Goal: Task Accomplishment & Management: Complete application form

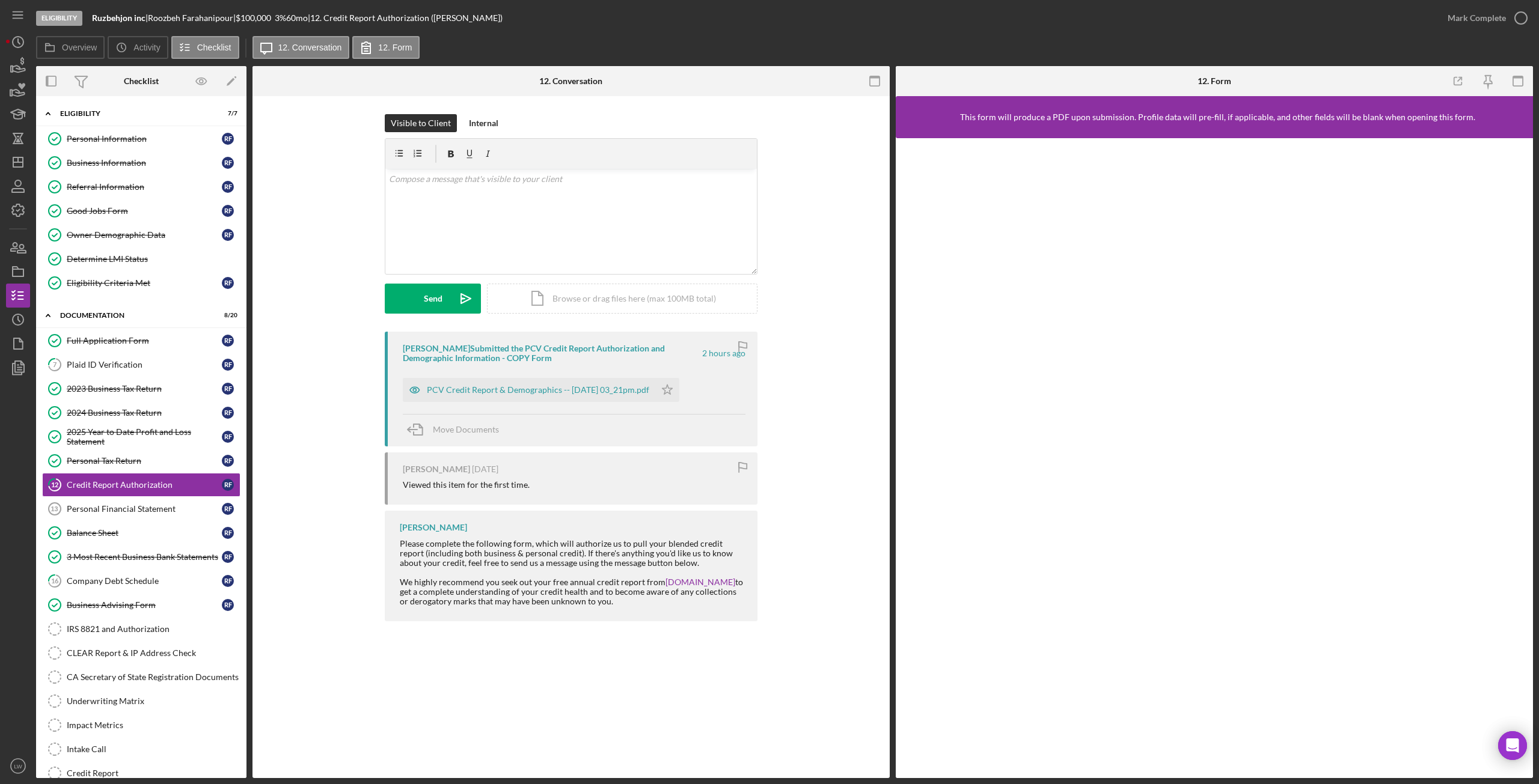
scroll to position [97, 0]
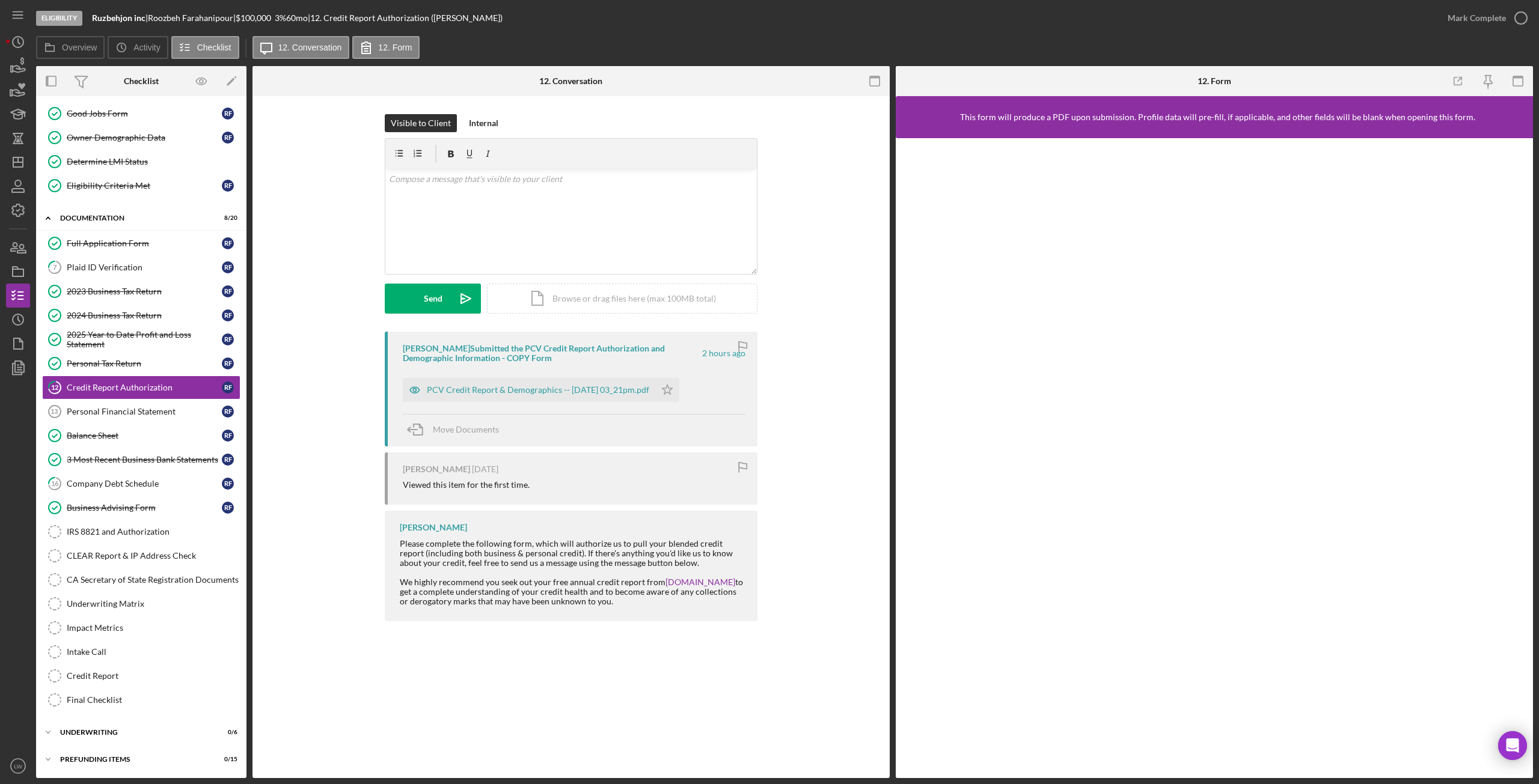
drag, startPoint x: 242, startPoint y: 18, endPoint x: 157, endPoint y: 23, distance: 85.1
click at [157, 23] on div "Roozbeh Farahanipour |" at bounding box center [192, 18] width 88 height 10
copy div "Roozbeh Farahanipour"
click at [145, 20] on div "Ruzbehjon inc |" at bounding box center [120, 18] width 56 height 10
click at [143, 18] on b "Ruzbehjon inc" at bounding box center [118, 18] width 53 height 11
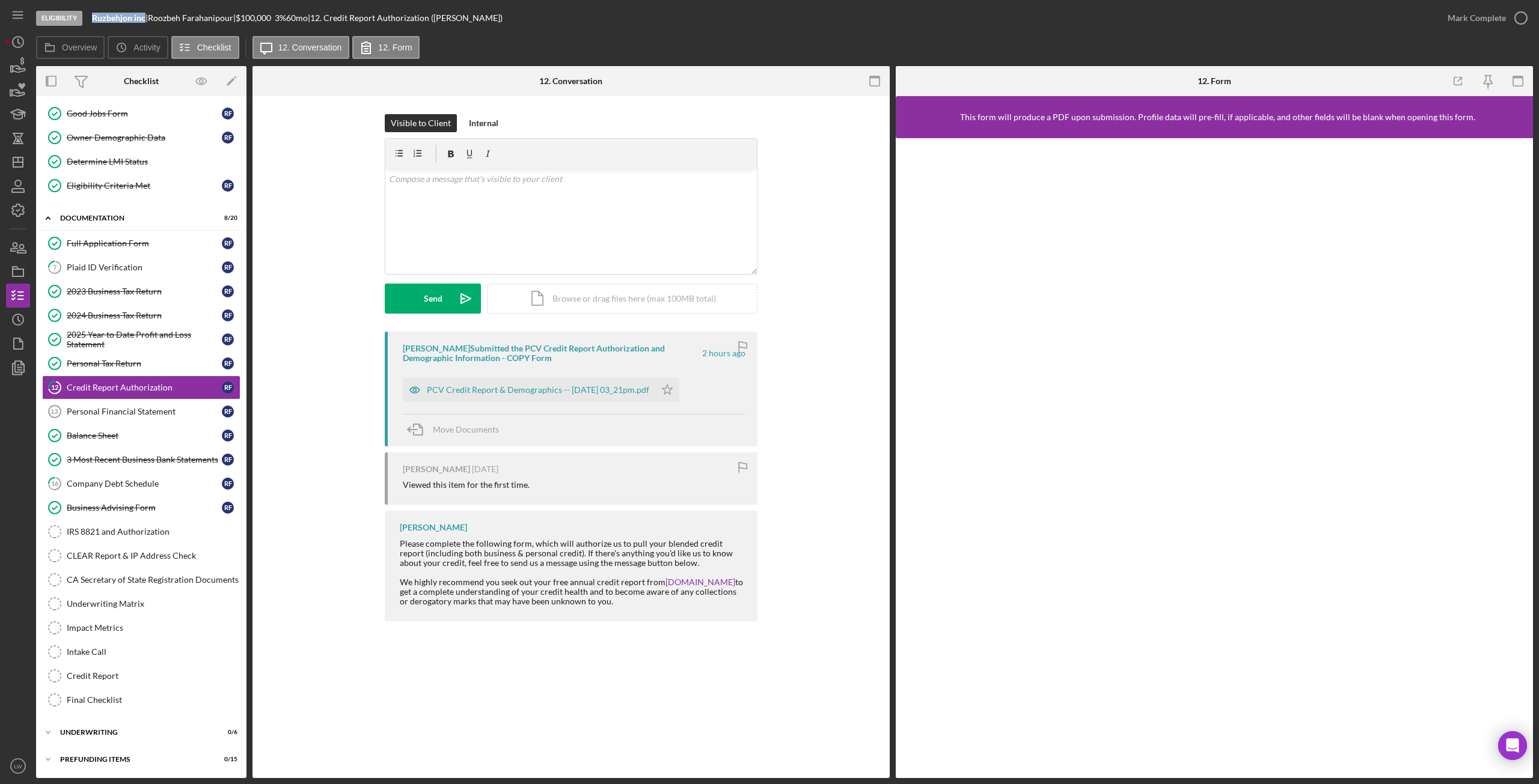
drag, startPoint x: 145, startPoint y: 20, endPoint x: 91, endPoint y: 19, distance: 54.0
click at [91, 19] on div "Eligibility Ruzbehjon inc | Roozbeh Farahanipour | $100,000 $20,000 3 % 60 mo |…" at bounding box center [736, 18] width 1400 height 36
copy b "Ruzbehjon inc"
click at [114, 269] on div "Plaid ID Verification" at bounding box center [144, 267] width 155 height 10
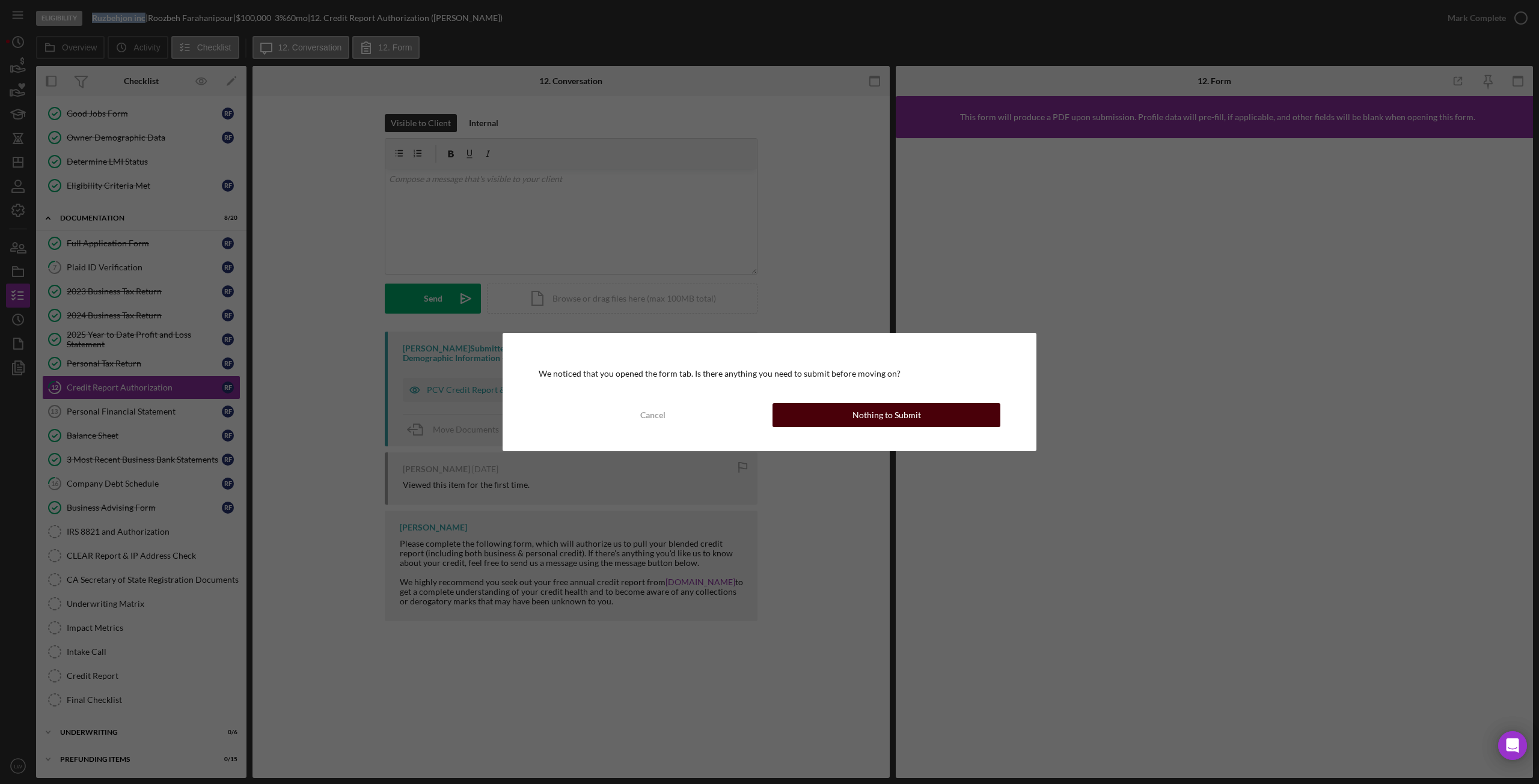
click at [884, 409] on div "Nothing to Submit" at bounding box center [887, 415] width 68 height 24
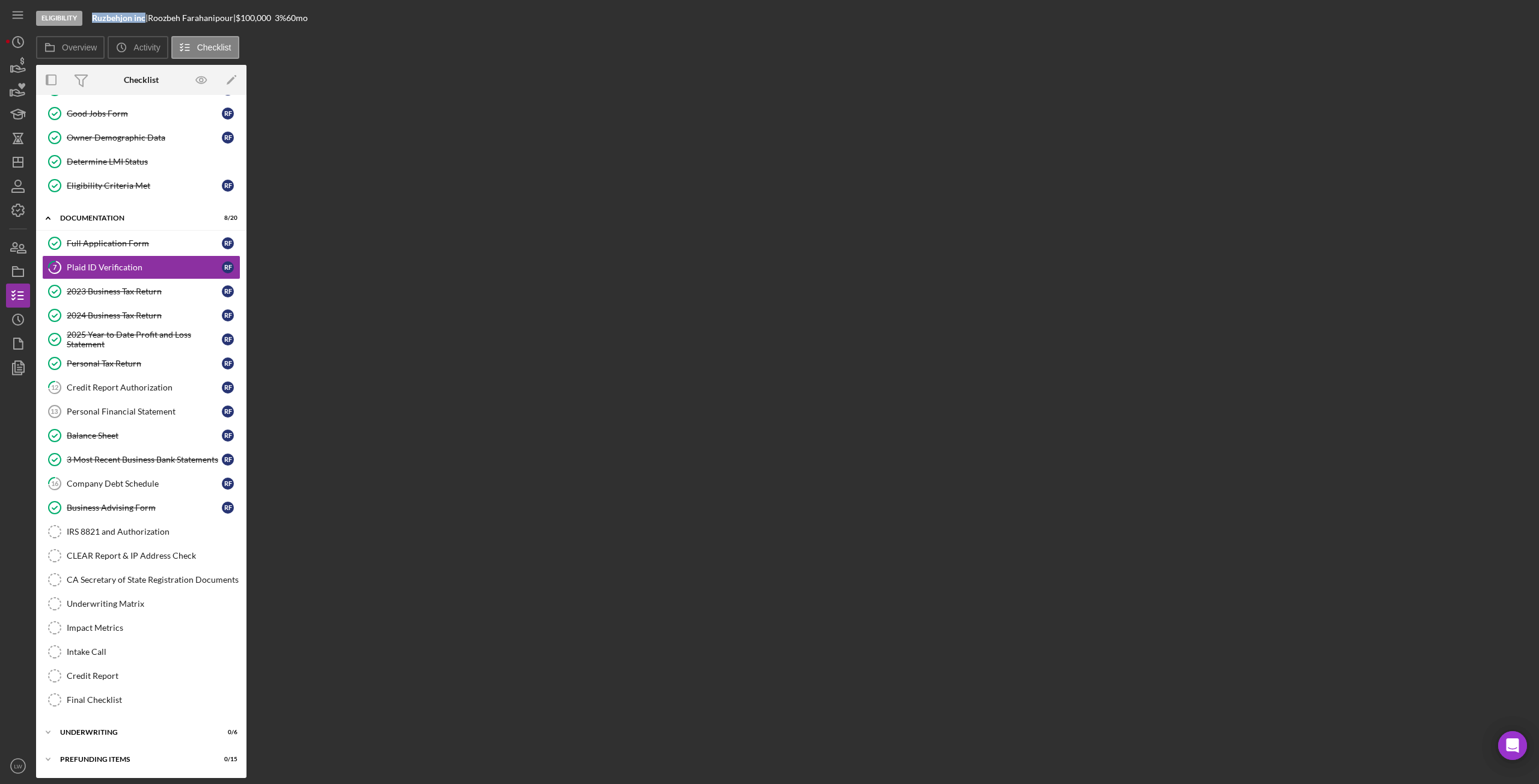
scroll to position [97, 0]
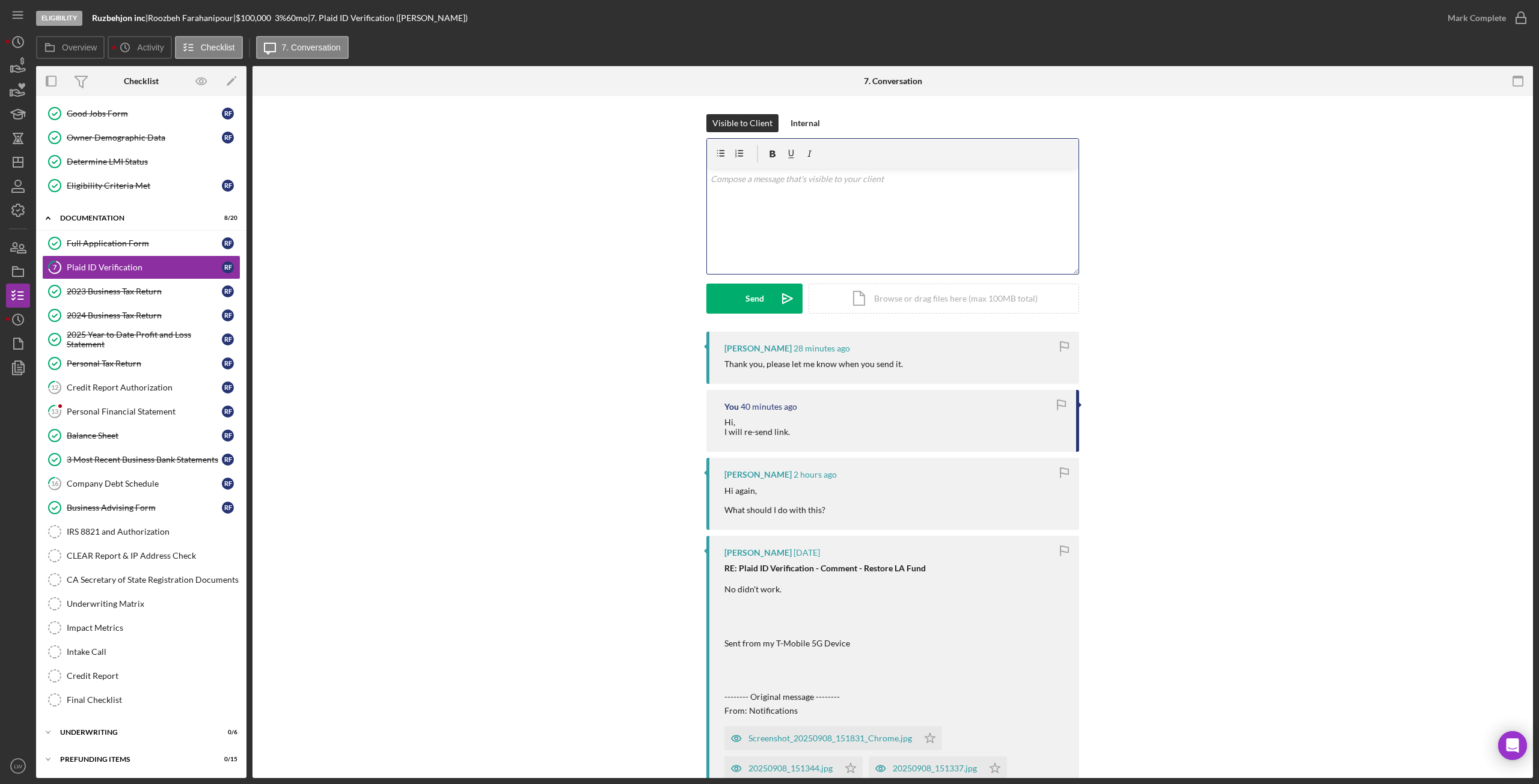
click at [806, 232] on div "v Color teal Color pink Remove color Add row above Add row below Add column bef…" at bounding box center [893, 221] width 372 height 105
drag, startPoint x: 239, startPoint y: 17, endPoint x: 191, endPoint y: 19, distance: 48.0
click at [191, 19] on div "Roozbeh Farahanipour |" at bounding box center [192, 18] width 88 height 10
drag, startPoint x: 223, startPoint y: 17, endPoint x: 233, endPoint y: 16, distance: 10.0
click at [224, 17] on div "Roozbeh Farahanipour |" at bounding box center [192, 18] width 88 height 10
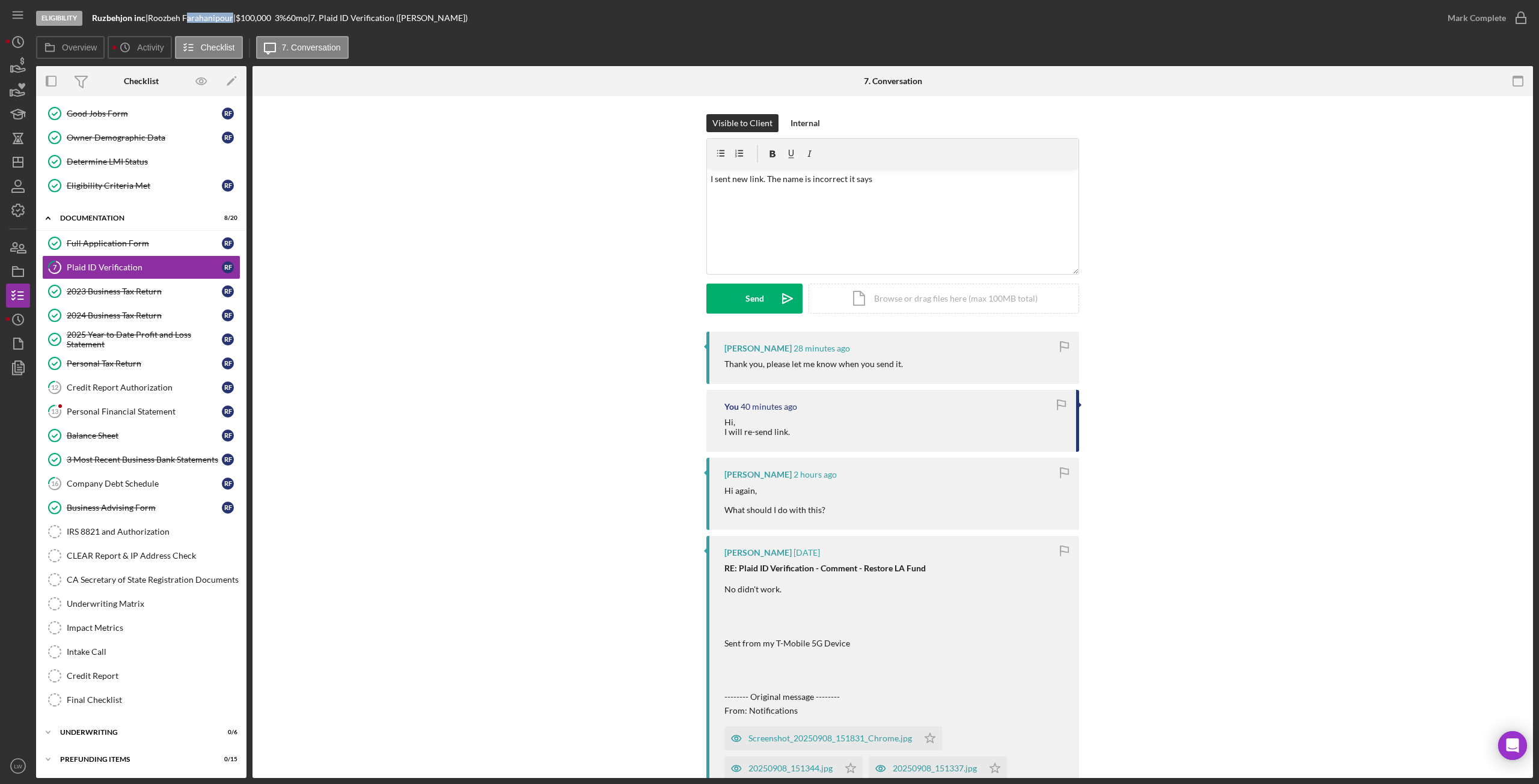
click at [236, 16] on div "Roozbeh Farahanipour |" at bounding box center [192, 18] width 88 height 10
drag, startPoint x: 242, startPoint y: 18, endPoint x: 187, endPoint y: 20, distance: 55.0
click at [187, 20] on div "Roozbeh Farahanipour |" at bounding box center [192, 18] width 88 height 10
copy div "Farahanipour"
click at [910, 178] on p "I sent new link. The name is incorrect it says" at bounding box center [893, 179] width 365 height 14
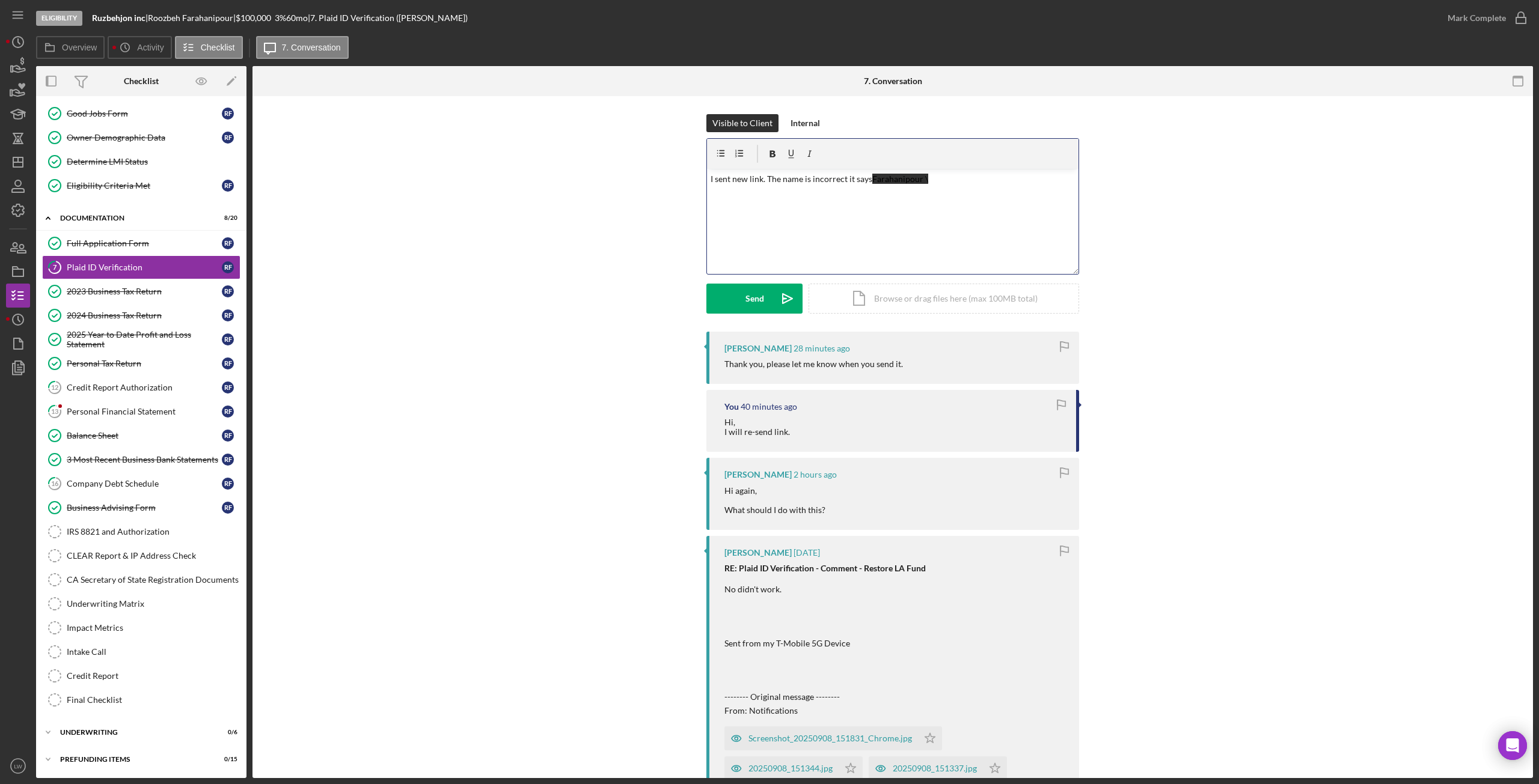
click at [940, 181] on p "I sent new link. The name is incorrect it says Farahanipour \" at bounding box center [893, 179] width 365 height 14
drag, startPoint x: 932, startPoint y: 178, endPoint x: 871, endPoint y: 175, distance: 61.1
click at [871, 175] on p "I sent new link. The name is incorrect it says Farahanipour \" at bounding box center [893, 179] width 365 height 14
click at [750, 291] on div "Send" at bounding box center [755, 299] width 19 height 30
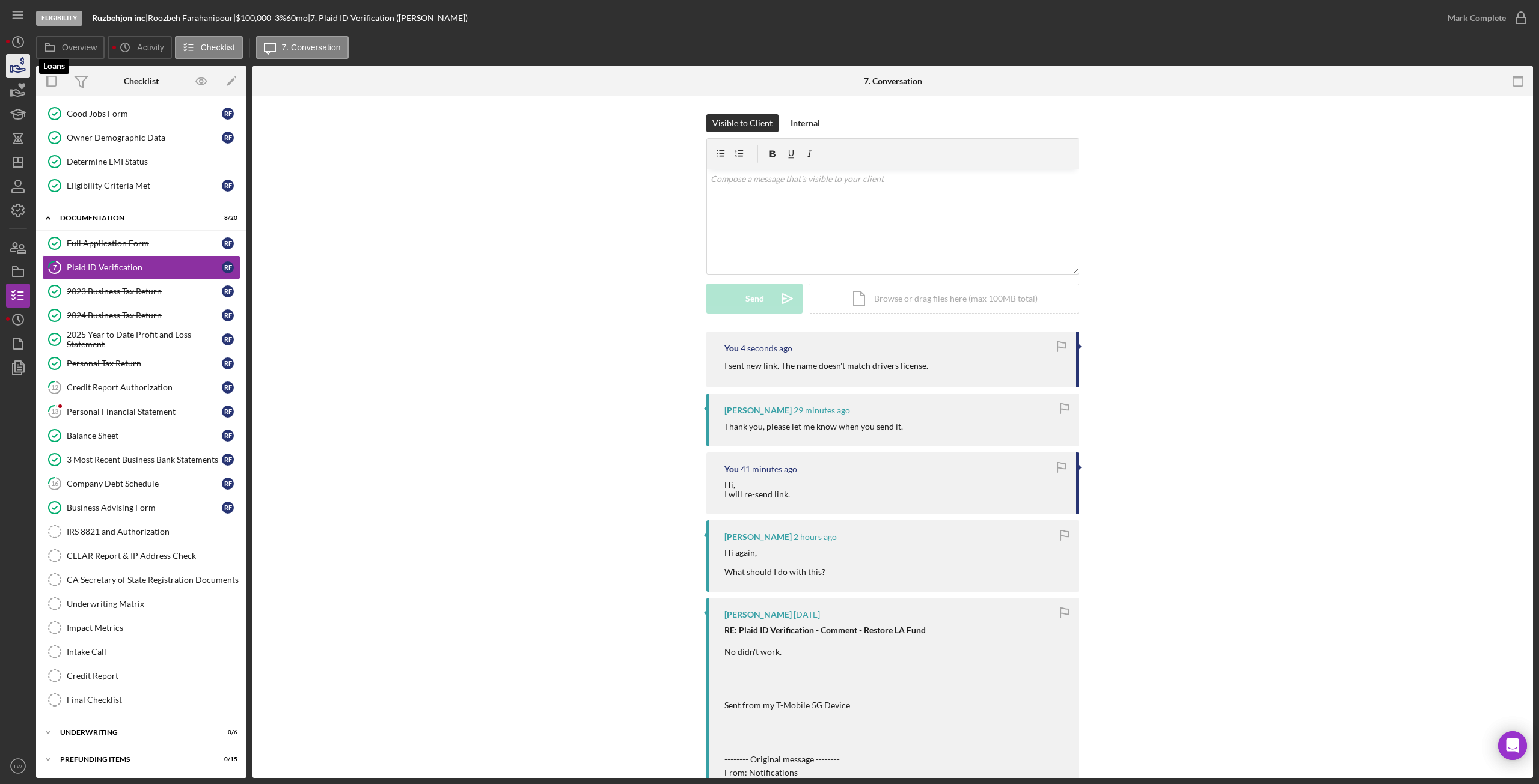
click at [11, 71] on polygon "button" at bounding box center [11, 69] width 2 height 6
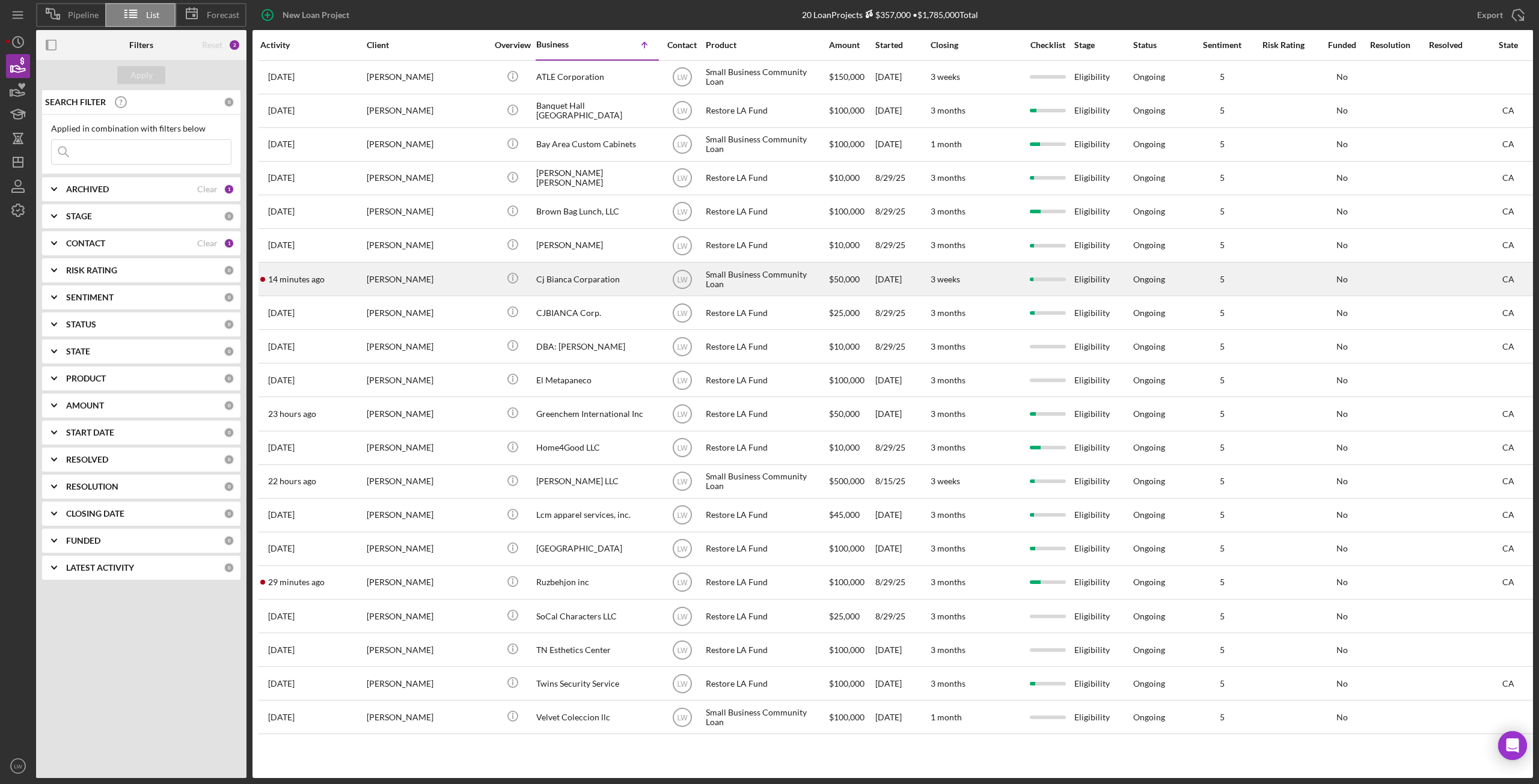
click at [411, 278] on div "Cesar Lopez" at bounding box center [427, 279] width 120 height 32
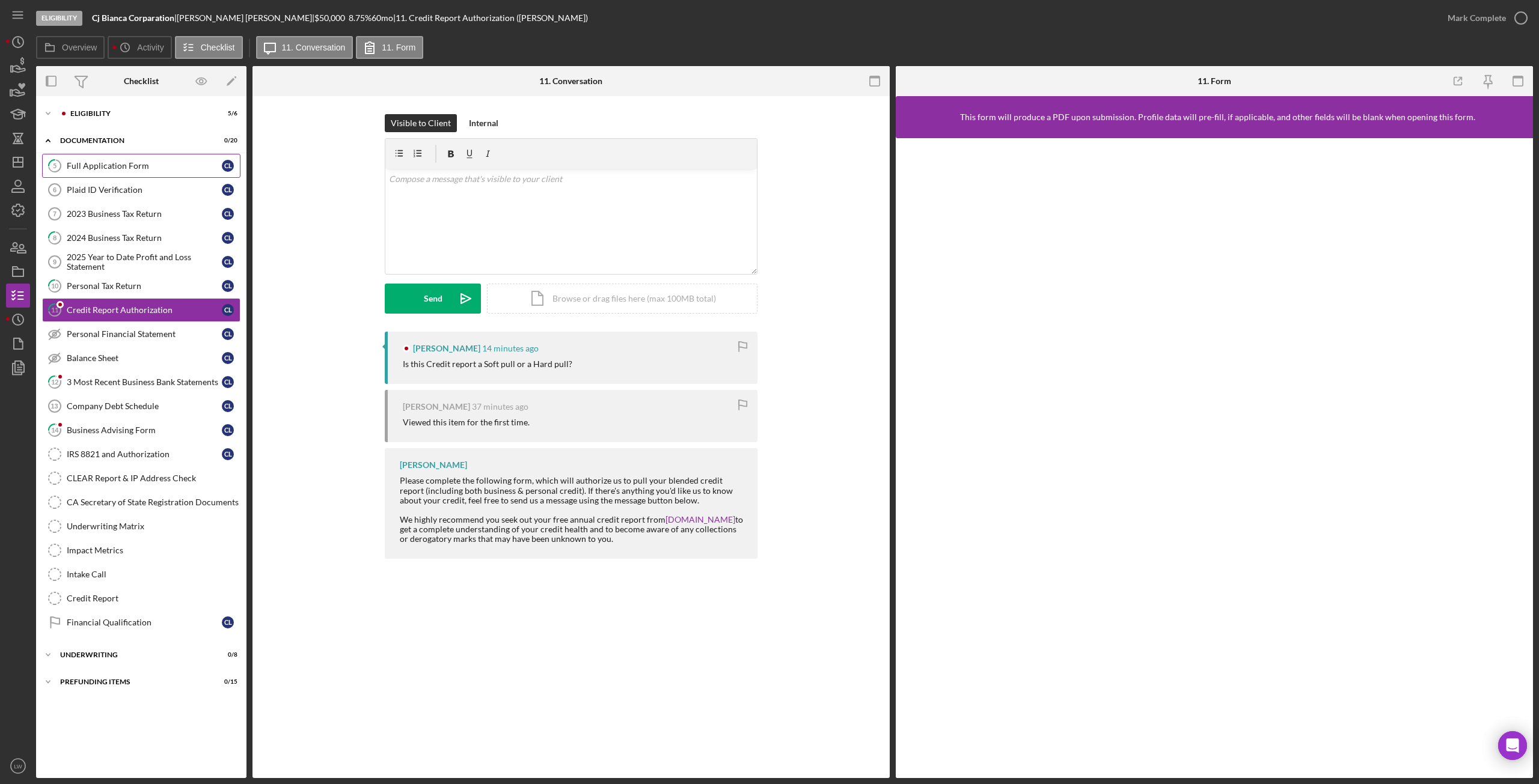
click at [95, 159] on link "5 Full Application Form C L" at bounding box center [141, 166] width 199 height 24
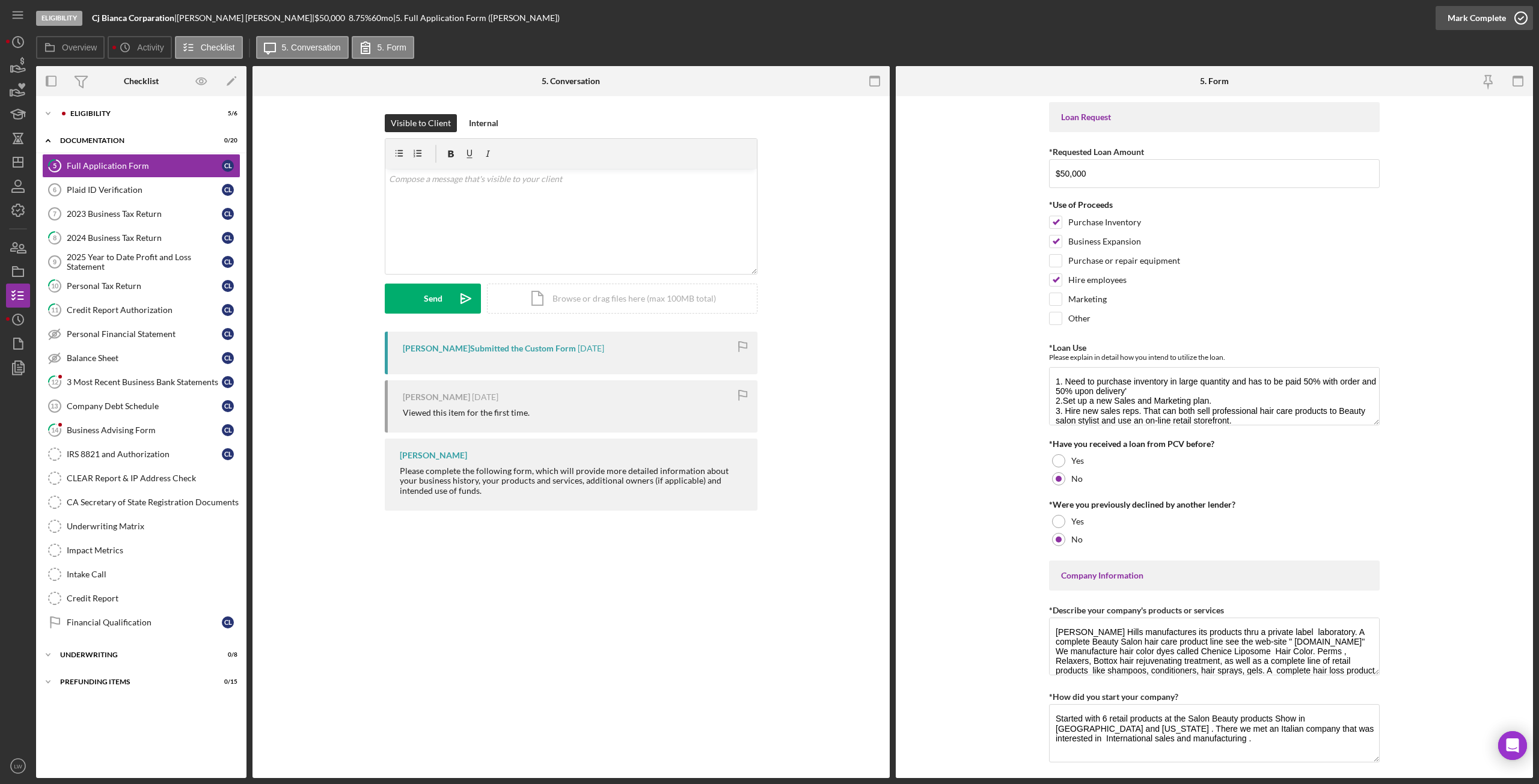
click at [1464, 23] on div "Mark Complete" at bounding box center [1477, 18] width 58 height 24
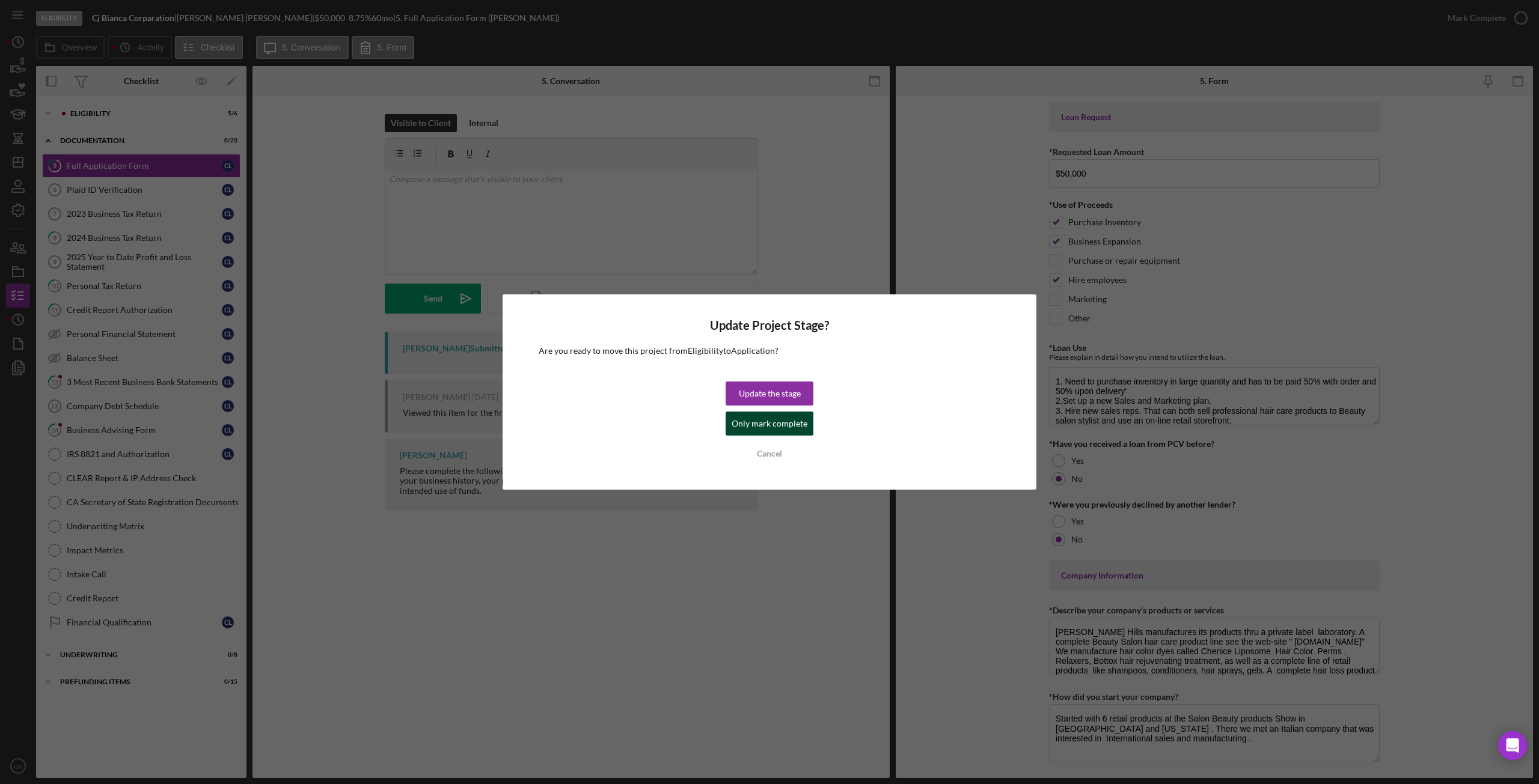
click at [769, 421] on div "Only mark complete" at bounding box center [769, 424] width 76 height 24
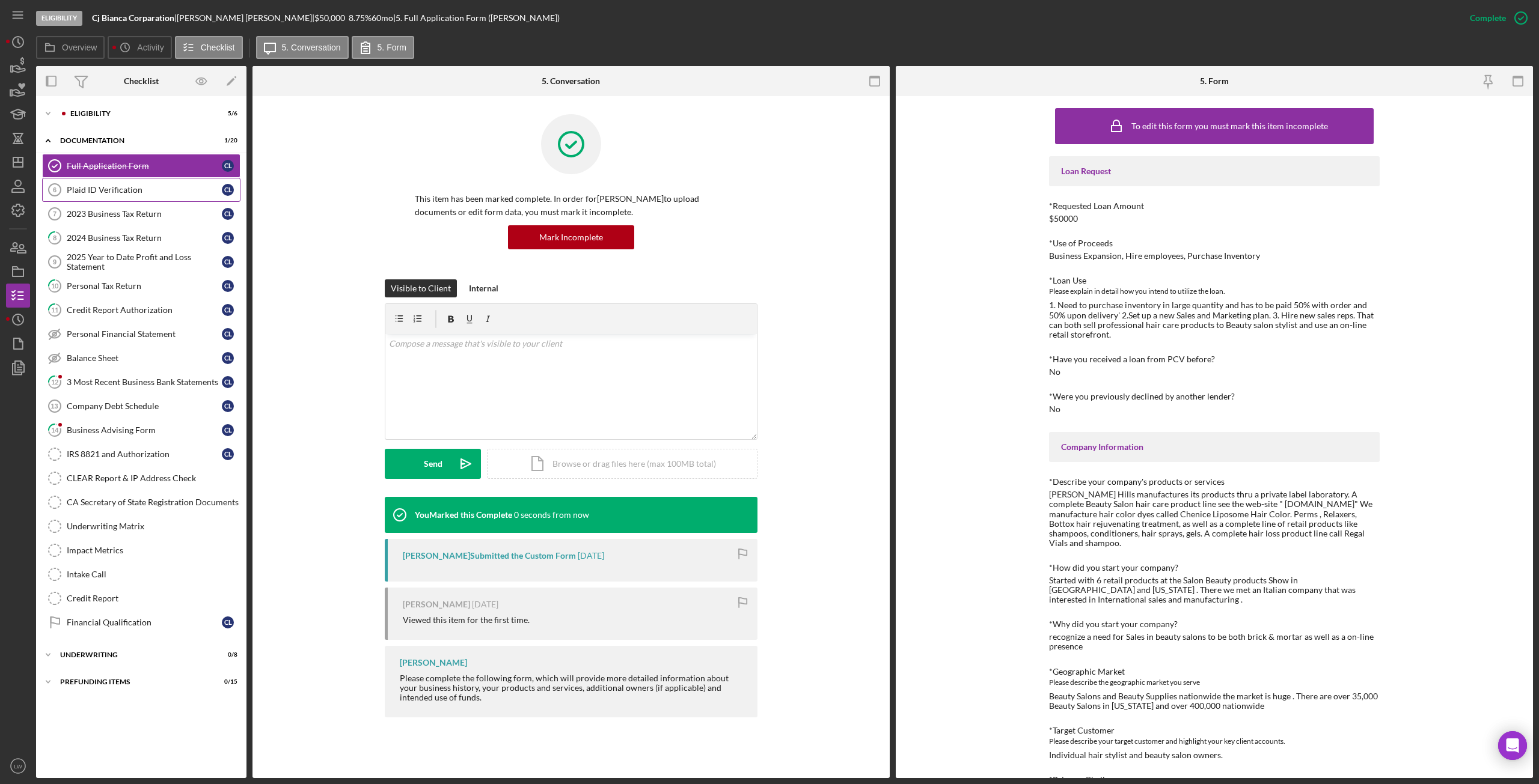
click at [84, 187] on div "Plaid ID Verification" at bounding box center [144, 190] width 155 height 10
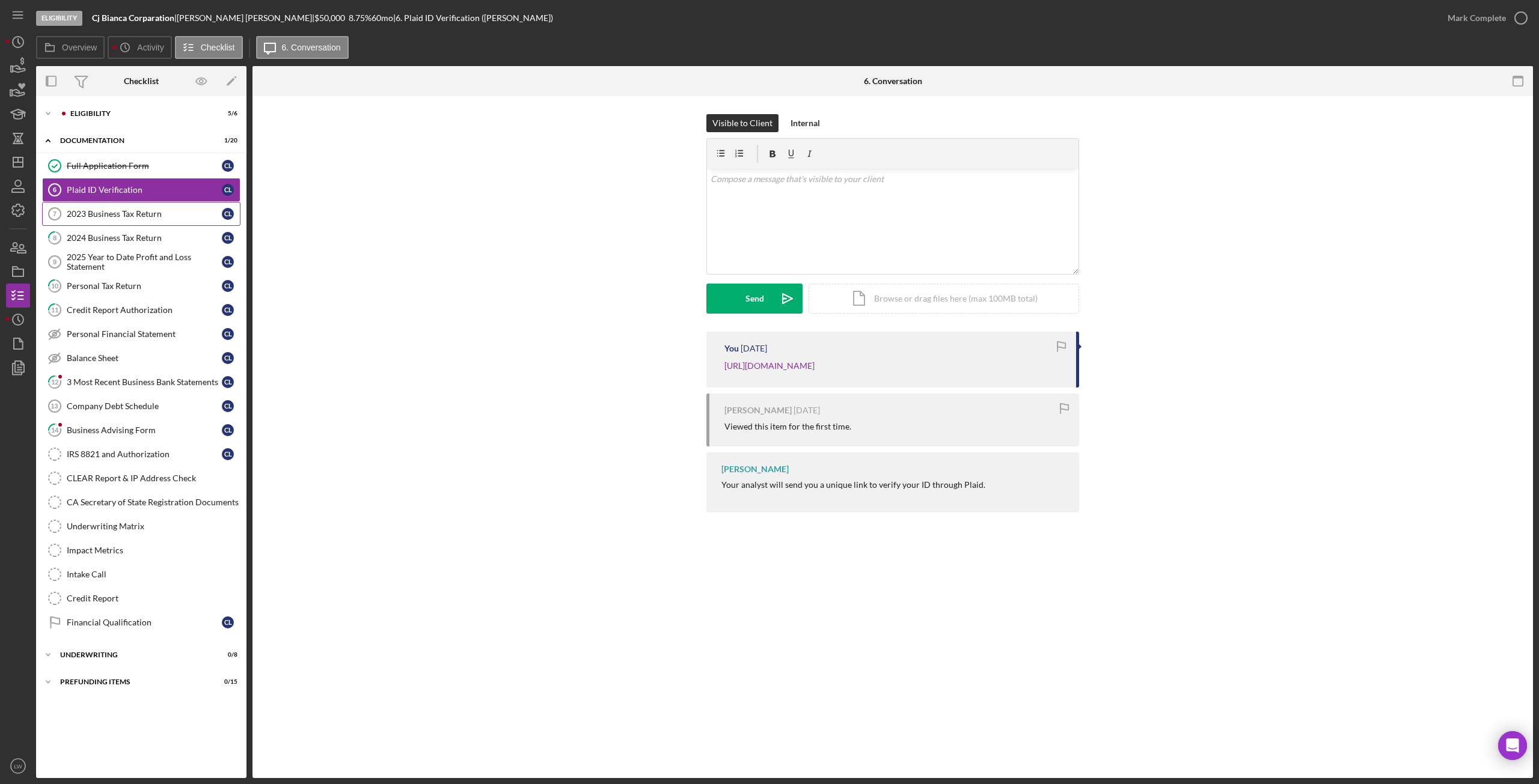
click at [121, 217] on link "2023 Business Tax Return 7 2023 Business Tax Return C L" at bounding box center [141, 214] width 199 height 24
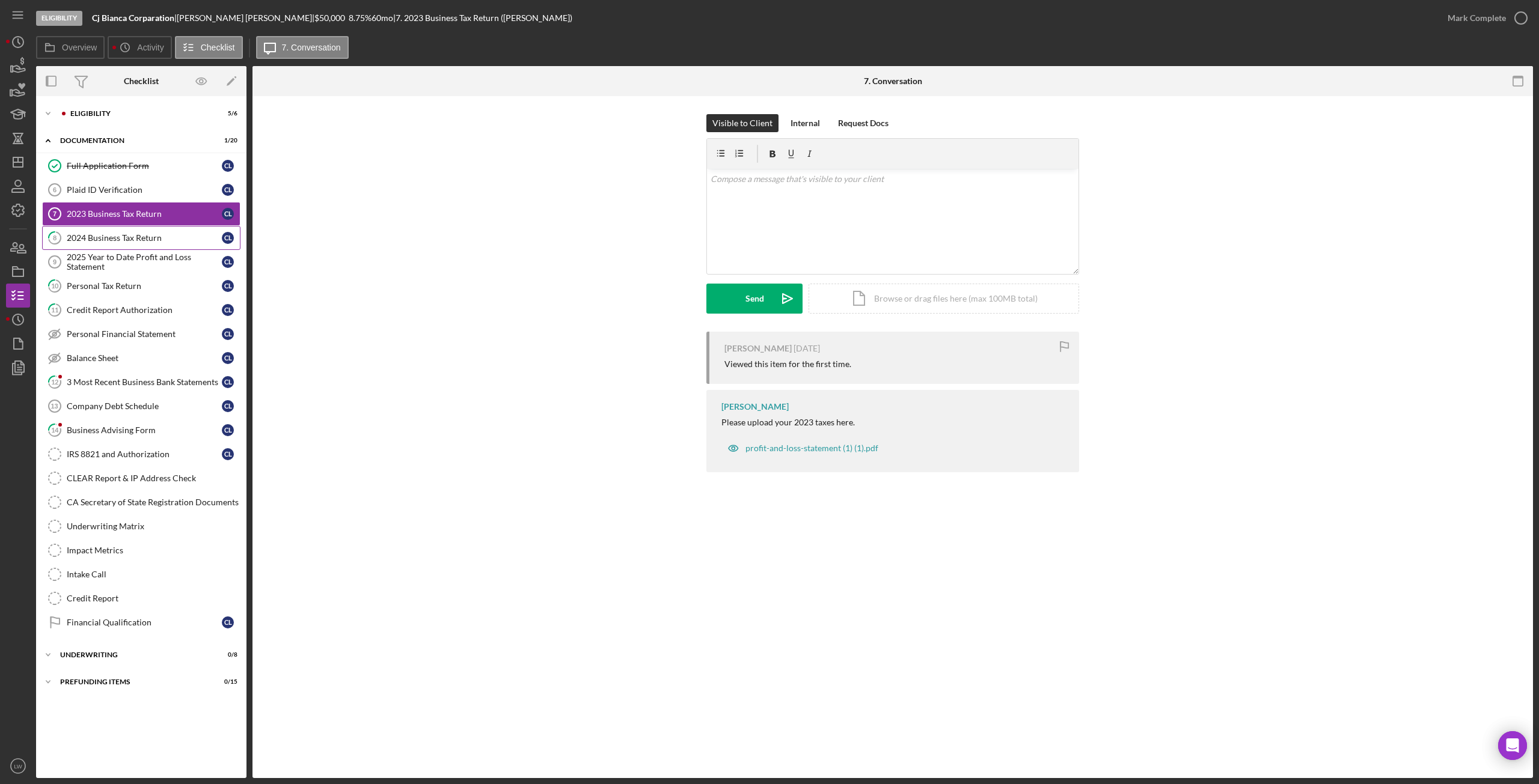
click at [116, 245] on link "8 2024 Business Tax Return C L" at bounding box center [141, 238] width 199 height 24
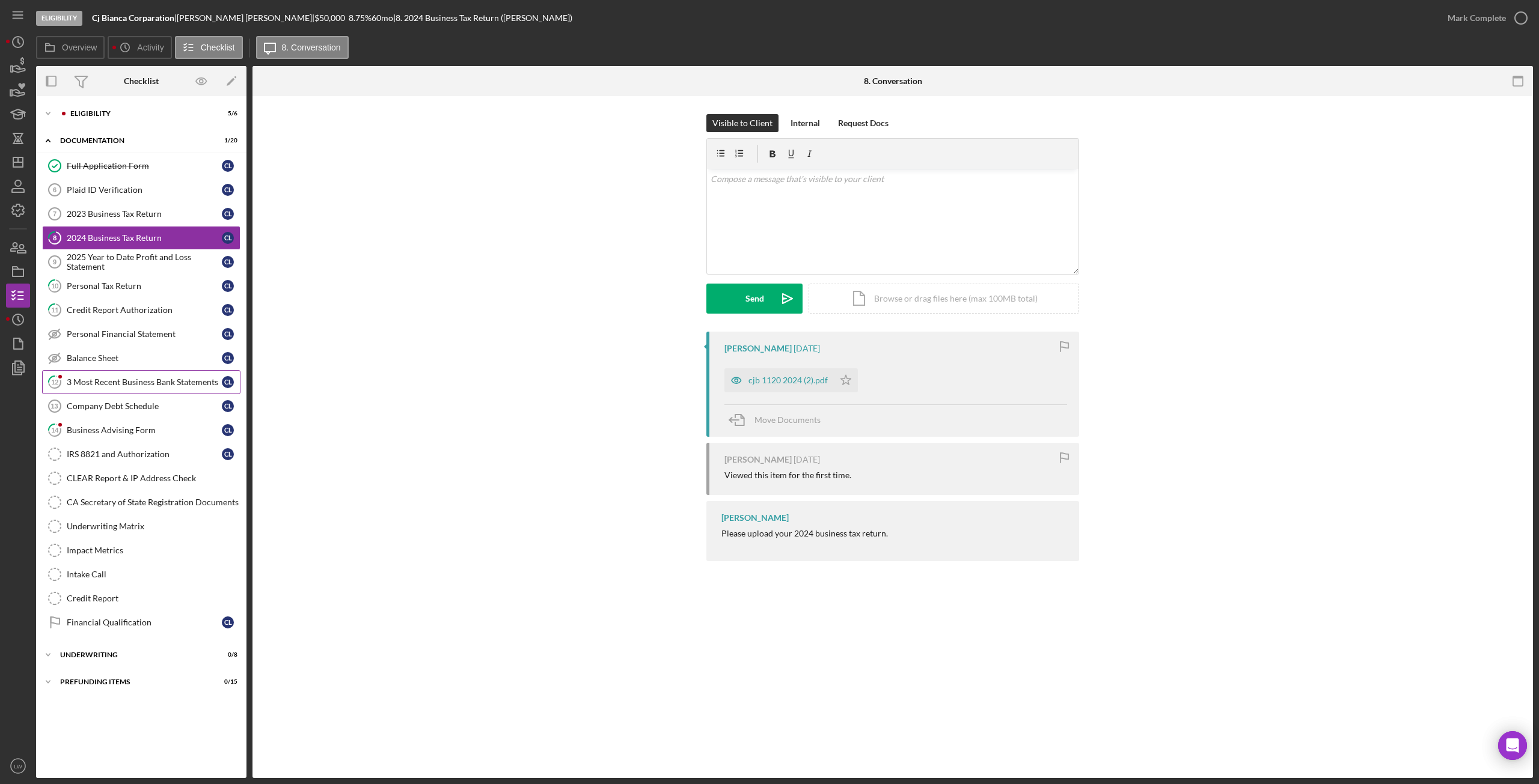
click at [144, 381] on div "3 Most Recent Business Bank Statements" at bounding box center [144, 382] width 155 height 10
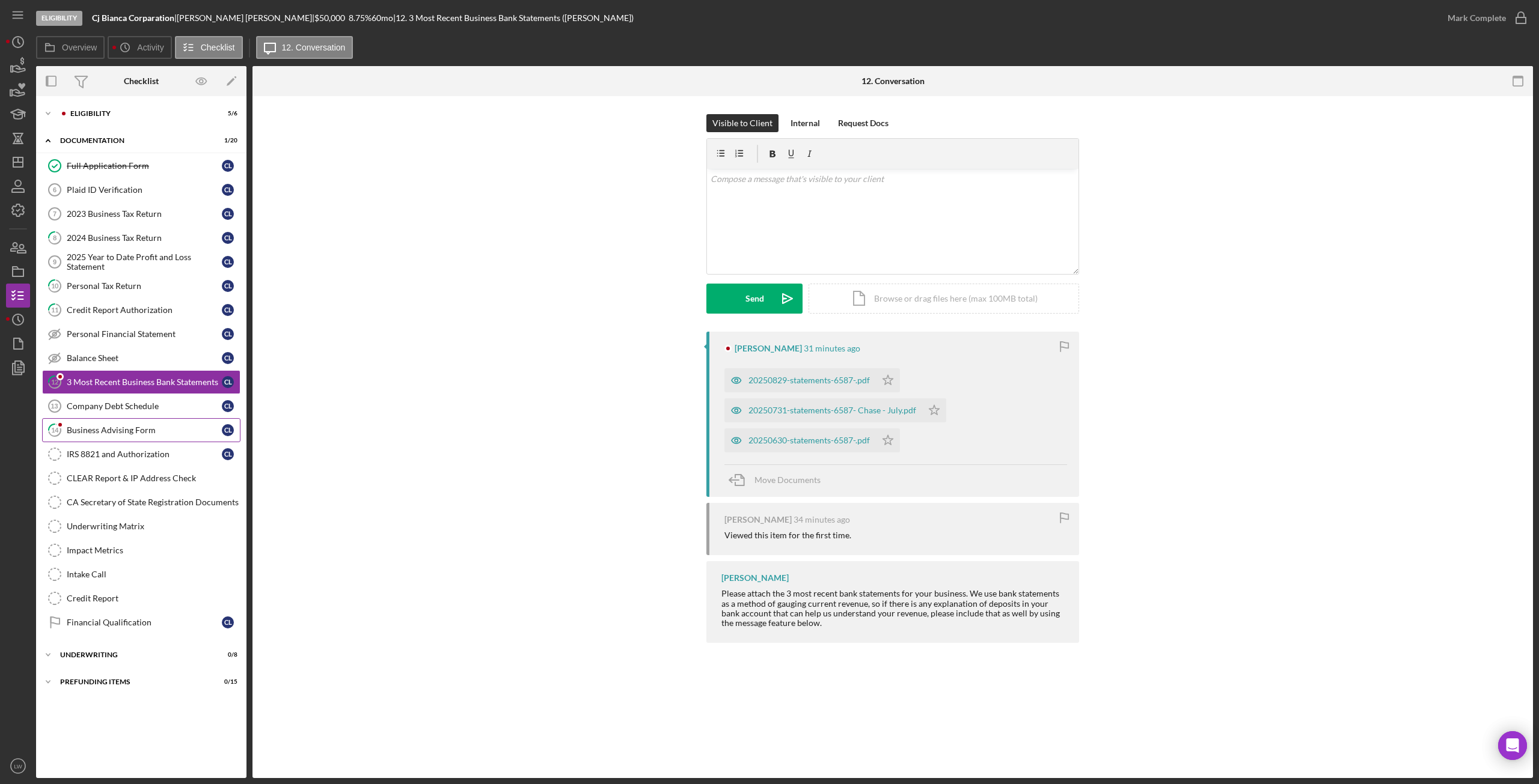
click at [94, 426] on div "Business Advising Form" at bounding box center [144, 430] width 155 height 10
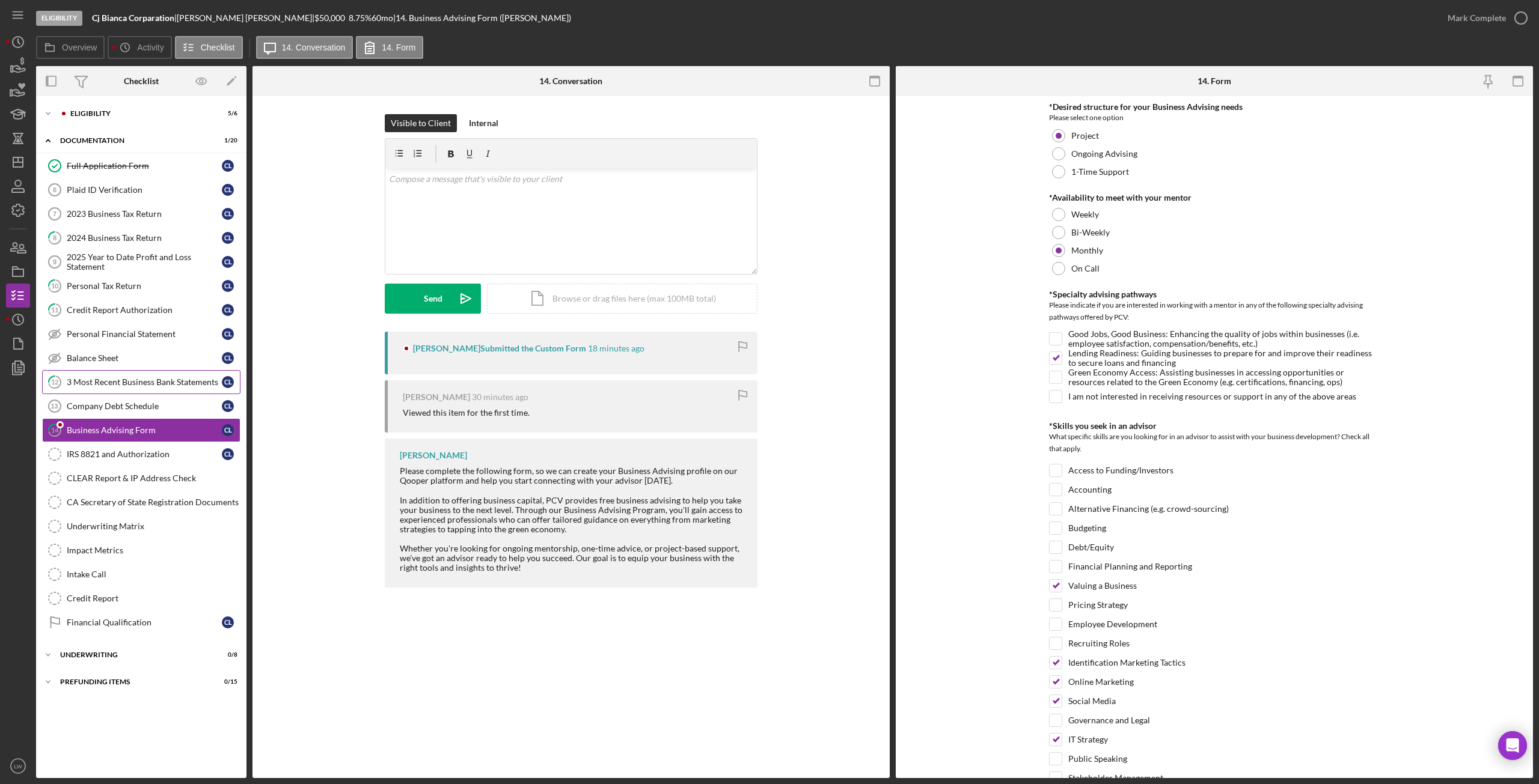
click at [98, 382] on div "3 Most Recent Business Bank Statements" at bounding box center [144, 382] width 155 height 10
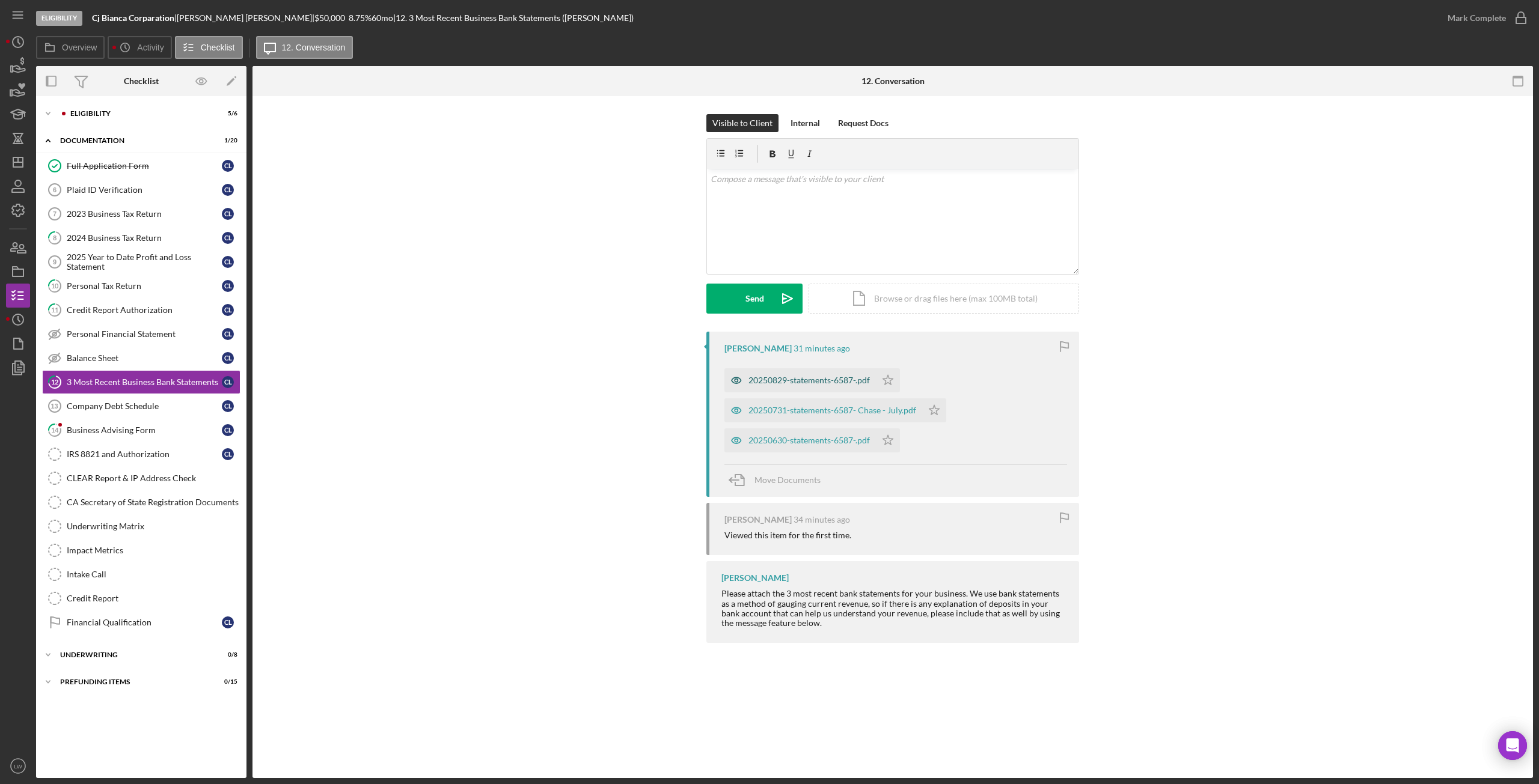
click at [802, 378] on div "20250829-statements-6587-.pdf" at bounding box center [809, 380] width 121 height 10
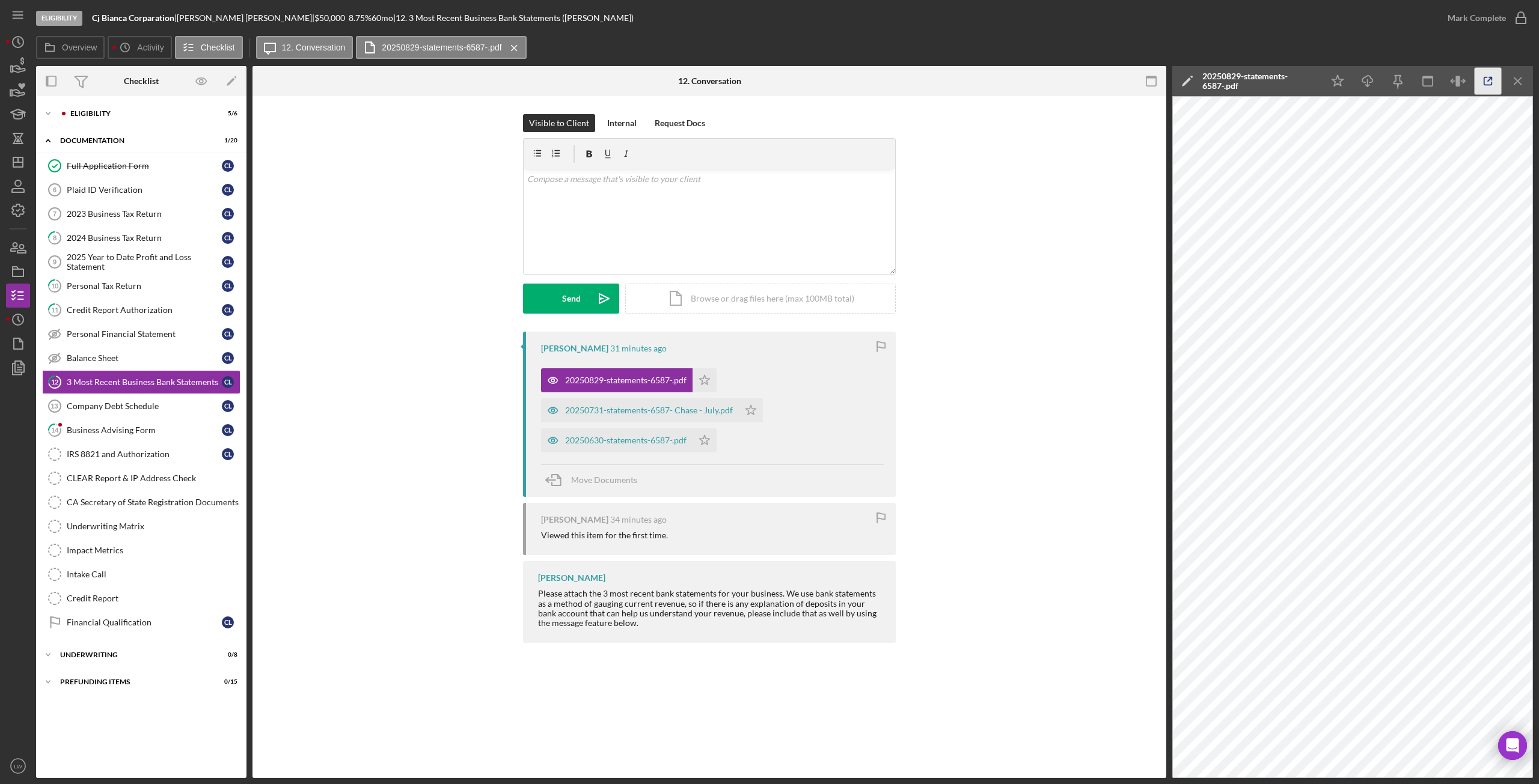
click at [1497, 77] on icon "button" at bounding box center [1488, 81] width 27 height 27
click at [15, 70] on icon "button" at bounding box center [18, 66] width 30 height 30
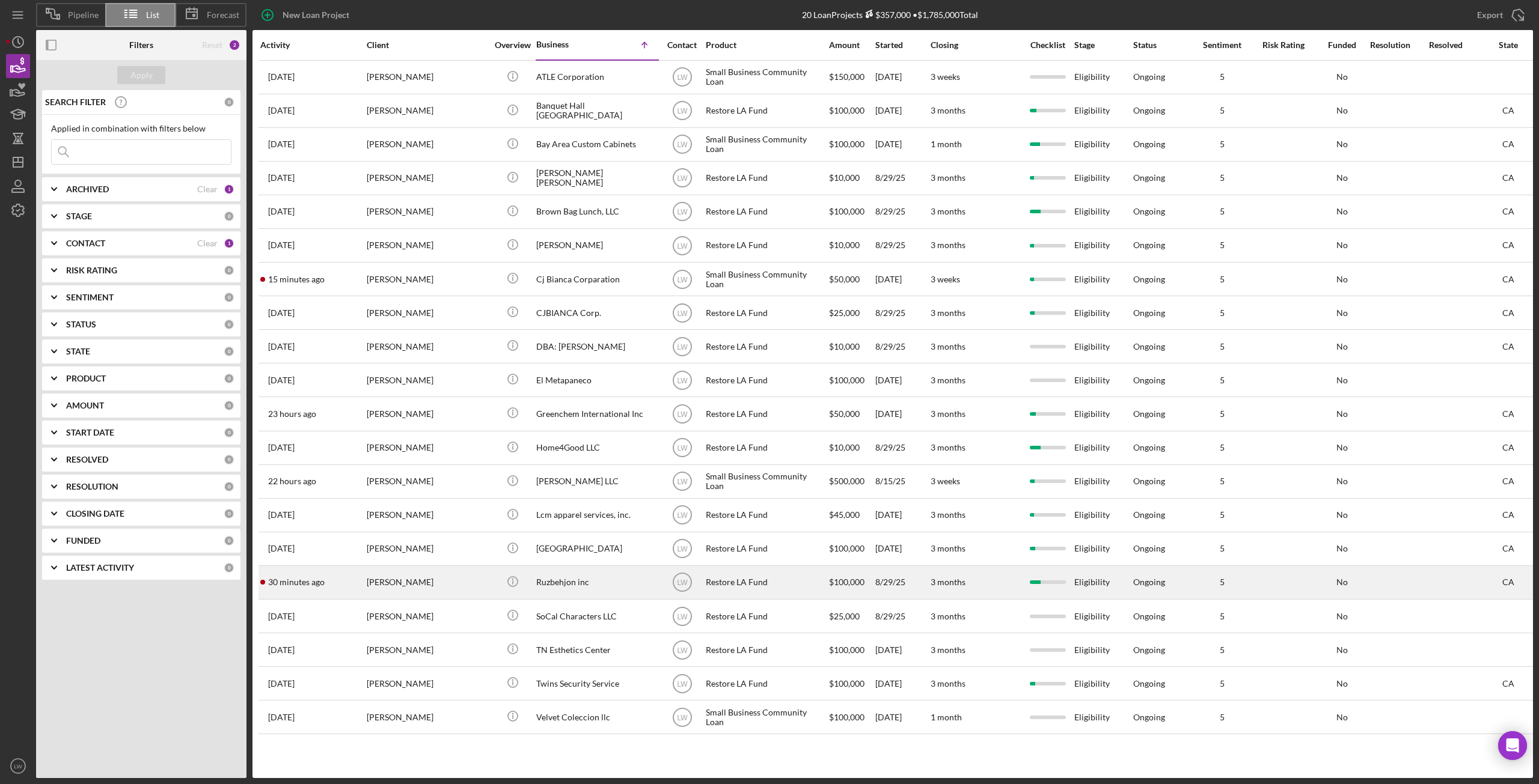
click at [561, 576] on div "Ruzbehjon inc" at bounding box center [597, 582] width 120 height 32
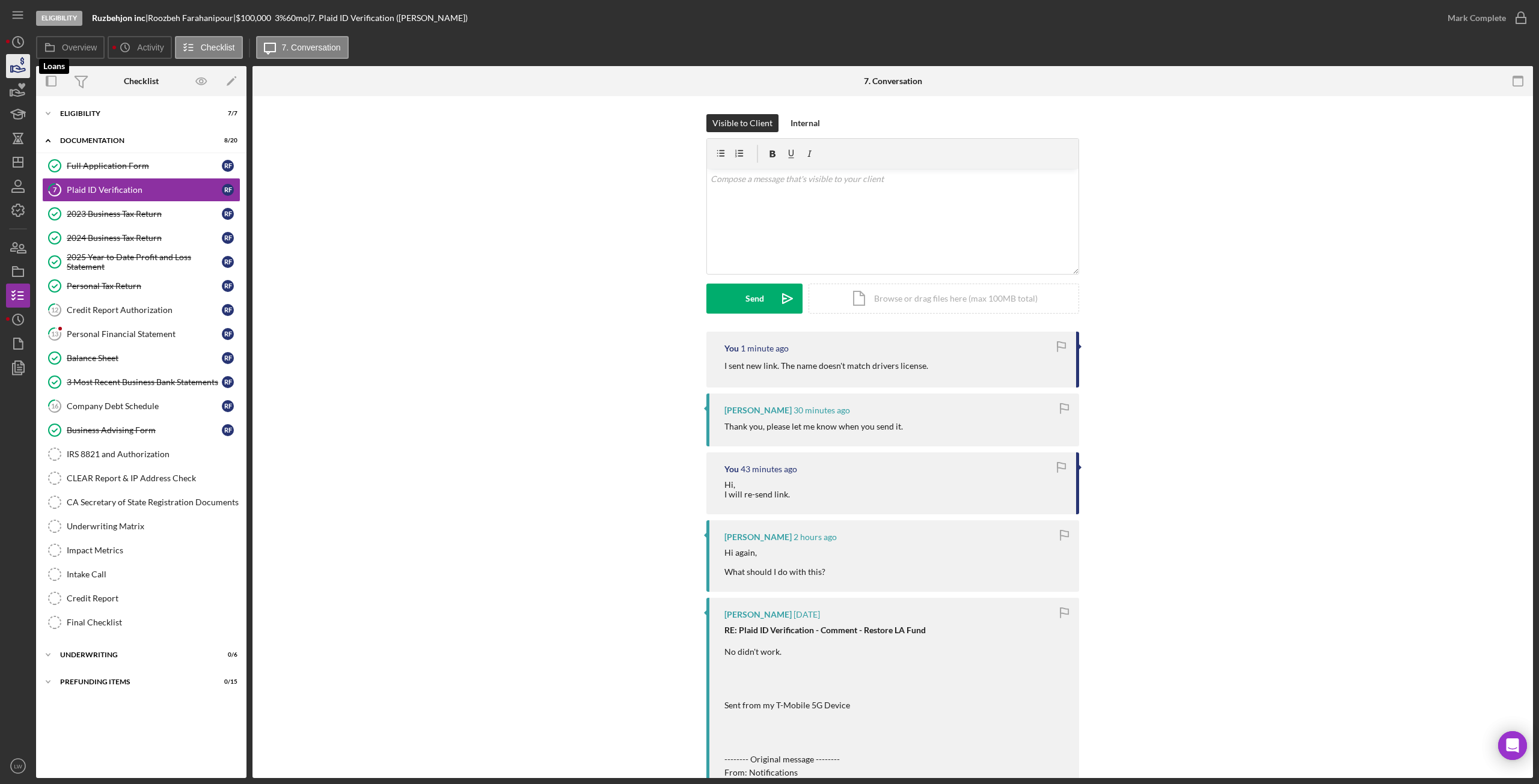
click at [27, 74] on icon "button" at bounding box center [18, 66] width 30 height 30
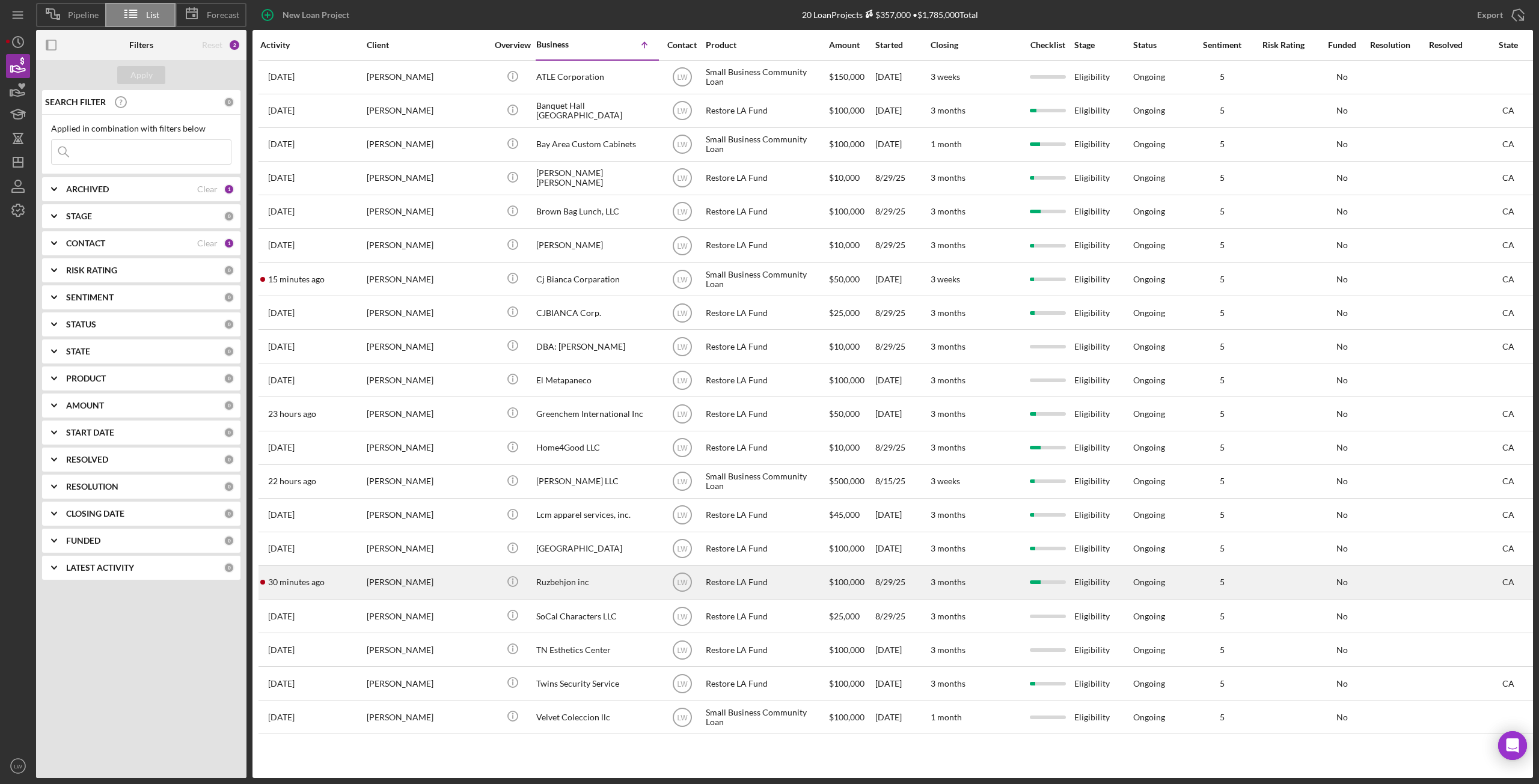
click at [450, 590] on div "[PERSON_NAME]" at bounding box center [427, 582] width 120 height 32
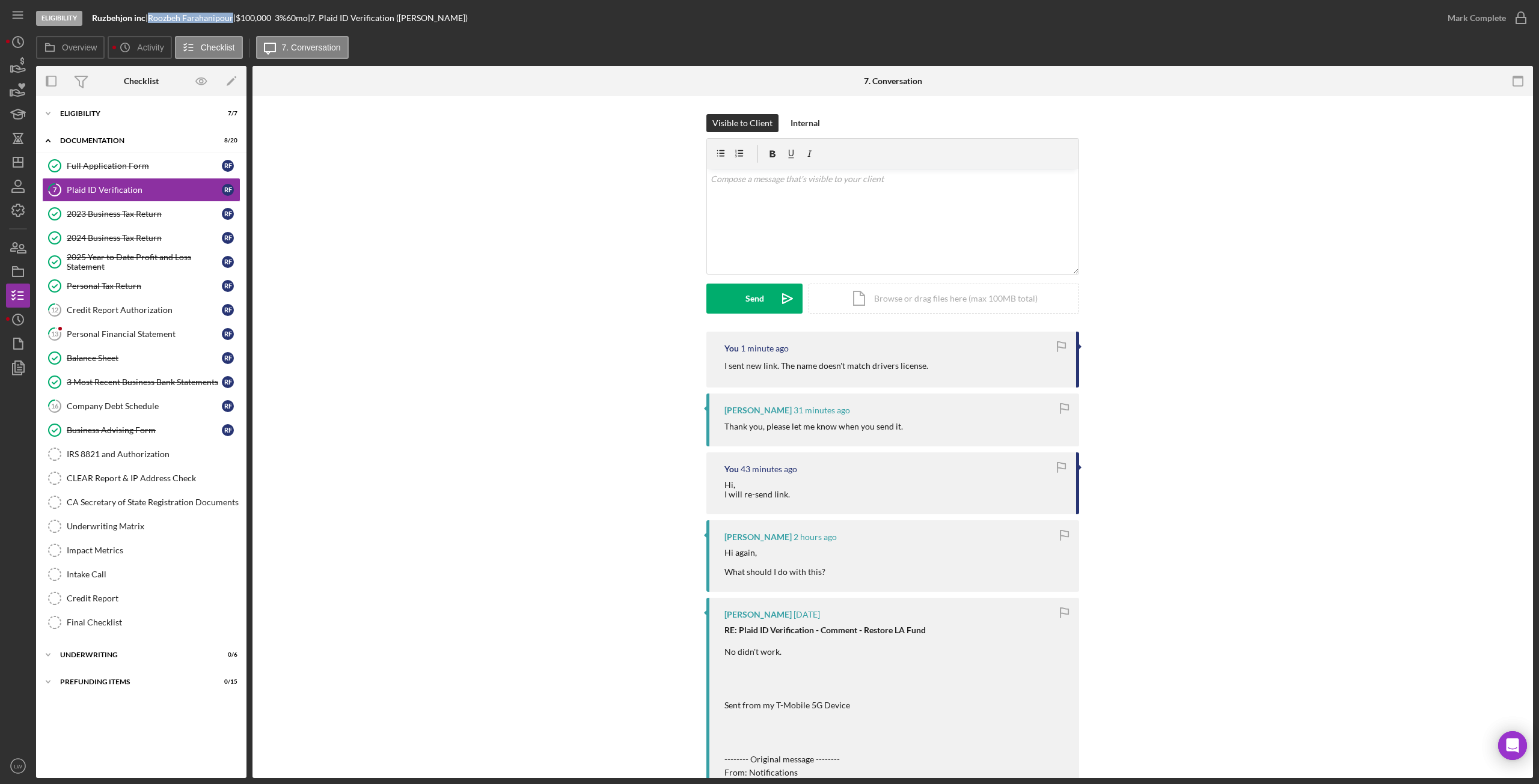
drag, startPoint x: 239, startPoint y: 17, endPoint x: 156, endPoint y: 20, distance: 83.1
click at [156, 20] on div "Roozbeh Farahanipour |" at bounding box center [192, 18] width 88 height 10
copy div "Roozbeh Farahanipour"
drag, startPoint x: 147, startPoint y: 17, endPoint x: 96, endPoint y: 19, distance: 51.0
click at [96, 19] on div "Ruzbehjon inc |" at bounding box center [120, 18] width 56 height 10
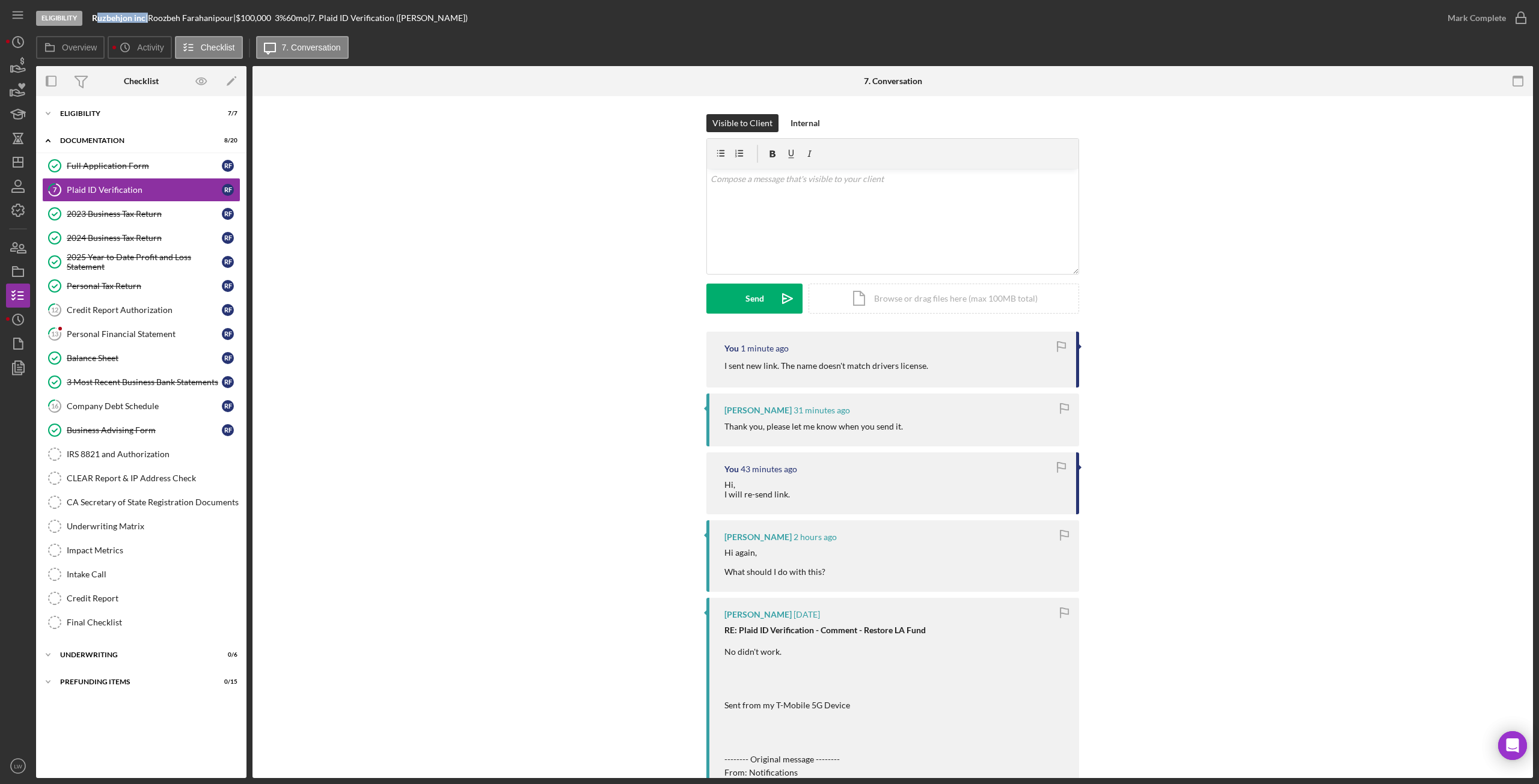
copy div "uzbehjon inc"
click at [110, 212] on div "2023 Business Tax Return" at bounding box center [144, 214] width 155 height 10
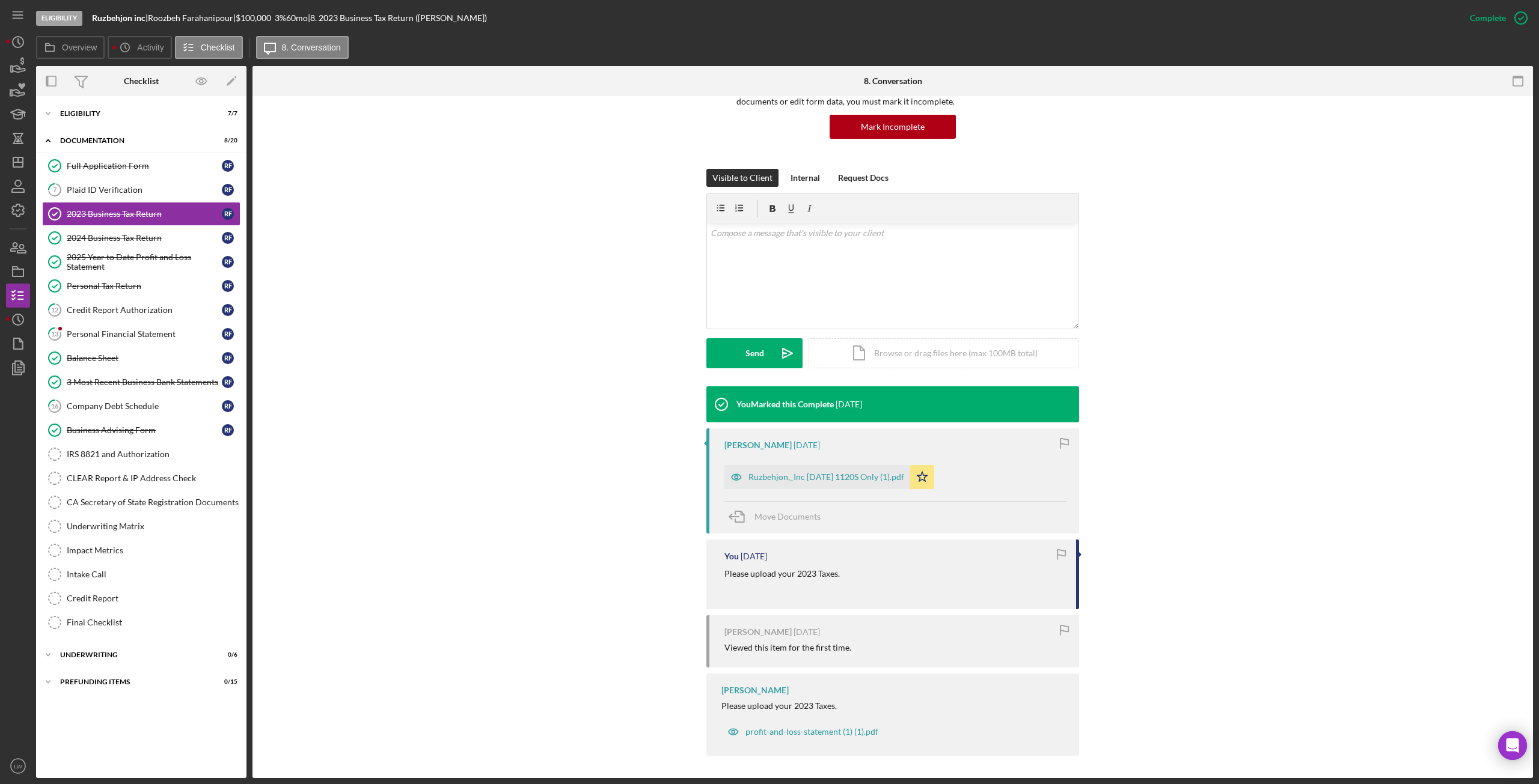
scroll to position [112, 0]
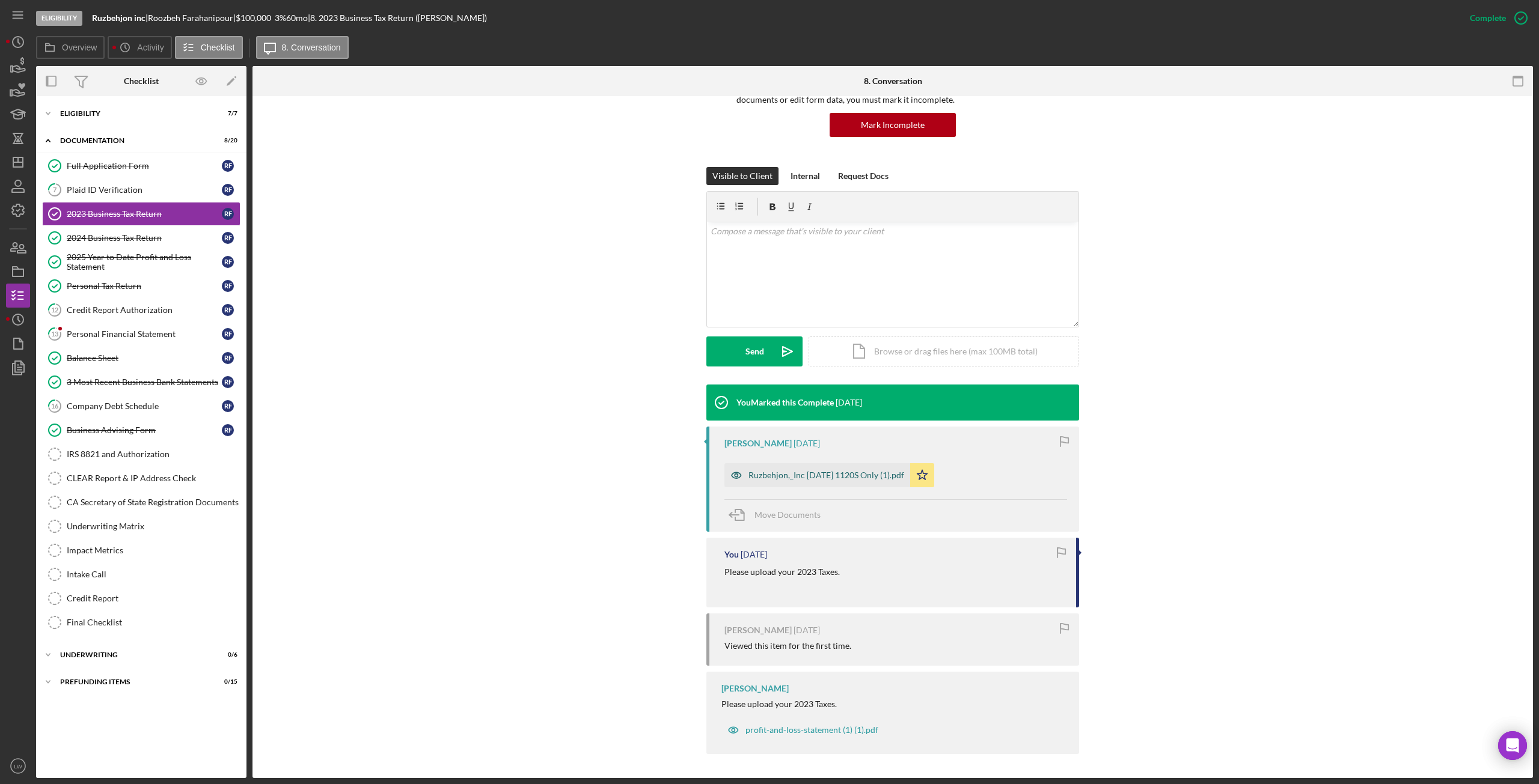
click at [825, 475] on div "Ruzbehjon,_Inc 12 31 2023 1120S Only (1).pdf" at bounding box center [826, 475] width 156 height 10
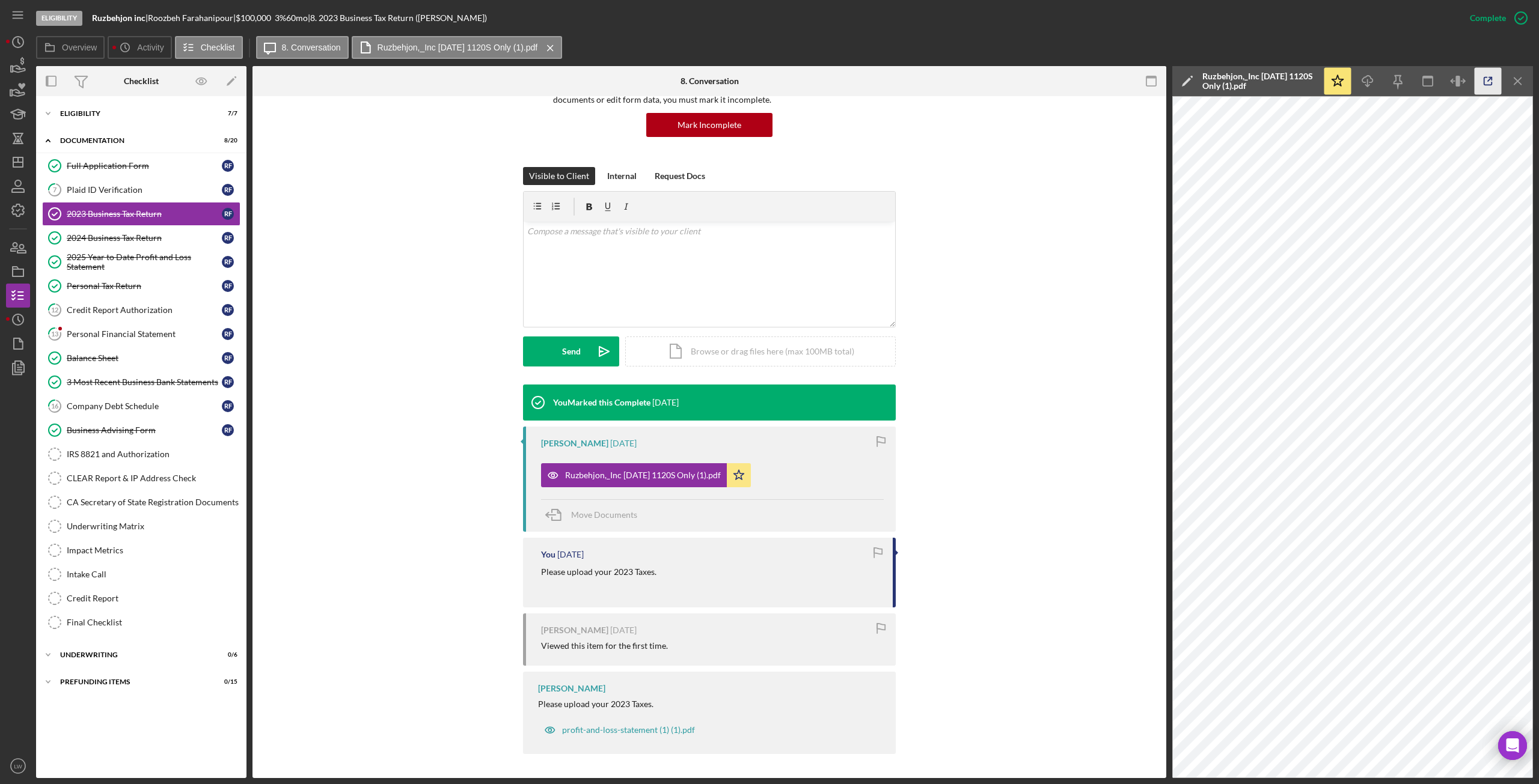
click at [1480, 80] on icon "button" at bounding box center [1488, 81] width 27 height 27
click at [96, 309] on div "Credit Report Authorization" at bounding box center [144, 310] width 155 height 10
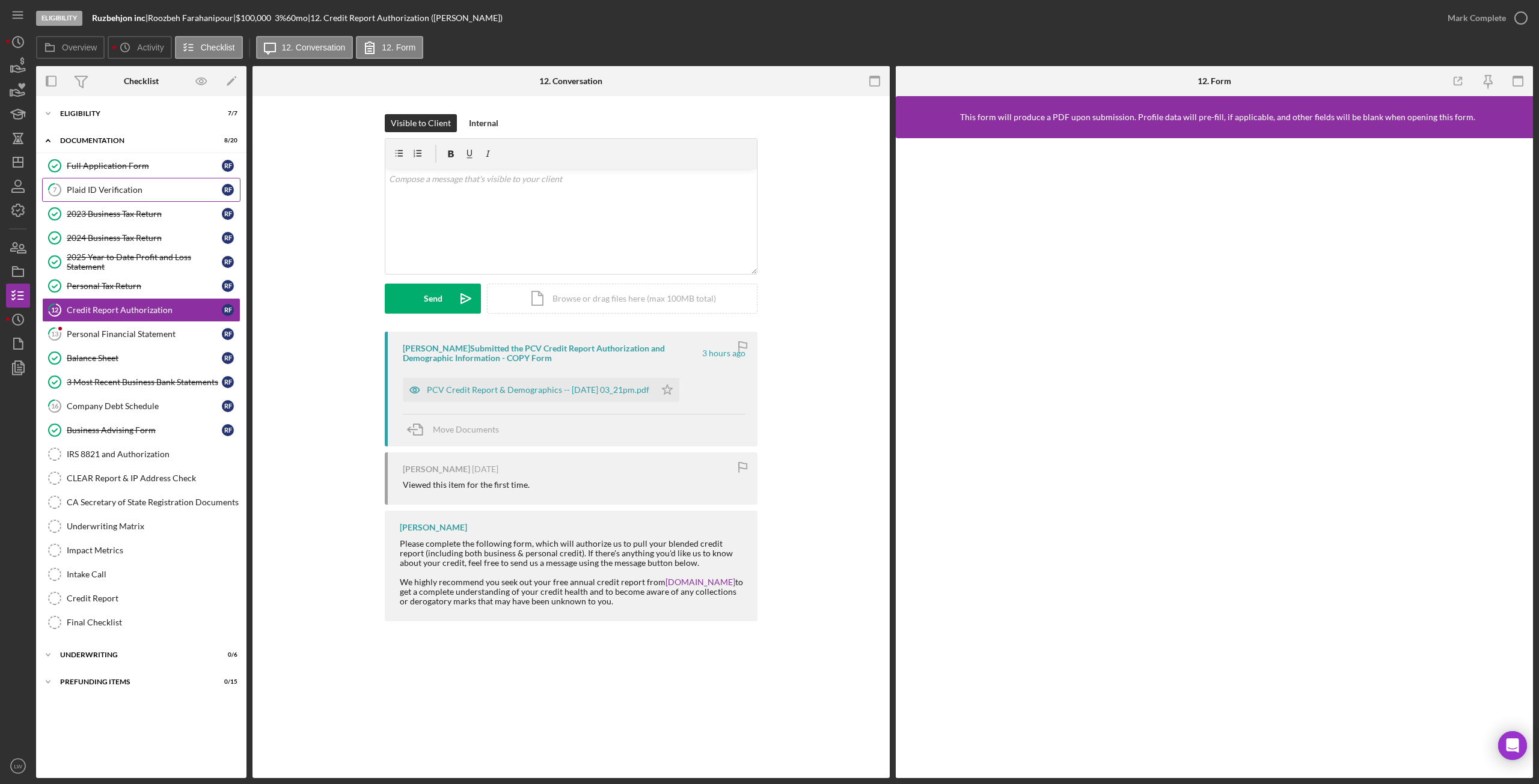
click at [90, 190] on div "Plaid ID Verification" at bounding box center [144, 190] width 155 height 10
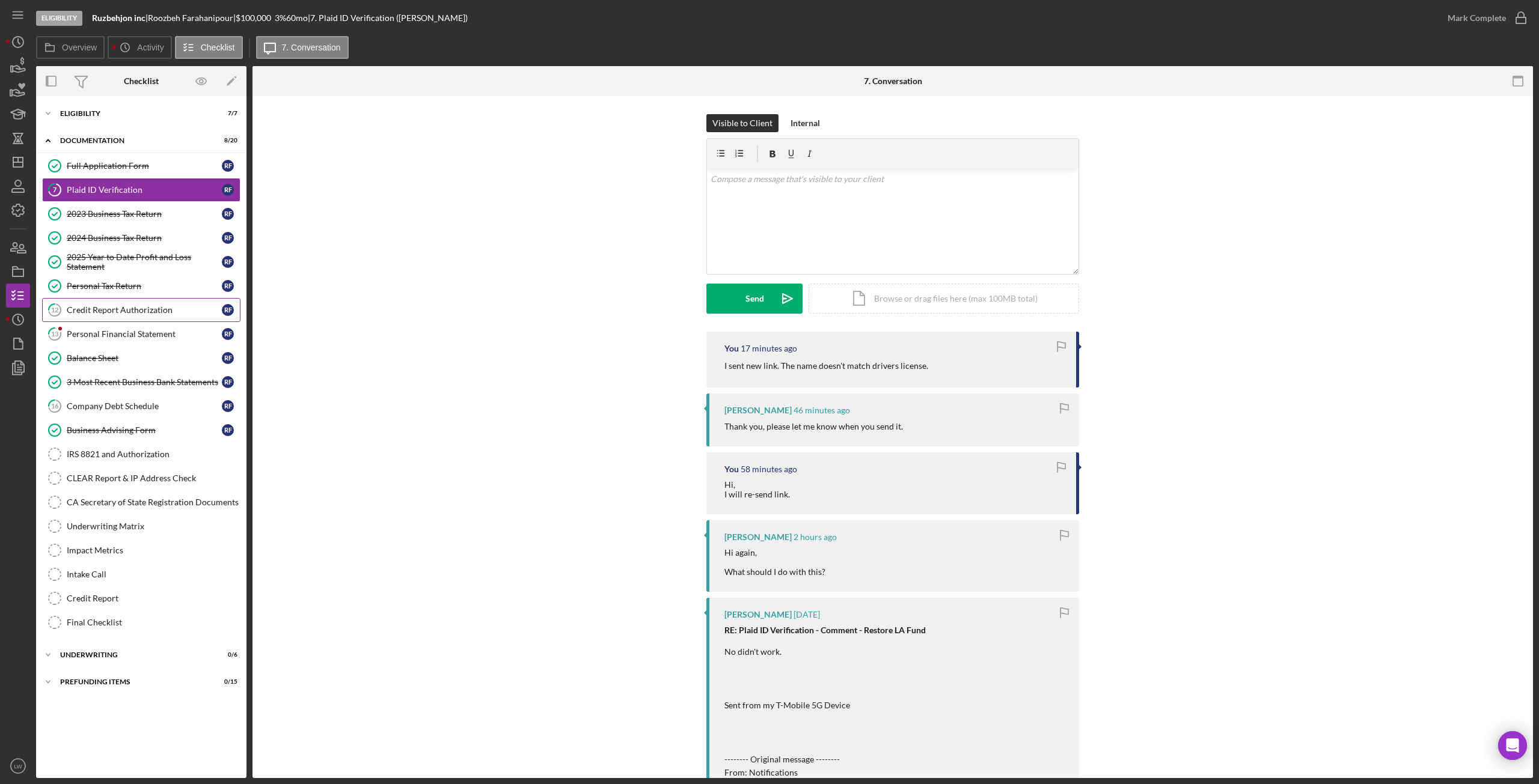
click at [109, 305] on div "Credit Report Authorization" at bounding box center [144, 310] width 155 height 10
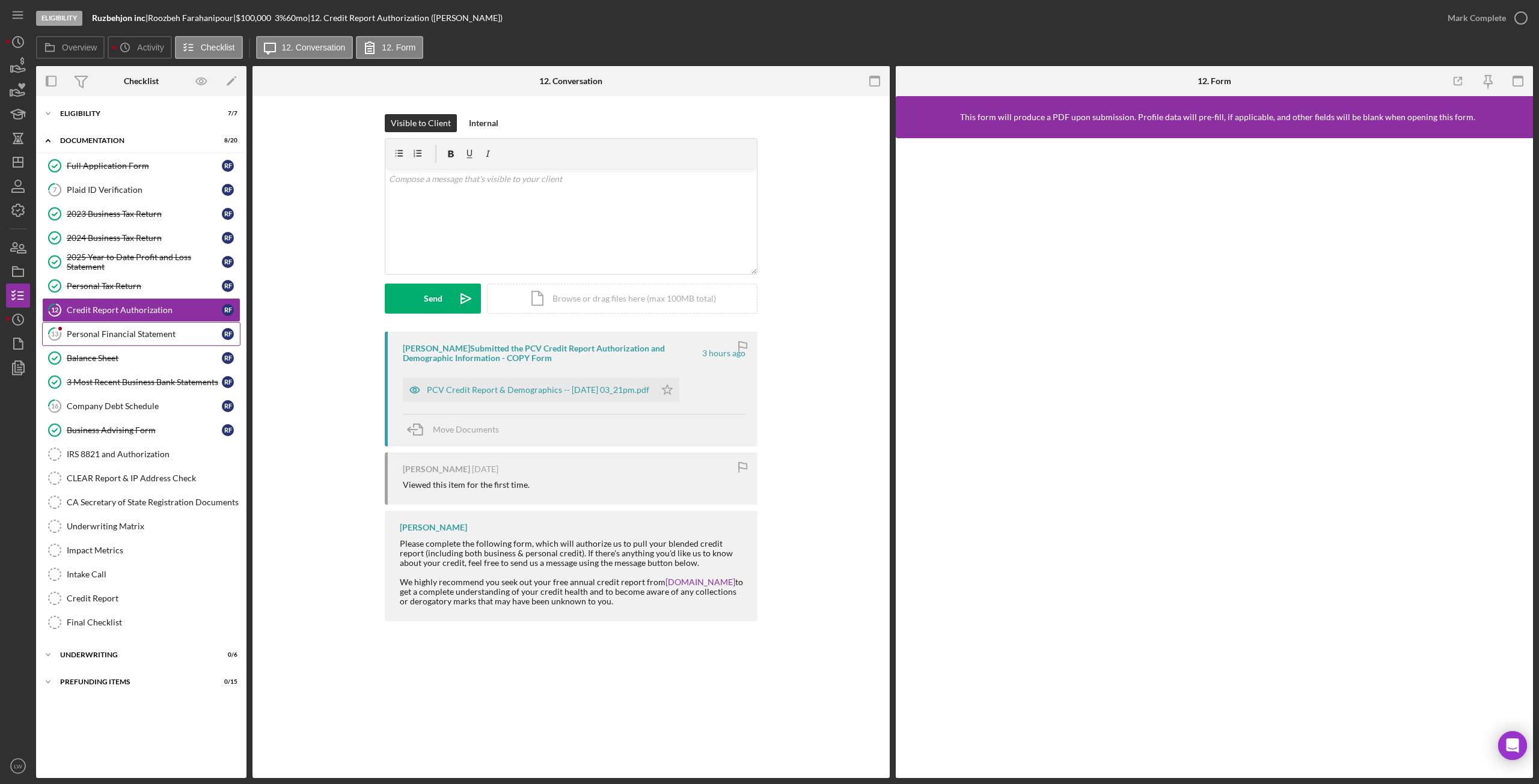
click at [171, 335] on div "Personal Financial Statement" at bounding box center [144, 334] width 155 height 10
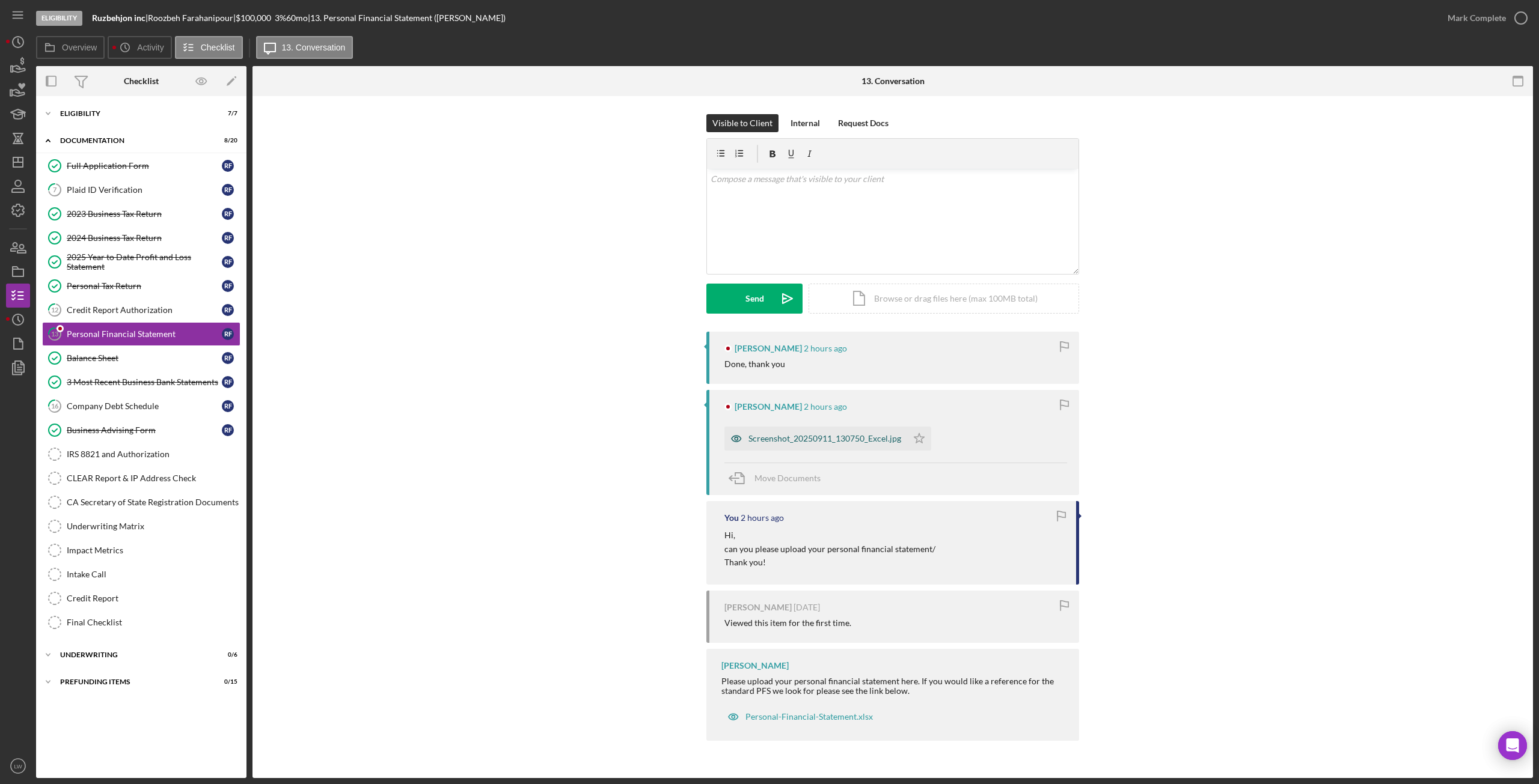
click at [808, 436] on div "Screenshot_20250911_130750_Excel.jpg" at bounding box center [825, 439] width 153 height 10
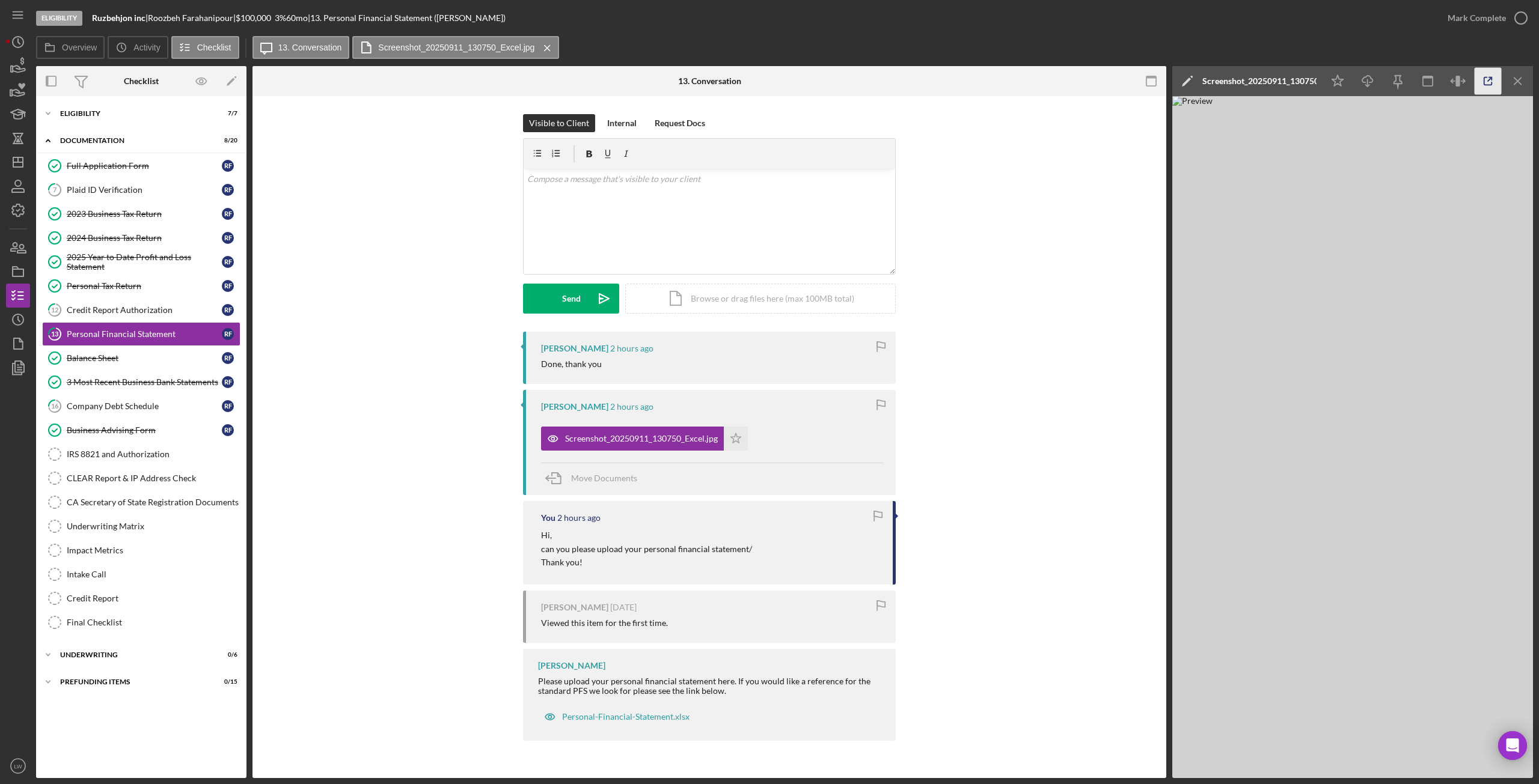
click at [1492, 79] on polyline "button" at bounding box center [1491, 79] width 3 height 3
click at [1373, 87] on icon "Icon/Download" at bounding box center [1368, 81] width 27 height 27
click at [1522, 82] on icon "Icon/Menu Close" at bounding box center [1518, 81] width 27 height 27
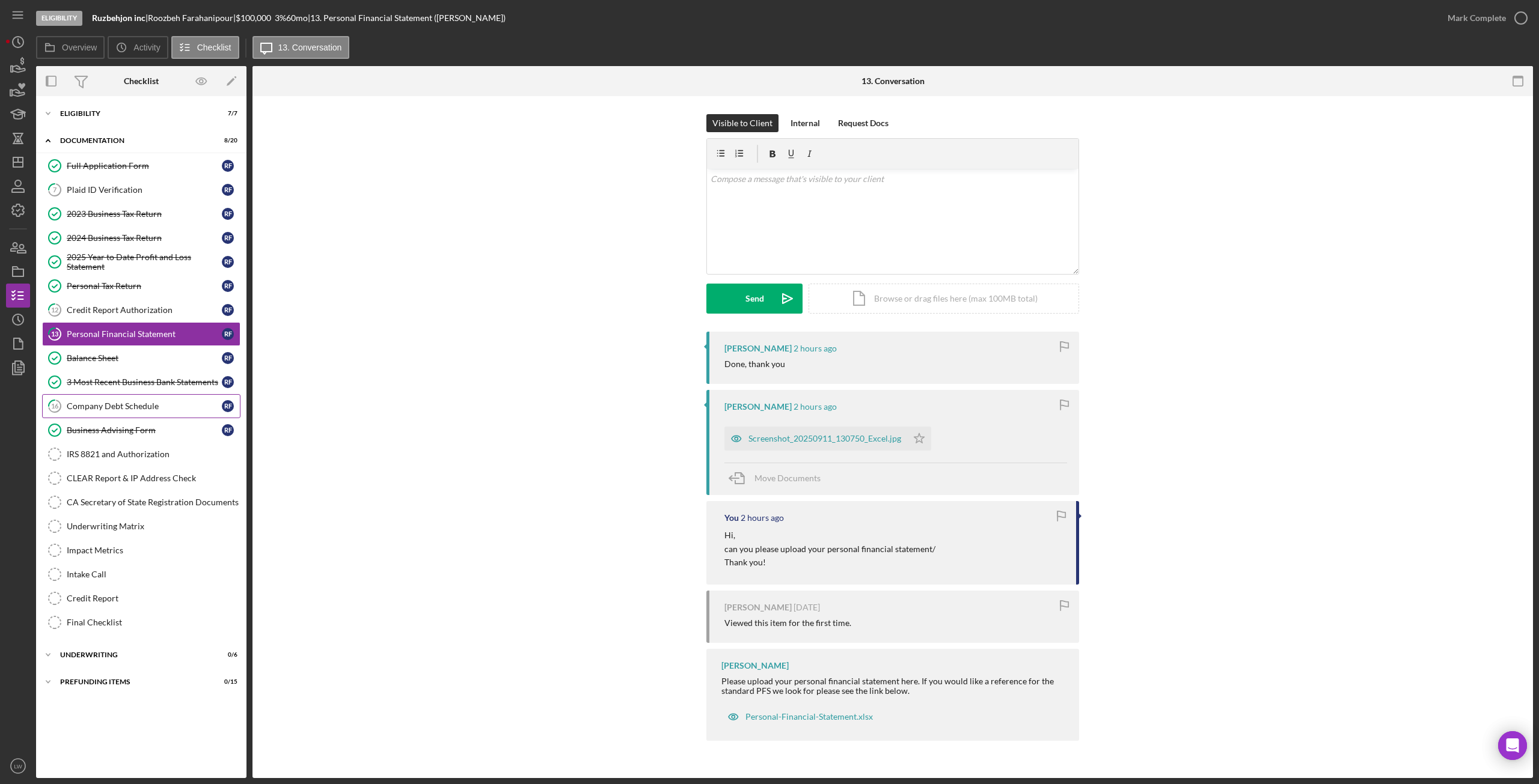
click at [116, 402] on div "Company Debt Schedule" at bounding box center [144, 406] width 155 height 10
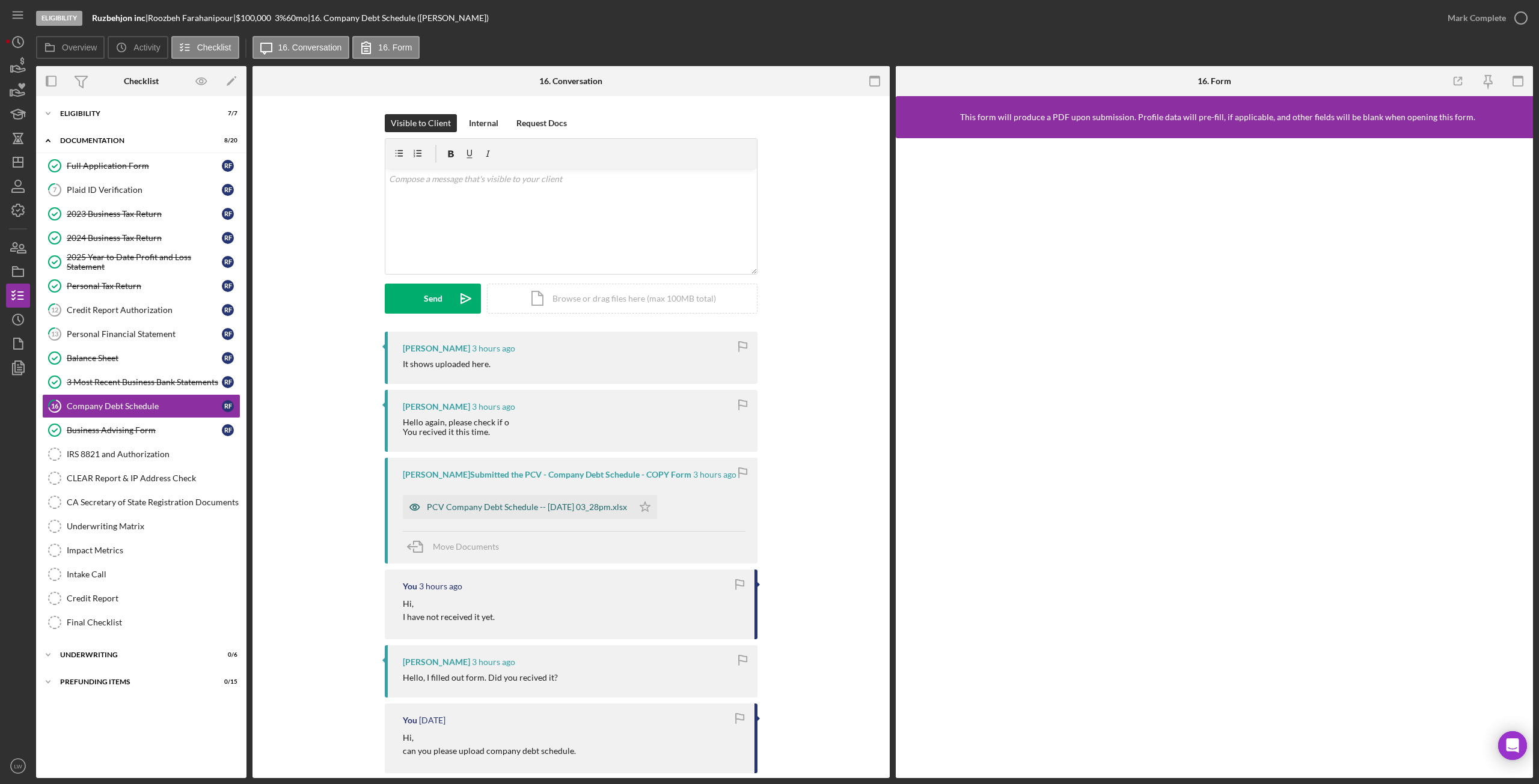
click at [627, 512] on div "PCV Company Debt Schedule -- 2025-09-11 03_28pm.xlsx" at bounding box center [527, 507] width 200 height 10
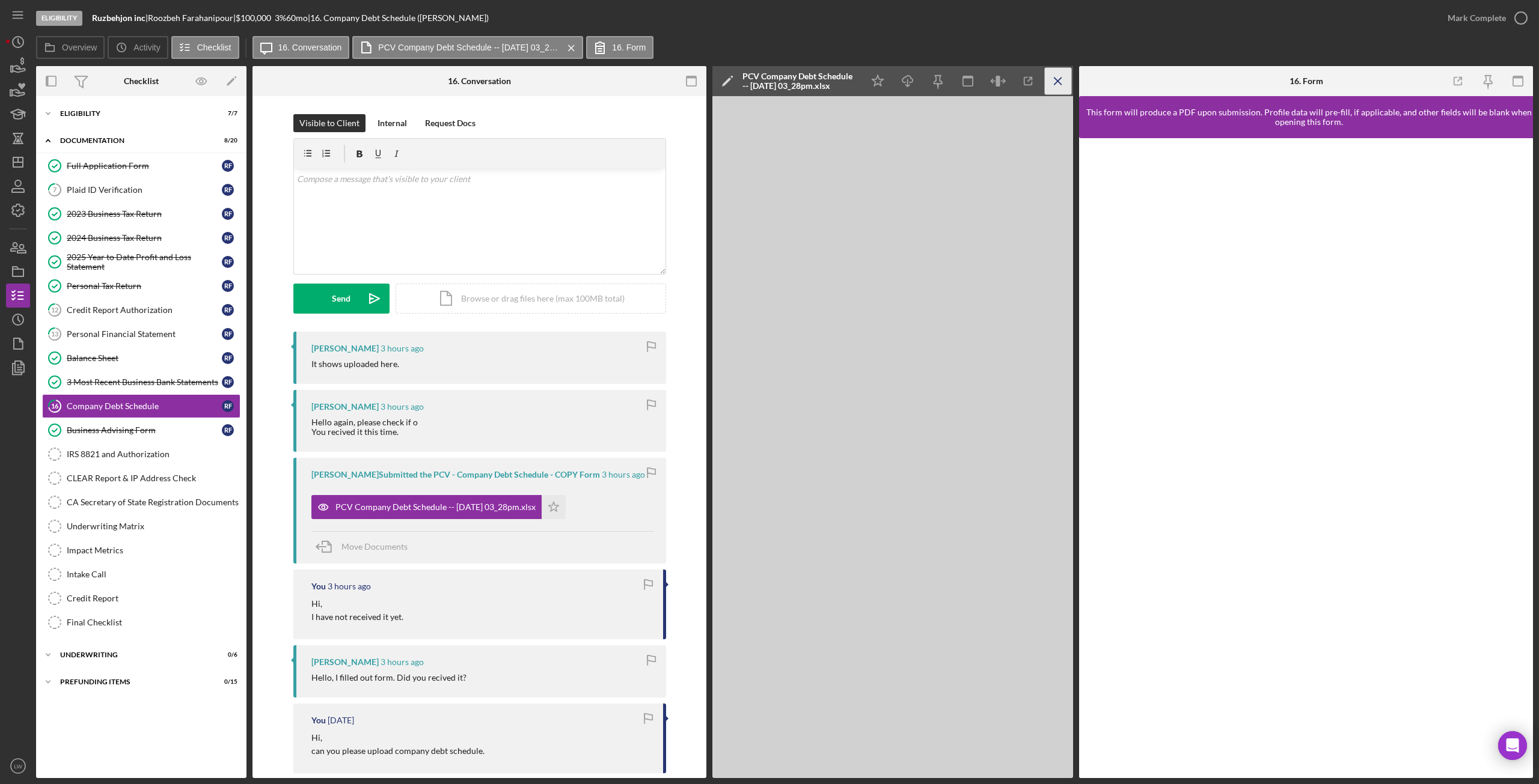
click at [1060, 85] on icon "Icon/Menu Close" at bounding box center [1058, 81] width 27 height 27
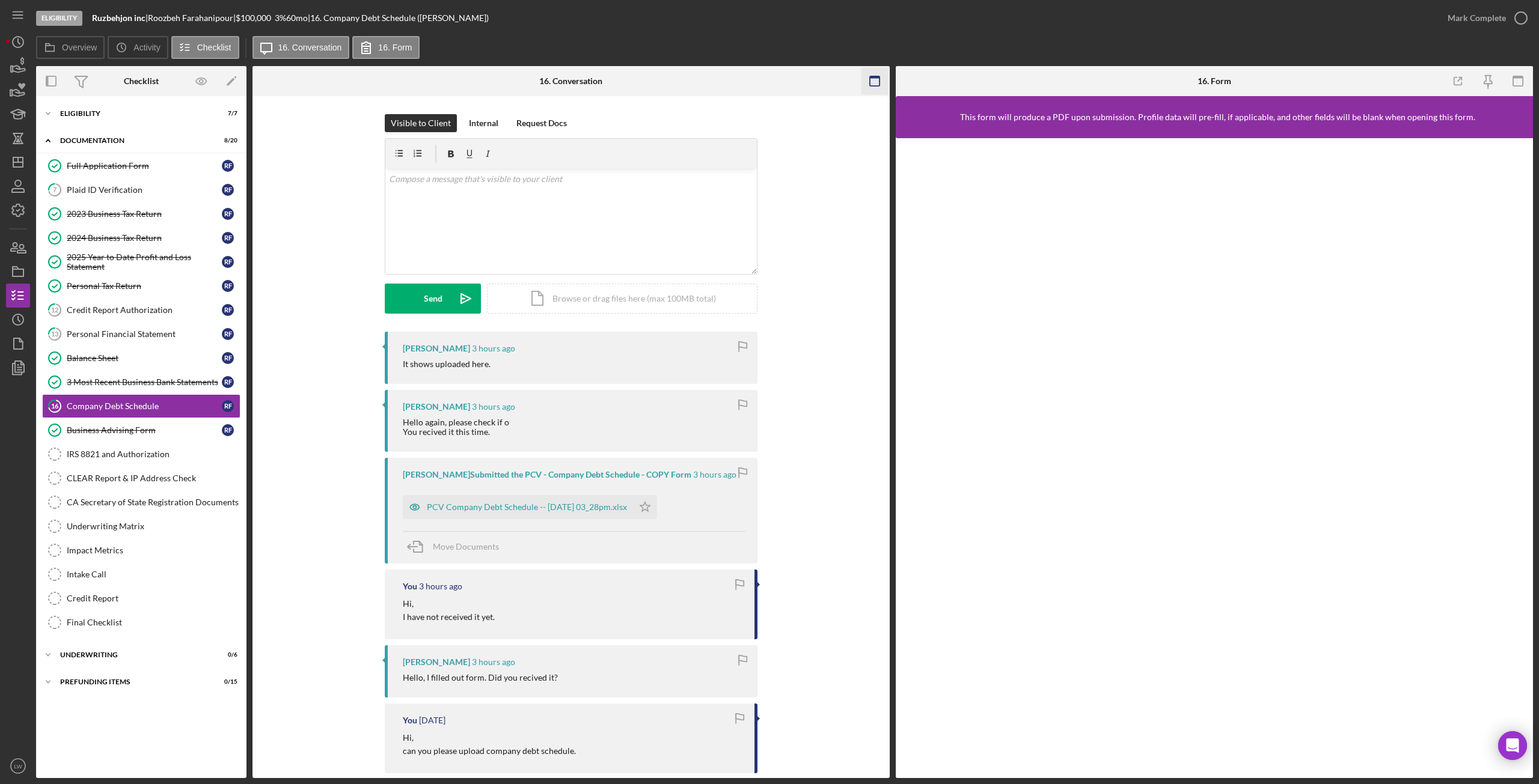
click at [877, 80] on icon "button" at bounding box center [874, 81] width 27 height 27
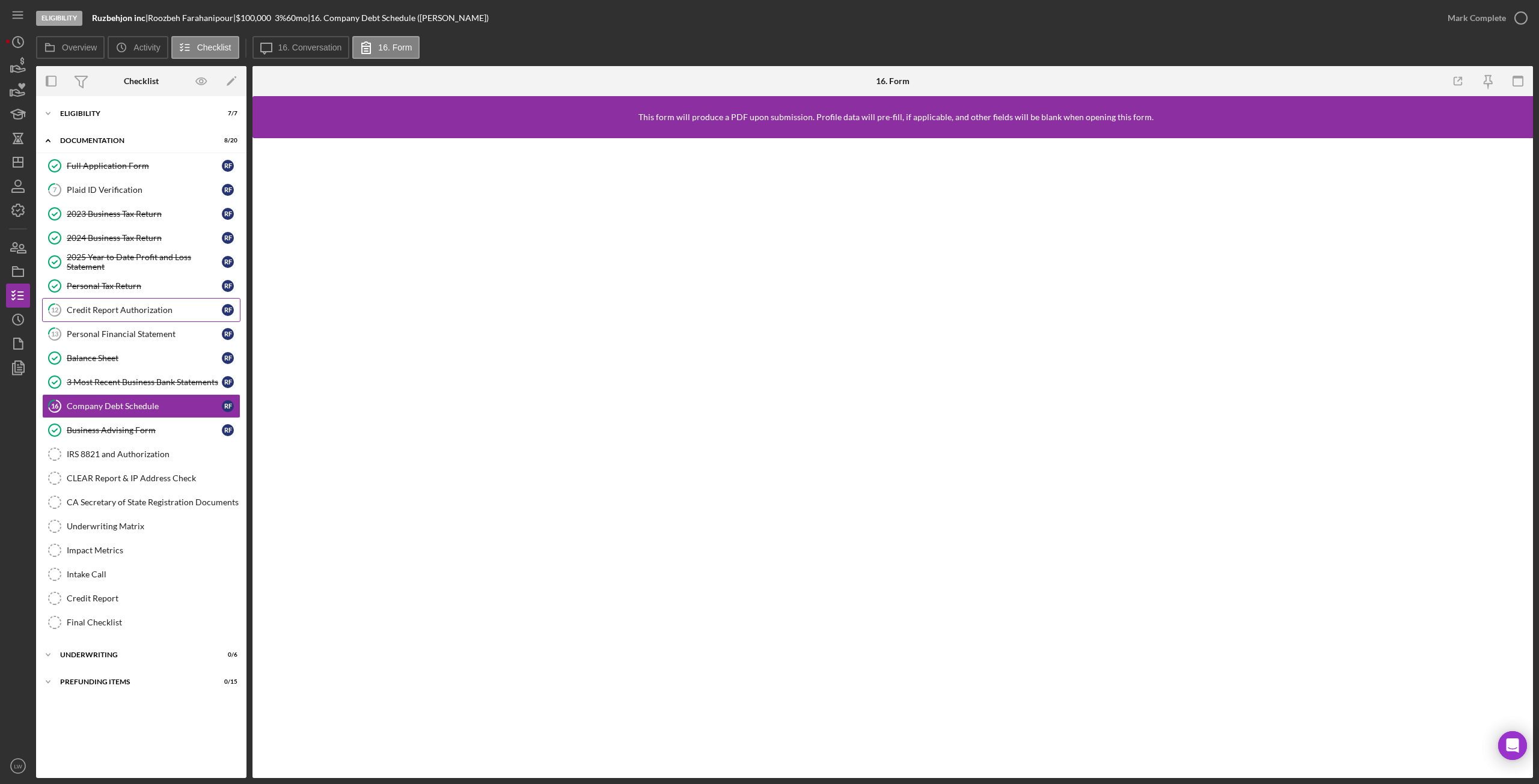
click at [123, 309] on div "Credit Report Authorization" at bounding box center [144, 310] width 155 height 10
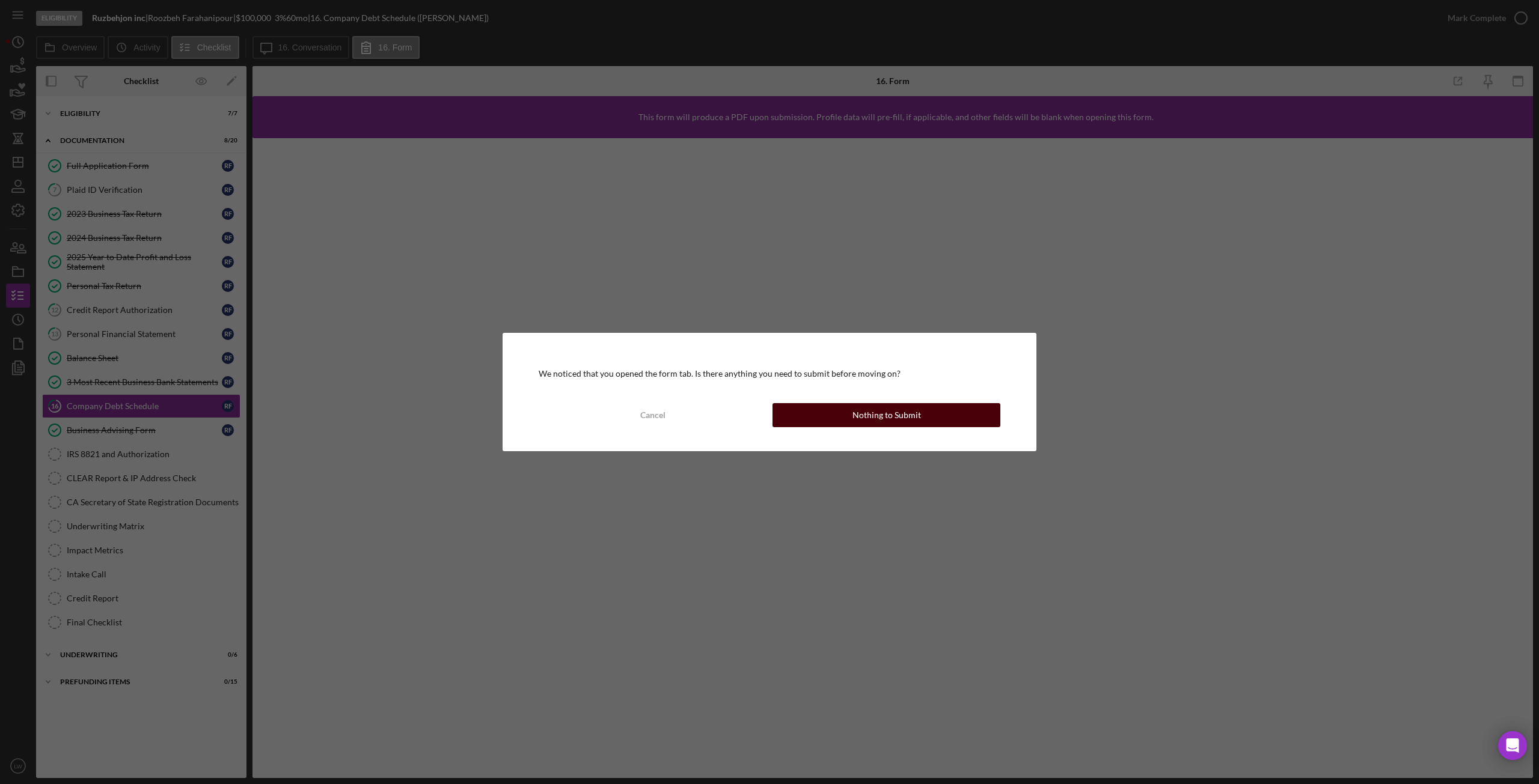
click at [848, 407] on button "Nothing to Submit" at bounding box center [886, 415] width 228 height 24
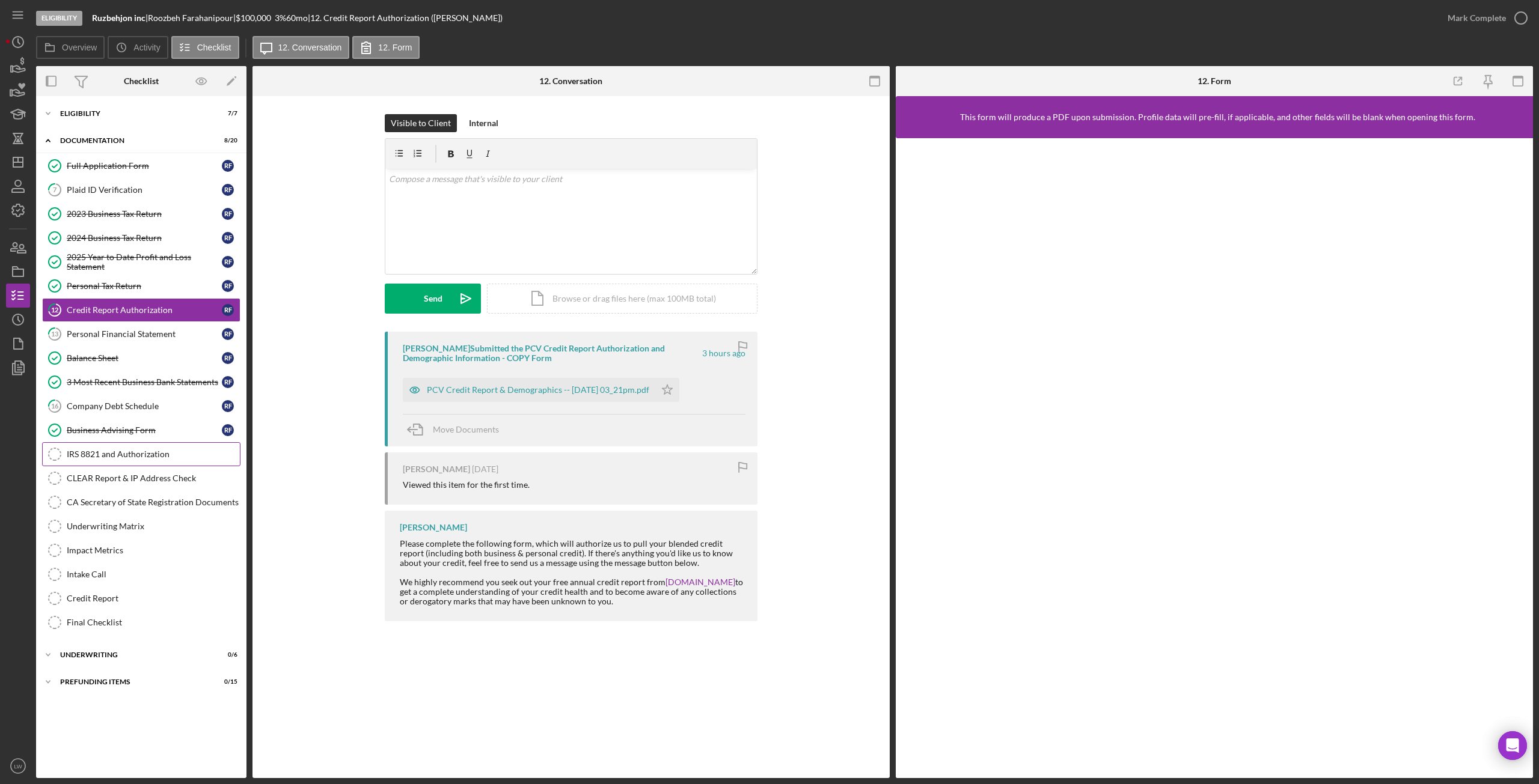
click at [88, 450] on div "IRS 8821 and Authorization" at bounding box center [154, 454] width 173 height 10
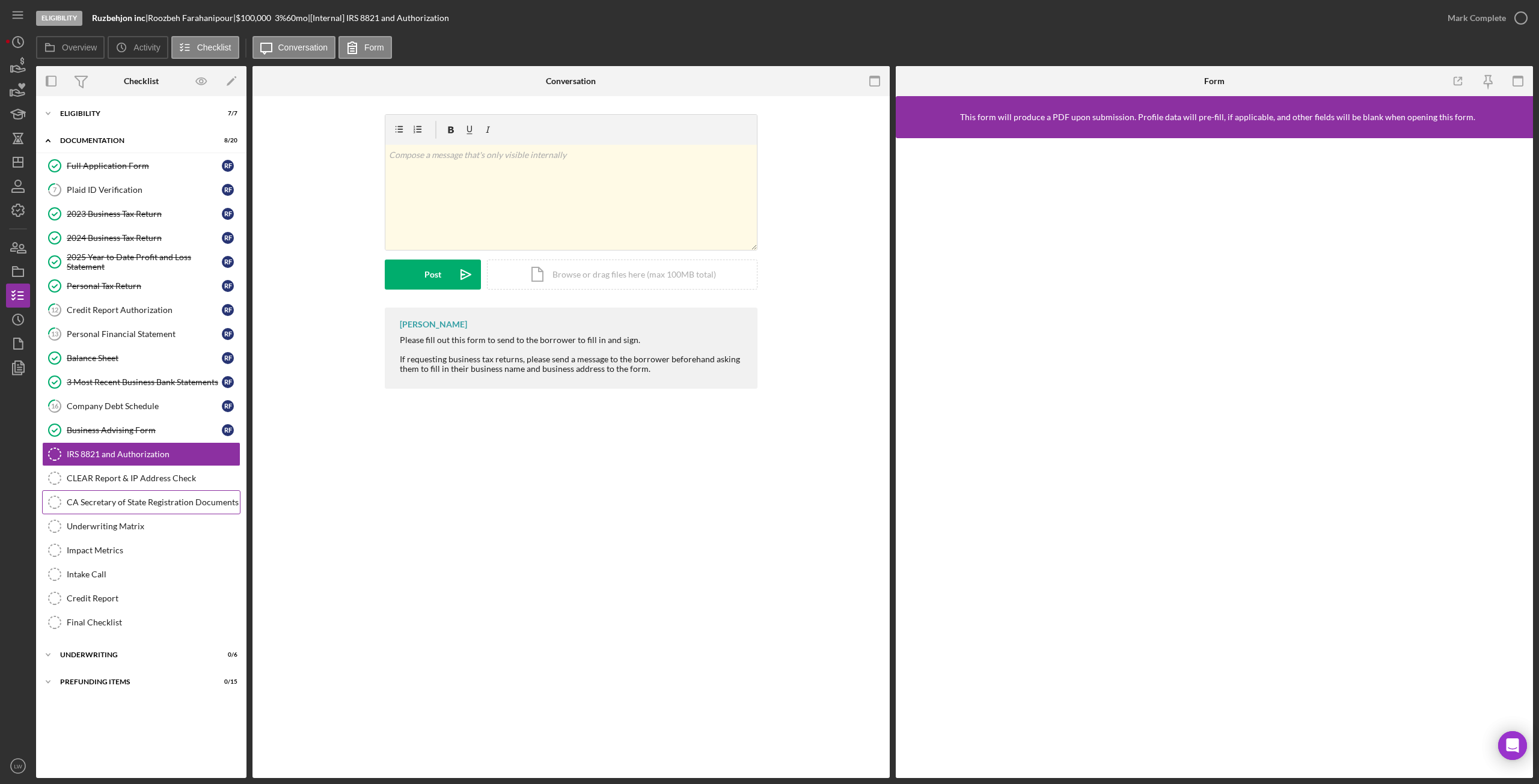
click at [103, 498] on div "CA Secretary of State Registration Documents" at bounding box center [154, 502] width 173 height 10
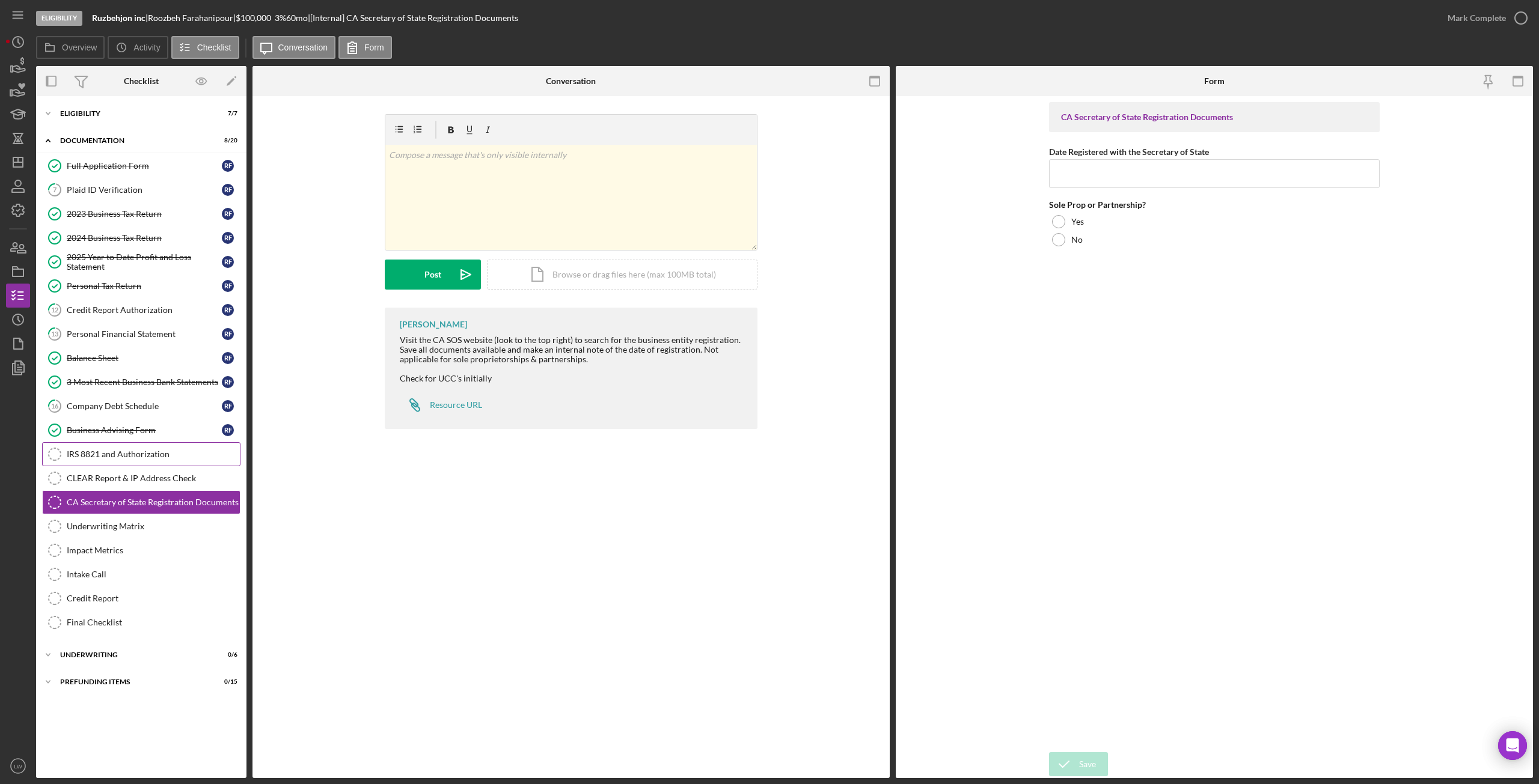
click at [112, 455] on div "IRS 8821 and Authorization" at bounding box center [154, 454] width 173 height 10
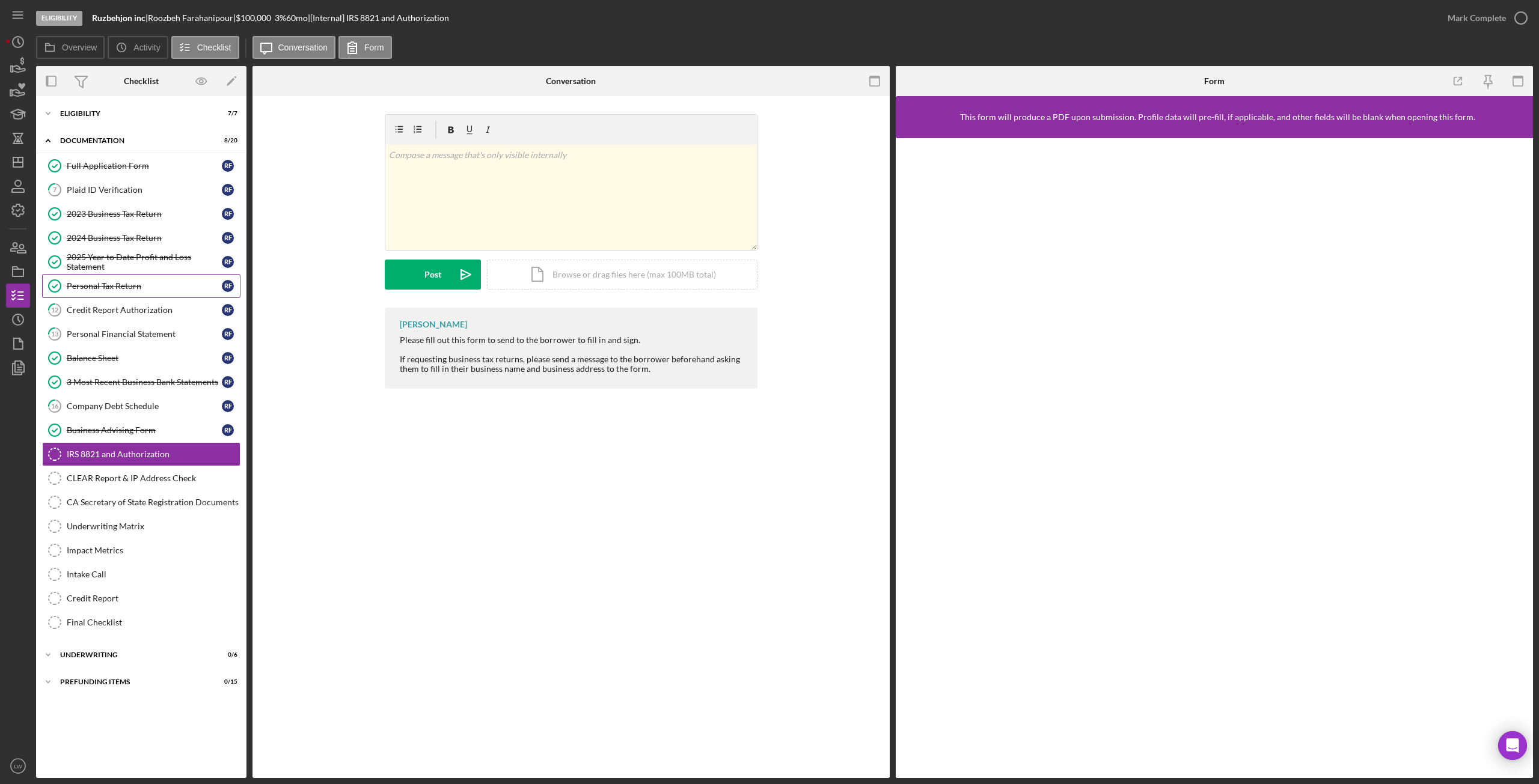
click at [137, 295] on link "Personal Tax Return Personal Tax Return R F" at bounding box center [141, 286] width 199 height 24
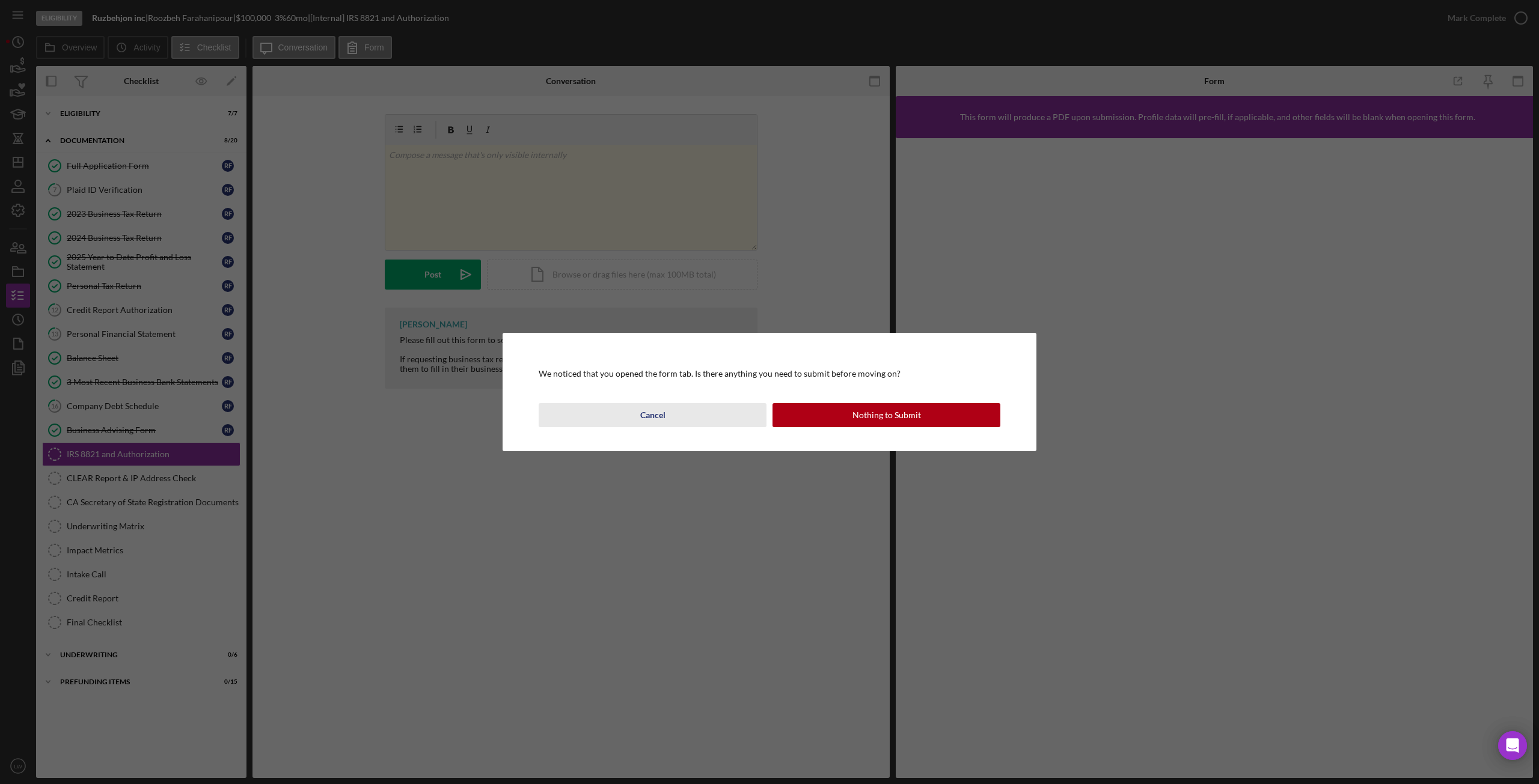
click at [683, 404] on button "Cancel" at bounding box center [652, 415] width 228 height 24
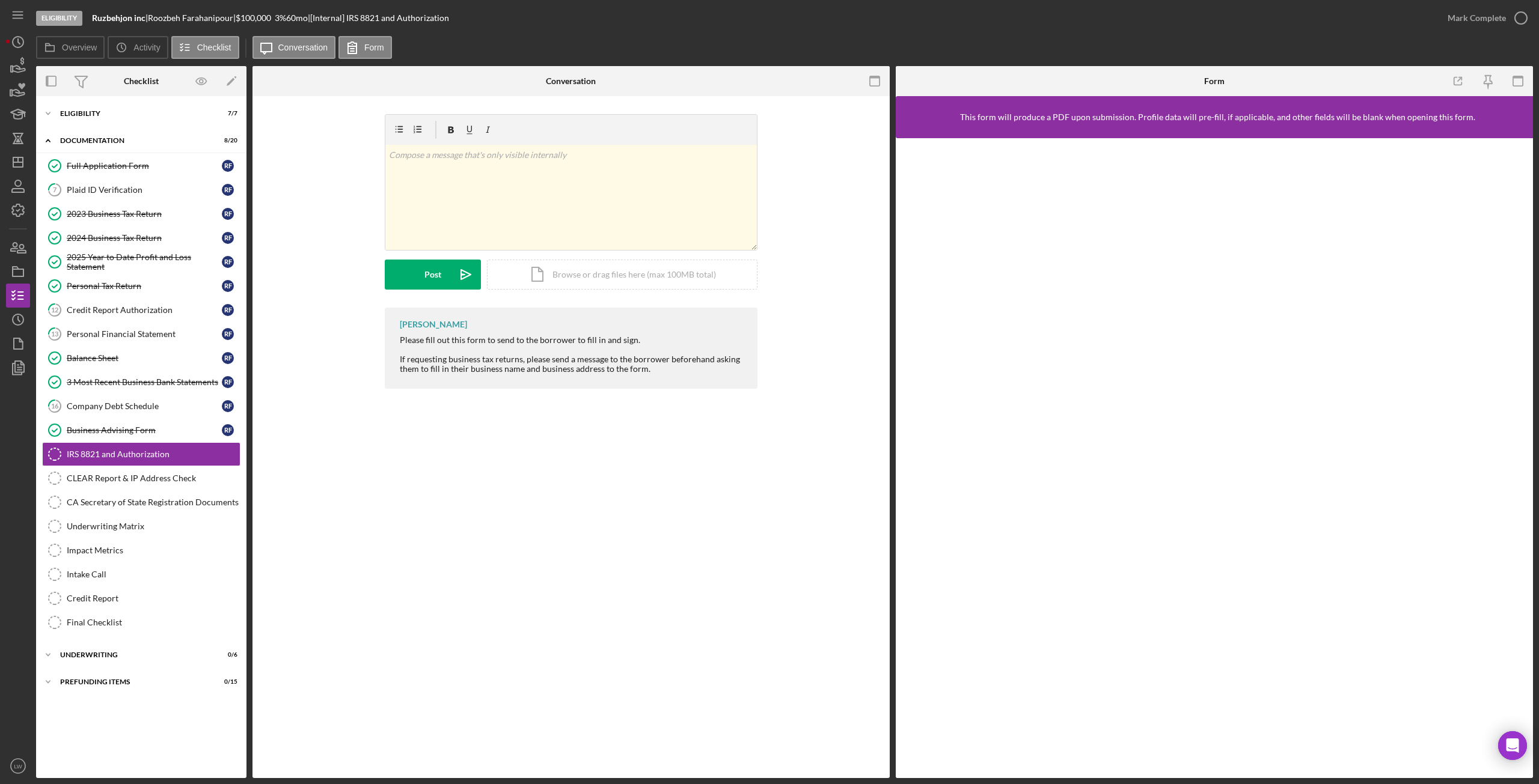
click at [297, 693] on div "IRS 8821 and Authorization IRS 8821 and Authorization v Color teal Color pink R…" at bounding box center [570, 437] width 637 height 682
click at [1503, 17] on div "Mark Complete" at bounding box center [1477, 18] width 58 height 24
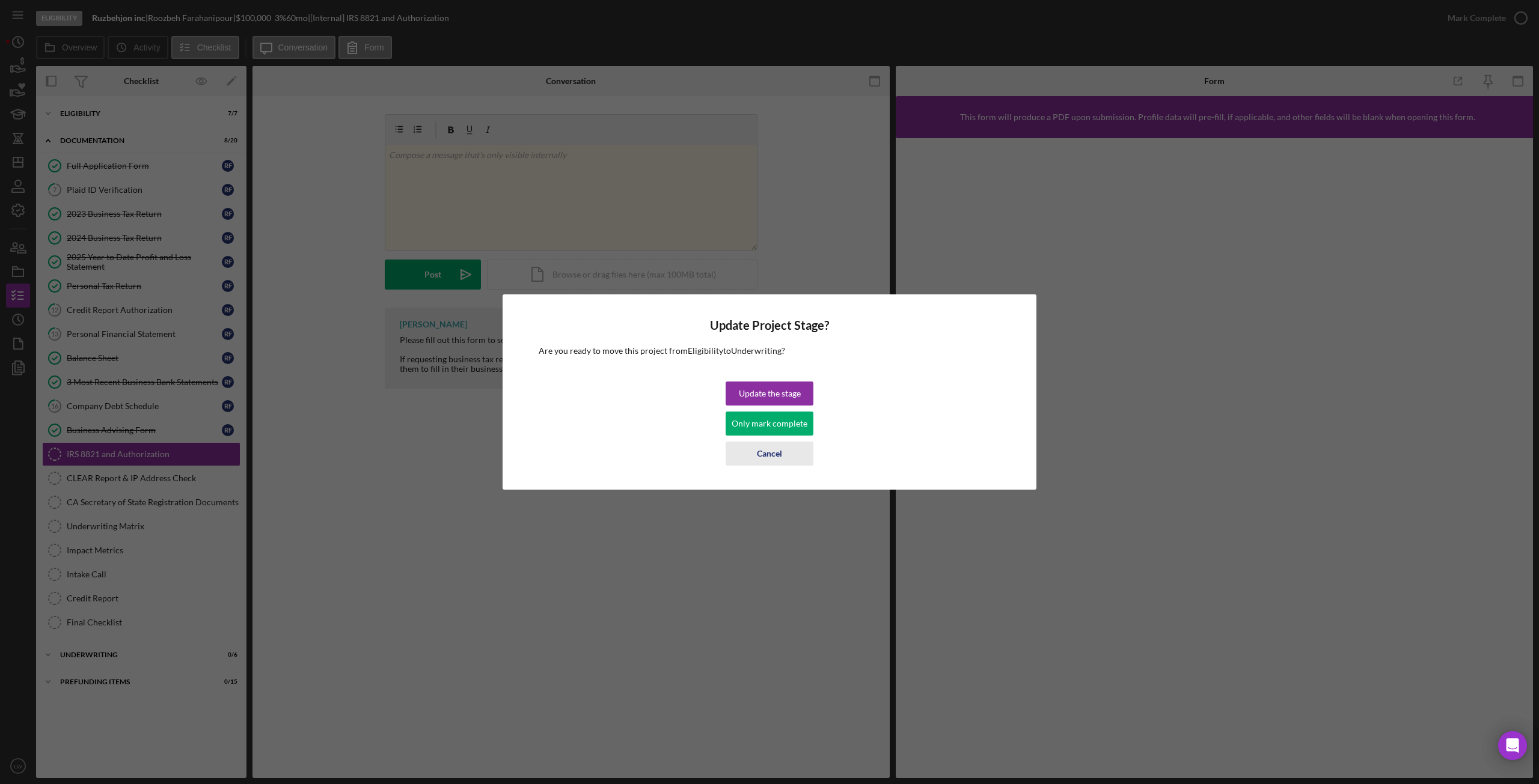
click at [775, 461] on div "Cancel" at bounding box center [770, 454] width 26 height 24
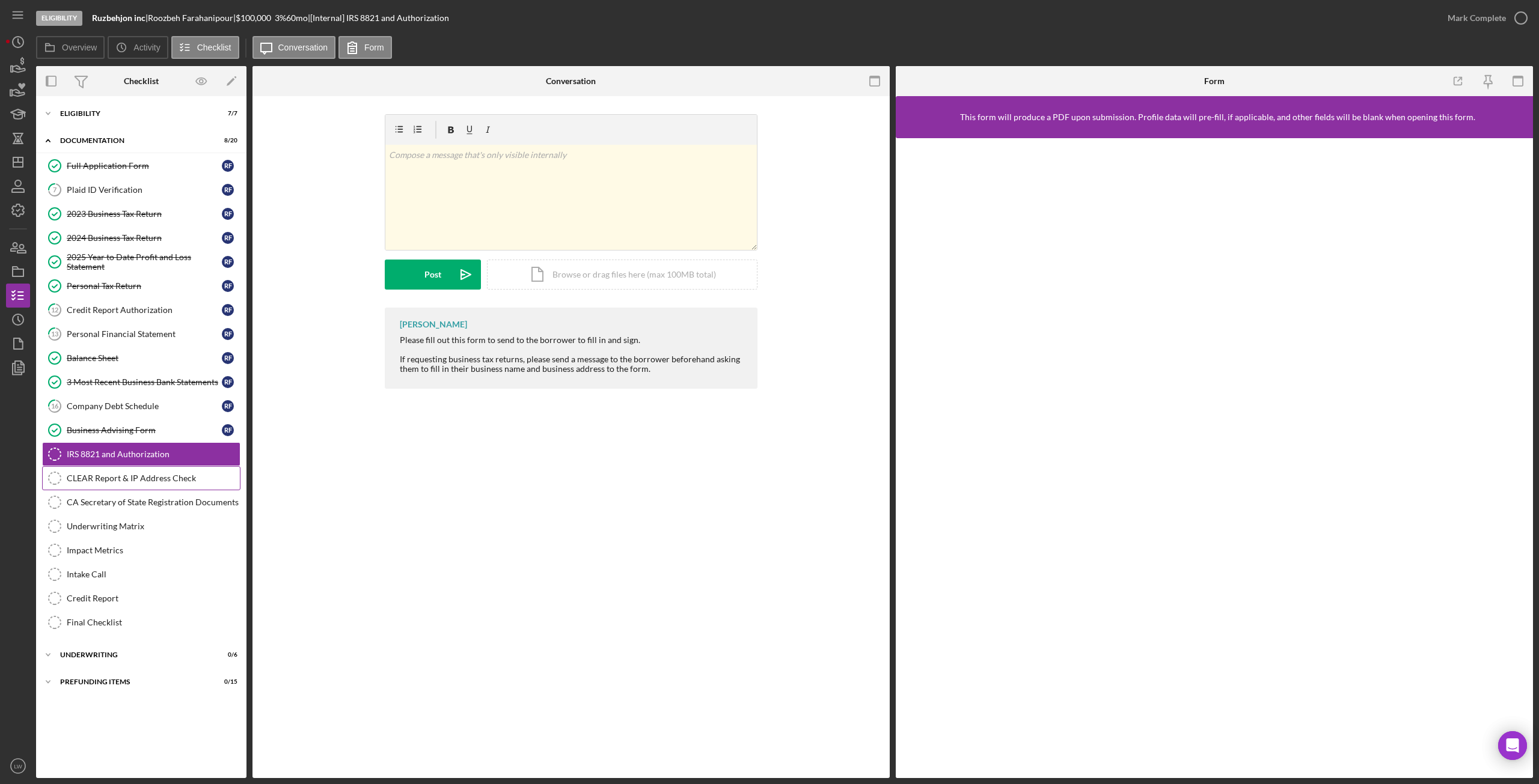
click at [133, 479] on div "CLEAR Report & IP Address Check" at bounding box center [154, 478] width 173 height 10
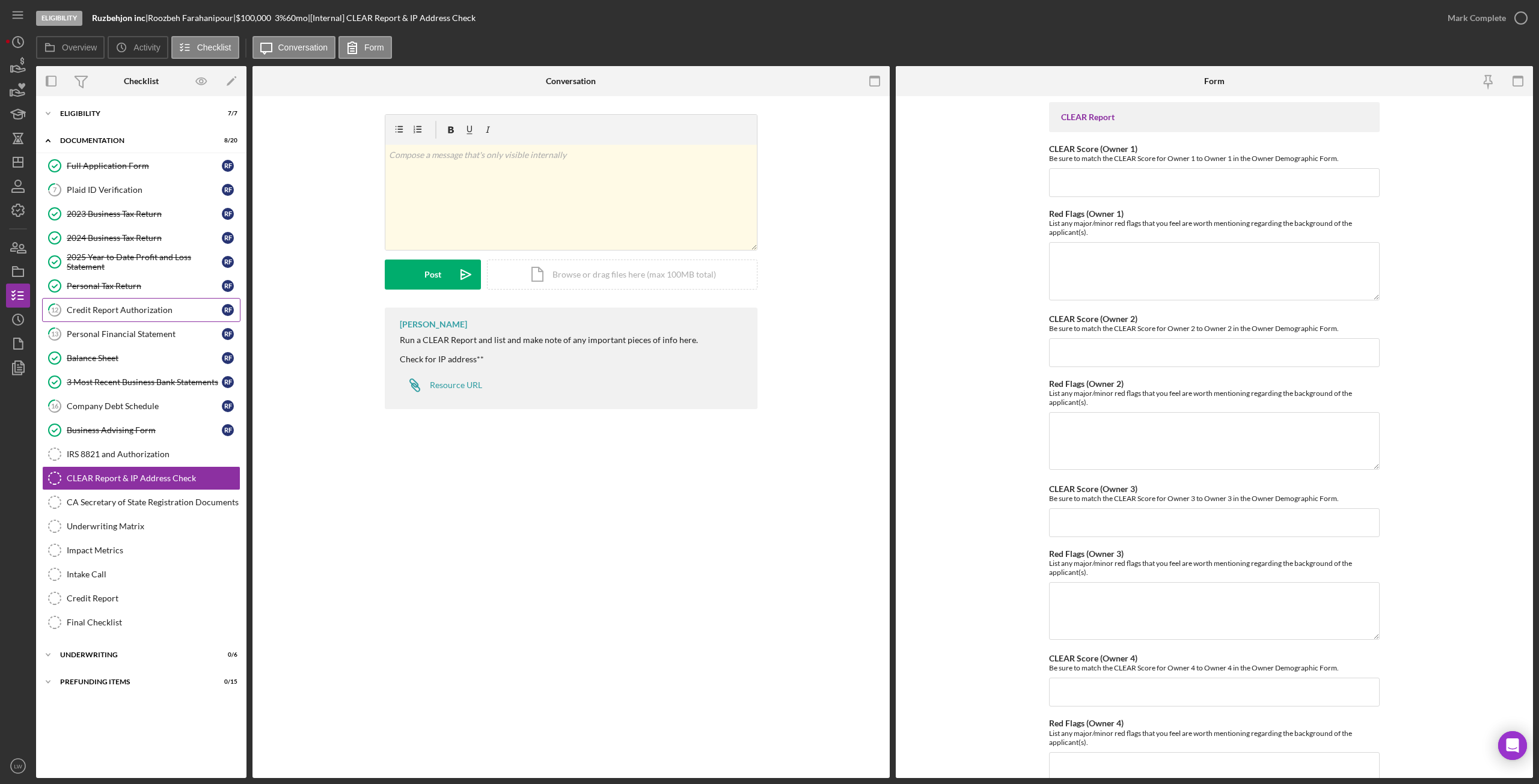
click at [103, 311] on div "Credit Report Authorization" at bounding box center [144, 310] width 155 height 10
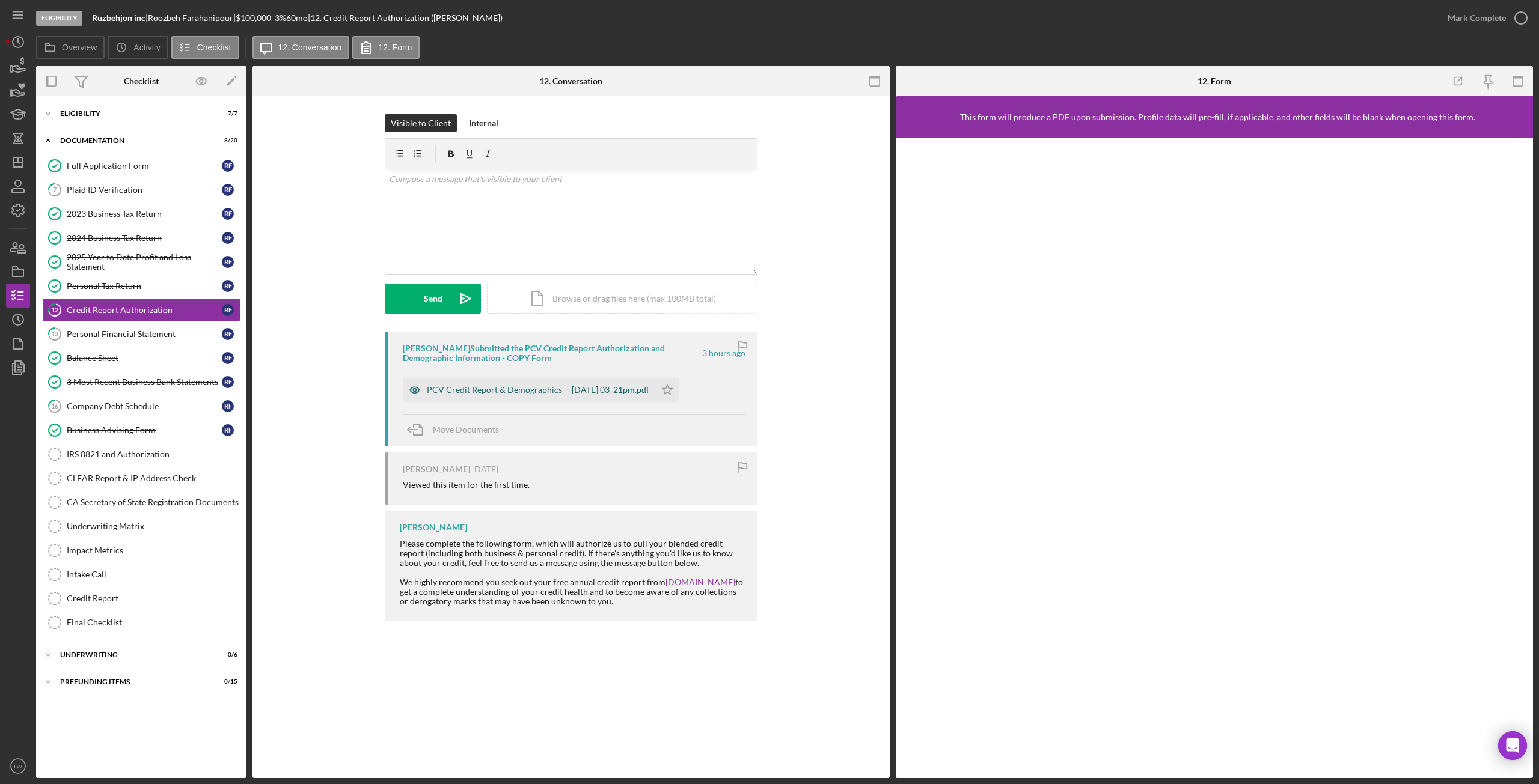
click at [514, 399] on div "PCV Credit Report & Demographics -- 2025-09-11 03_21pm.pdf" at bounding box center [528, 390] width 252 height 24
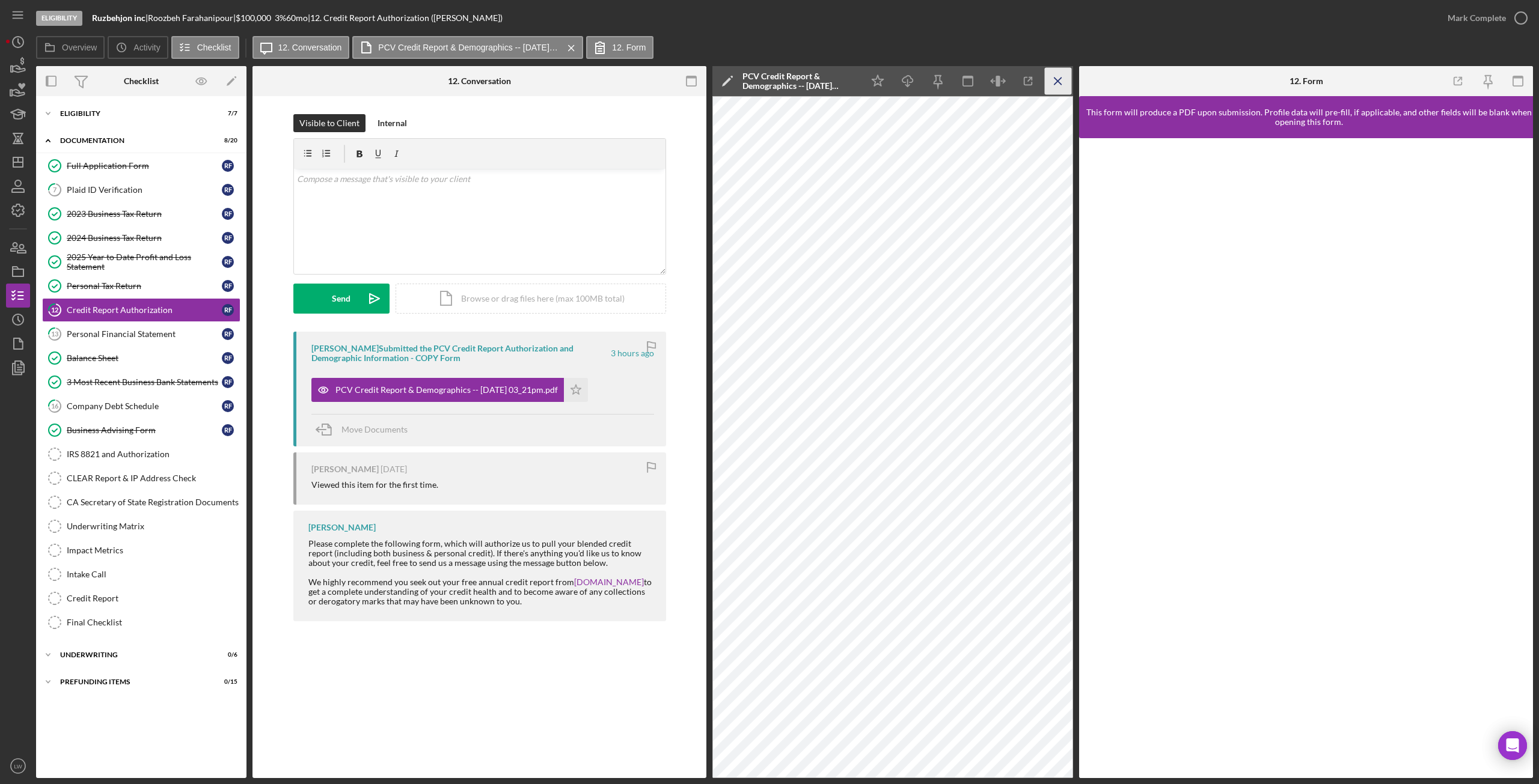
click at [1065, 87] on icon "Icon/Menu Close" at bounding box center [1058, 81] width 27 height 27
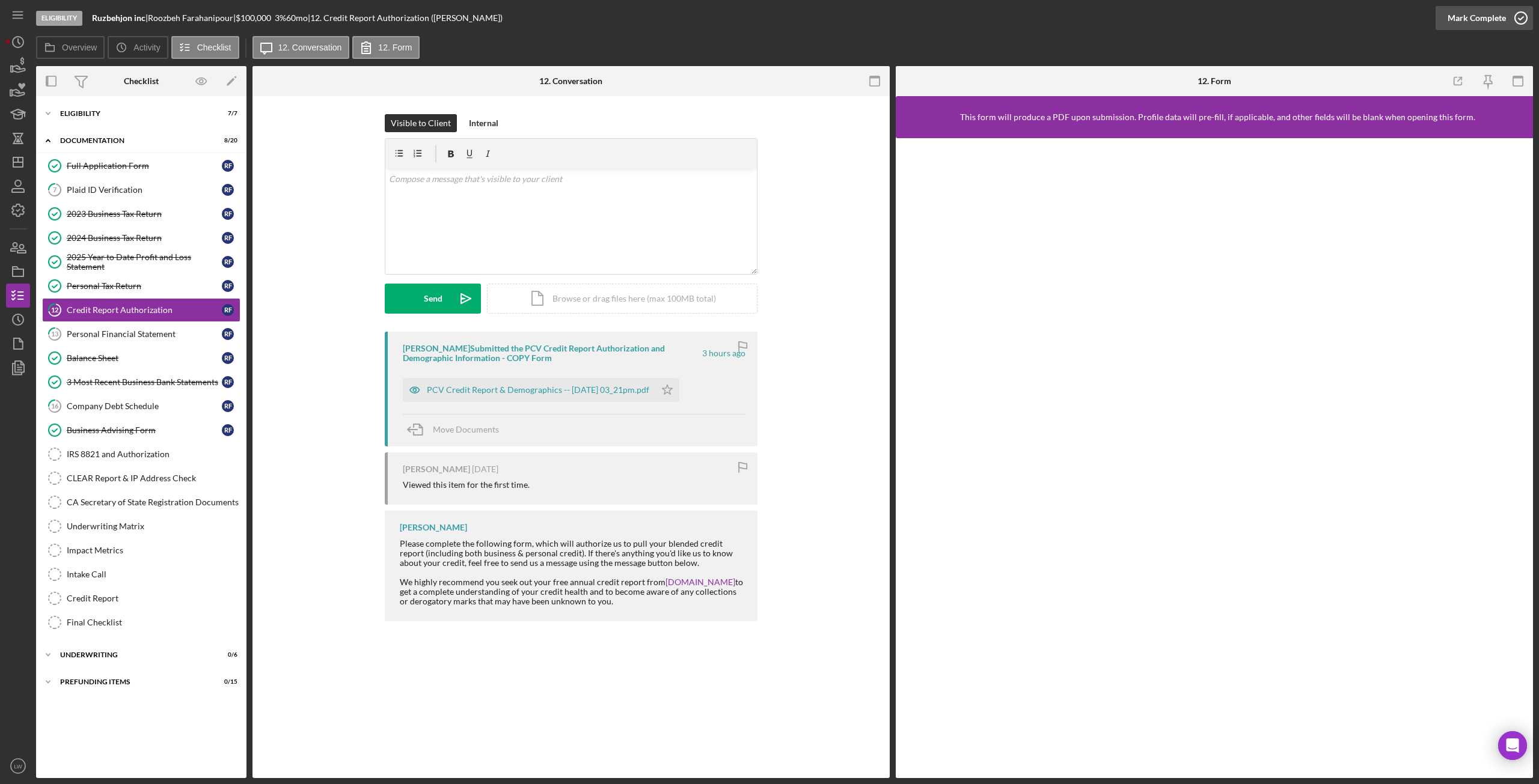
click at [1492, 20] on div "Mark Complete" at bounding box center [1477, 18] width 58 height 24
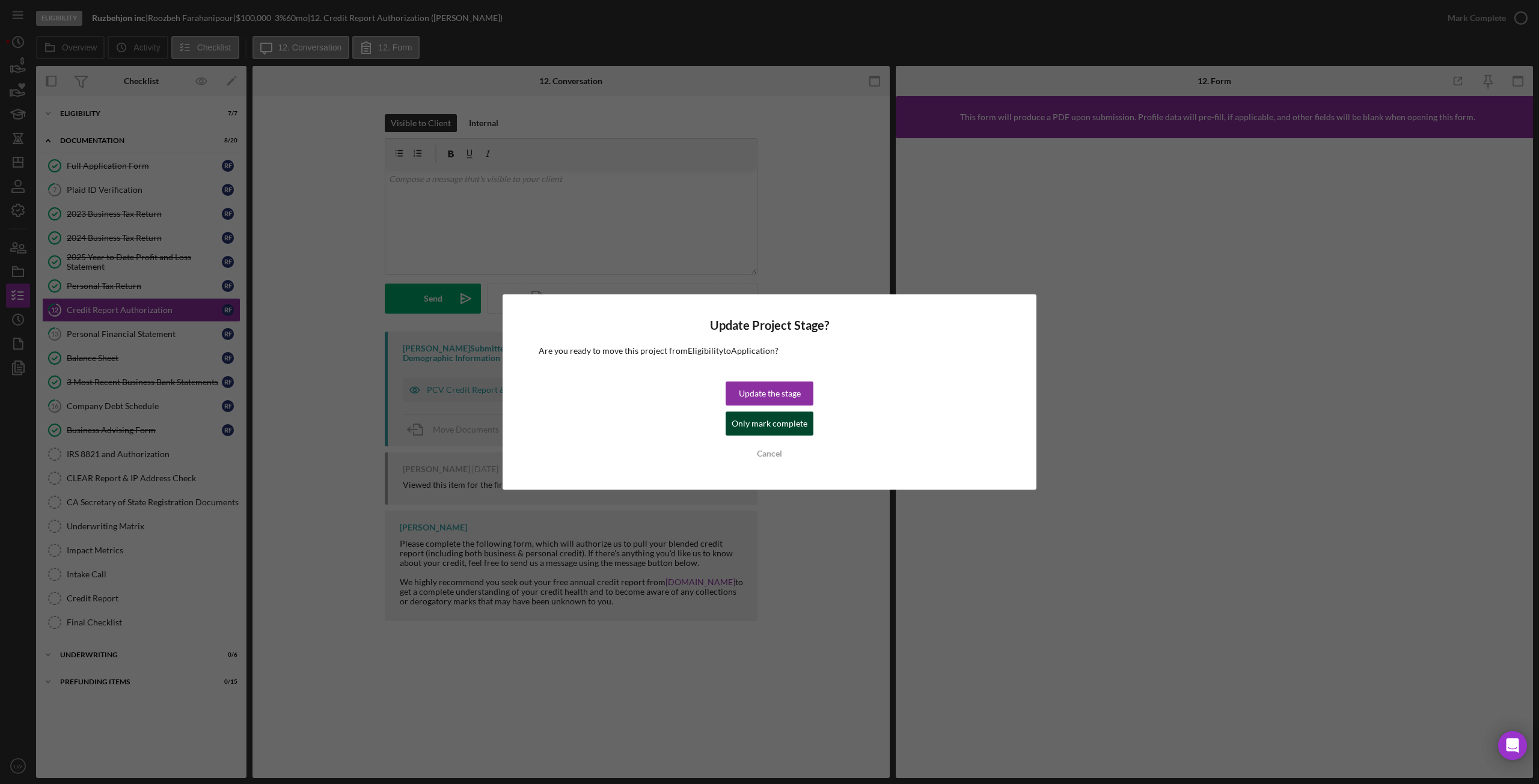
click at [757, 424] on div "Only mark complete" at bounding box center [769, 424] width 76 height 24
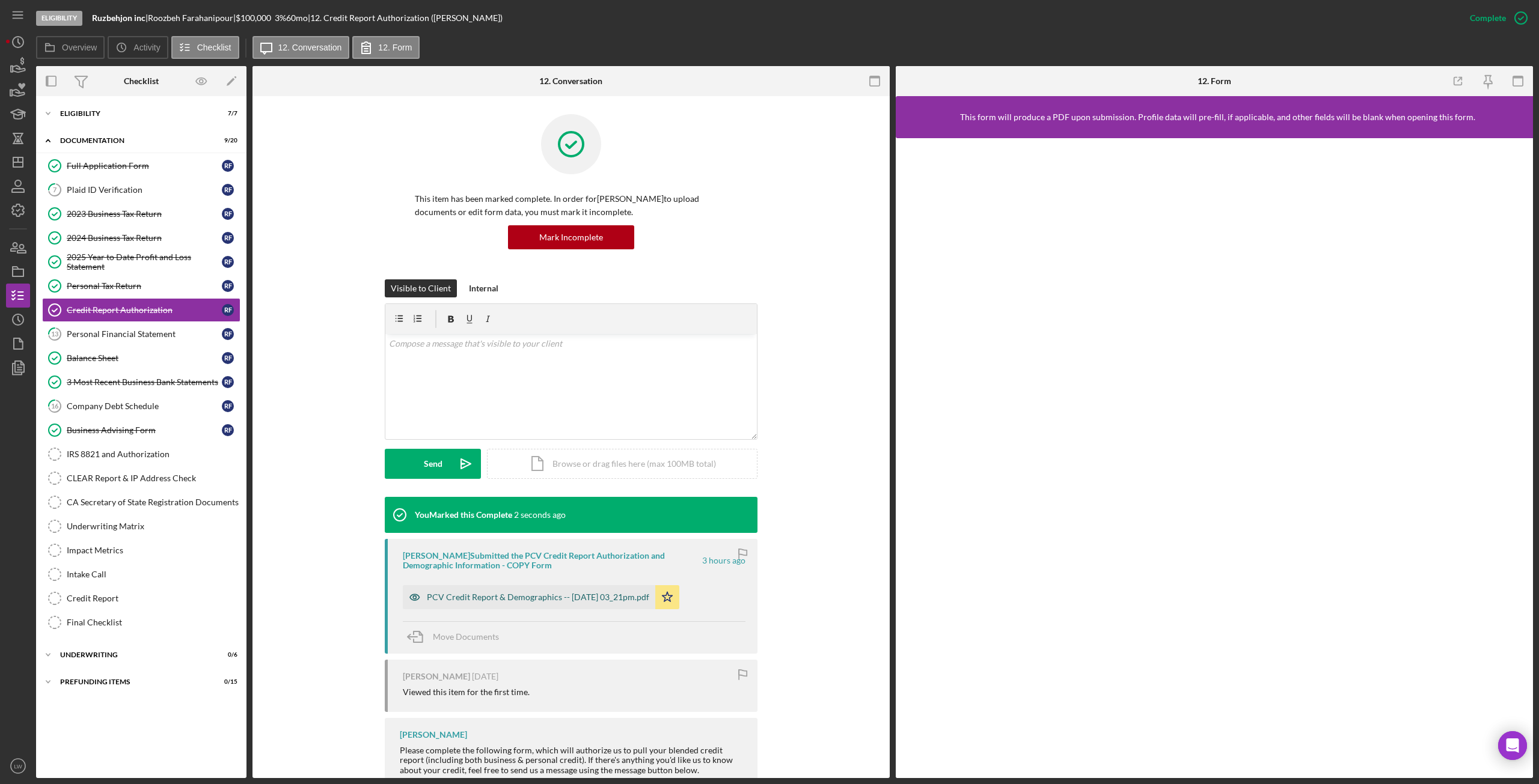
click at [598, 600] on div "PCV Credit Report & Demographics -- 2025-09-11 03_21pm.pdf" at bounding box center [538, 597] width 223 height 10
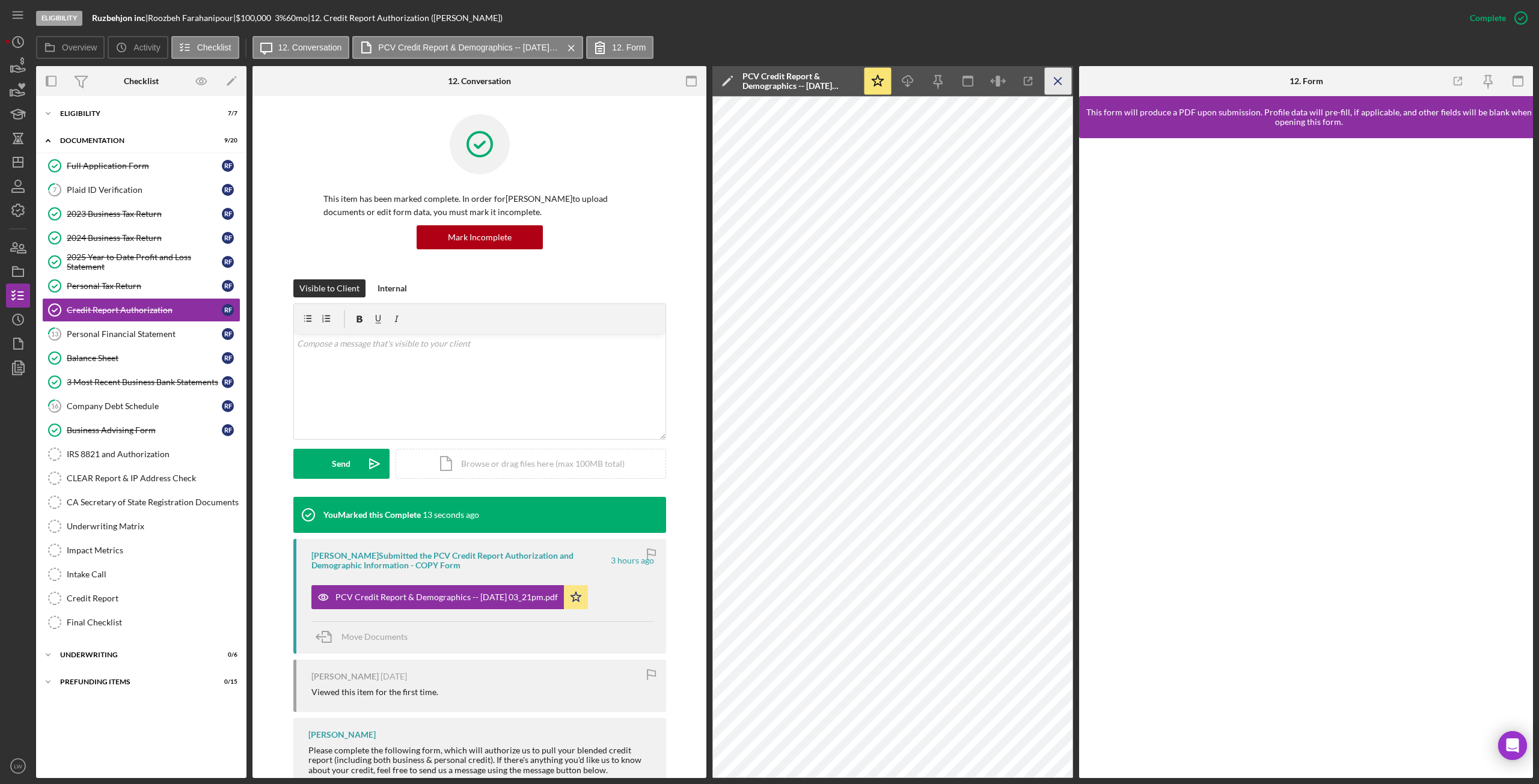
click at [1054, 77] on icon "Icon/Menu Close" at bounding box center [1058, 81] width 27 height 27
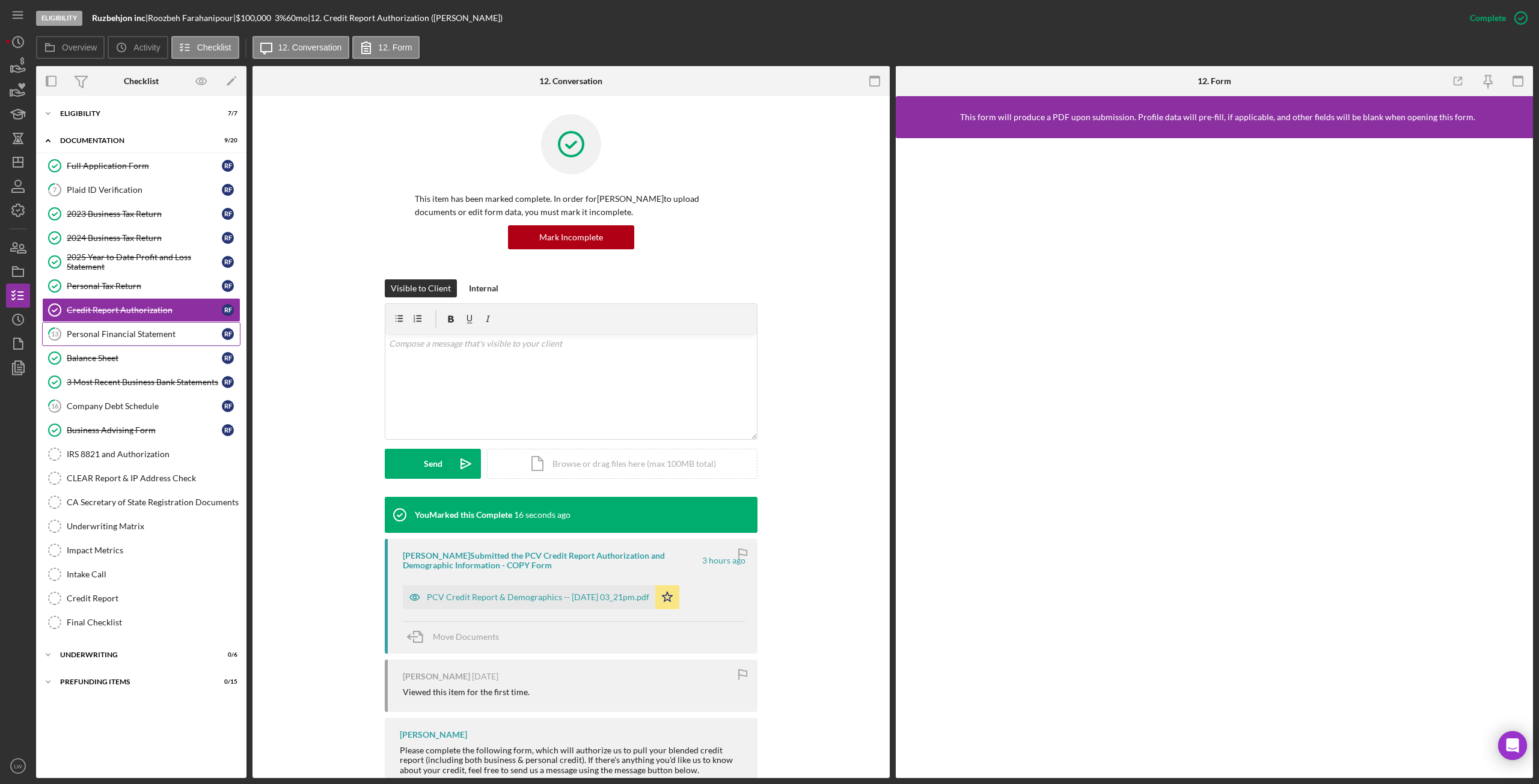
click at [130, 333] on div "Personal Financial Statement" at bounding box center [144, 334] width 155 height 10
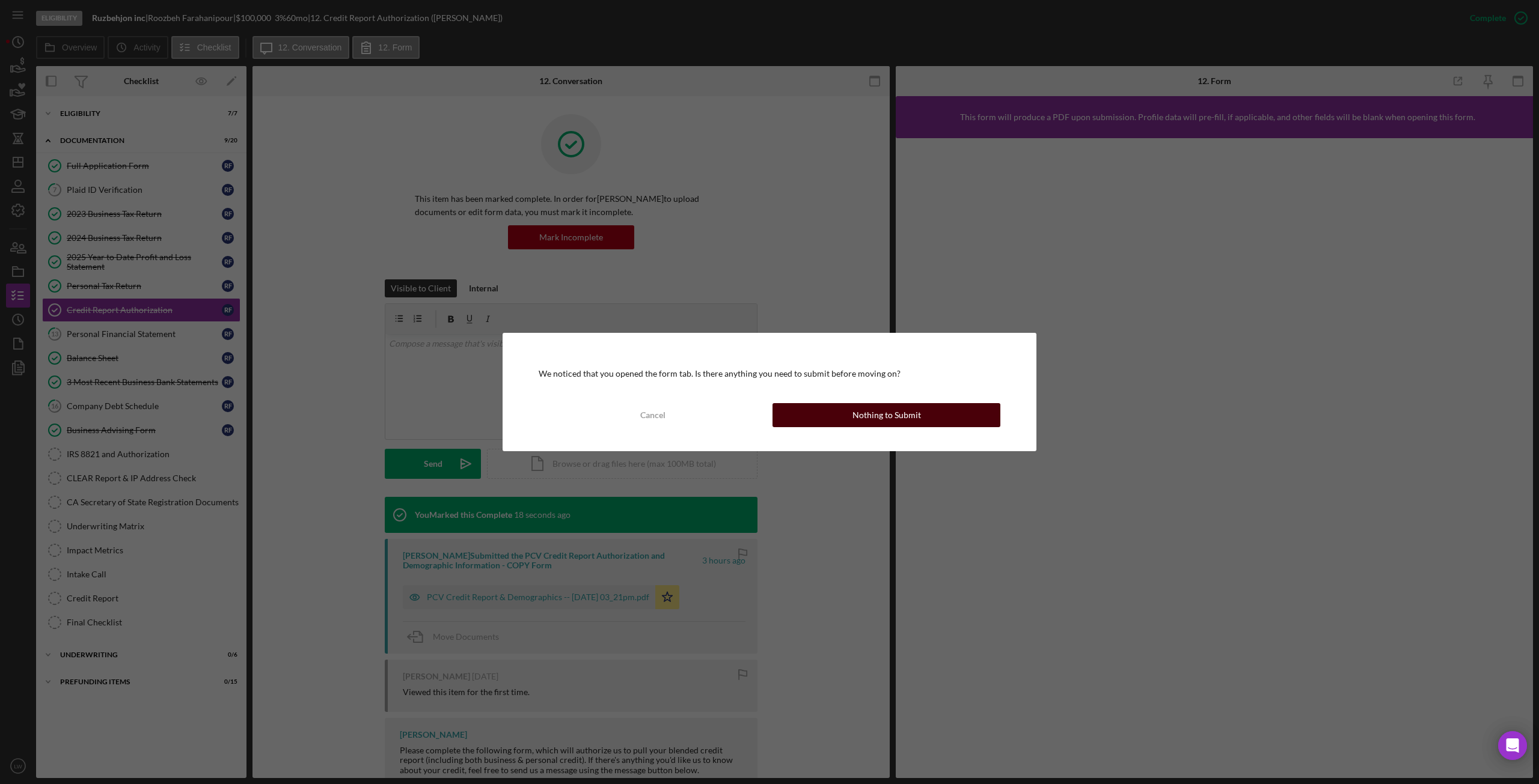
click at [889, 415] on div "Nothing to Submit" at bounding box center [887, 415] width 68 height 24
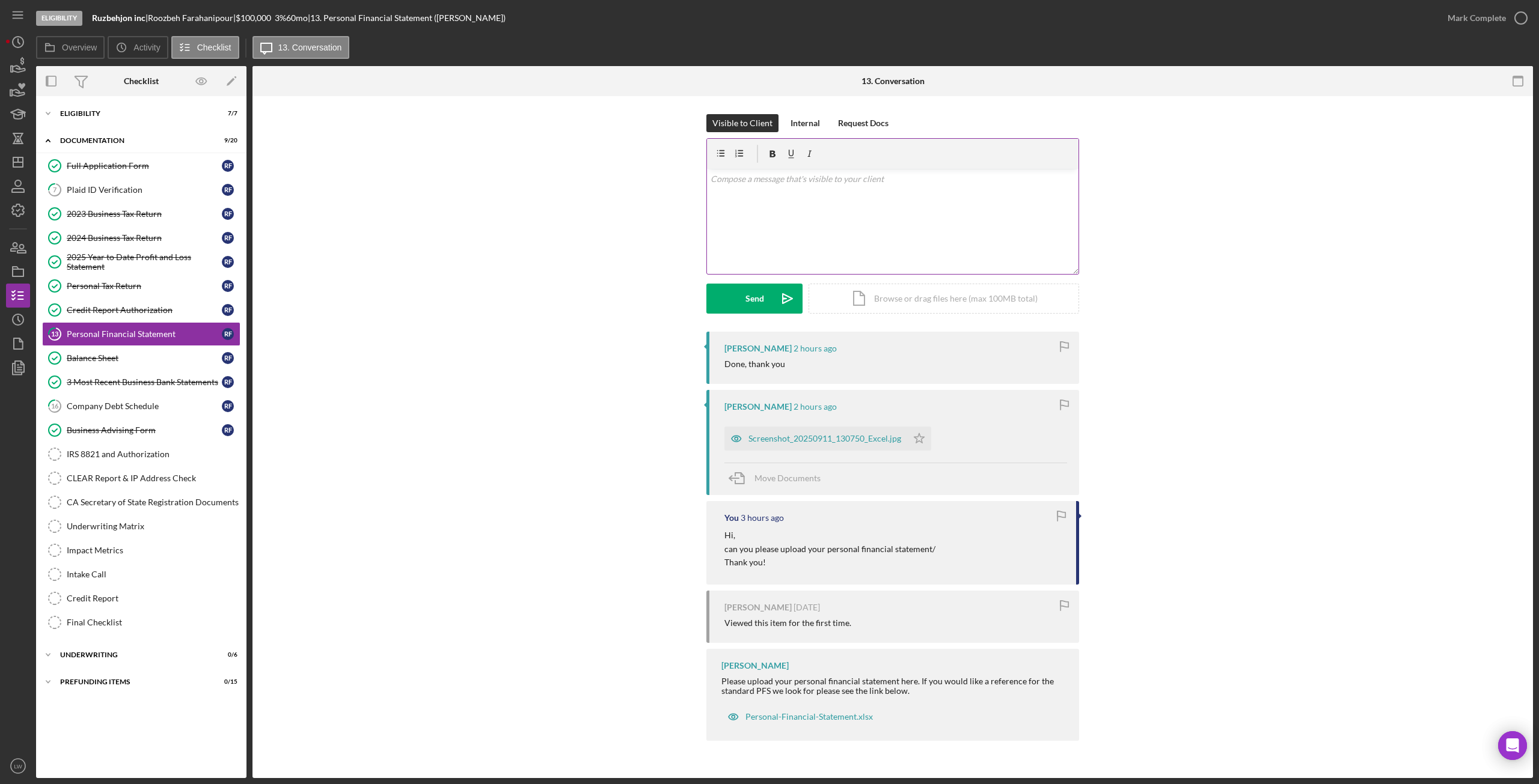
click at [784, 223] on div "v Color teal Color pink Remove color Add row above Add row below Add column bef…" at bounding box center [893, 221] width 372 height 105
click at [747, 294] on div "Send" at bounding box center [755, 299] width 19 height 30
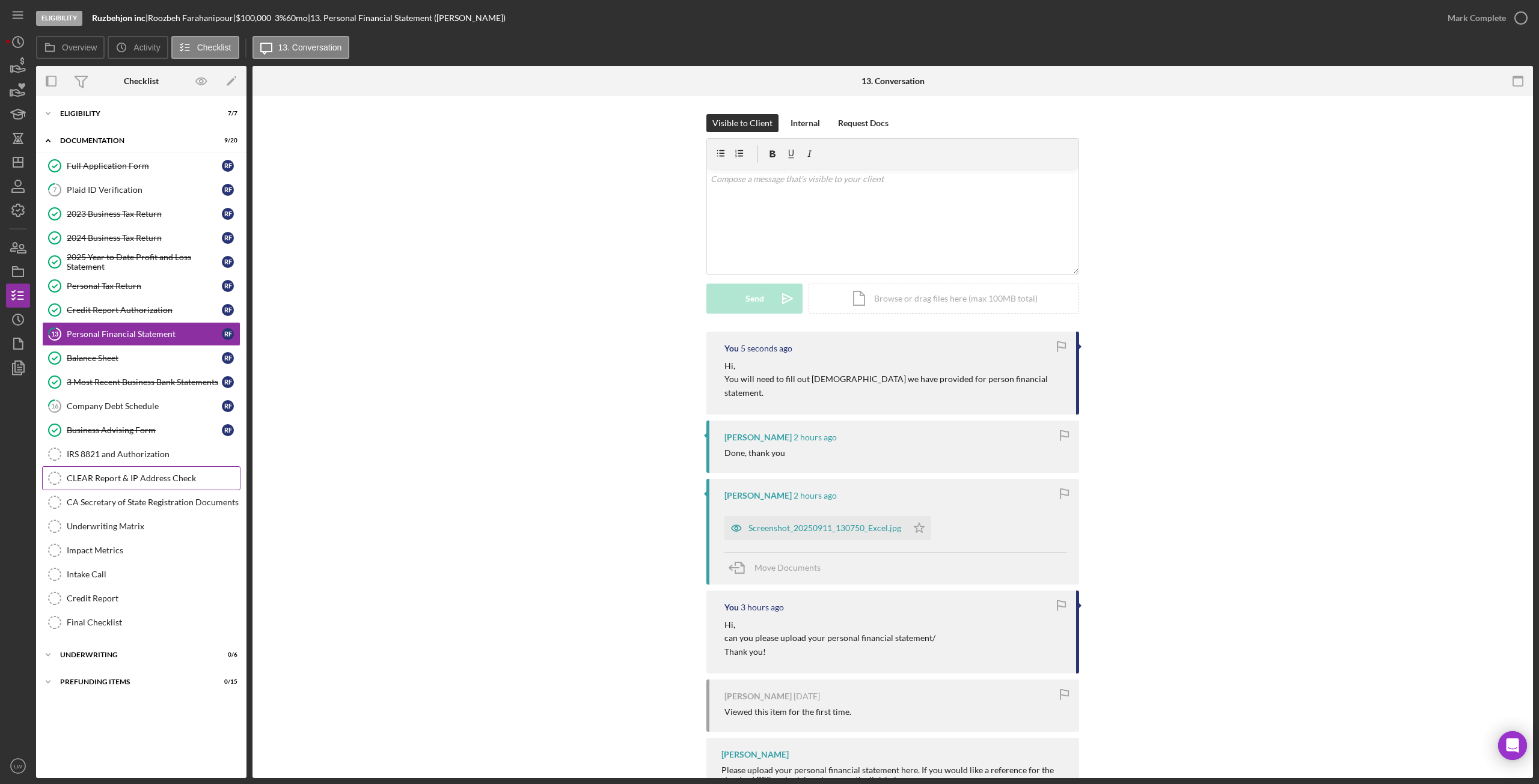
click at [106, 479] on div "CLEAR Report & IP Address Check" at bounding box center [154, 478] width 173 height 10
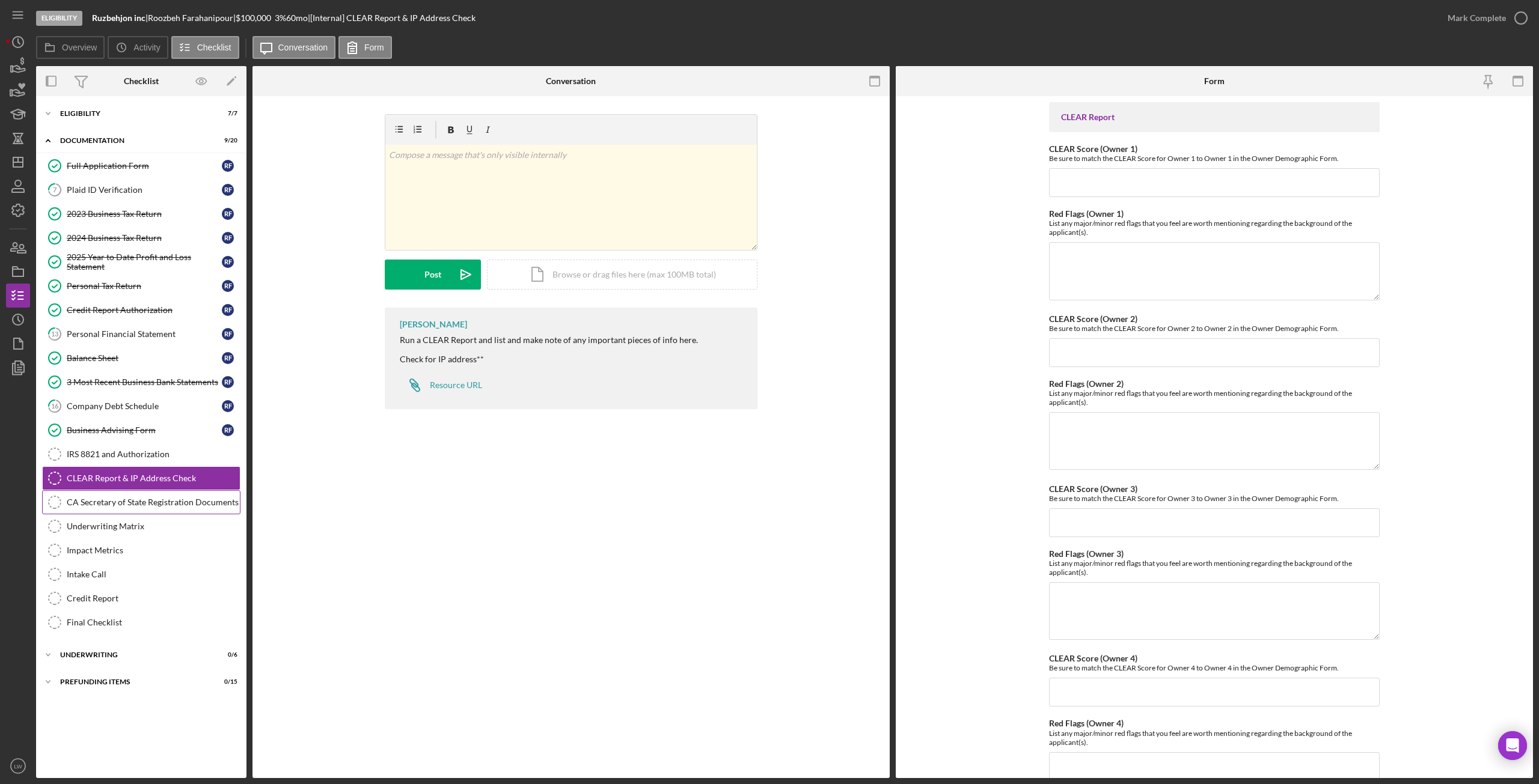
click at [112, 501] on div "CA Secretary of State Registration Documents" at bounding box center [154, 502] width 173 height 10
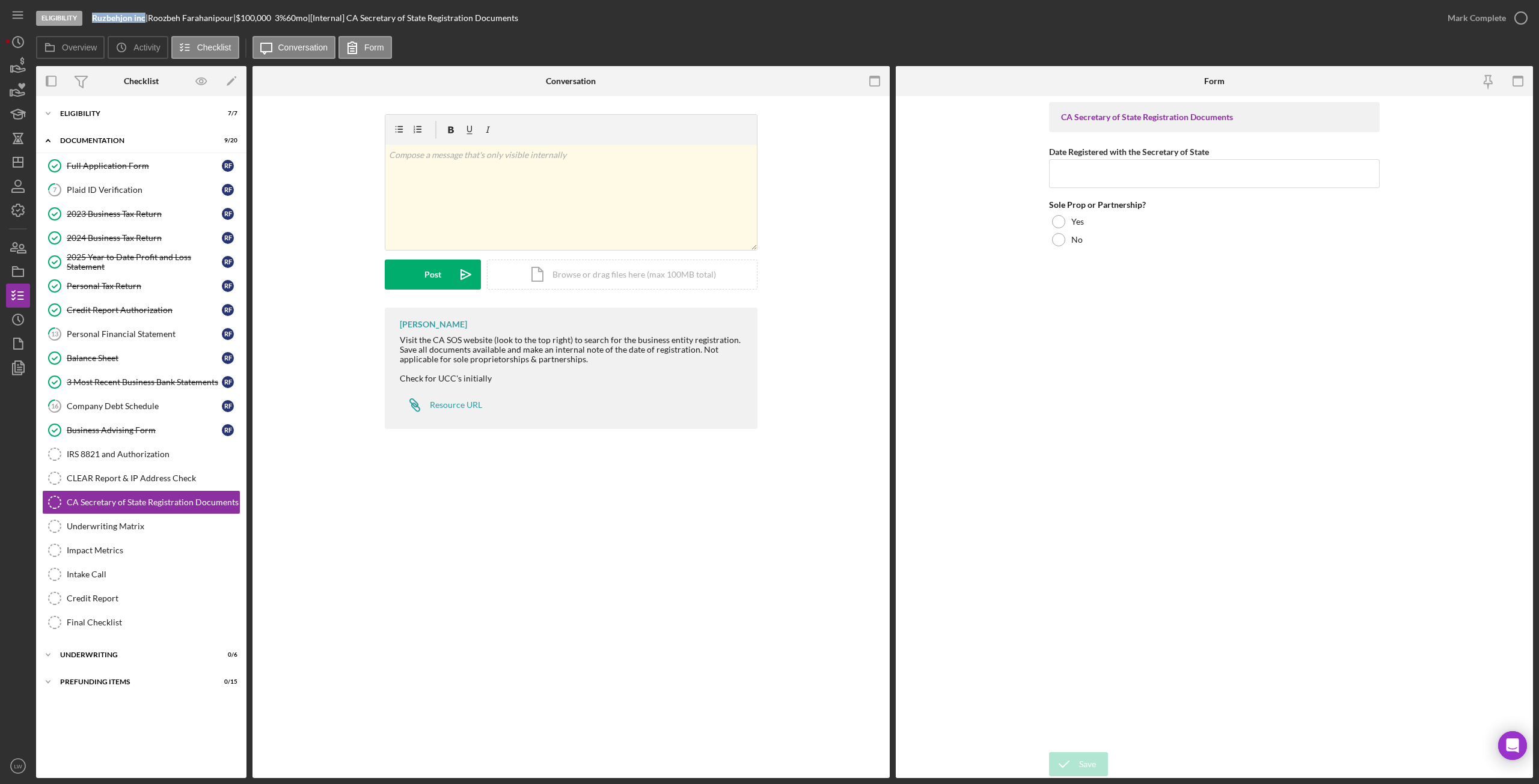
drag, startPoint x: 146, startPoint y: 19, endPoint x: 94, endPoint y: 20, distance: 52.0
click at [94, 20] on div "Ruzbehjon inc |" at bounding box center [120, 18] width 56 height 10
copy b "Ruzbehjon inc"
click at [121, 470] on link "CLEAR Report & IP Address Check CLEAR Report & IP Address Check" at bounding box center [141, 479] width 199 height 24
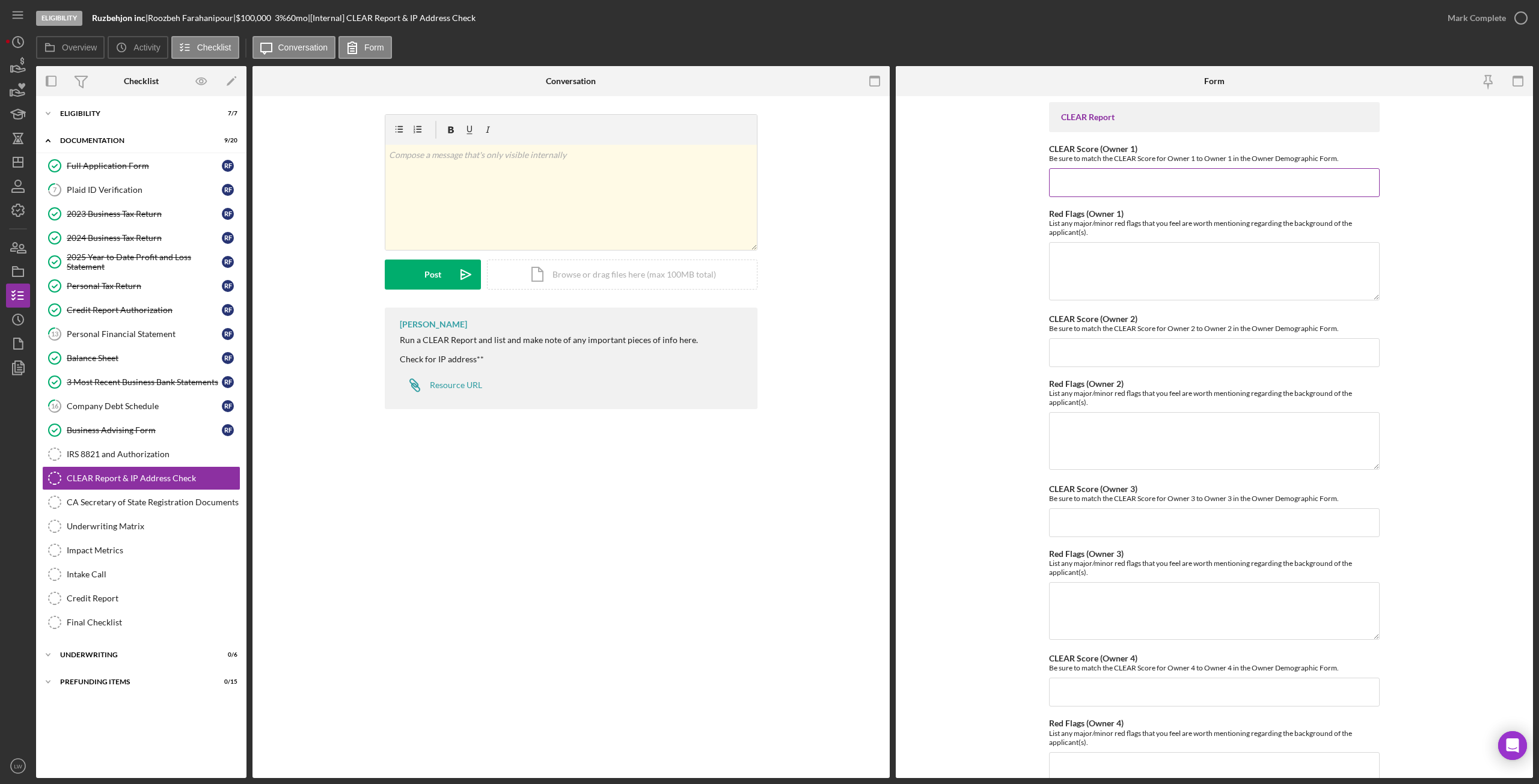
click at [1147, 181] on input "CLEAR Score (Owner 1)" at bounding box center [1214, 183] width 330 height 29
type input "60"
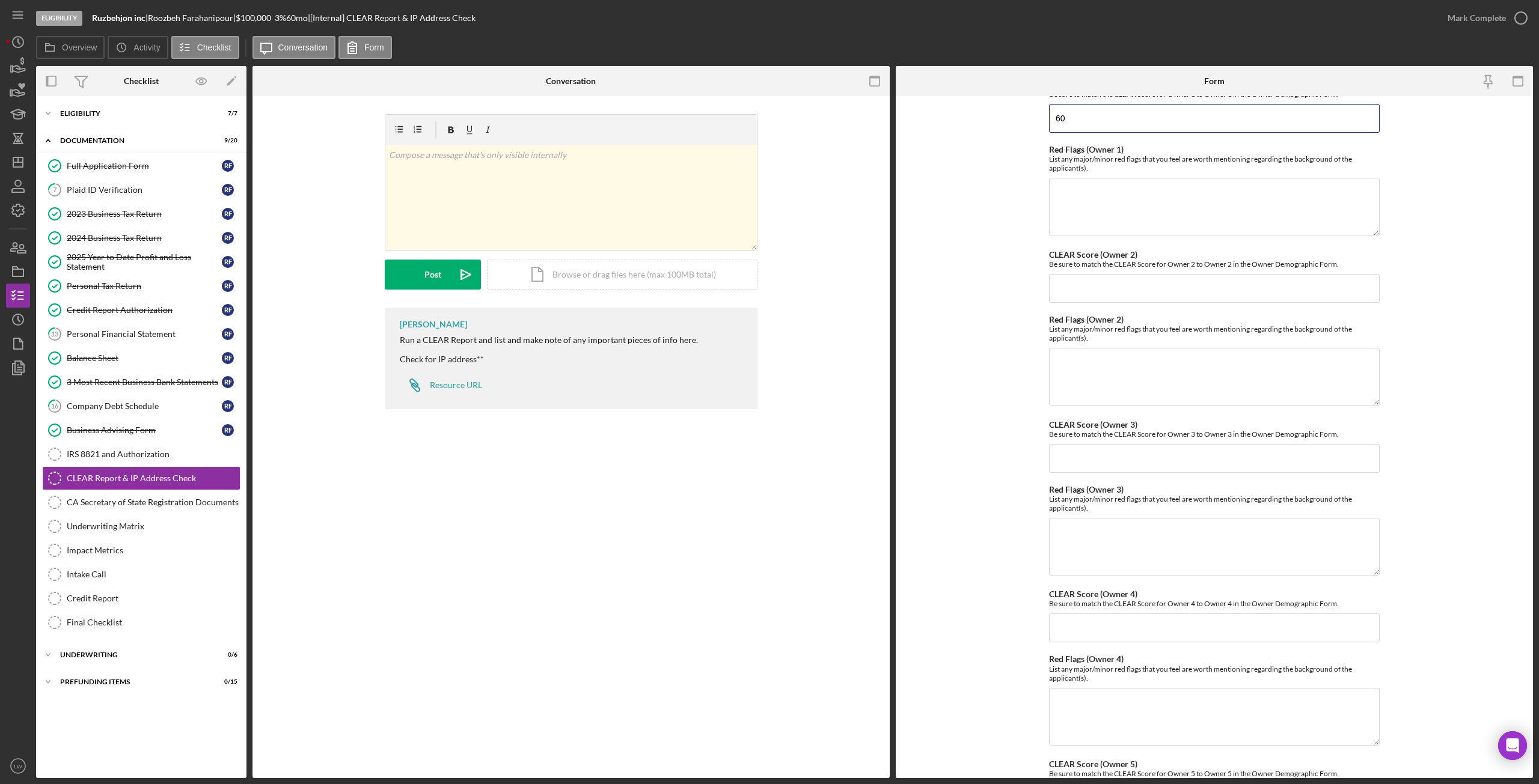
scroll to position [248, 0]
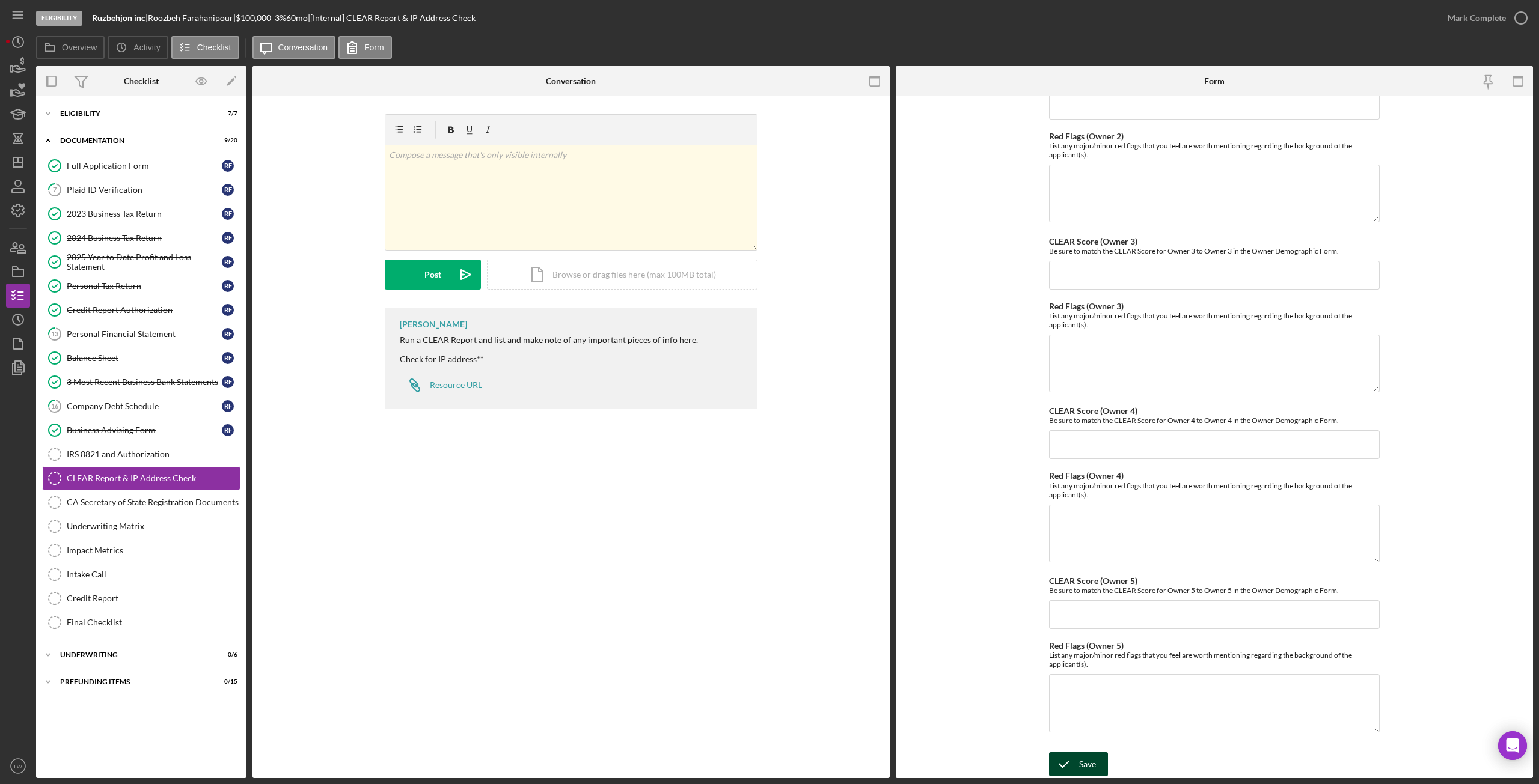
click at [1078, 762] on button "Save" at bounding box center [1078, 764] width 59 height 24
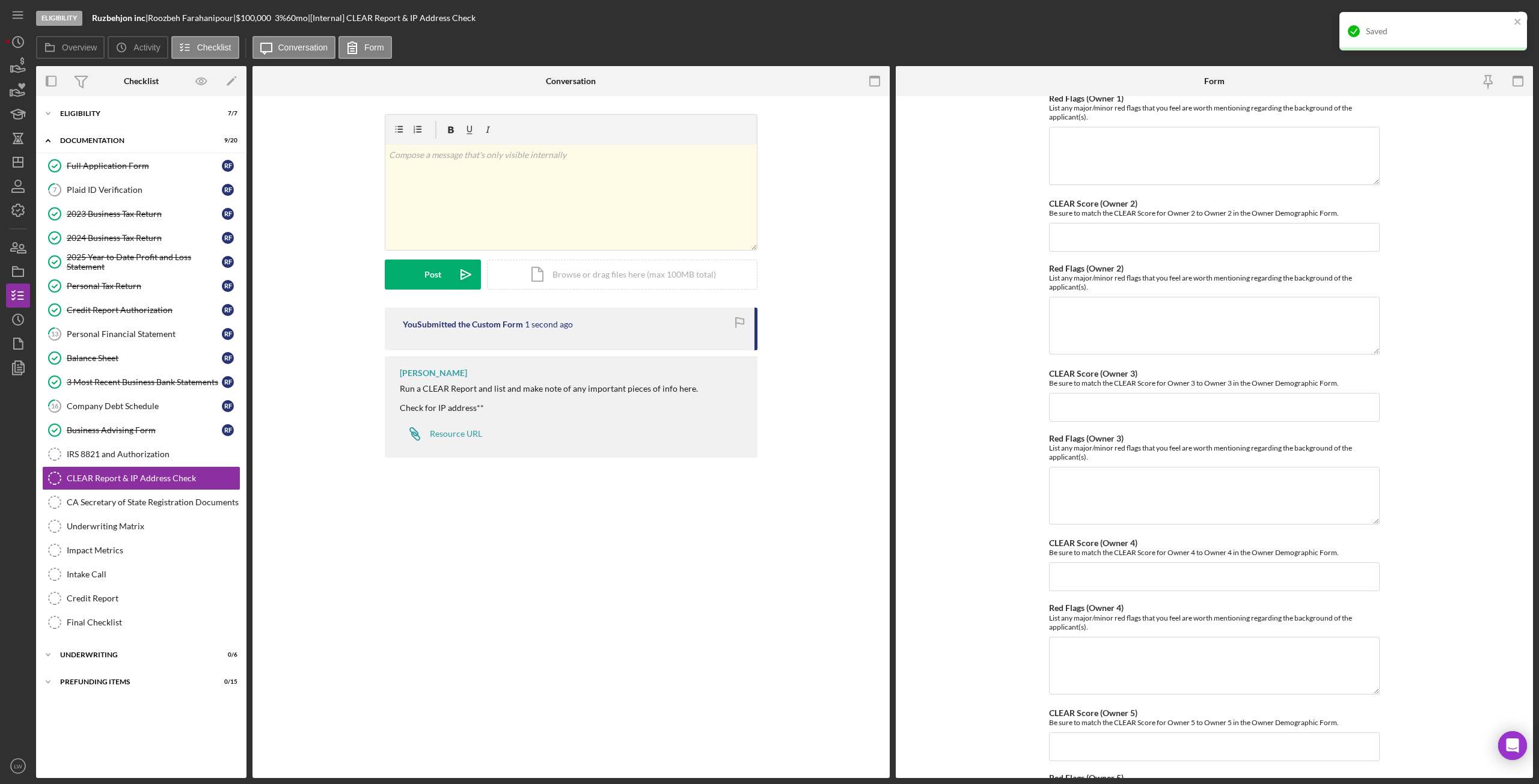
scroll to position [0, 0]
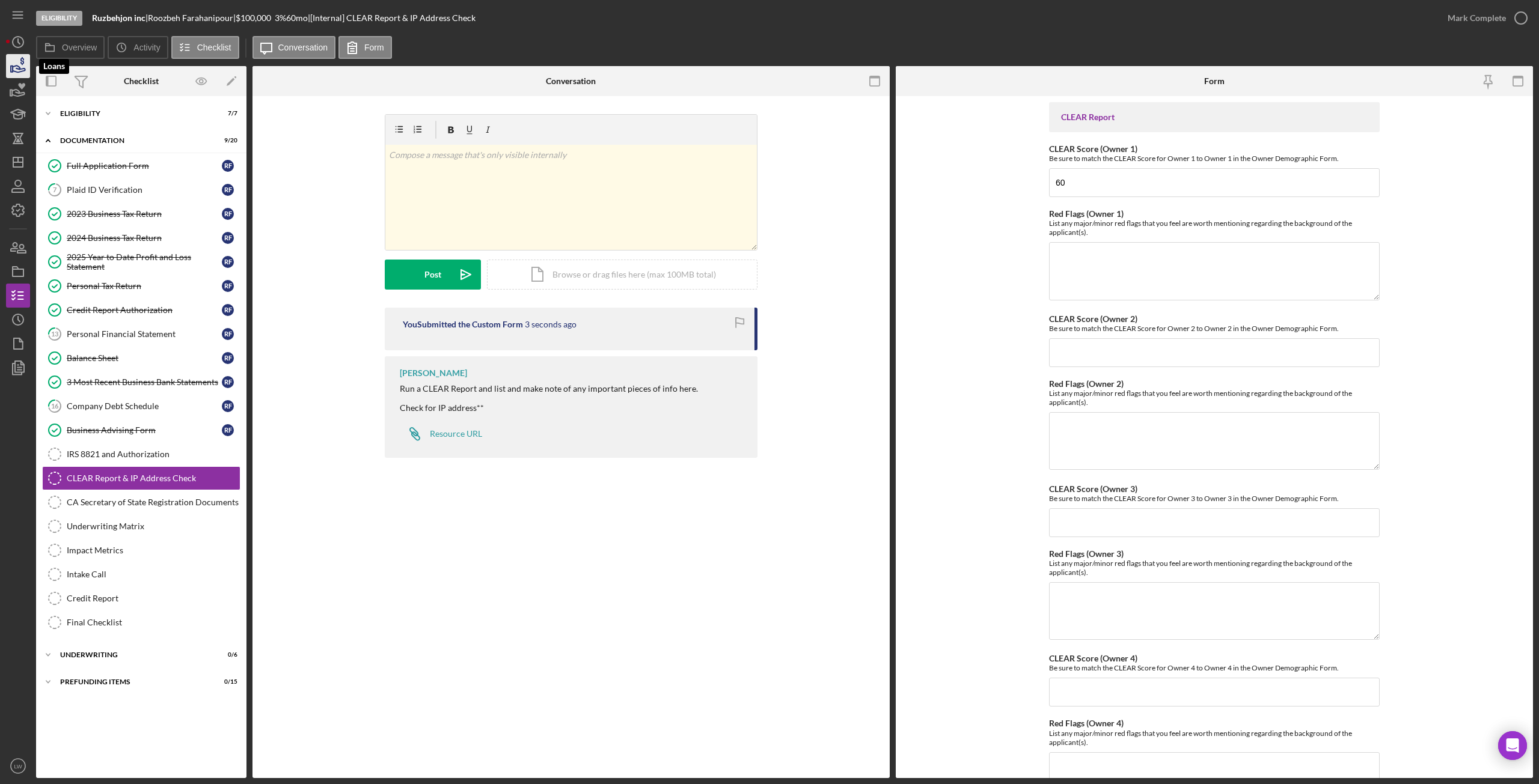
click at [14, 71] on icon "button" at bounding box center [19, 68] width 13 height 7
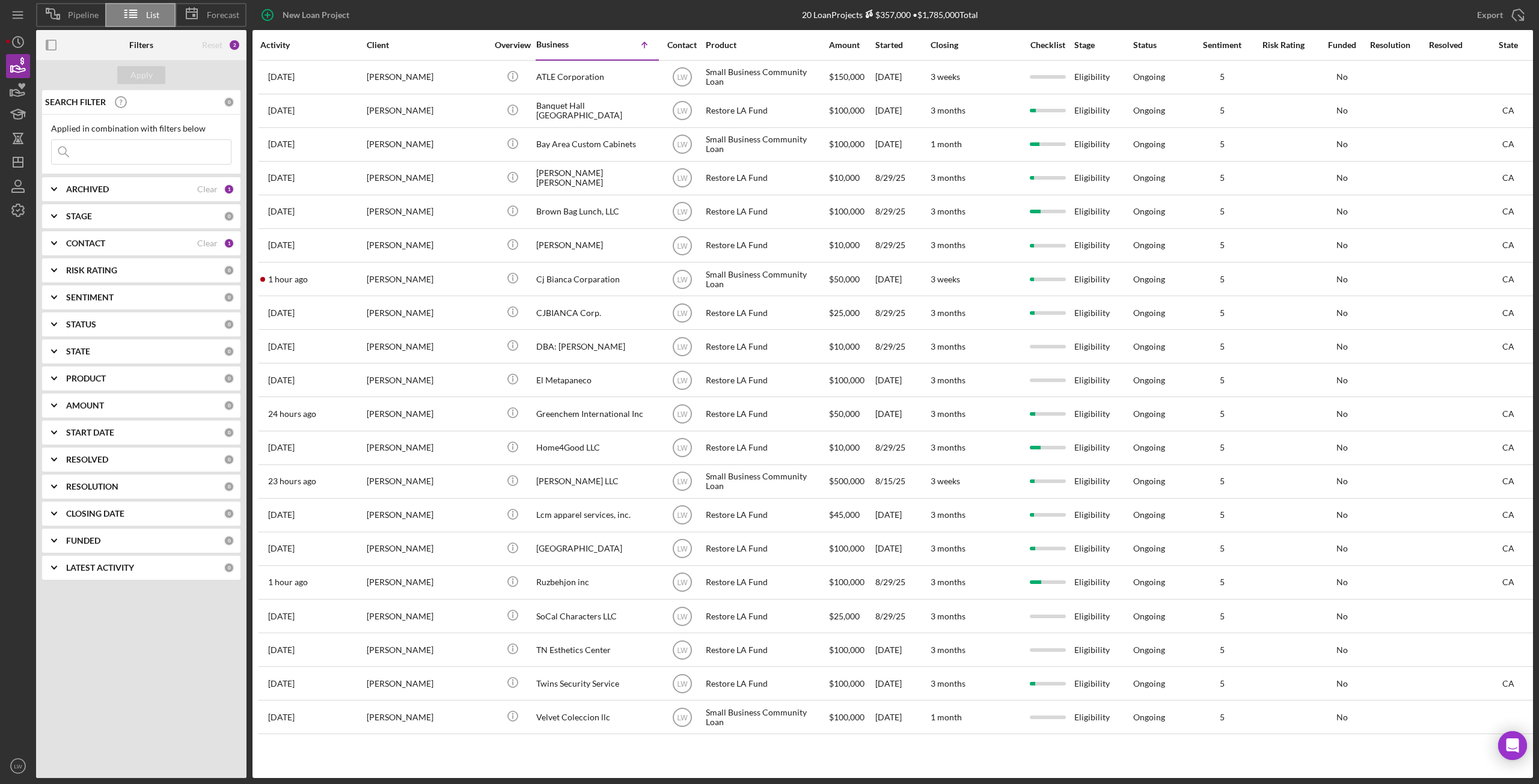
click at [112, 242] on div "CONTACT" at bounding box center [132, 243] width 131 height 10
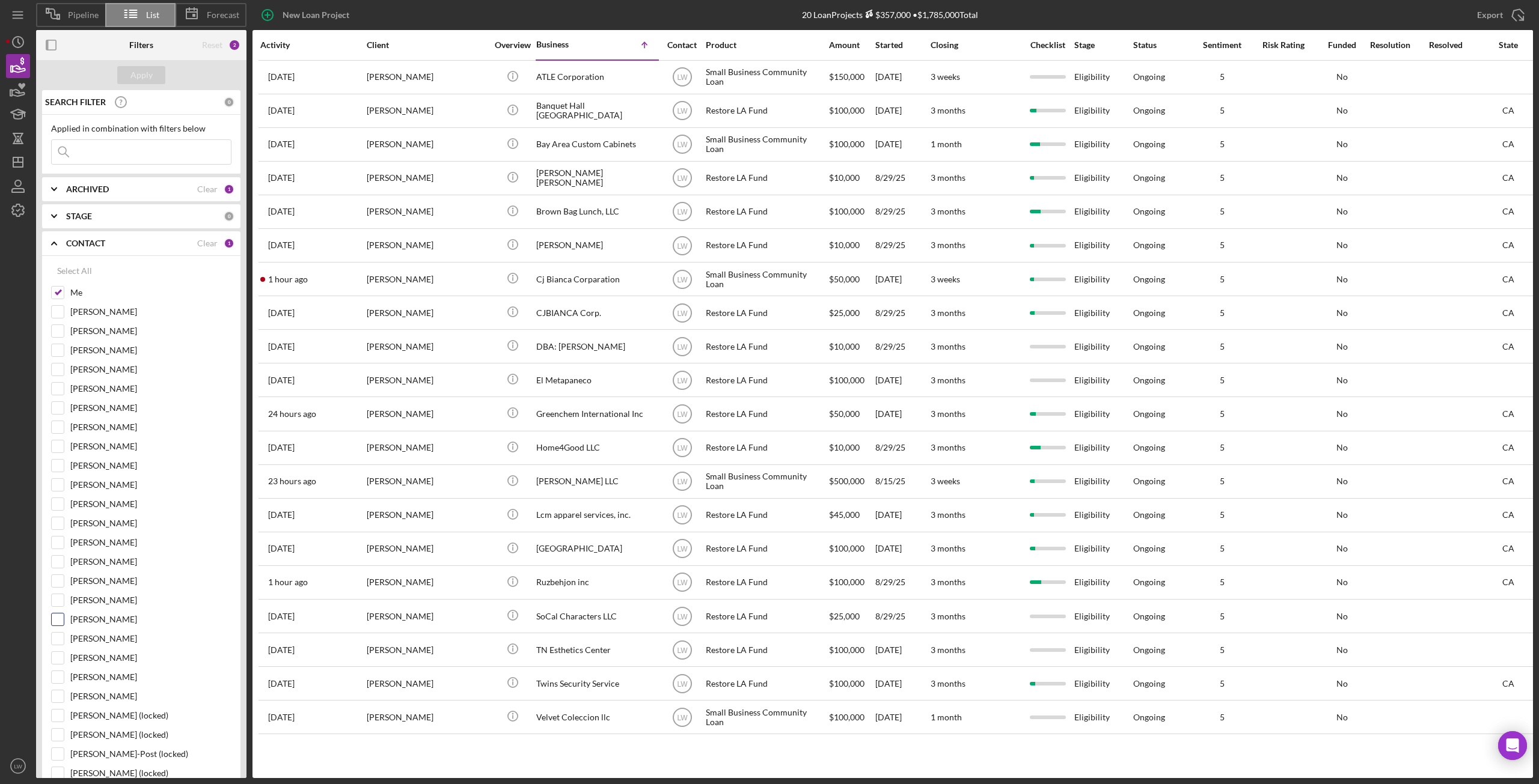
click at [59, 622] on input "Cassandra Cervera" at bounding box center [58, 620] width 12 height 12
checkbox input "true"
click at [59, 294] on input "Me" at bounding box center [58, 293] width 12 height 12
checkbox input "false"
click at [145, 74] on div "Apply" at bounding box center [141, 75] width 23 height 18
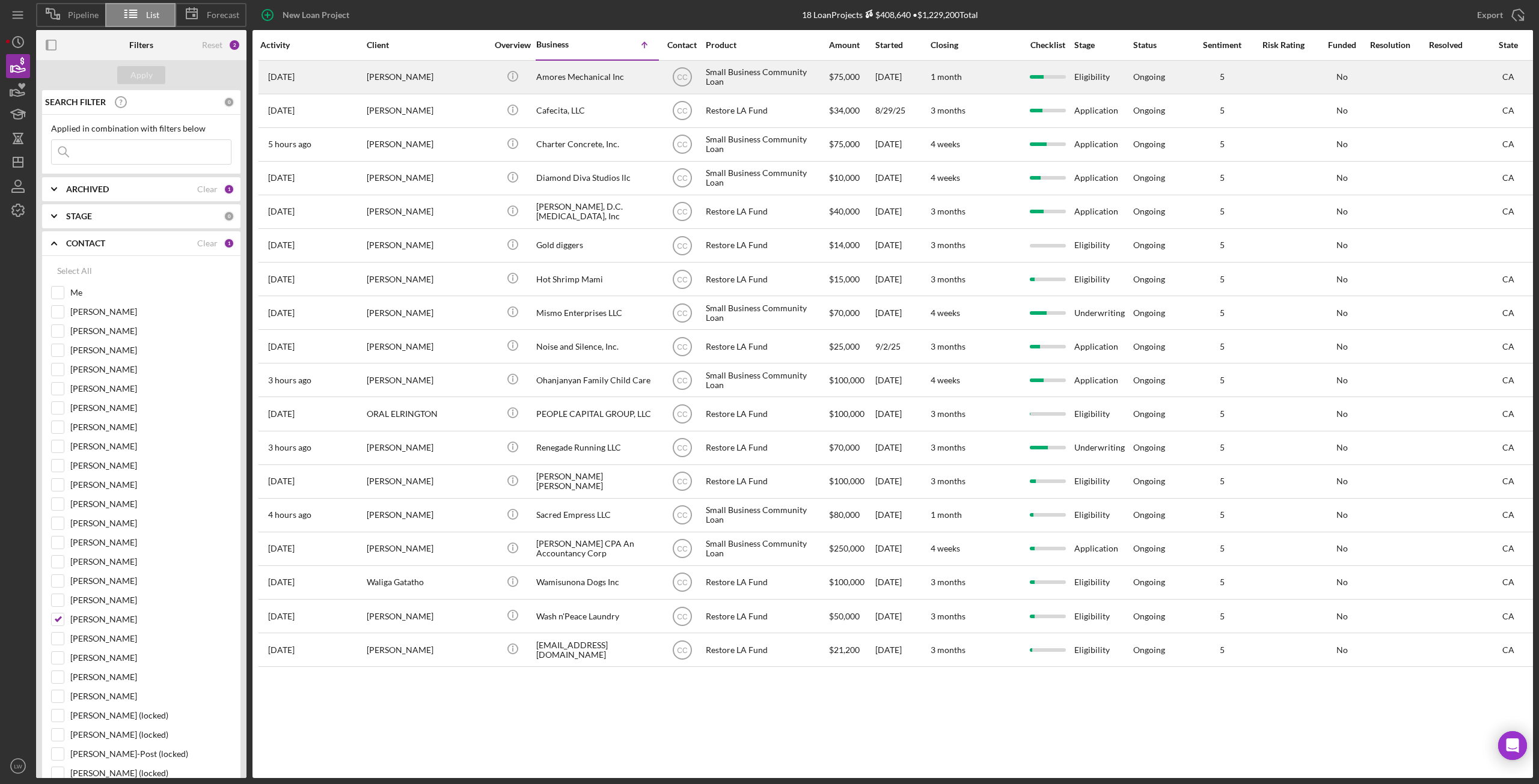
click at [413, 81] on div "Shawn Amores" at bounding box center [427, 77] width 120 height 32
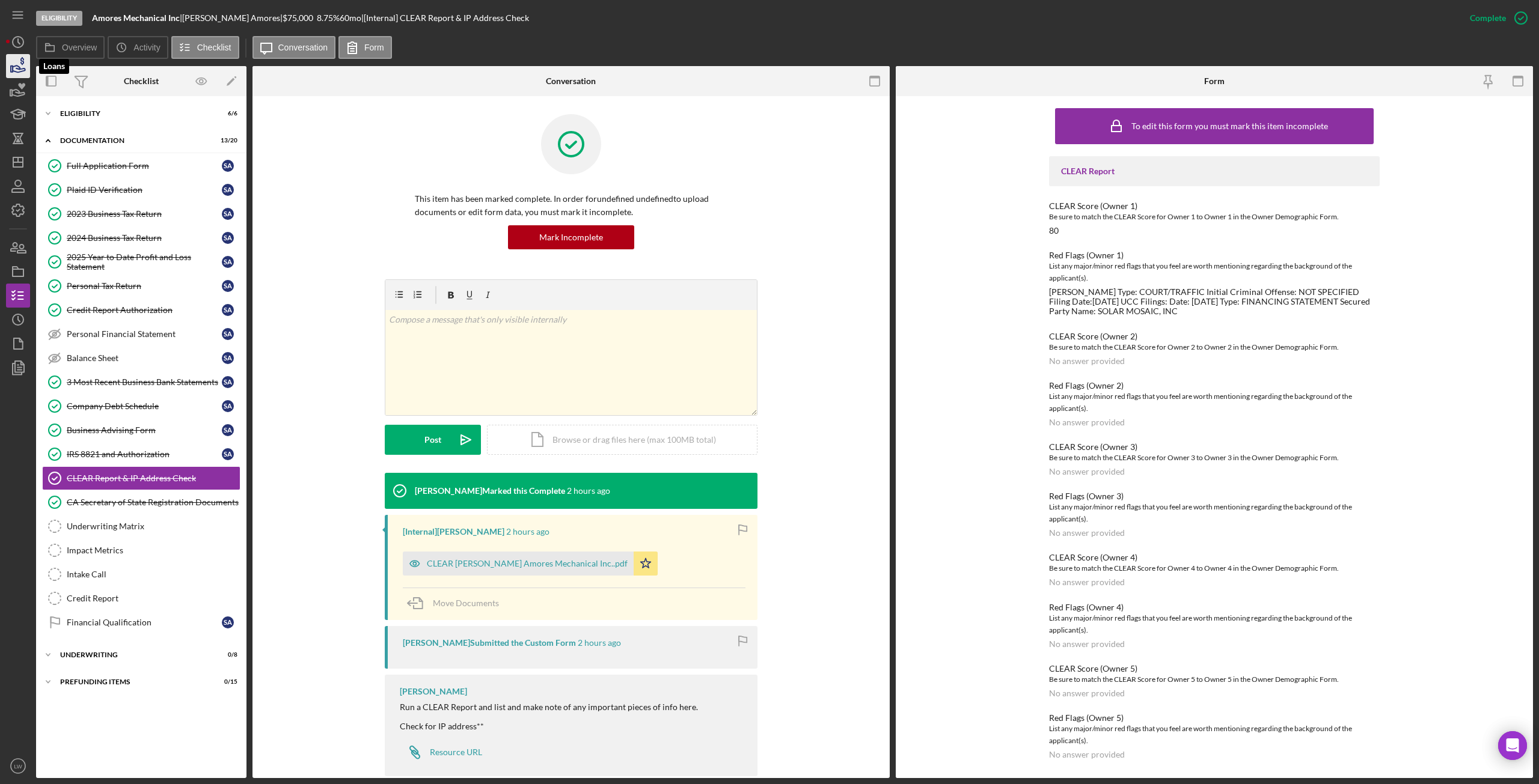
click at [23, 73] on icon "button" at bounding box center [18, 66] width 30 height 30
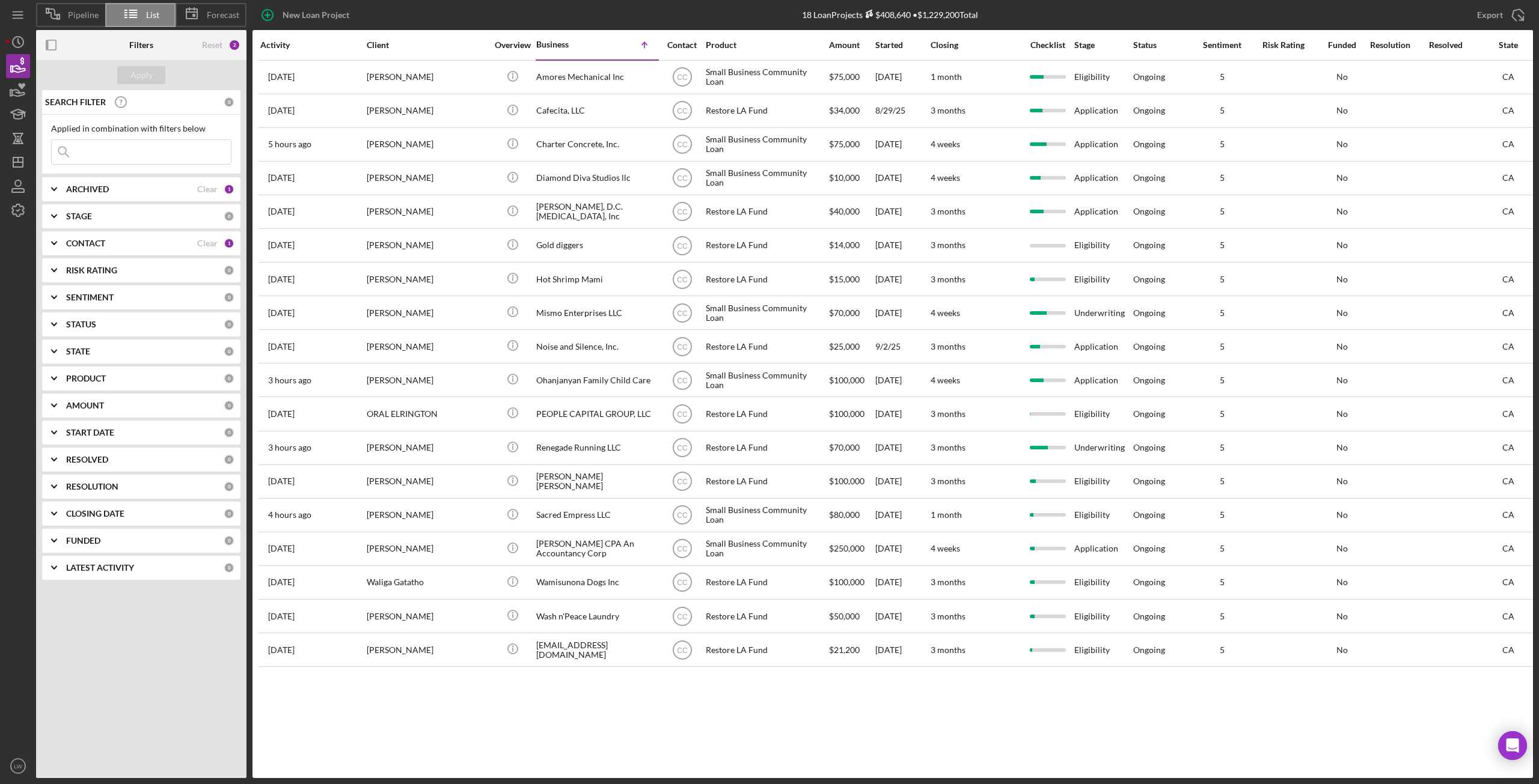
click at [135, 243] on div "CONTACT" at bounding box center [132, 243] width 131 height 10
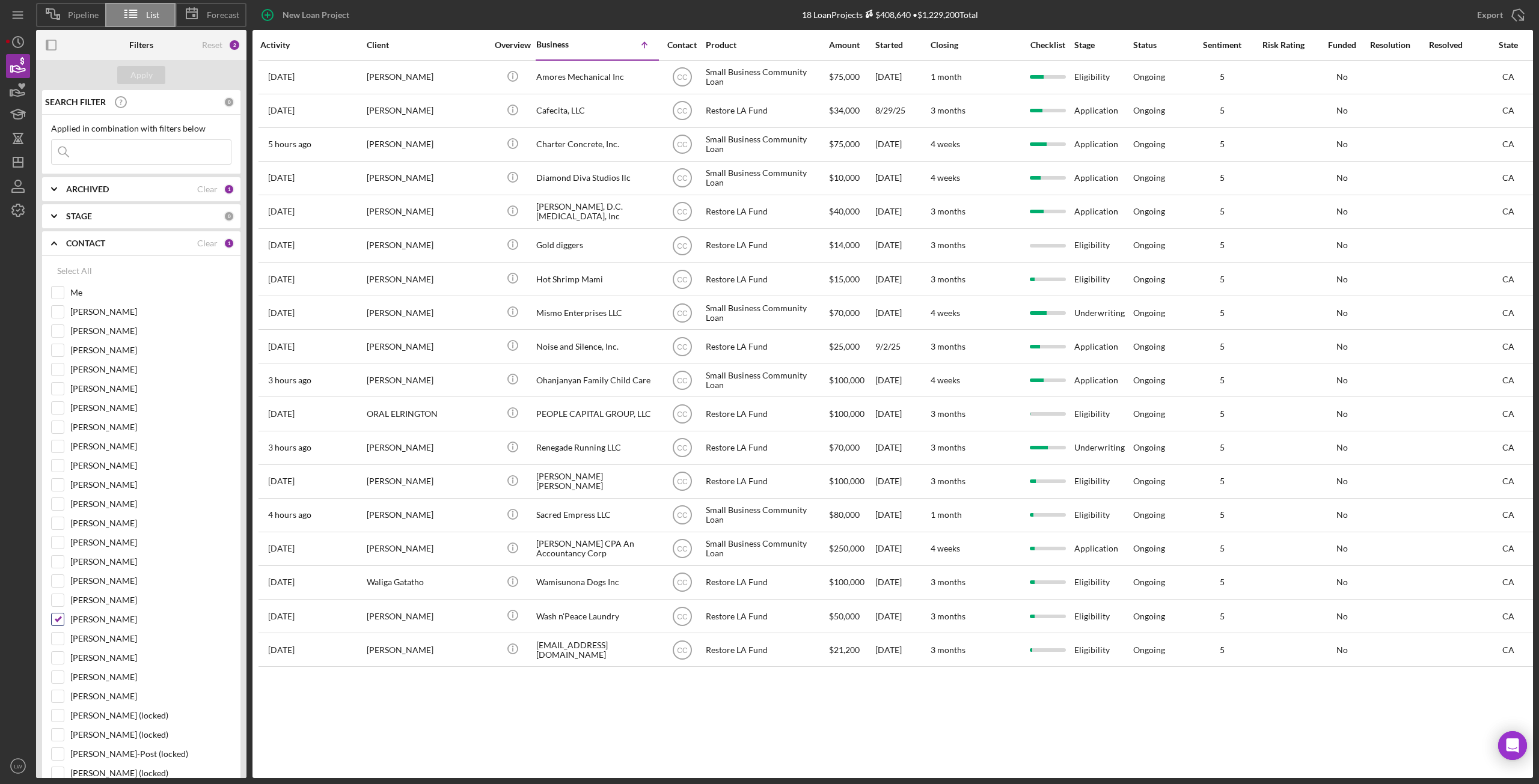
click at [55, 624] on input "Cassandra Cervera" at bounding box center [58, 620] width 12 height 12
checkbox input "false"
click at [59, 293] on input "Me" at bounding box center [58, 293] width 12 height 12
checkbox input "true"
click at [145, 74] on div "Apply" at bounding box center [141, 75] width 23 height 18
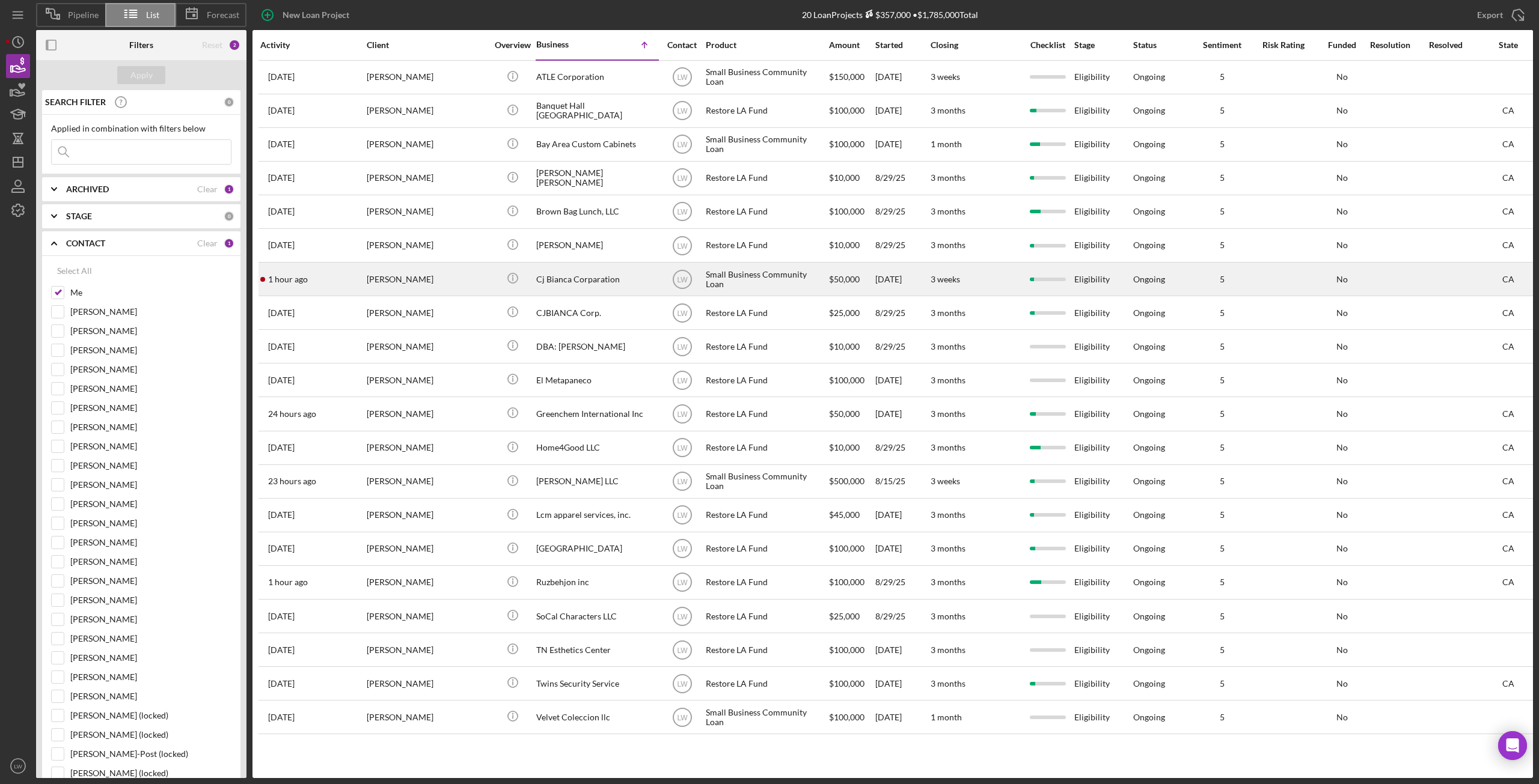
click at [578, 279] on div "Cj Bianca Corparation" at bounding box center [597, 279] width 120 height 32
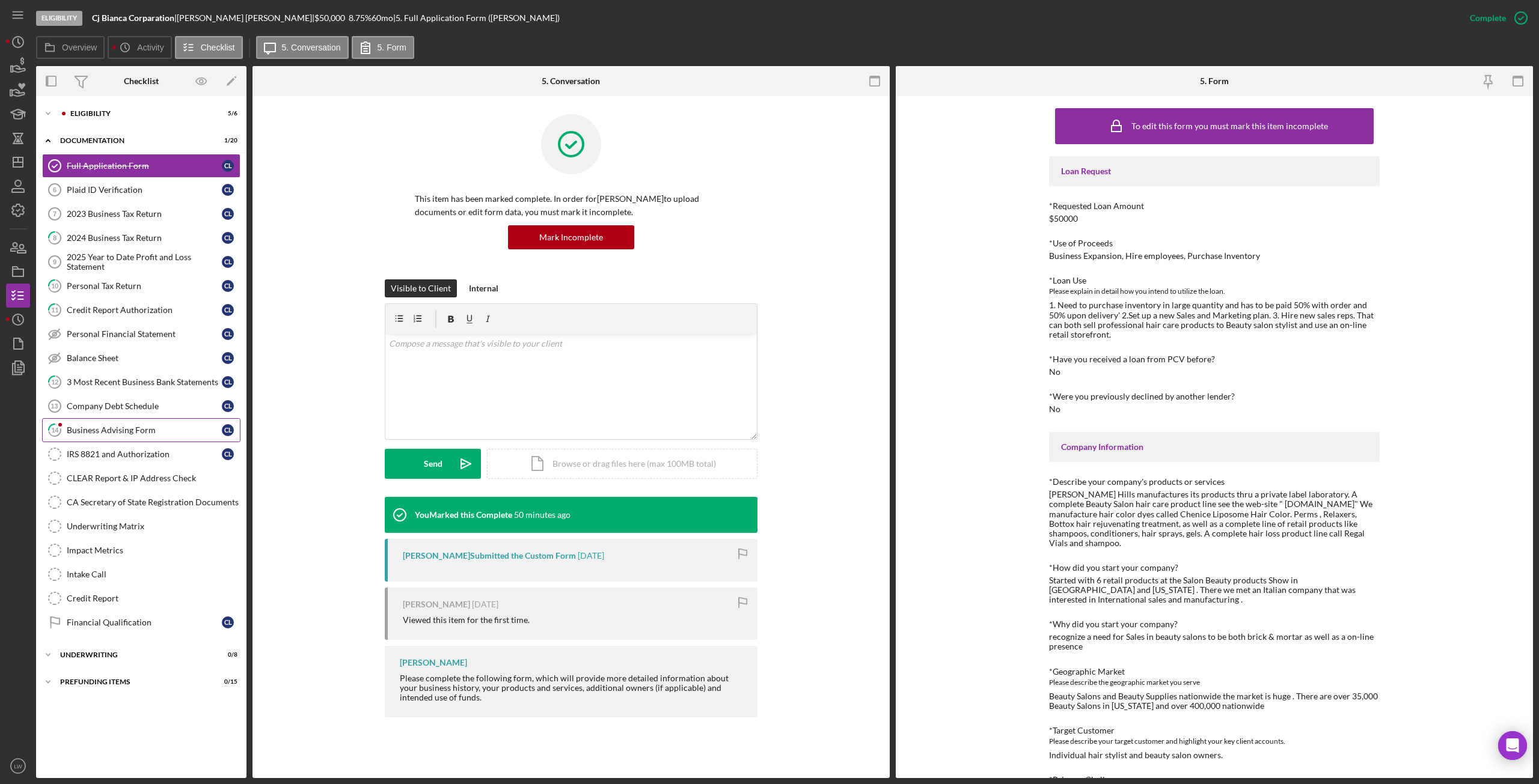
click at [154, 431] on div "Business Advising Form" at bounding box center [144, 430] width 155 height 10
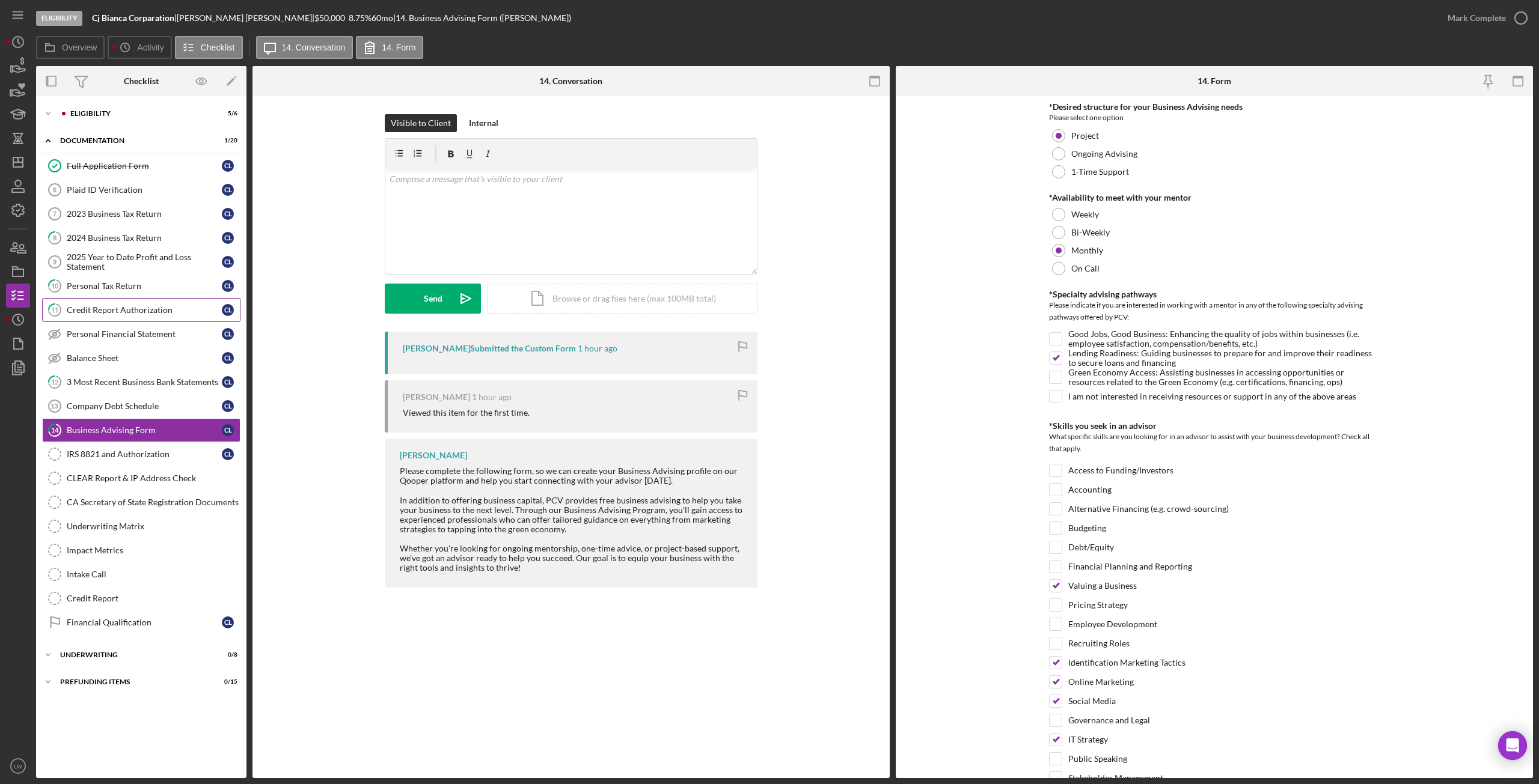
click at [104, 308] on div "Credit Report Authorization" at bounding box center [144, 310] width 155 height 10
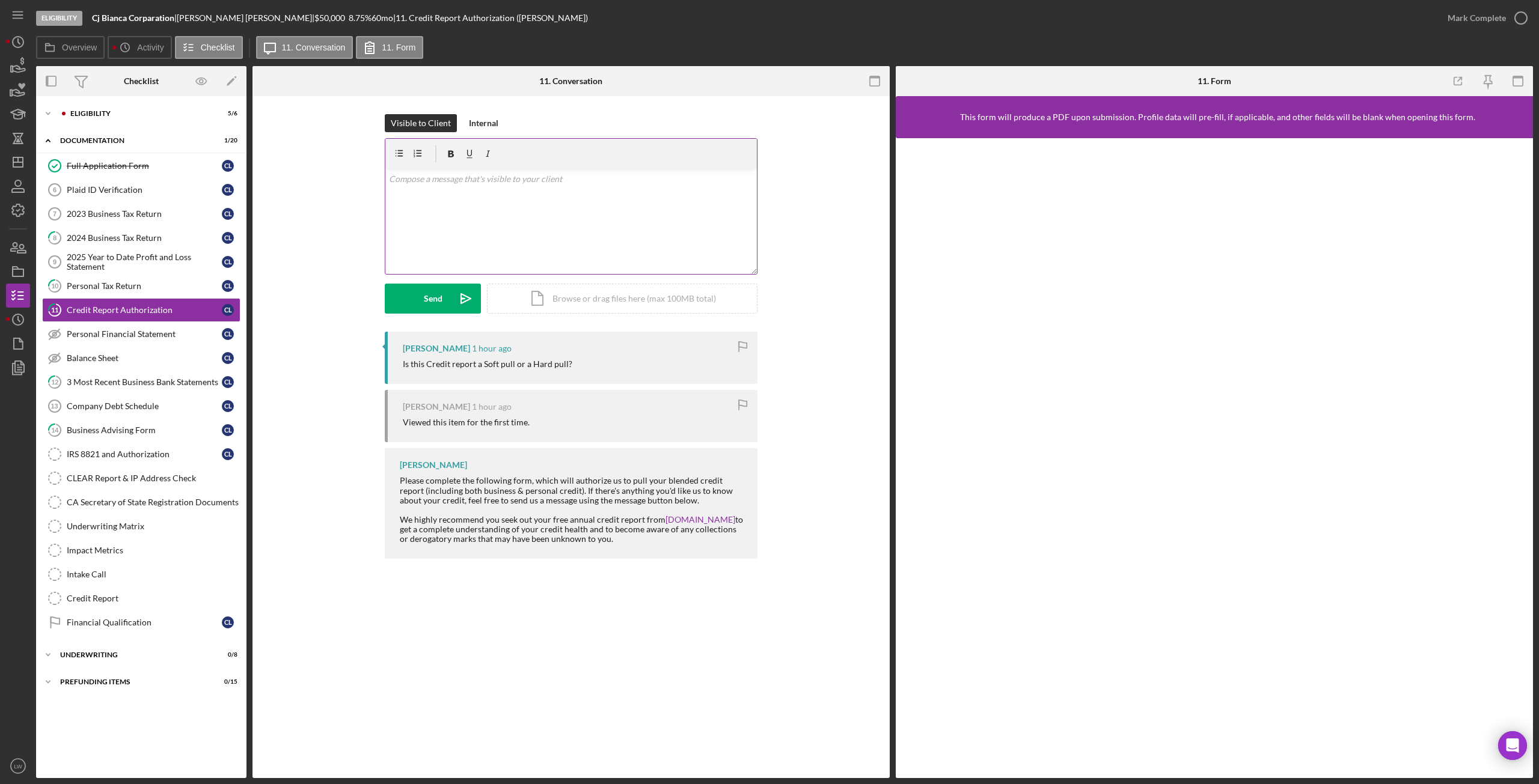
click at [485, 235] on div "v Color teal Color pink Remove color Add row above Add row below Add column bef…" at bounding box center [571, 221] width 372 height 105
click at [439, 295] on div "Send" at bounding box center [433, 299] width 19 height 30
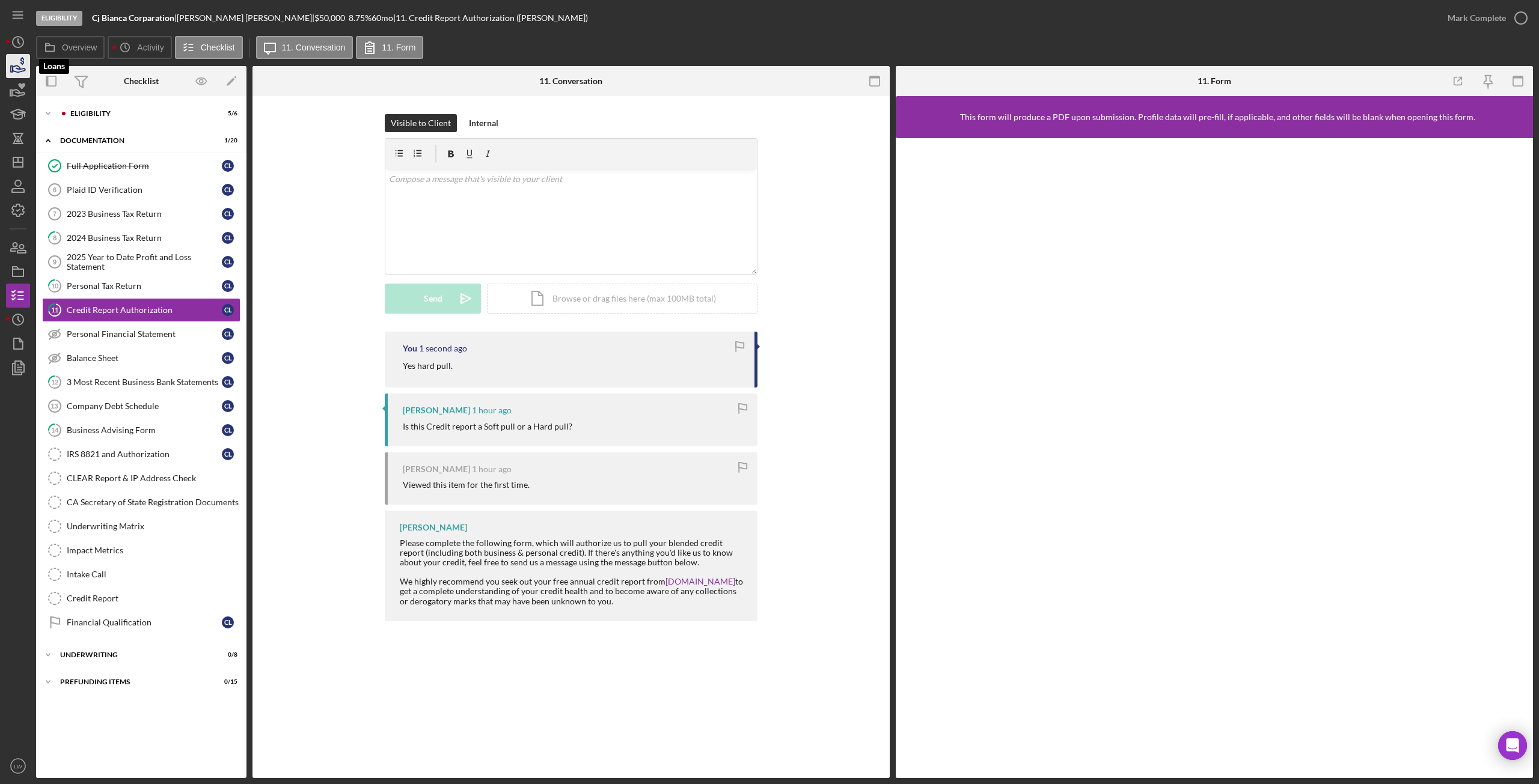
click at [16, 65] on icon "button" at bounding box center [19, 68] width 13 height 7
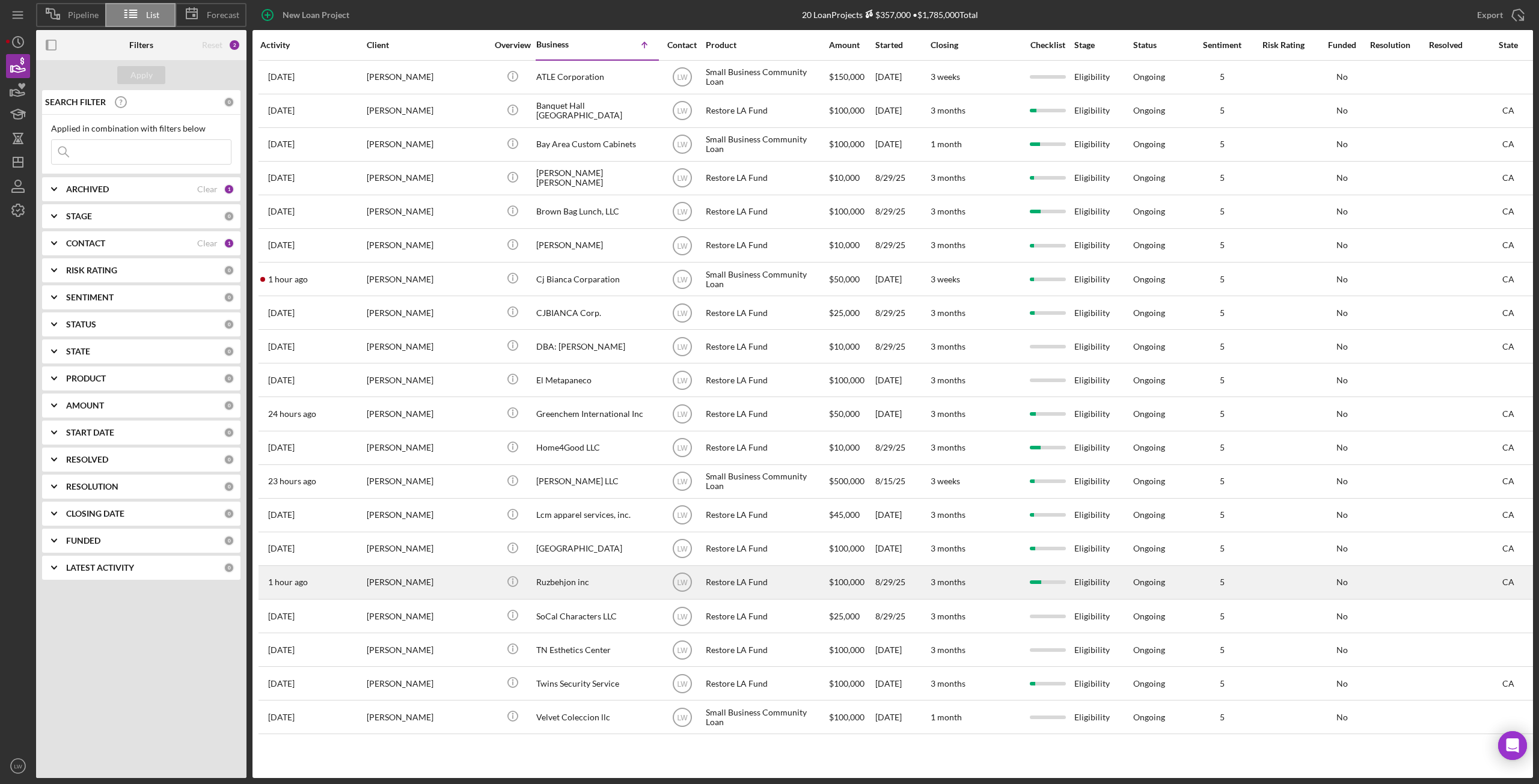
click at [461, 579] on div "[PERSON_NAME]" at bounding box center [427, 582] width 120 height 32
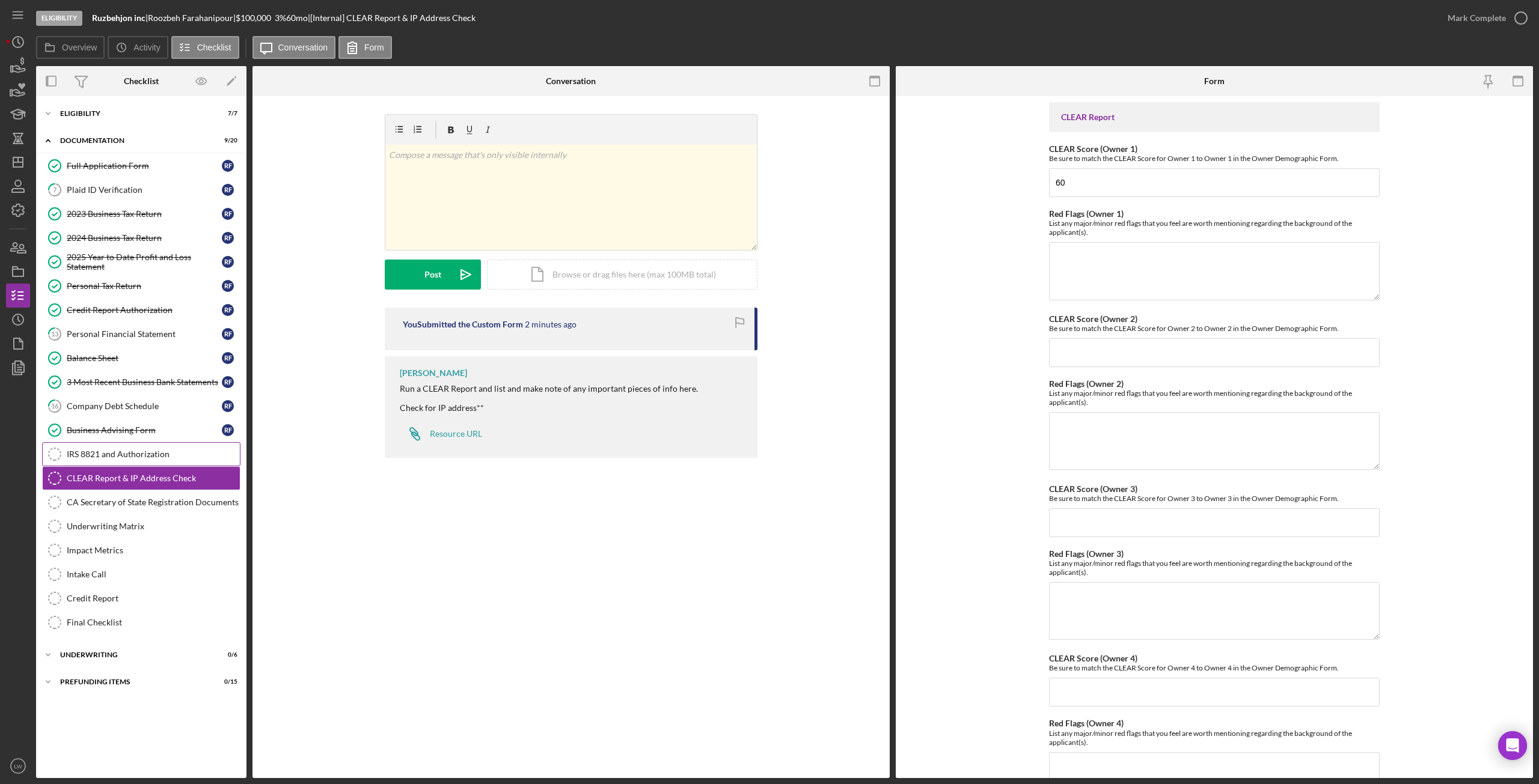
click at [103, 454] on div "IRS 8821 and Authorization" at bounding box center [154, 454] width 173 height 10
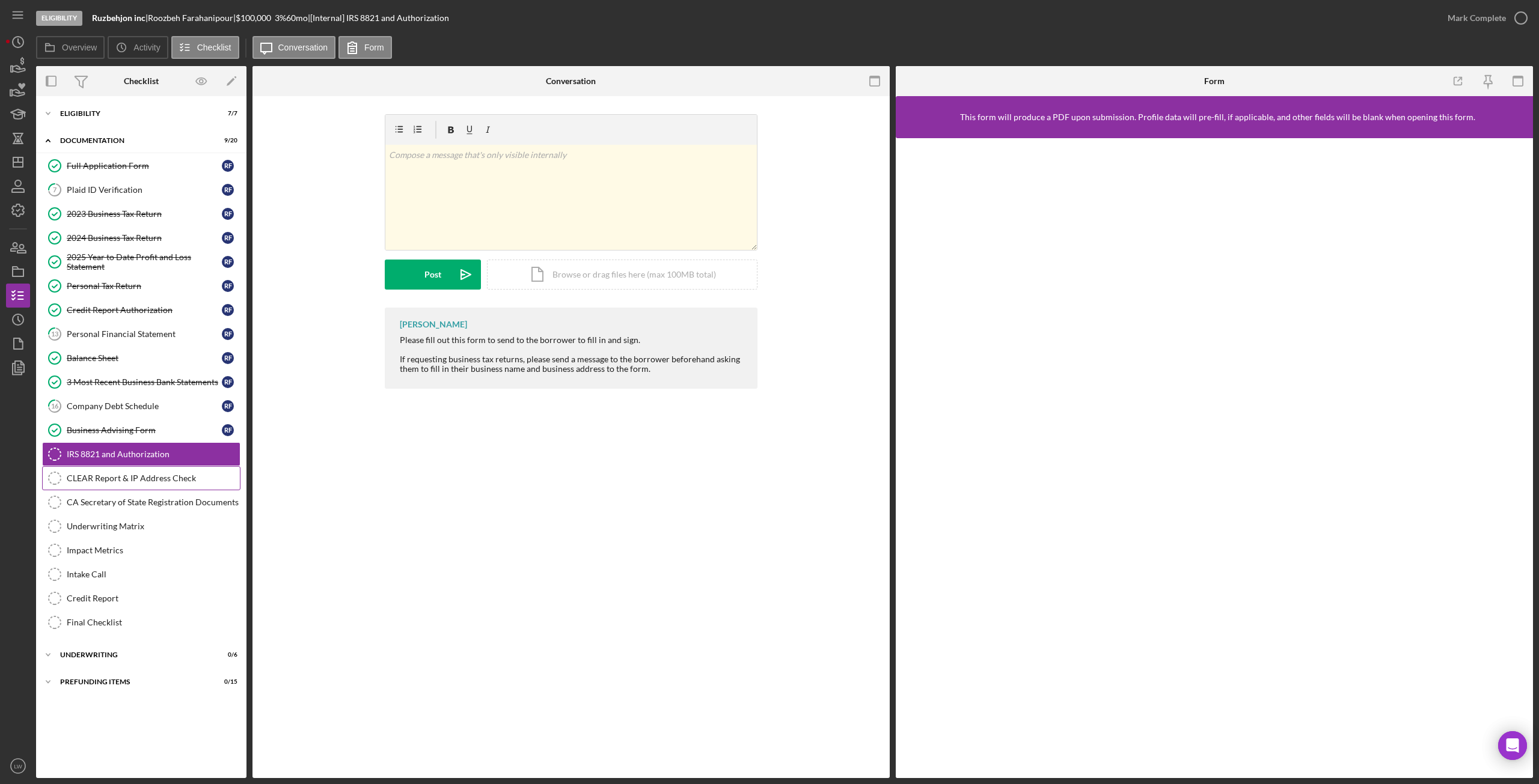
click at [95, 482] on div "CLEAR Report & IP Address Check" at bounding box center [154, 478] width 173 height 10
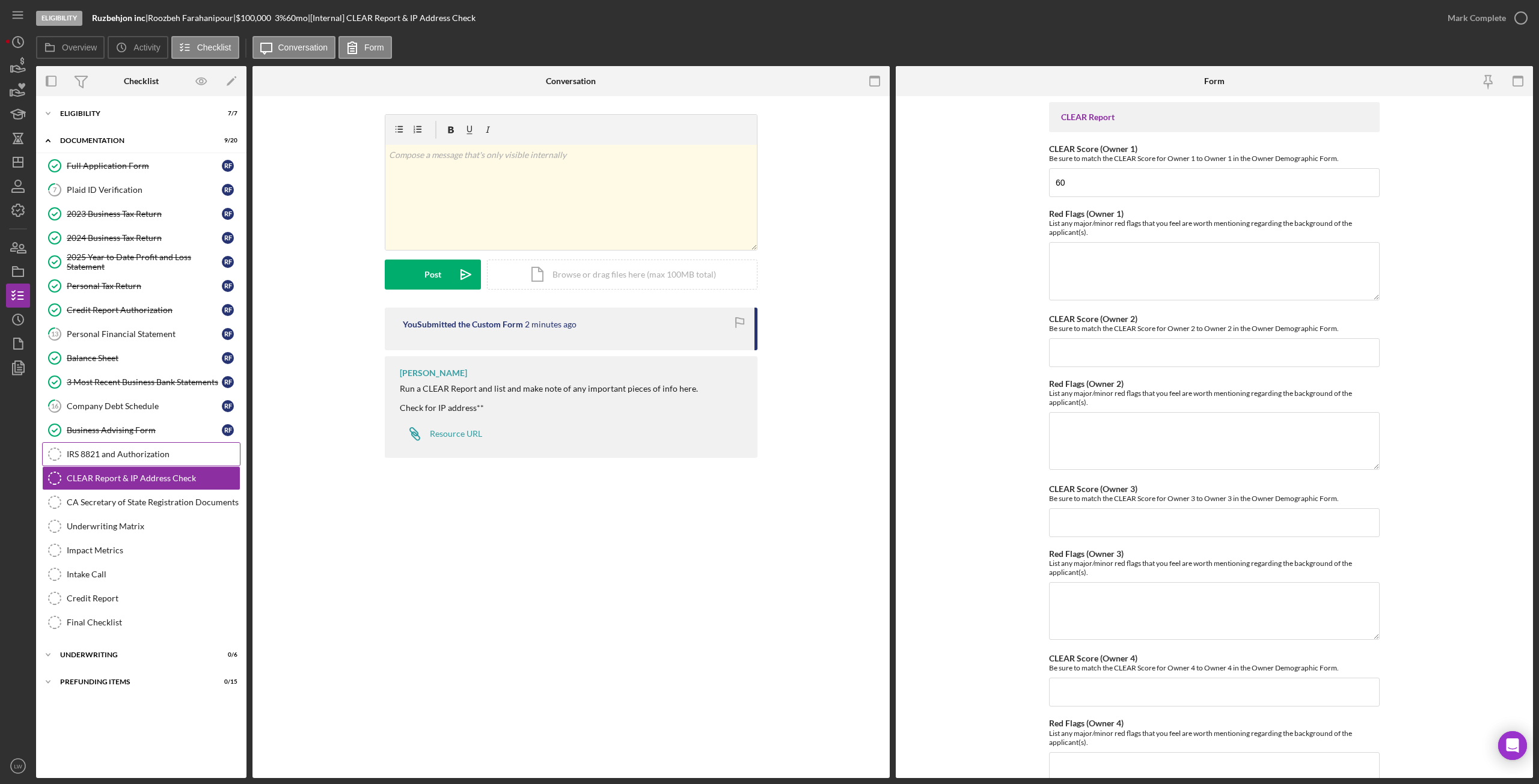
click at [103, 454] on div "IRS 8821 and Authorization" at bounding box center [154, 454] width 173 height 10
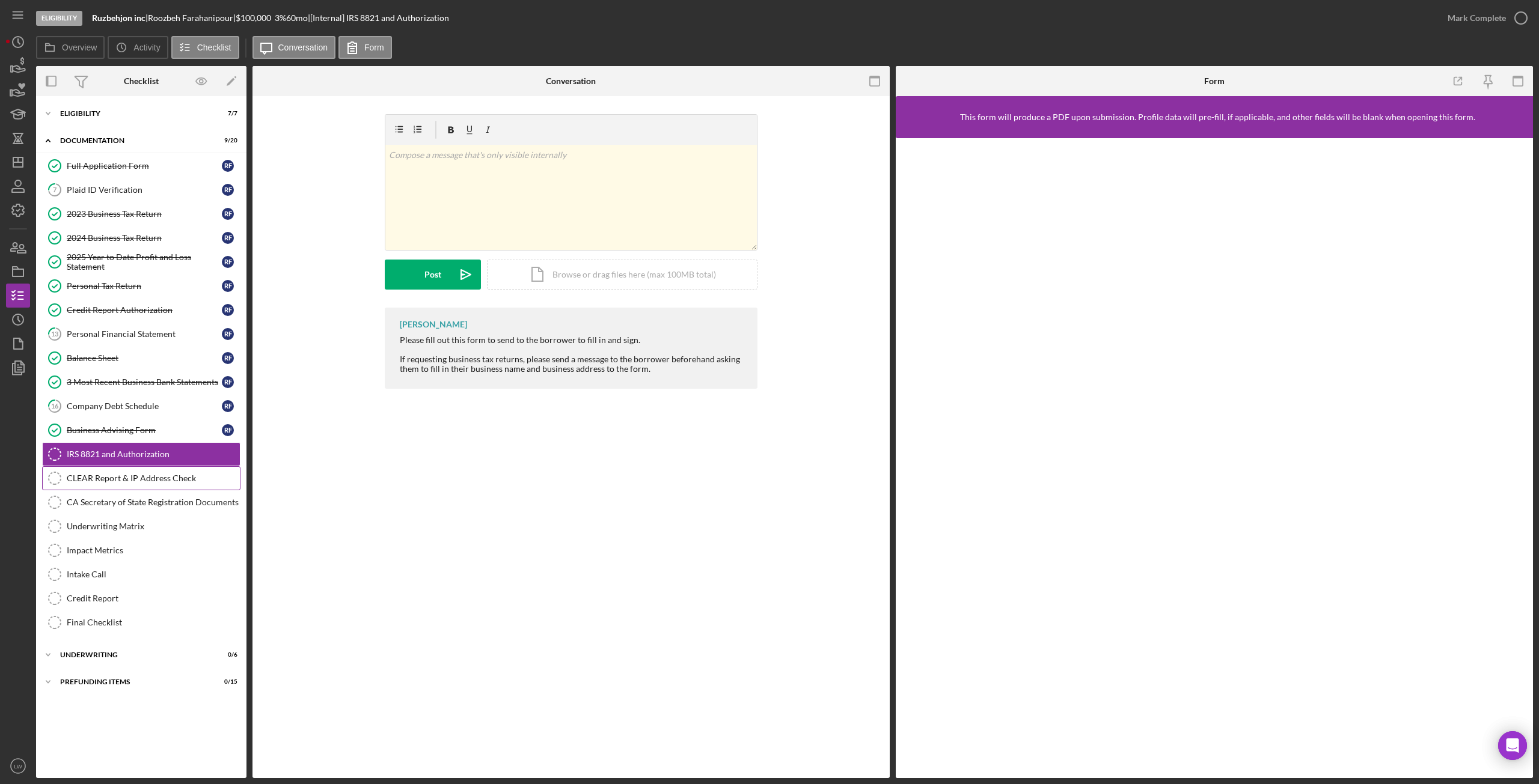
click at [111, 484] on link "CLEAR Report & IP Address Check CLEAR Report & IP Address Check" at bounding box center [141, 479] width 199 height 24
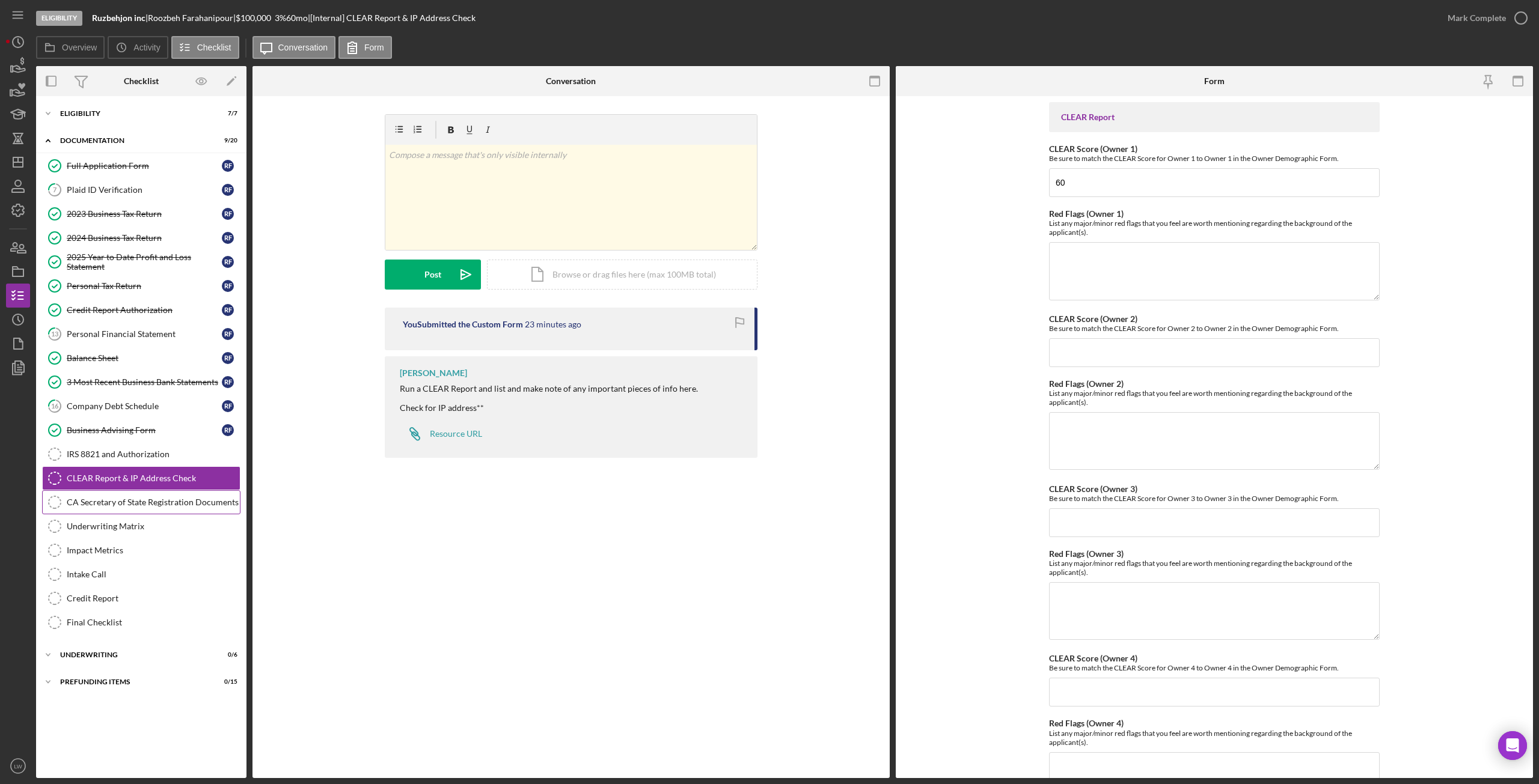
click at [162, 503] on div "CA Secretary of State Registration Documents" at bounding box center [154, 502] width 173 height 10
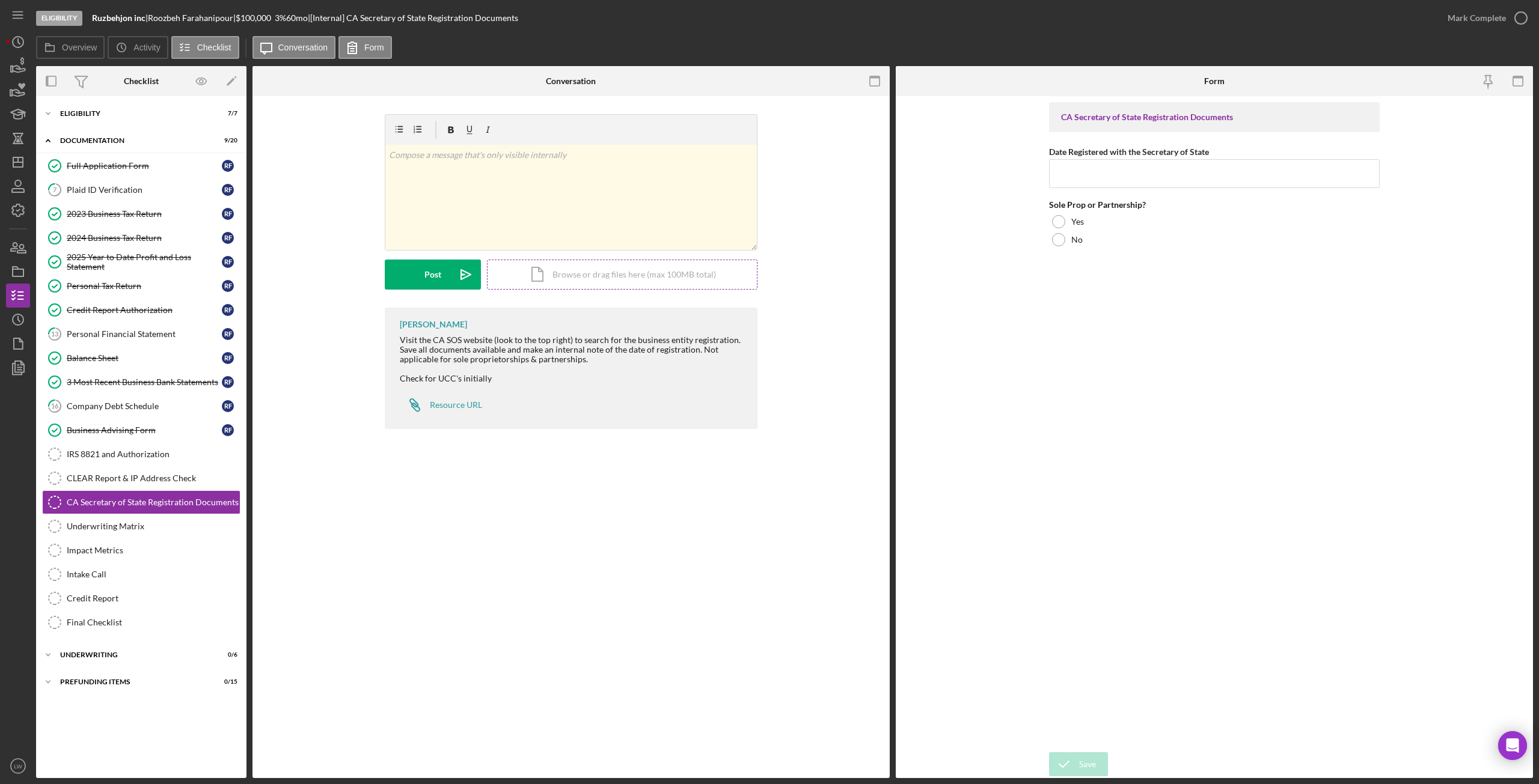
click at [605, 271] on div "Icon/Document Browse or drag files here (max 100MB total) Tap to choose files o…" at bounding box center [622, 275] width 270 height 30
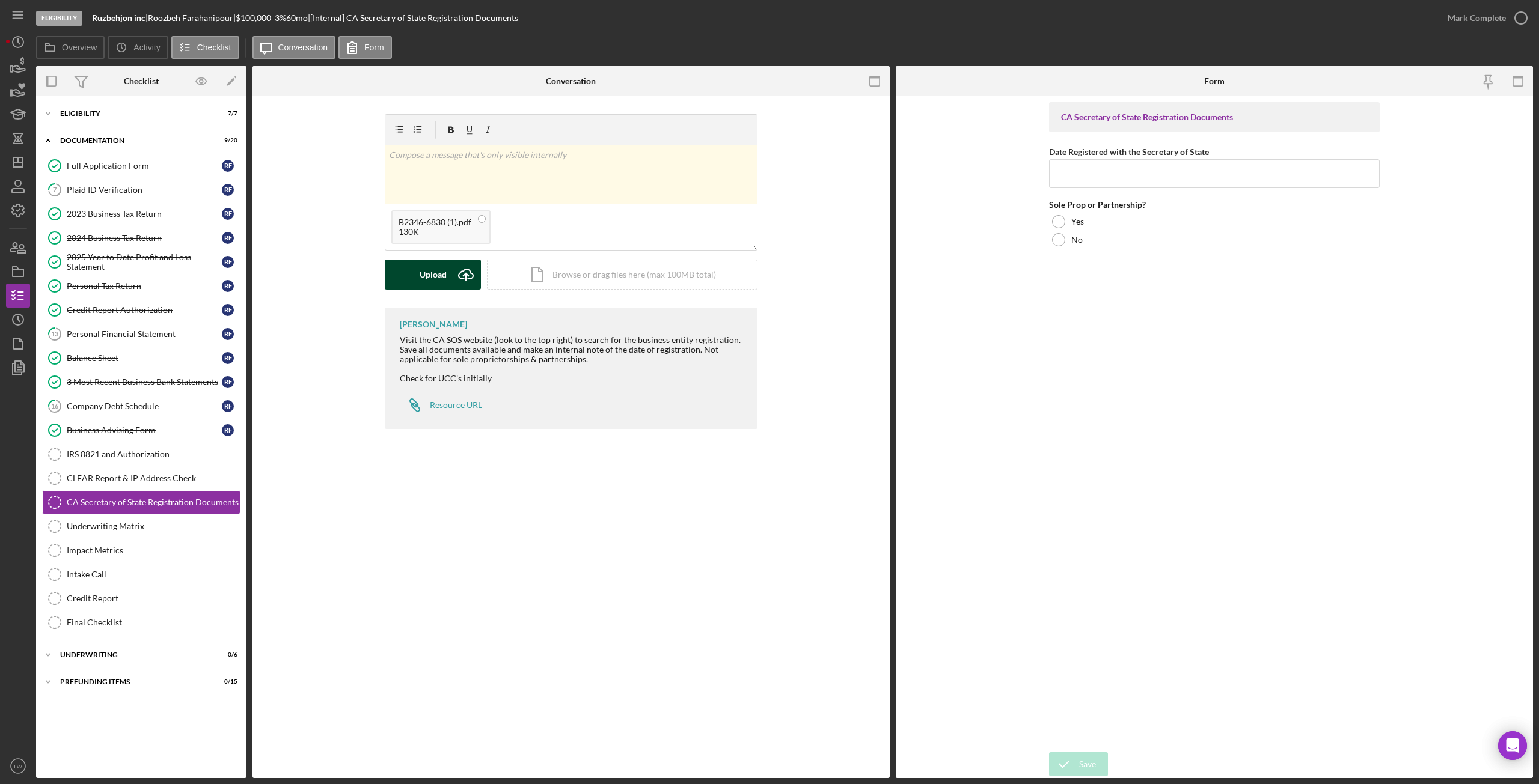
click at [457, 274] on icon "Icon/Upload" at bounding box center [466, 275] width 30 height 30
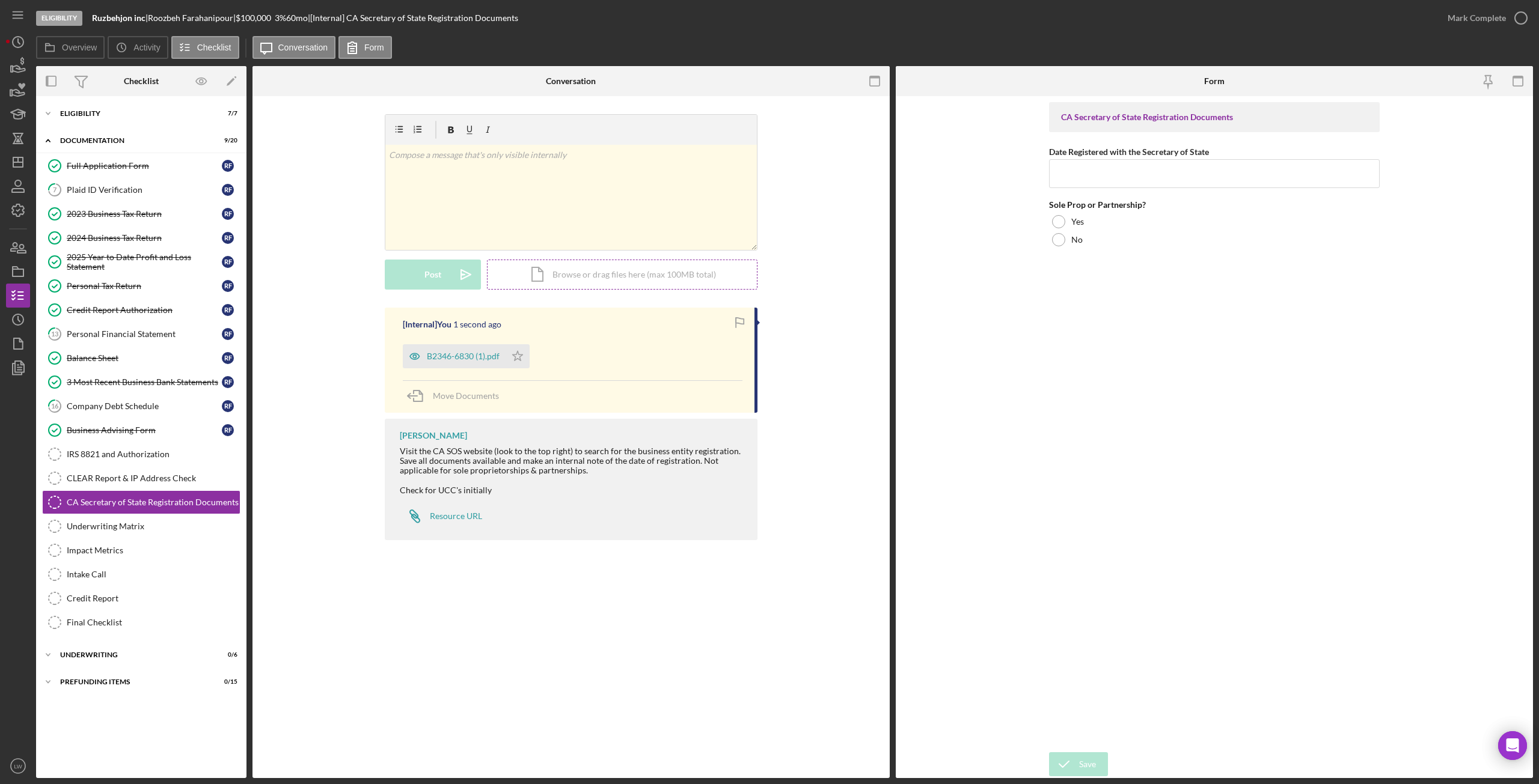
click at [562, 272] on div "Icon/Document Browse or drag files here (max 100MB total) Tap to choose files o…" at bounding box center [622, 275] width 270 height 30
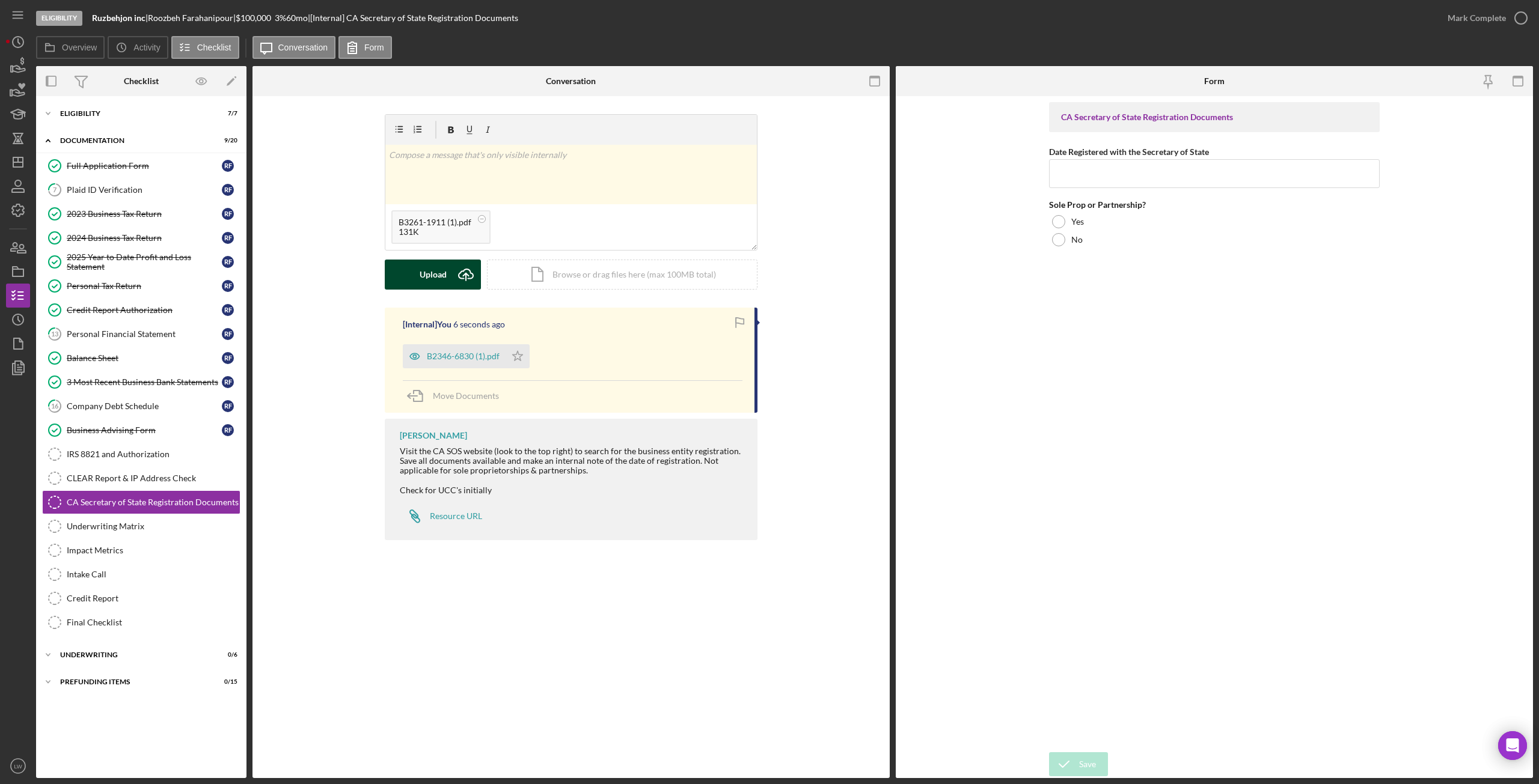
click at [455, 273] on icon "Icon/Upload" at bounding box center [466, 275] width 30 height 30
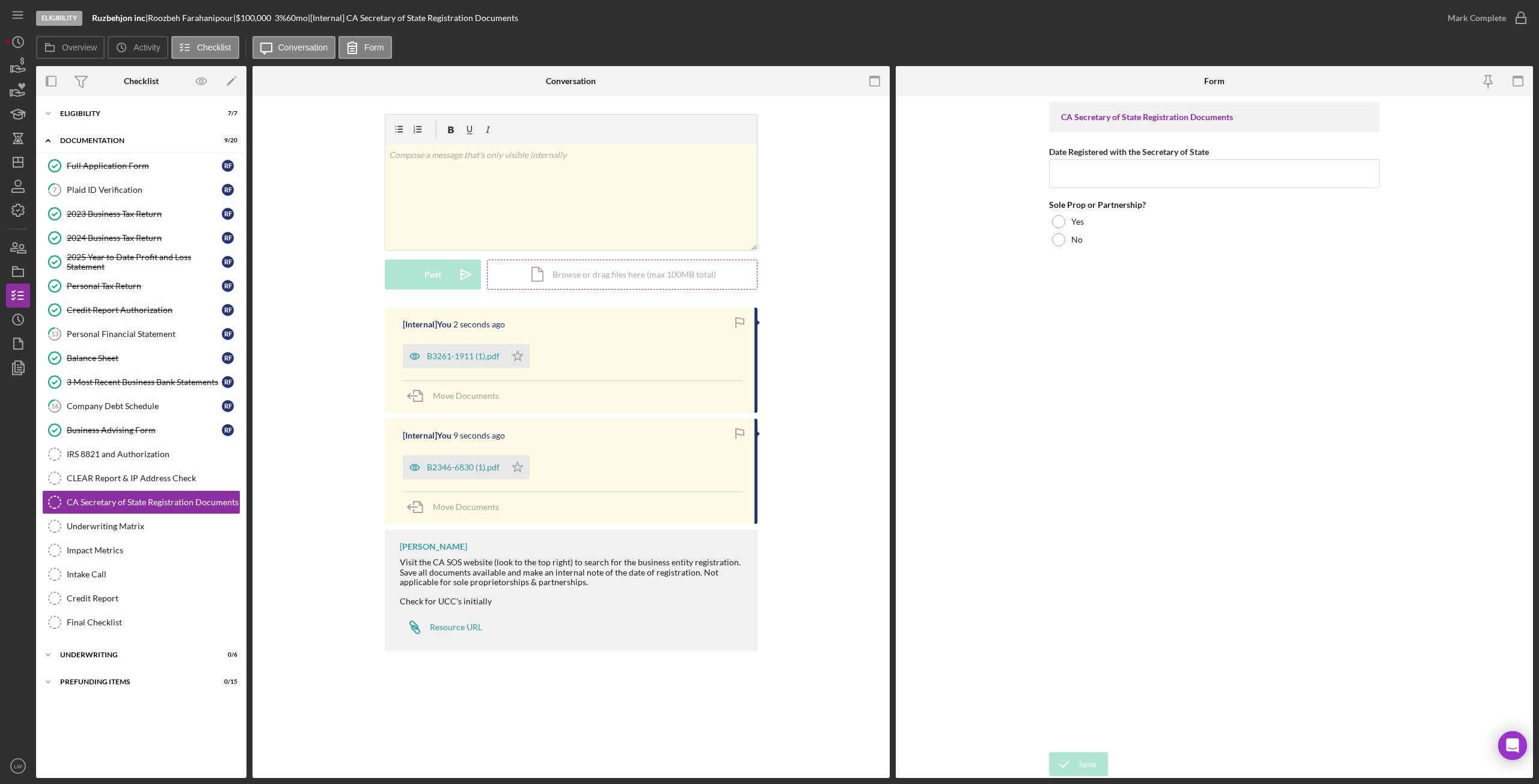
click at [557, 266] on div "Icon/Document Browse or drag files here (max 100MB total) Tap to choose files o…" at bounding box center [622, 275] width 270 height 30
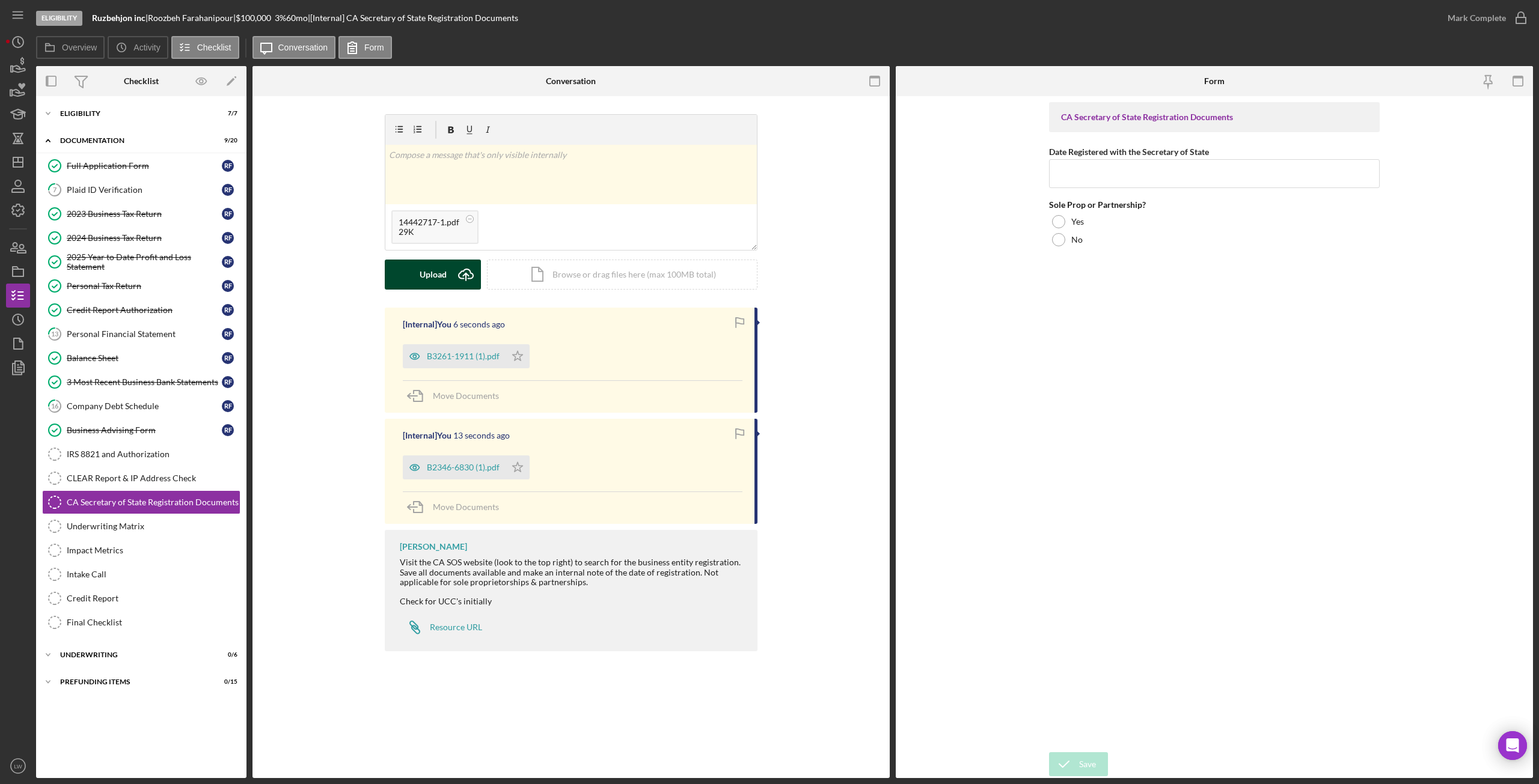
click at [457, 264] on icon "Icon/Upload" at bounding box center [466, 275] width 30 height 30
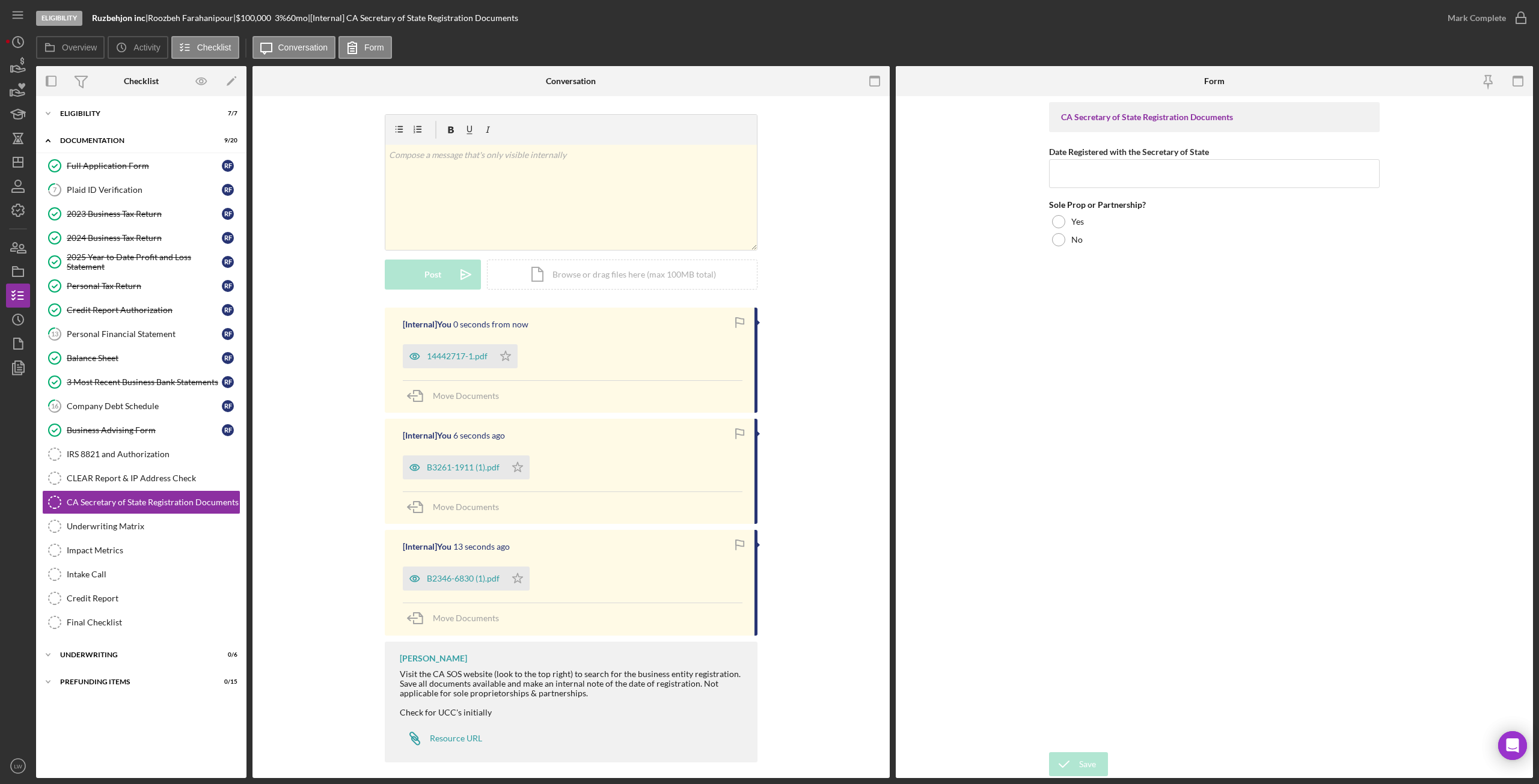
scroll to position [8, 0]
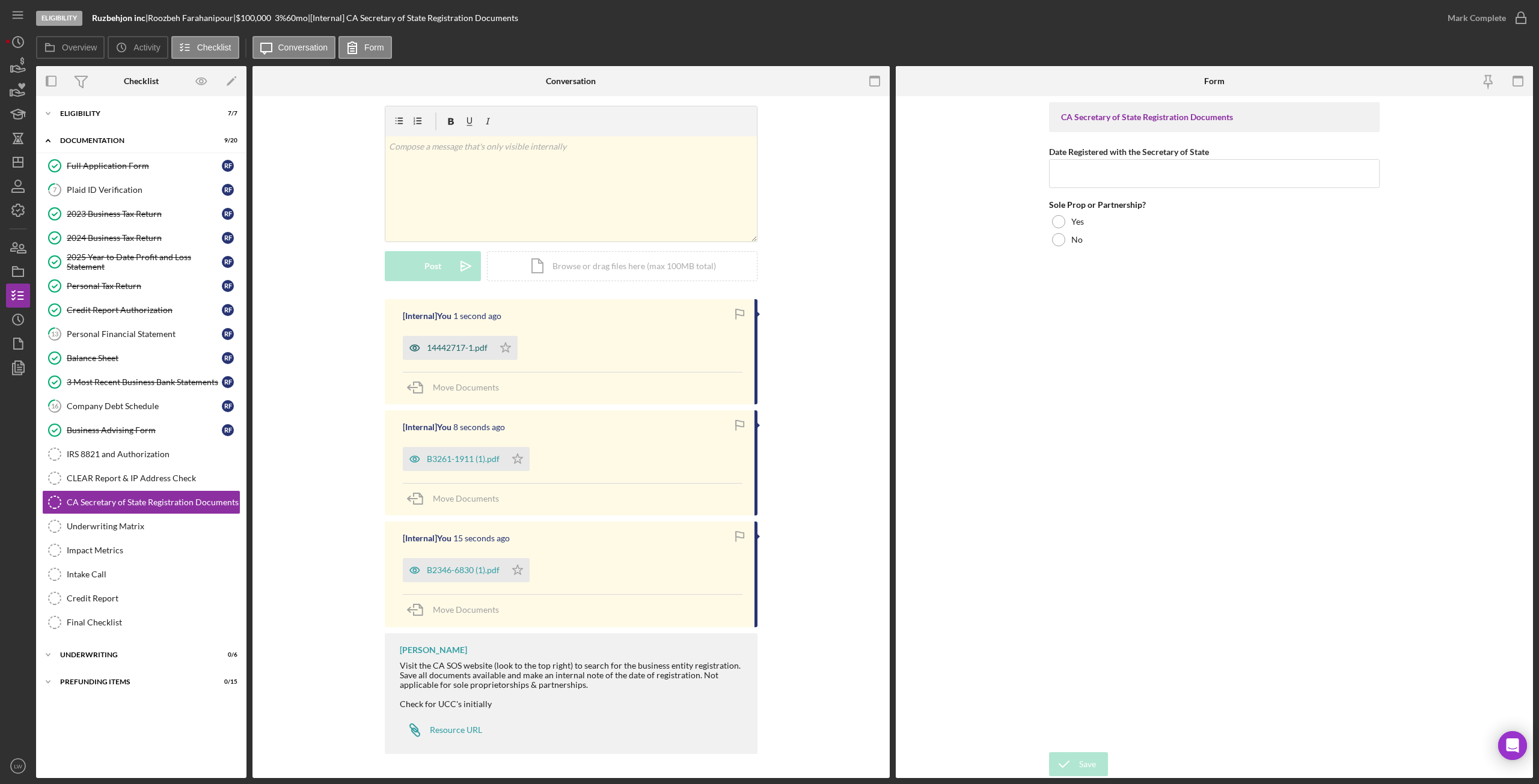
click at [455, 346] on div "14442717-1.pdf" at bounding box center [457, 348] width 61 height 10
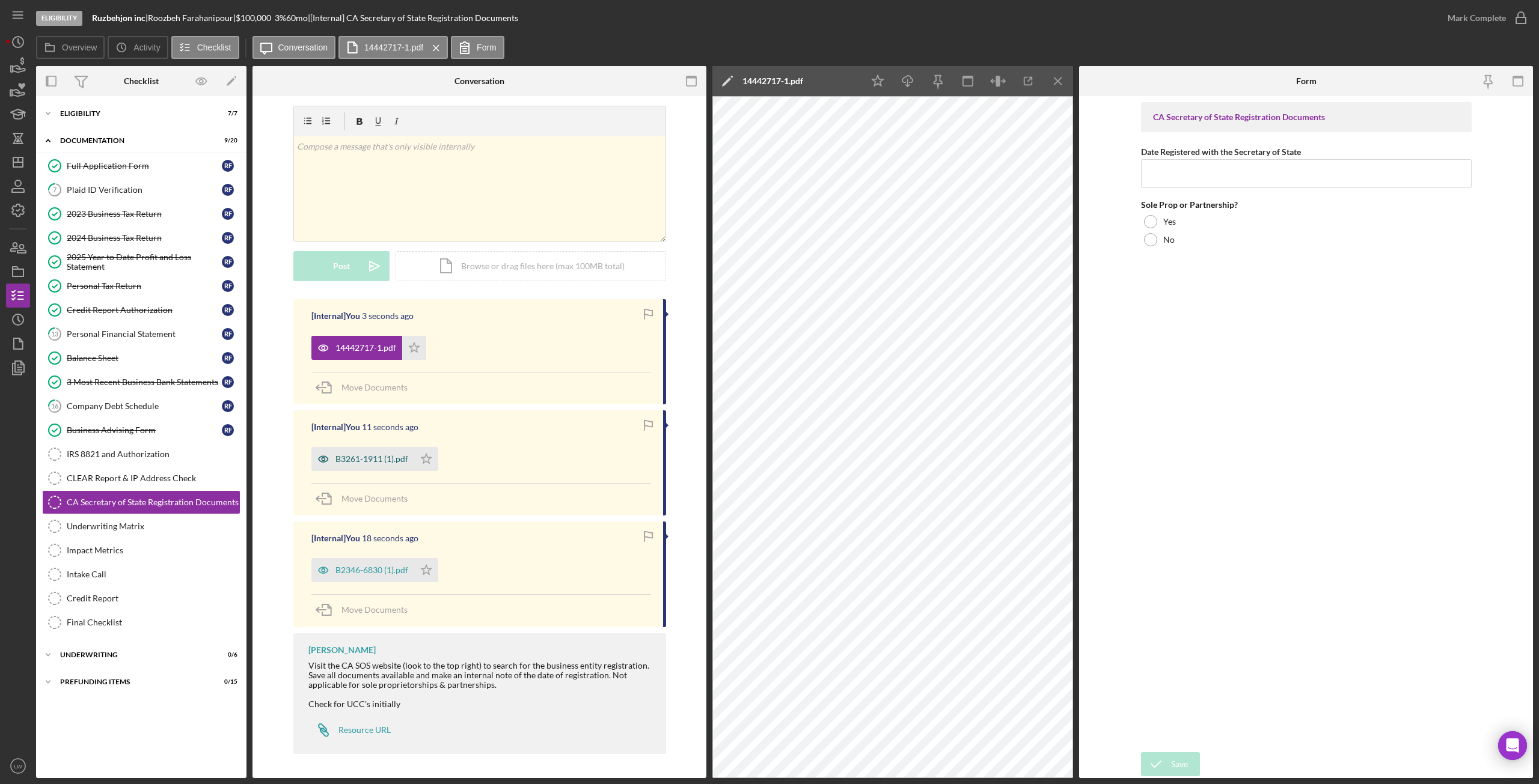
click at [369, 457] on div "B3261-1911 (1).pdf" at bounding box center [372, 459] width 73 height 10
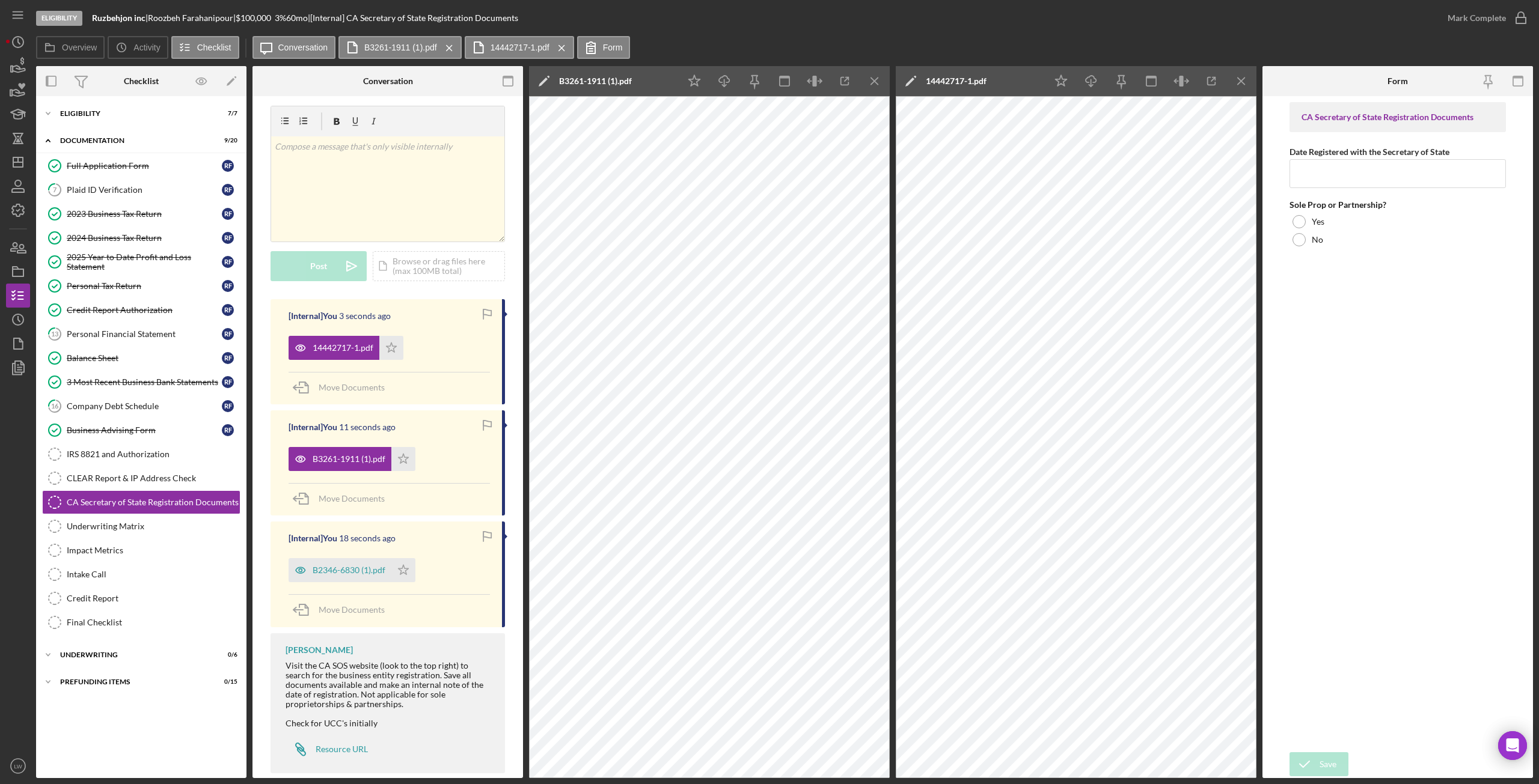
scroll to position [28, 0]
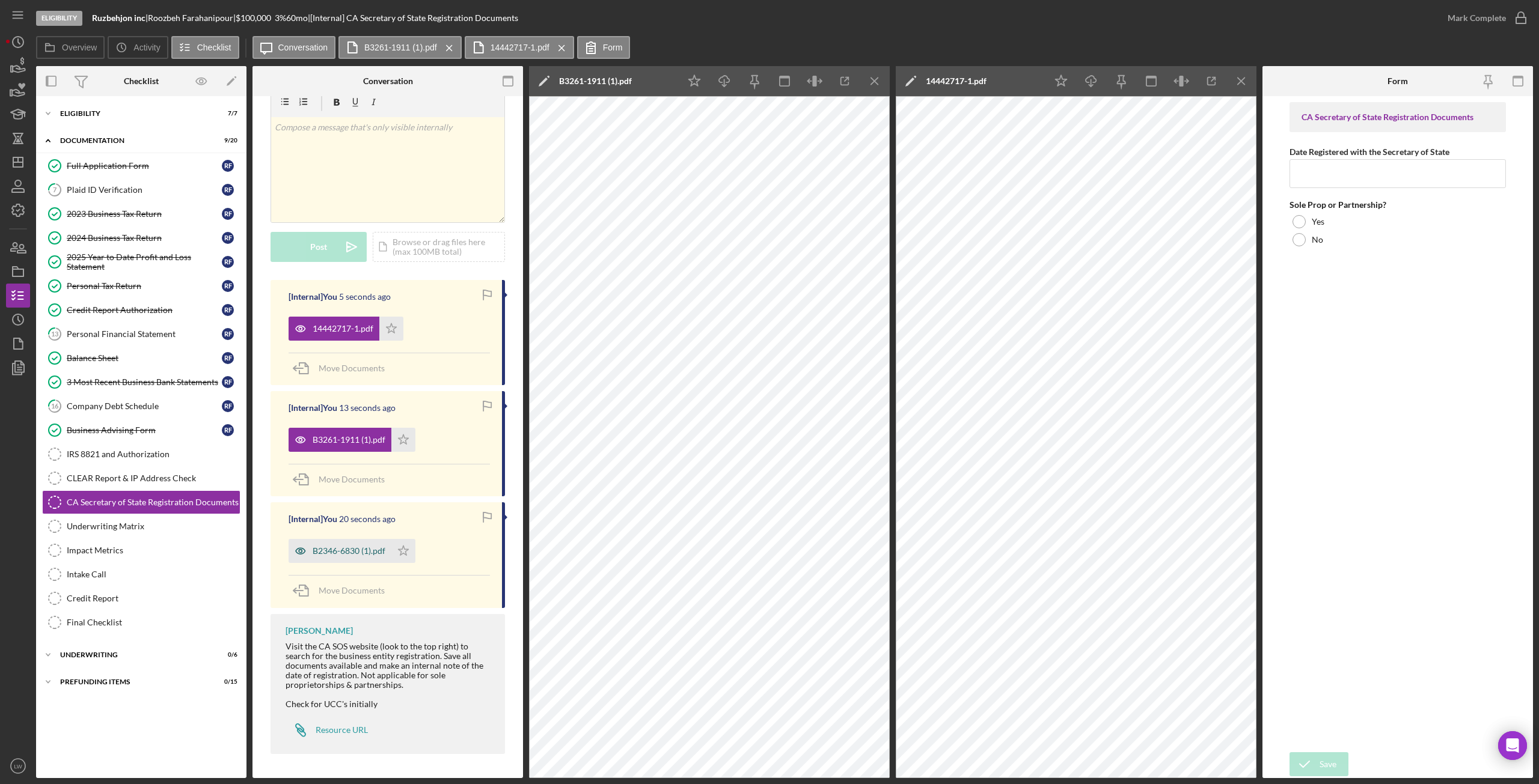
click at [348, 550] on div "B2346-6830 (1).pdf" at bounding box center [348, 551] width 73 height 10
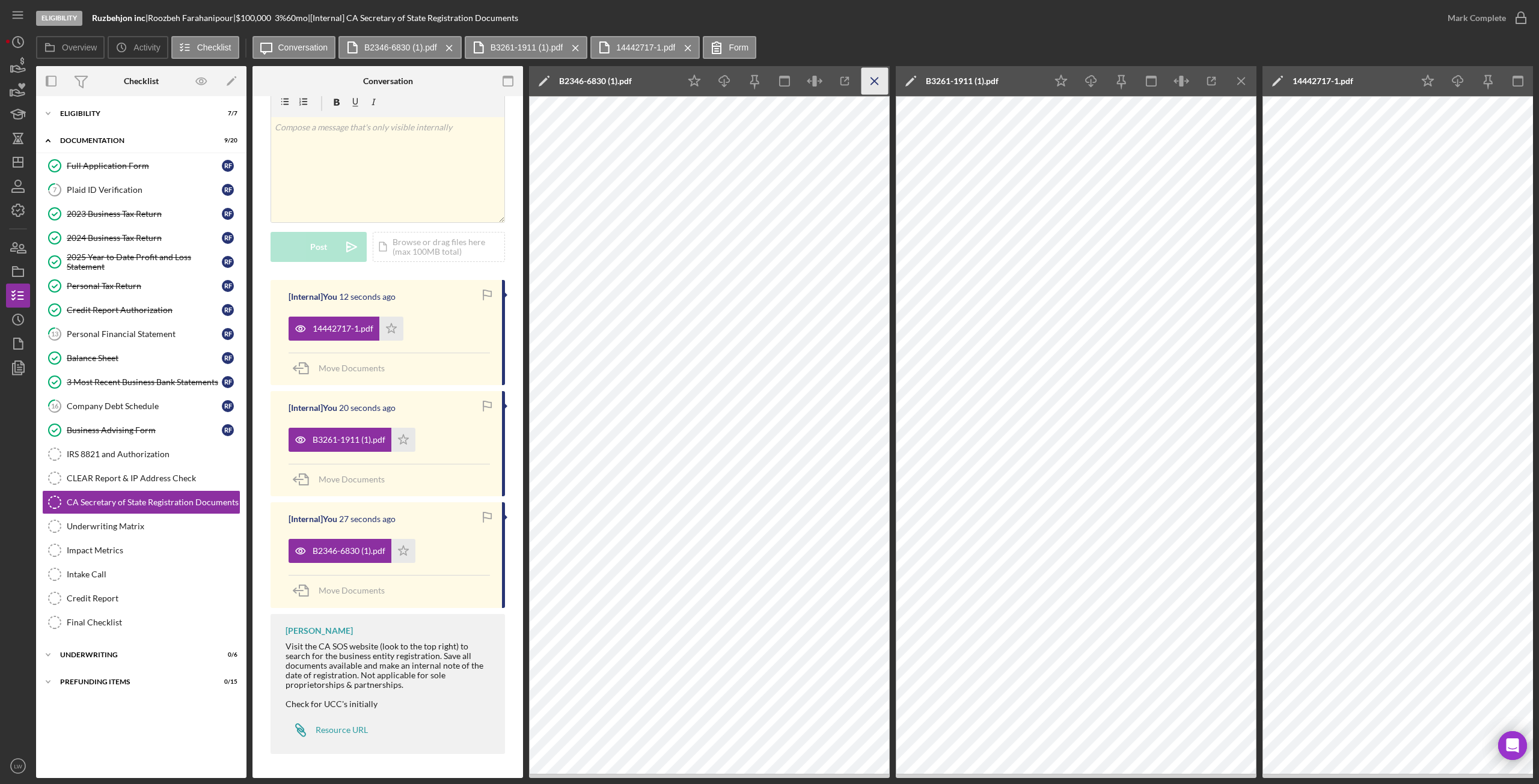
click at [865, 82] on icon "Icon/Menu Close" at bounding box center [875, 81] width 27 height 27
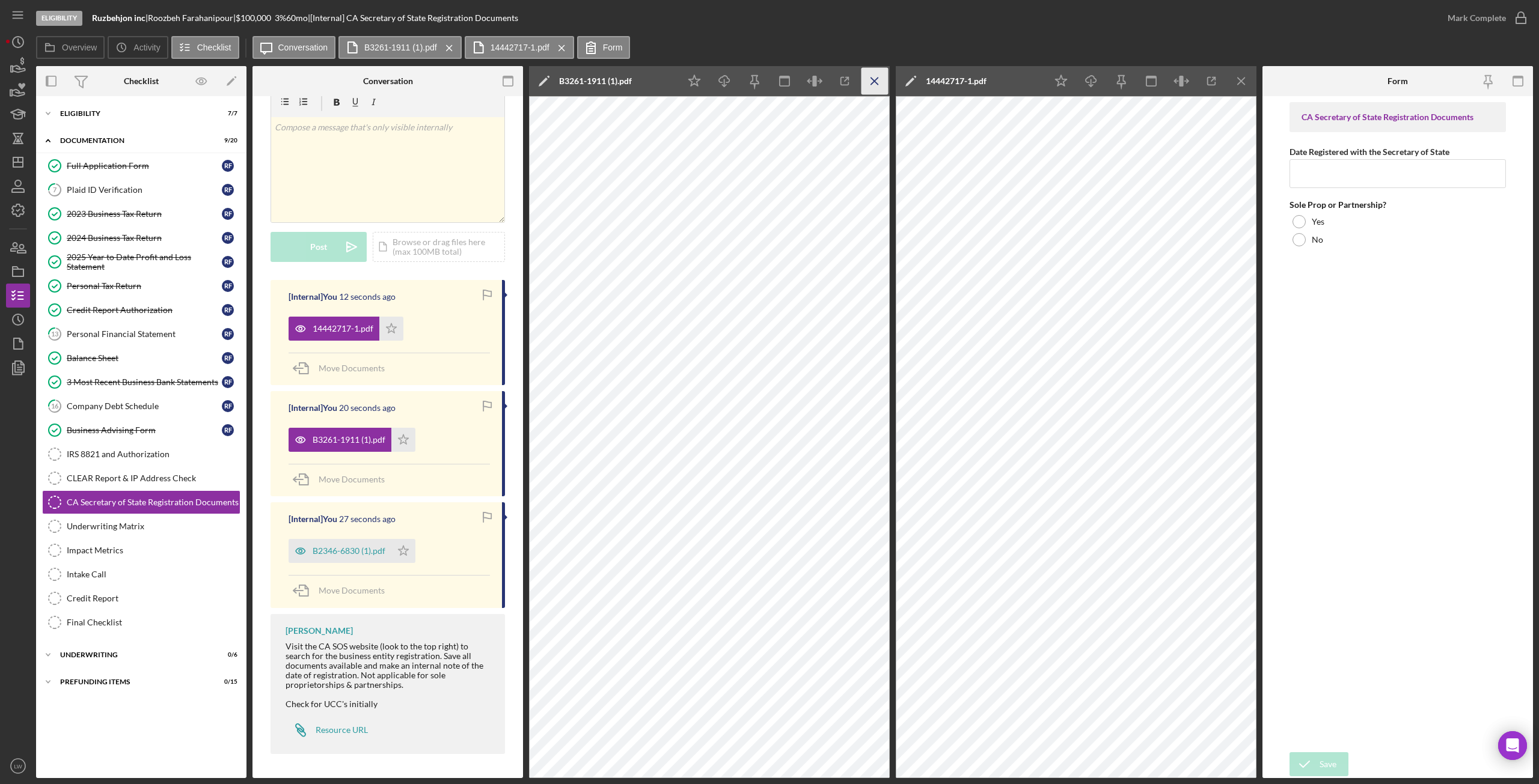
click at [880, 84] on icon "Icon/Menu Close" at bounding box center [875, 81] width 27 height 27
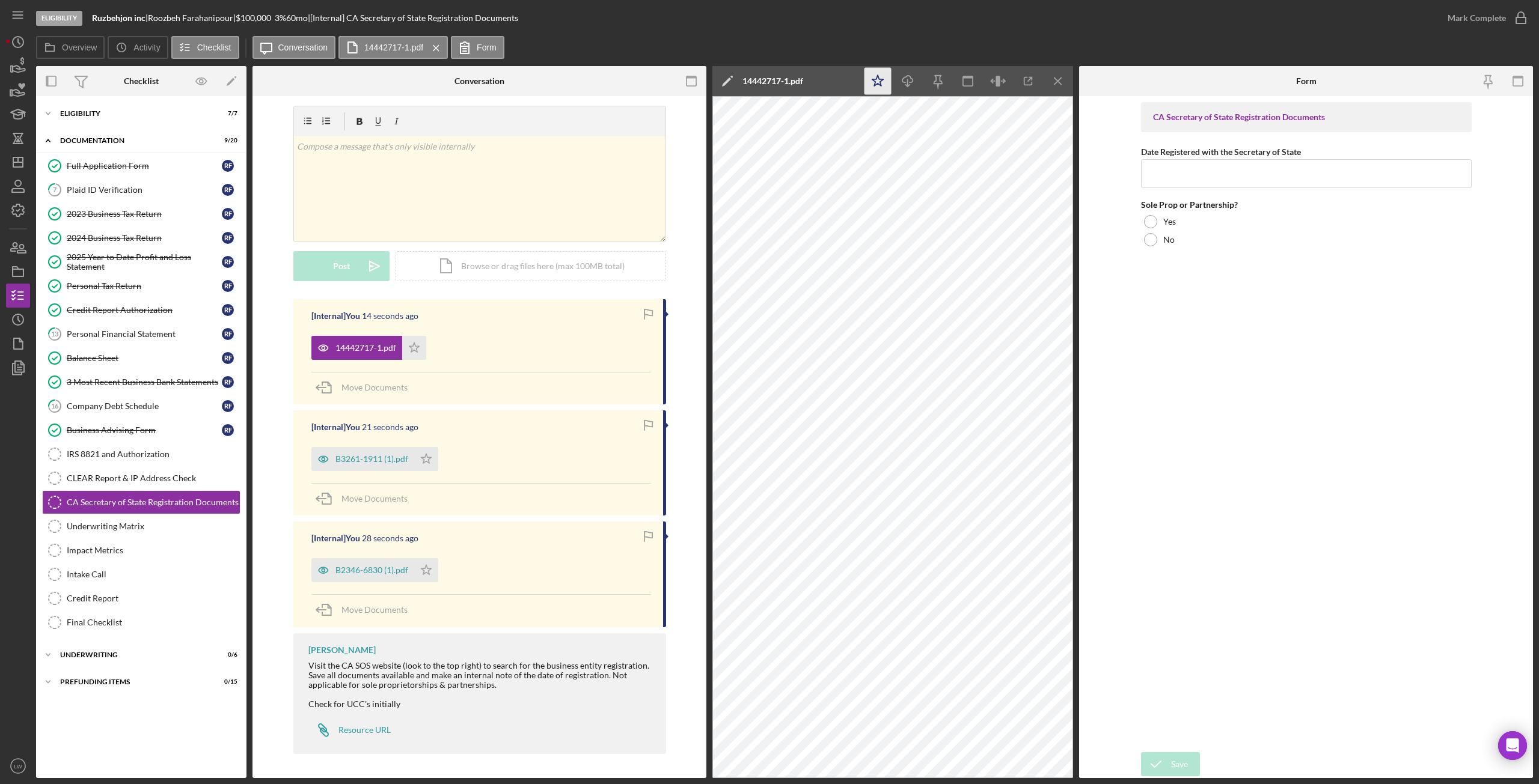
scroll to position [8, 0]
click at [1059, 88] on icon "Icon/Menu Close" at bounding box center [1058, 81] width 27 height 27
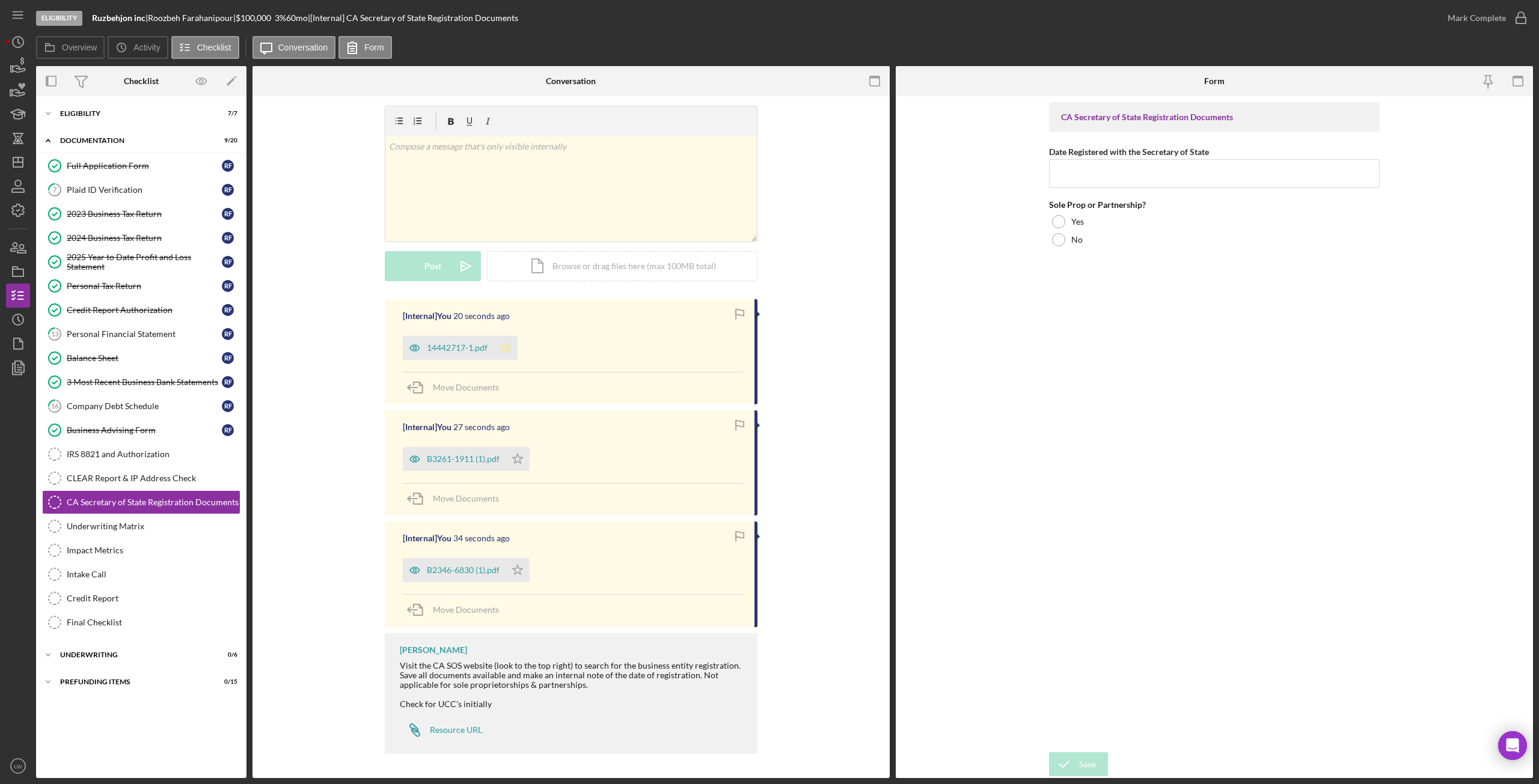
click at [514, 348] on icon "Icon/Star" at bounding box center [506, 348] width 24 height 24
click at [525, 459] on icon "Icon/Star" at bounding box center [518, 459] width 24 height 24
click at [512, 570] on polygon "button" at bounding box center [518, 570] width 11 height 10
click at [1076, 172] on input "Date Registered with the Secretary of State" at bounding box center [1214, 174] width 330 height 29
type input "10/23/2009"
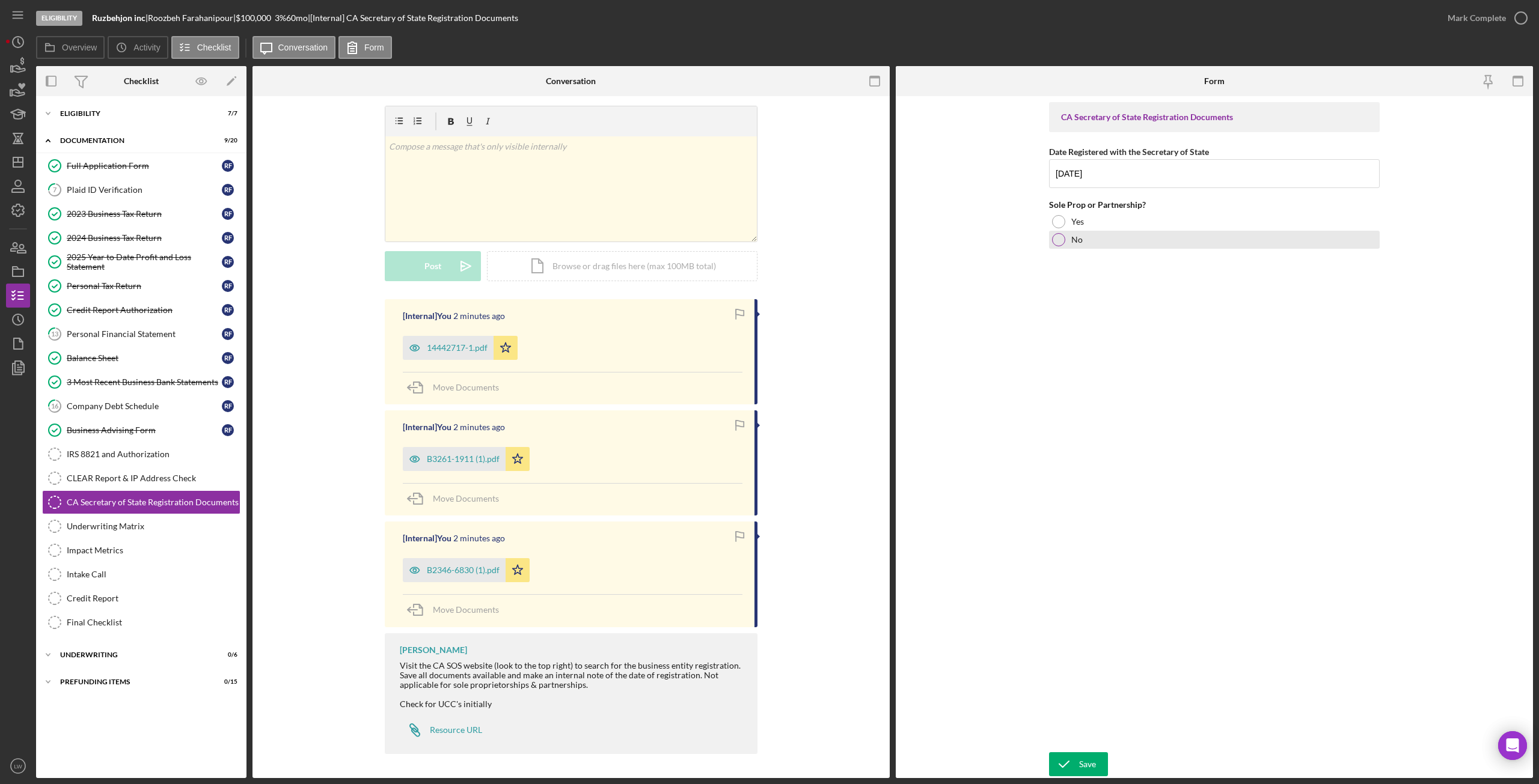
click at [1065, 240] on div "No" at bounding box center [1214, 240] width 330 height 18
click at [1088, 758] on div "Save" at bounding box center [1087, 764] width 17 height 24
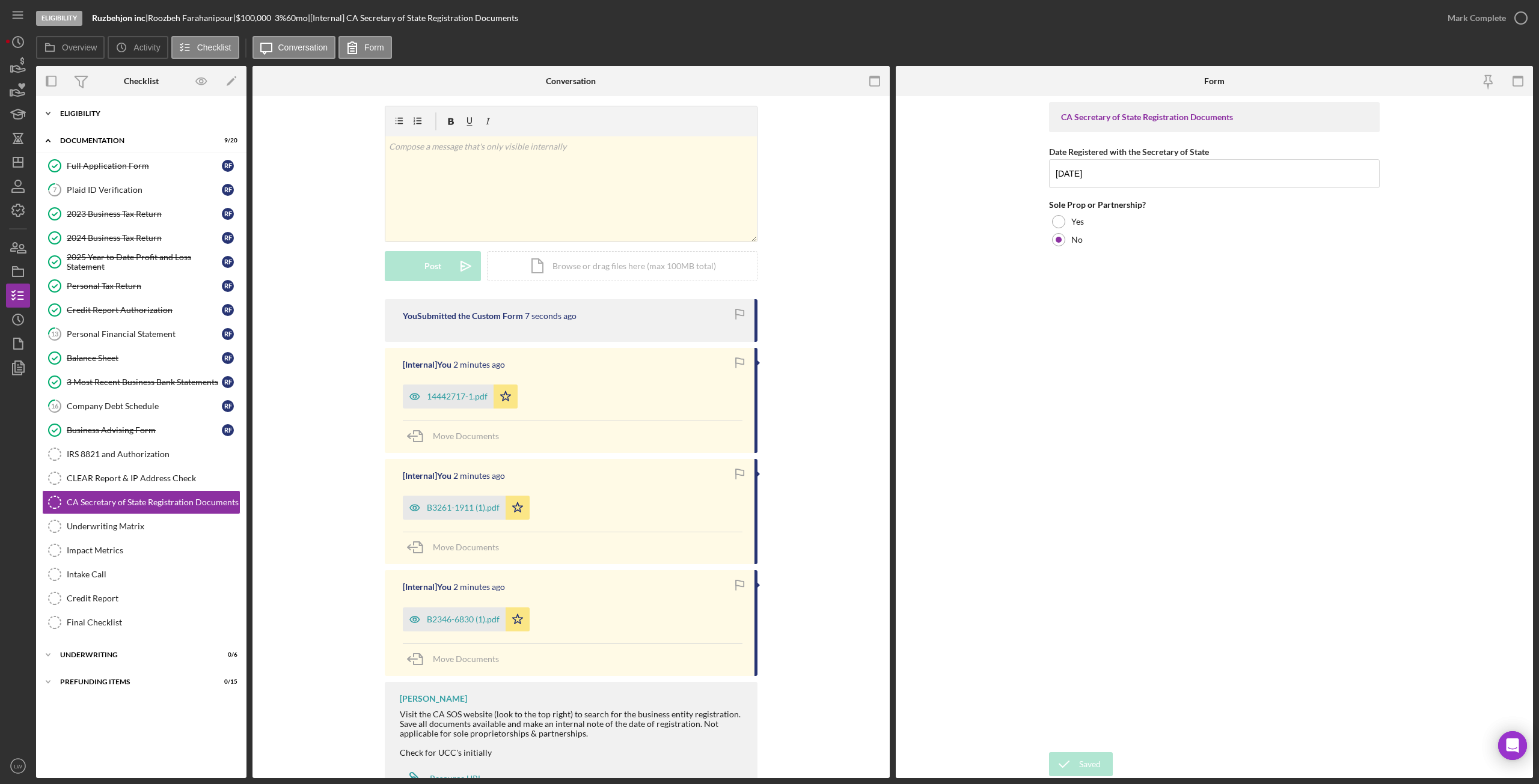
click at [62, 114] on div "Eligibility" at bounding box center [146, 114] width 172 height 8
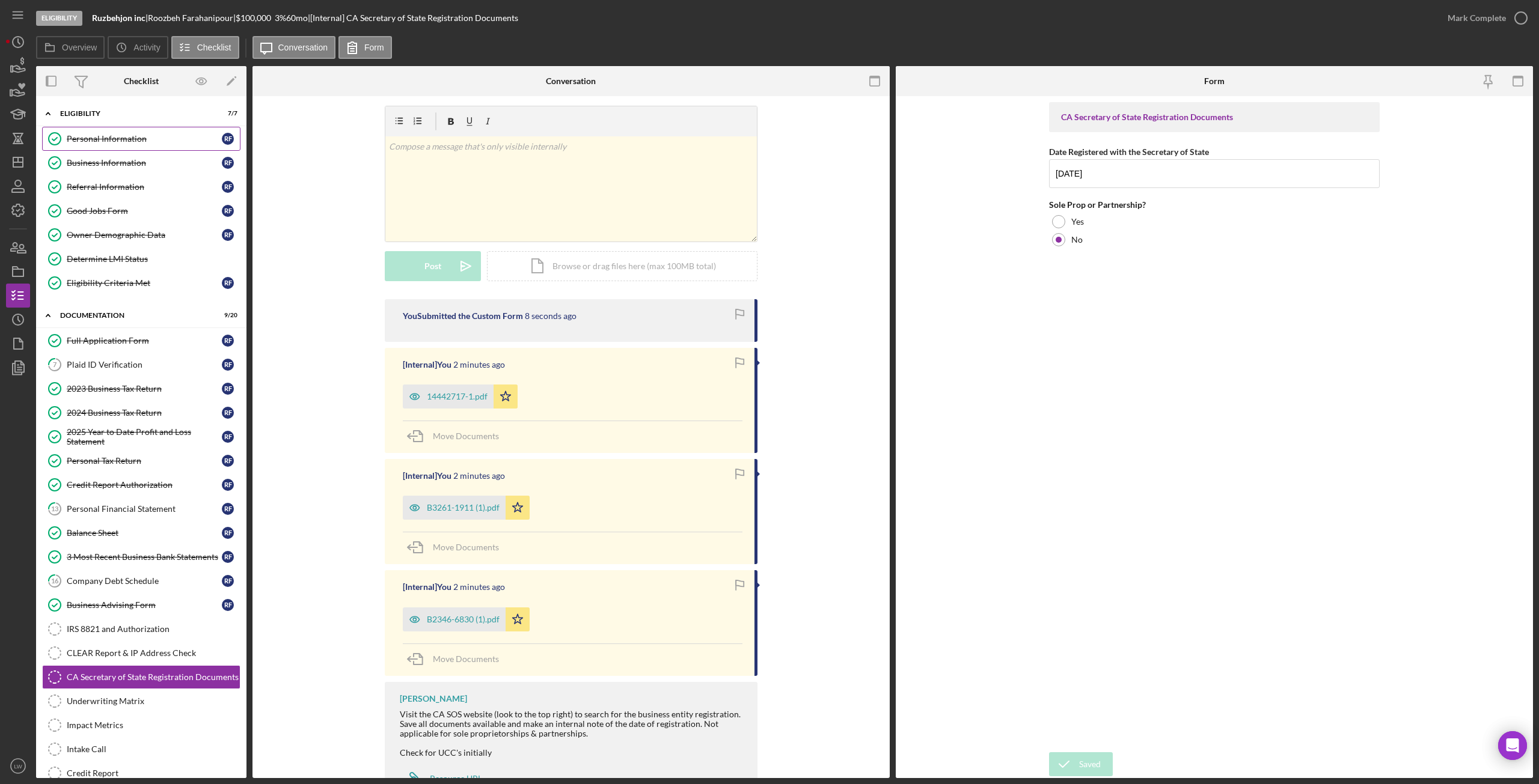
click at [88, 142] on div "Personal Information" at bounding box center [144, 138] width 155 height 10
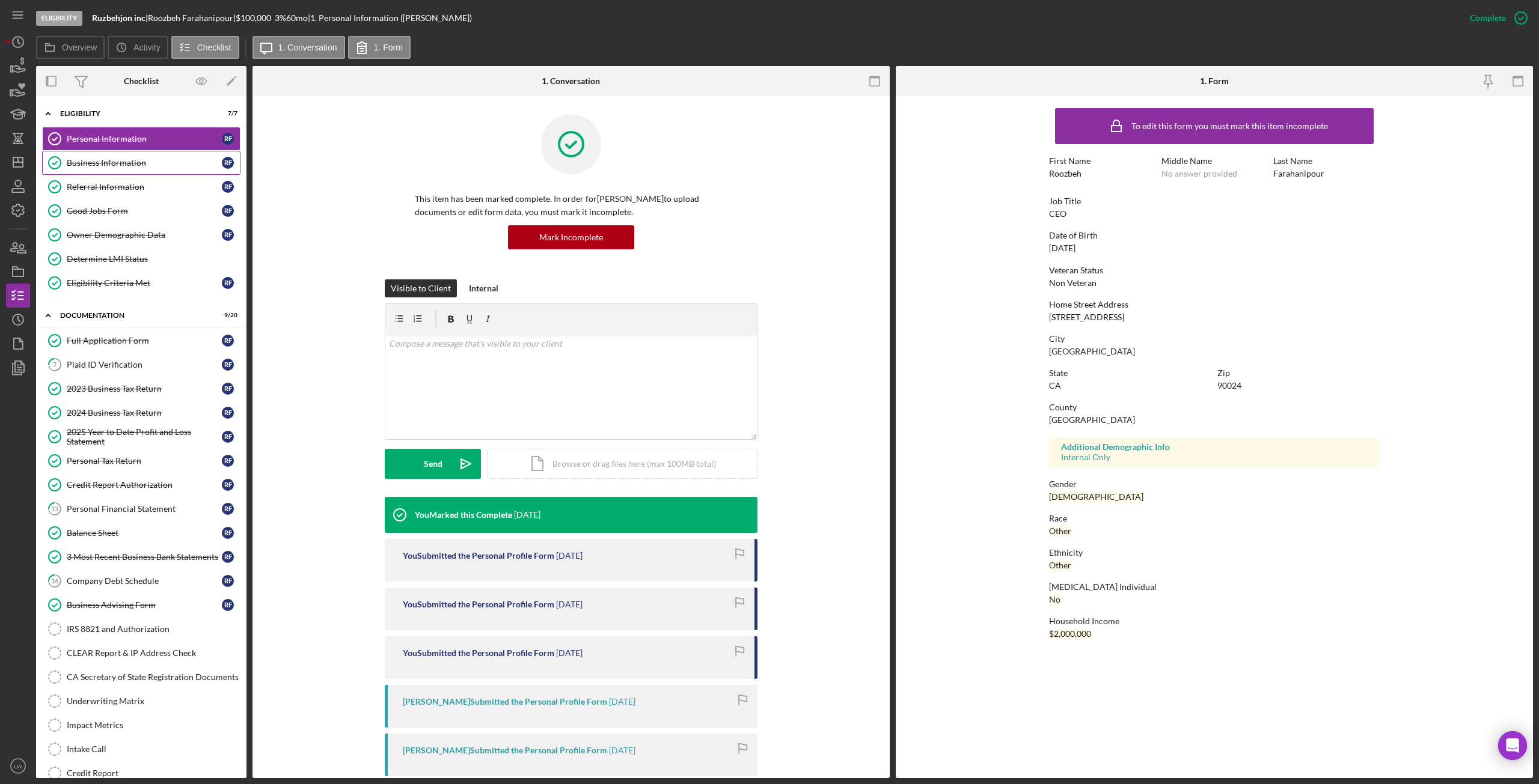
click at [113, 168] on div "Business Information" at bounding box center [144, 163] width 155 height 10
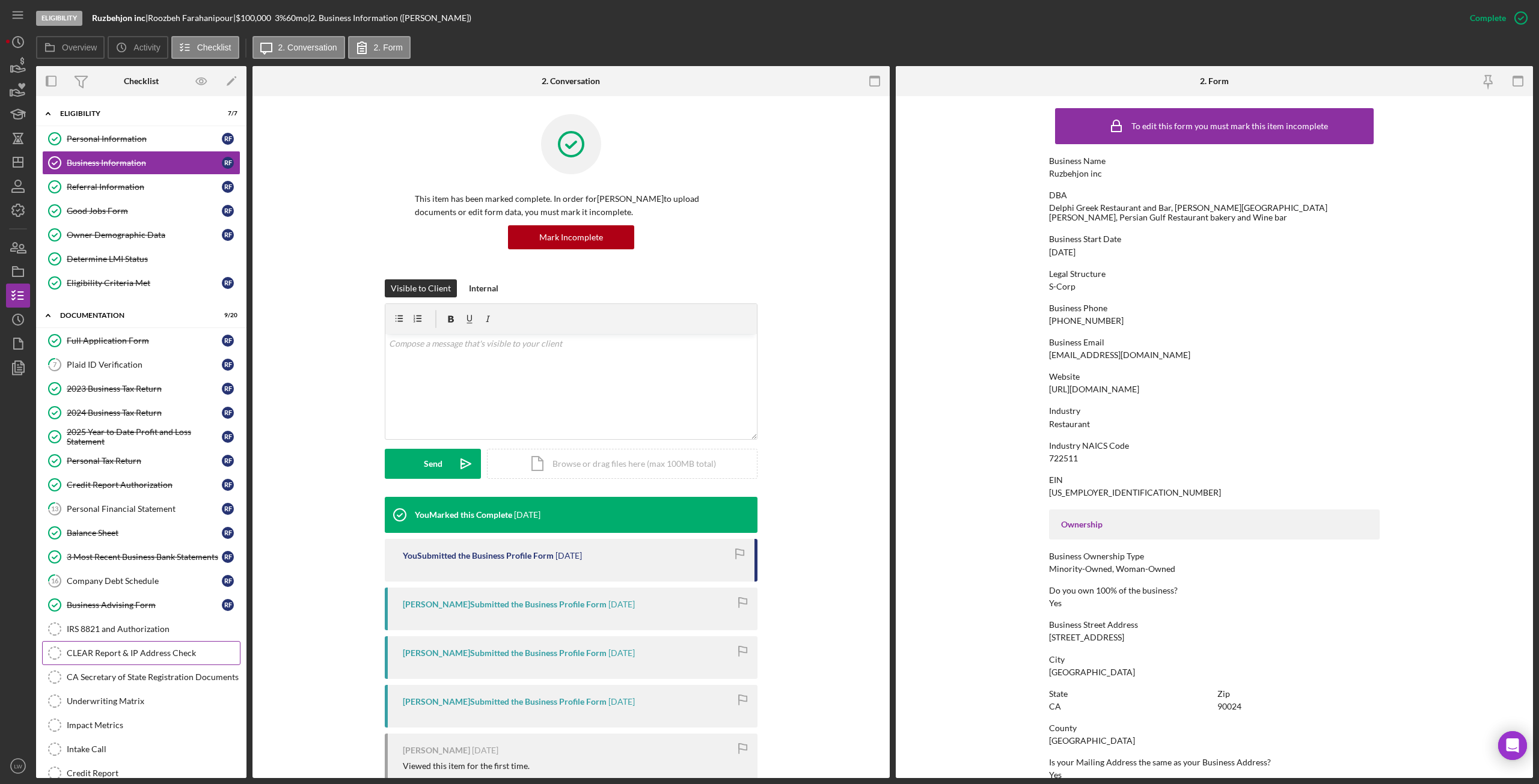
click at [154, 650] on div "CLEAR Report & IP Address Check" at bounding box center [154, 653] width 173 height 10
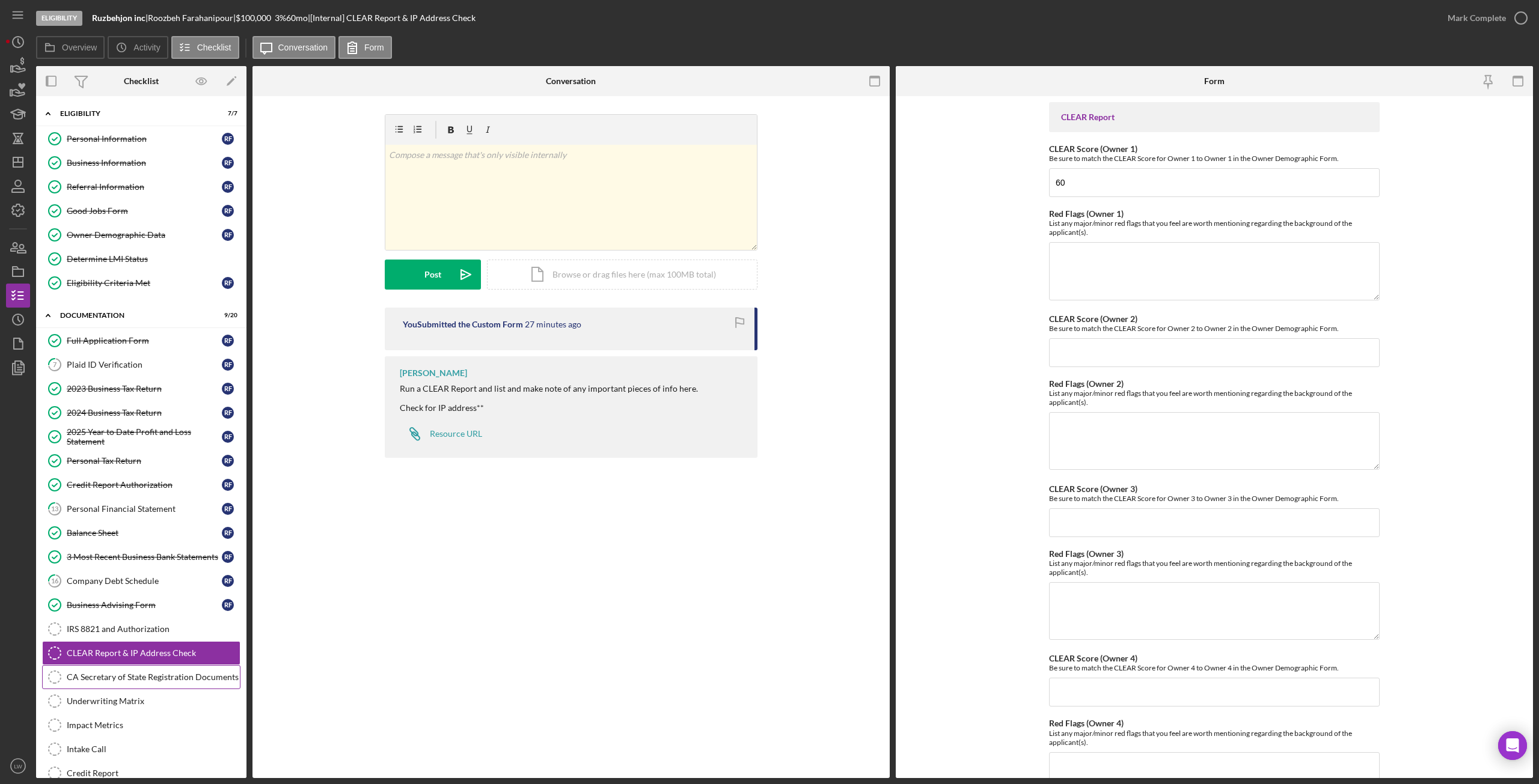
click at [151, 676] on div "CA Secretary of State Registration Documents" at bounding box center [154, 677] width 173 height 10
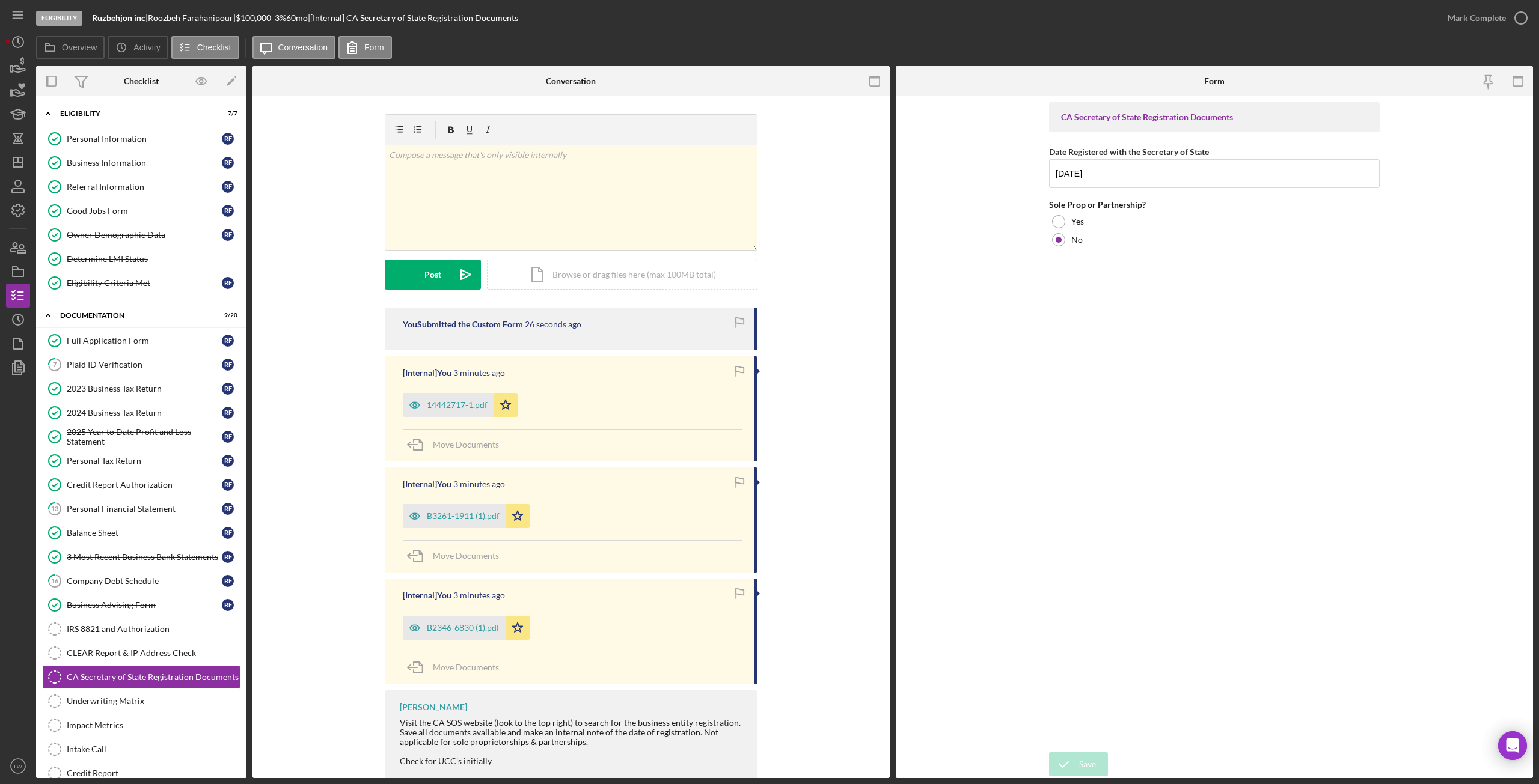
click at [1492, 31] on div "Mark Complete" at bounding box center [1484, 18] width 97 height 36
click at [1495, 22] on div "Mark Complete" at bounding box center [1477, 18] width 58 height 24
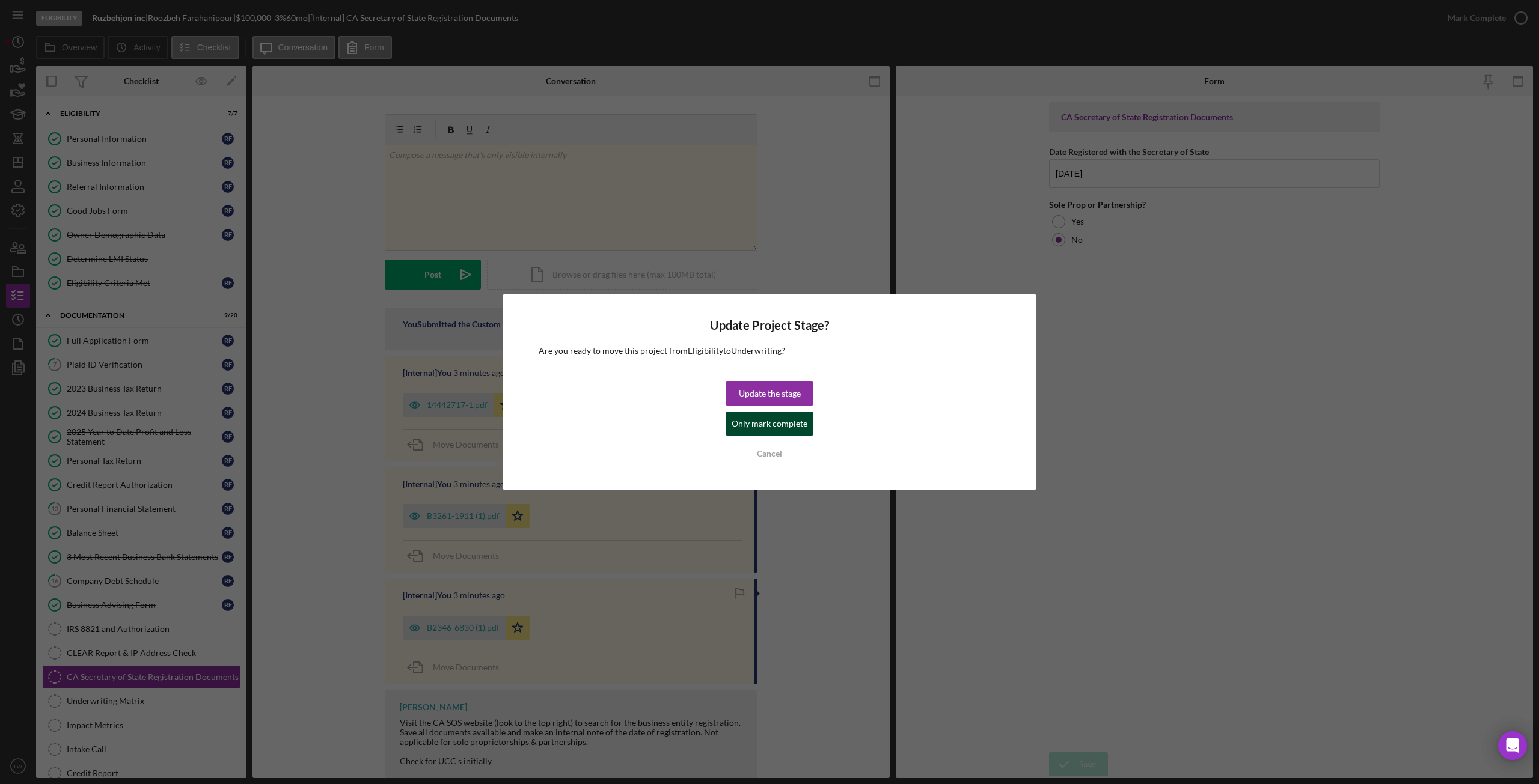
click at [783, 422] on div "Only mark complete" at bounding box center [769, 424] width 76 height 24
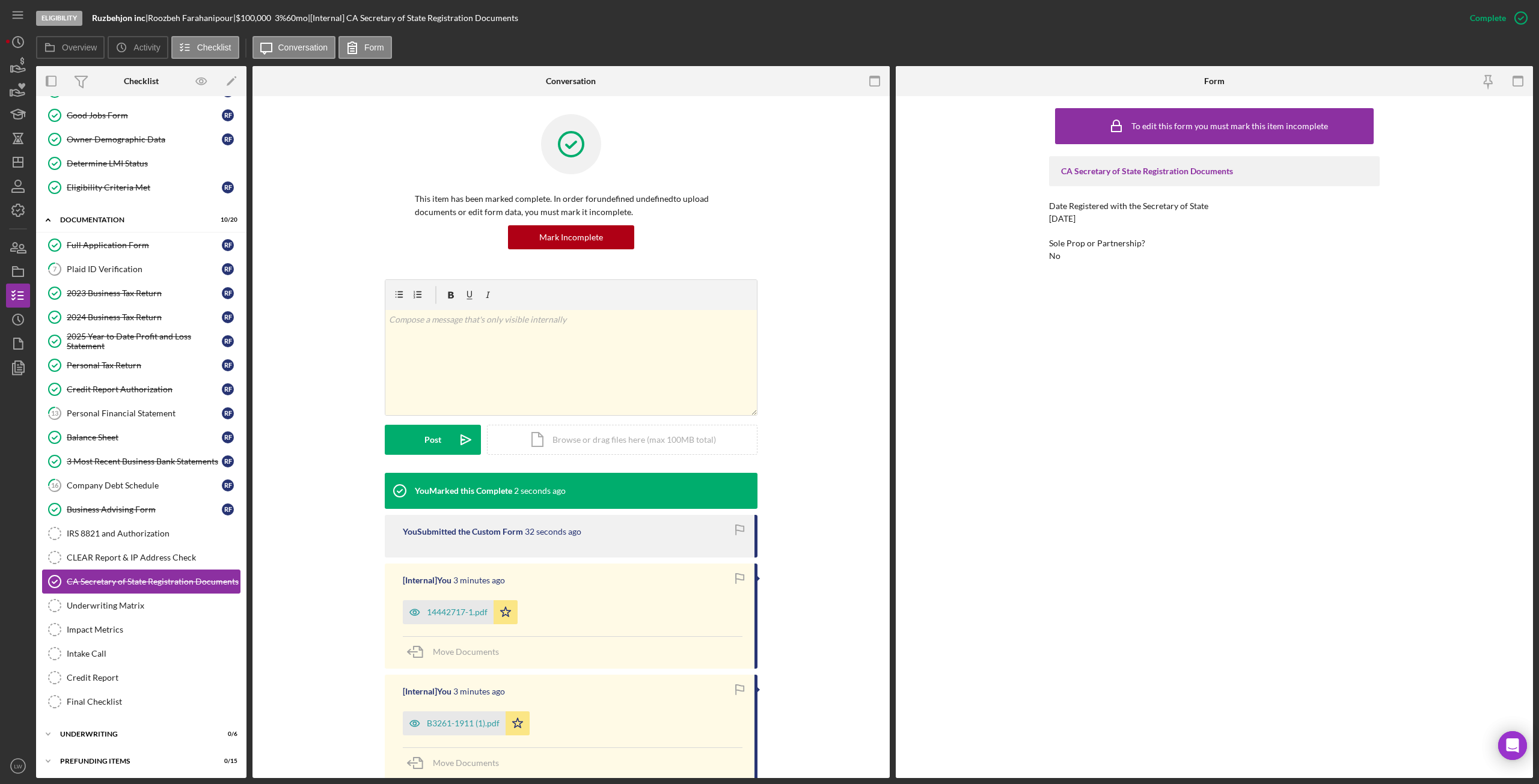
scroll to position [97, 0]
click at [136, 558] on div "CLEAR Report & IP Address Check" at bounding box center [154, 556] width 173 height 10
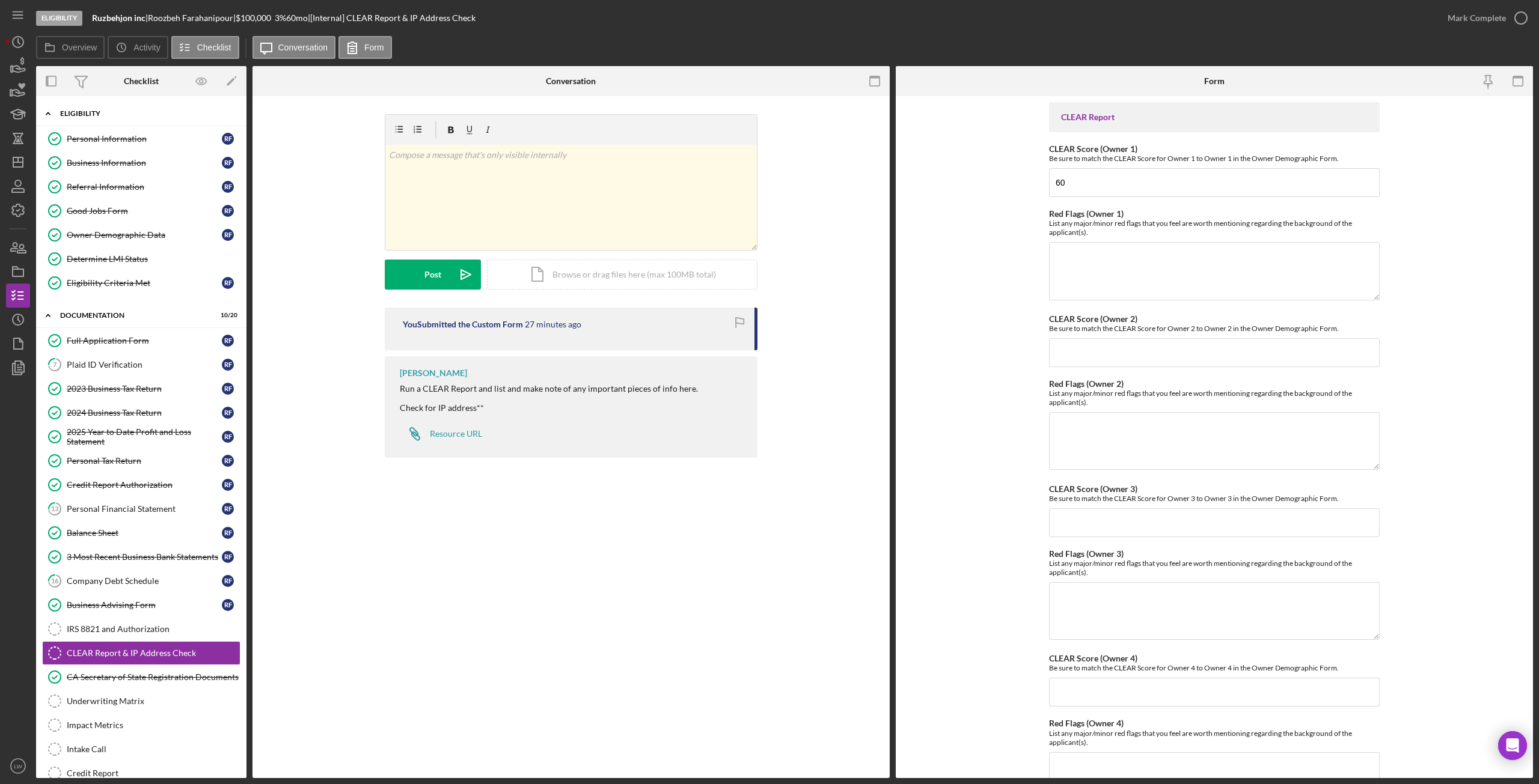
click at [50, 113] on icon "Icon/Expander" at bounding box center [48, 114] width 24 height 24
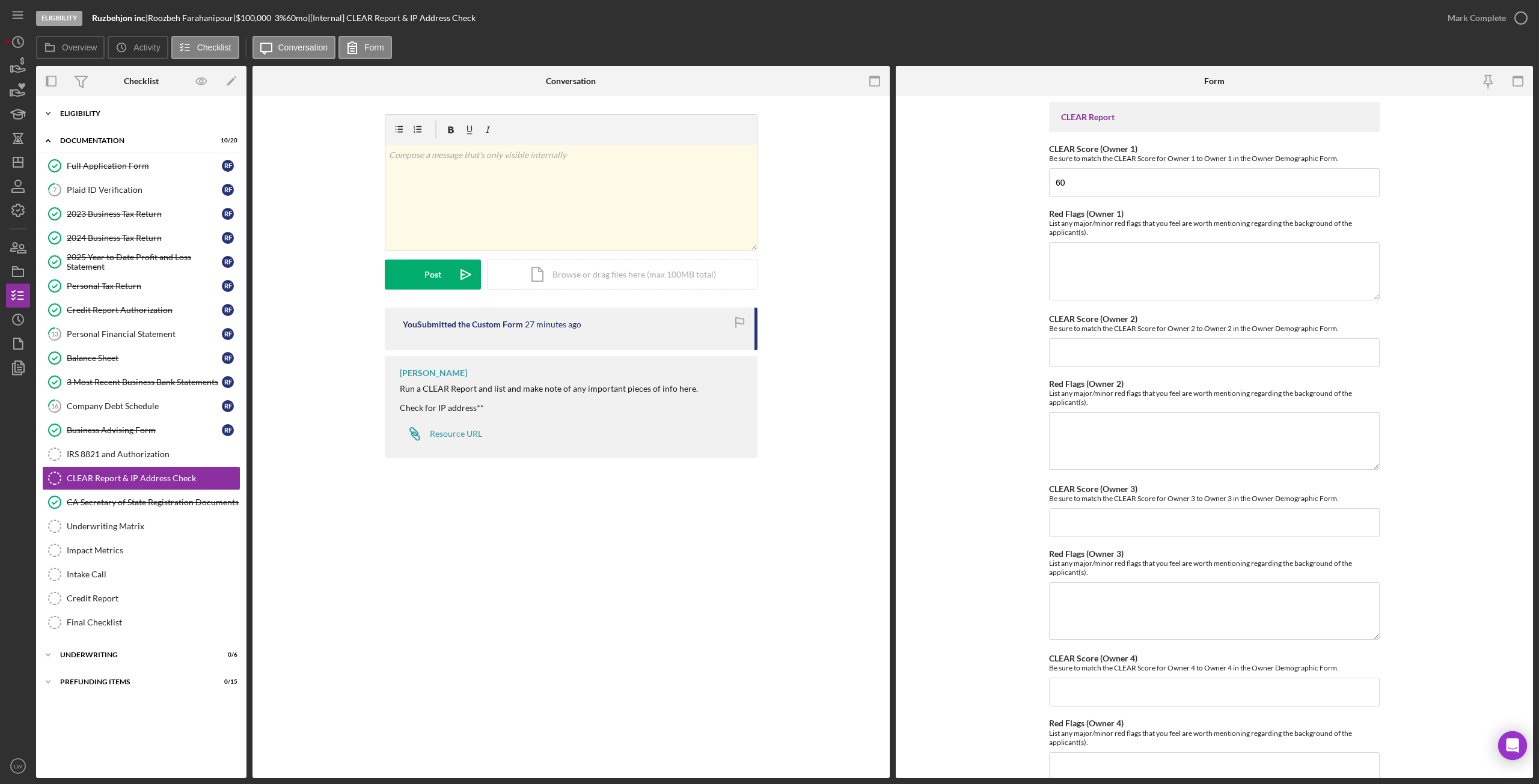
click at [53, 114] on icon "Icon/Expander" at bounding box center [48, 114] width 24 height 24
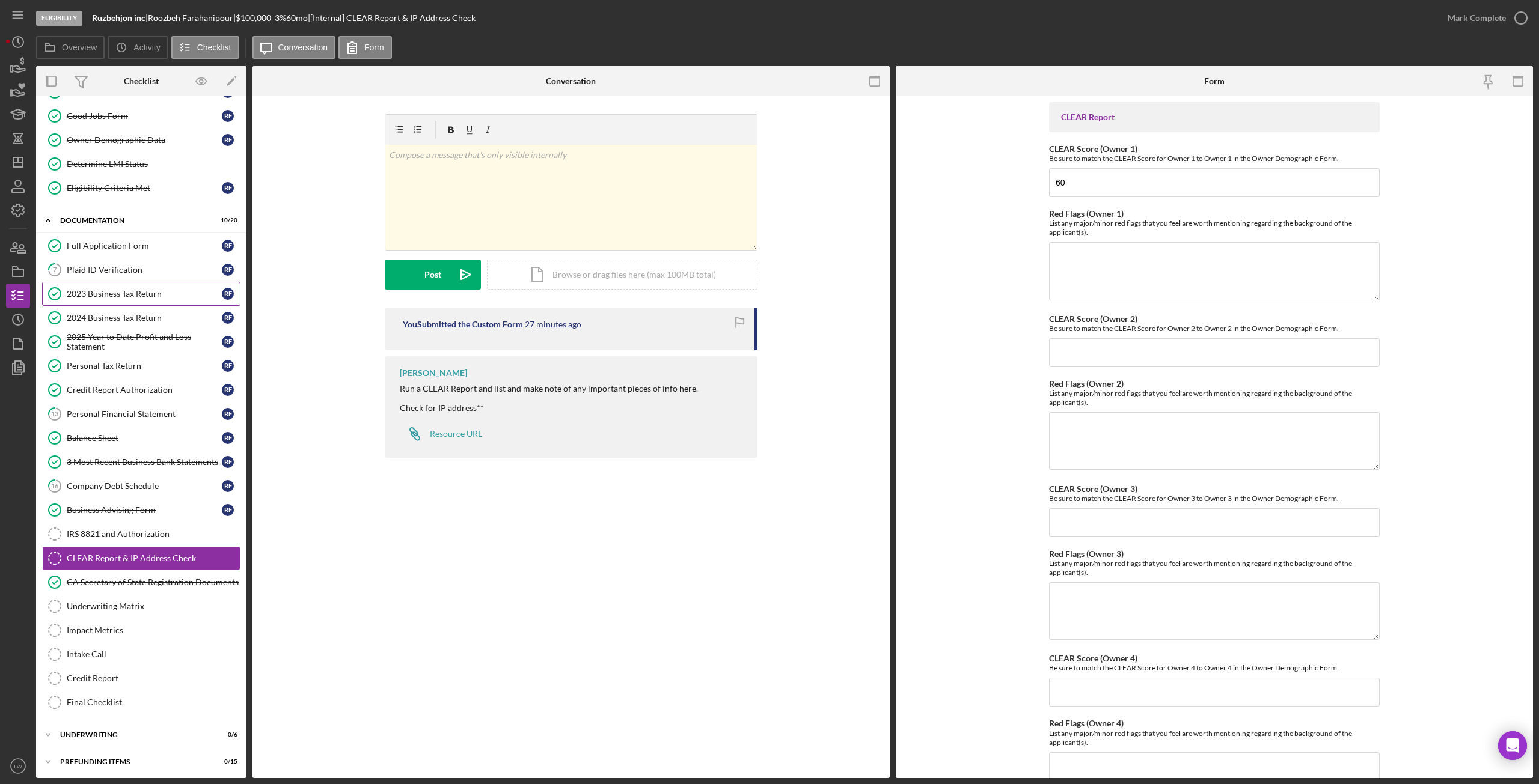
scroll to position [97, 0]
click at [685, 634] on div "CLEAR Report & IP Address Check CLEAR Report & IP Address Check v Color teal Co…" at bounding box center [570, 437] width 637 height 682
click at [552, 270] on div "Icon/Document Browse or drag files here (max 100MB total) Tap to choose files o…" at bounding box center [622, 275] width 270 height 30
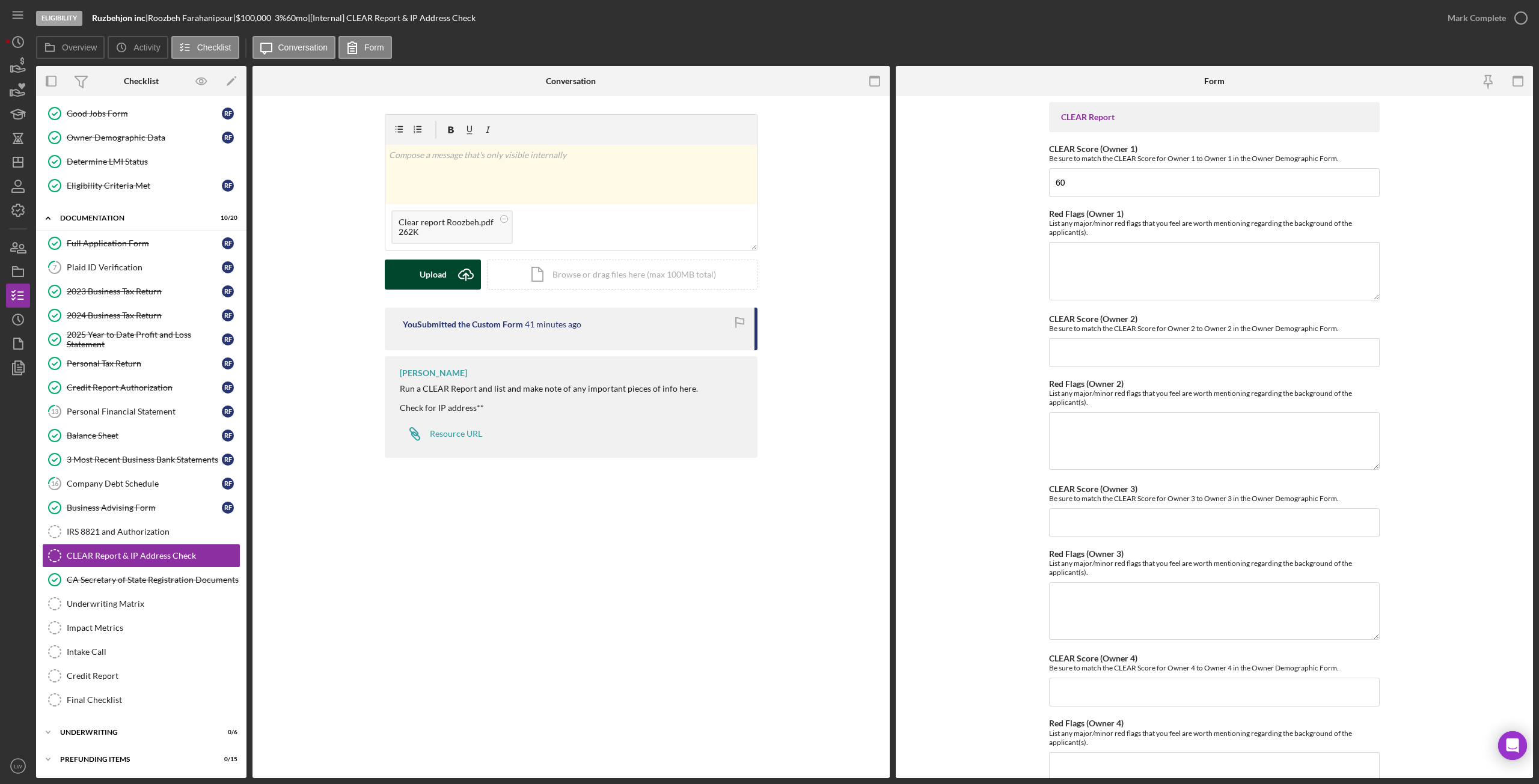
click at [458, 275] on icon "Icon/Upload" at bounding box center [466, 275] width 30 height 30
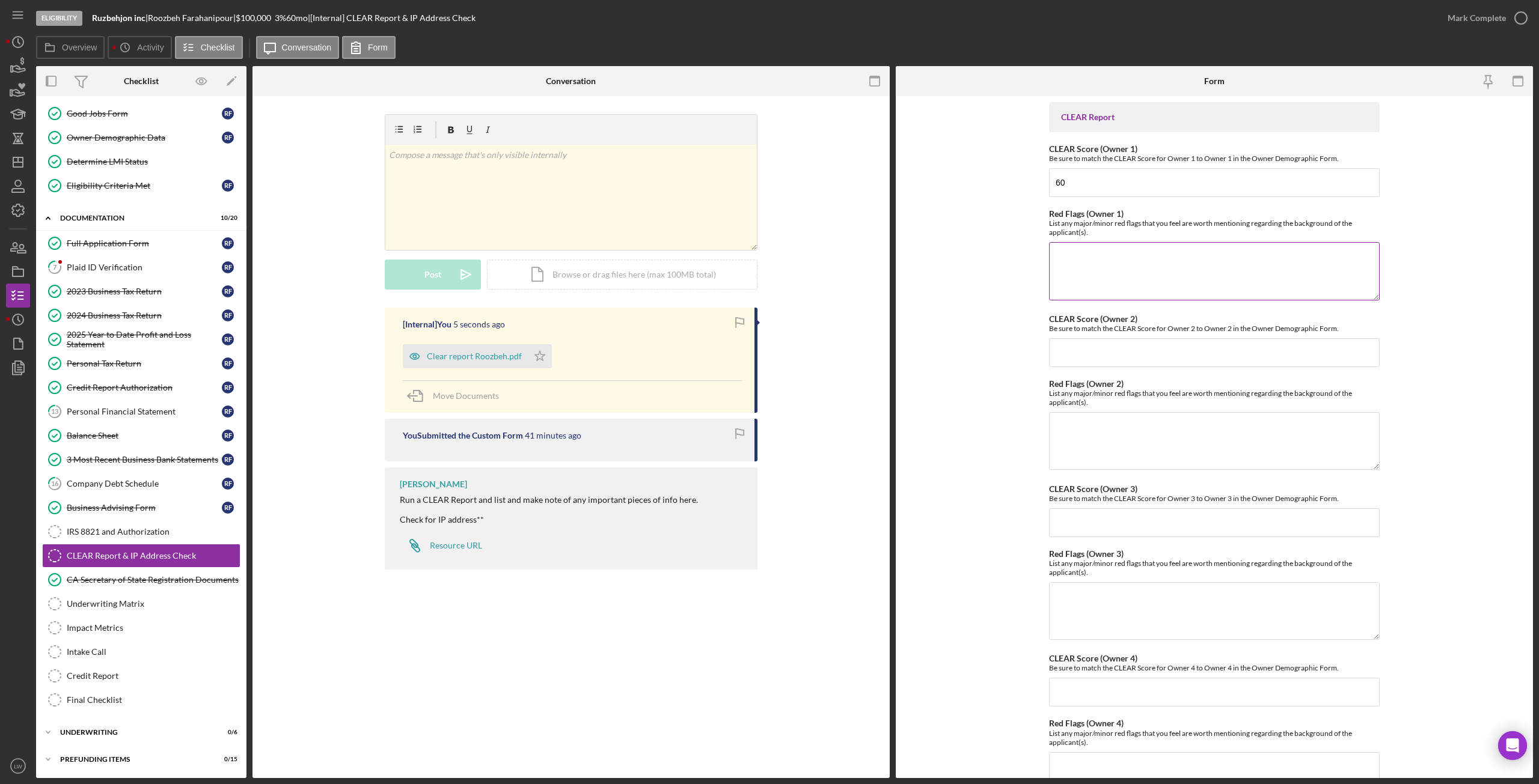
click at [1086, 255] on textarea "Red Flags (Owner 1)" at bounding box center [1214, 271] width 330 height 58
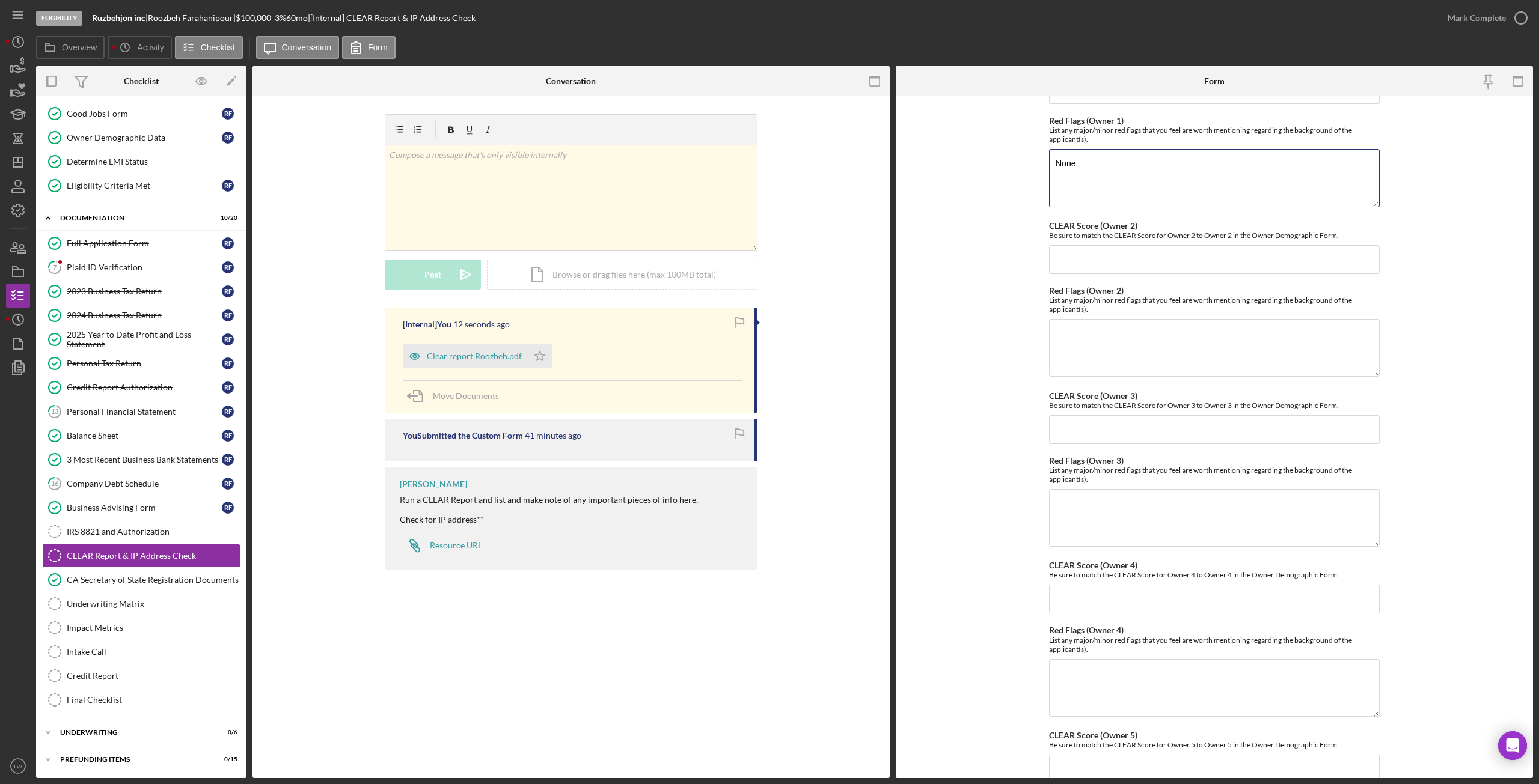
scroll to position [248, 0]
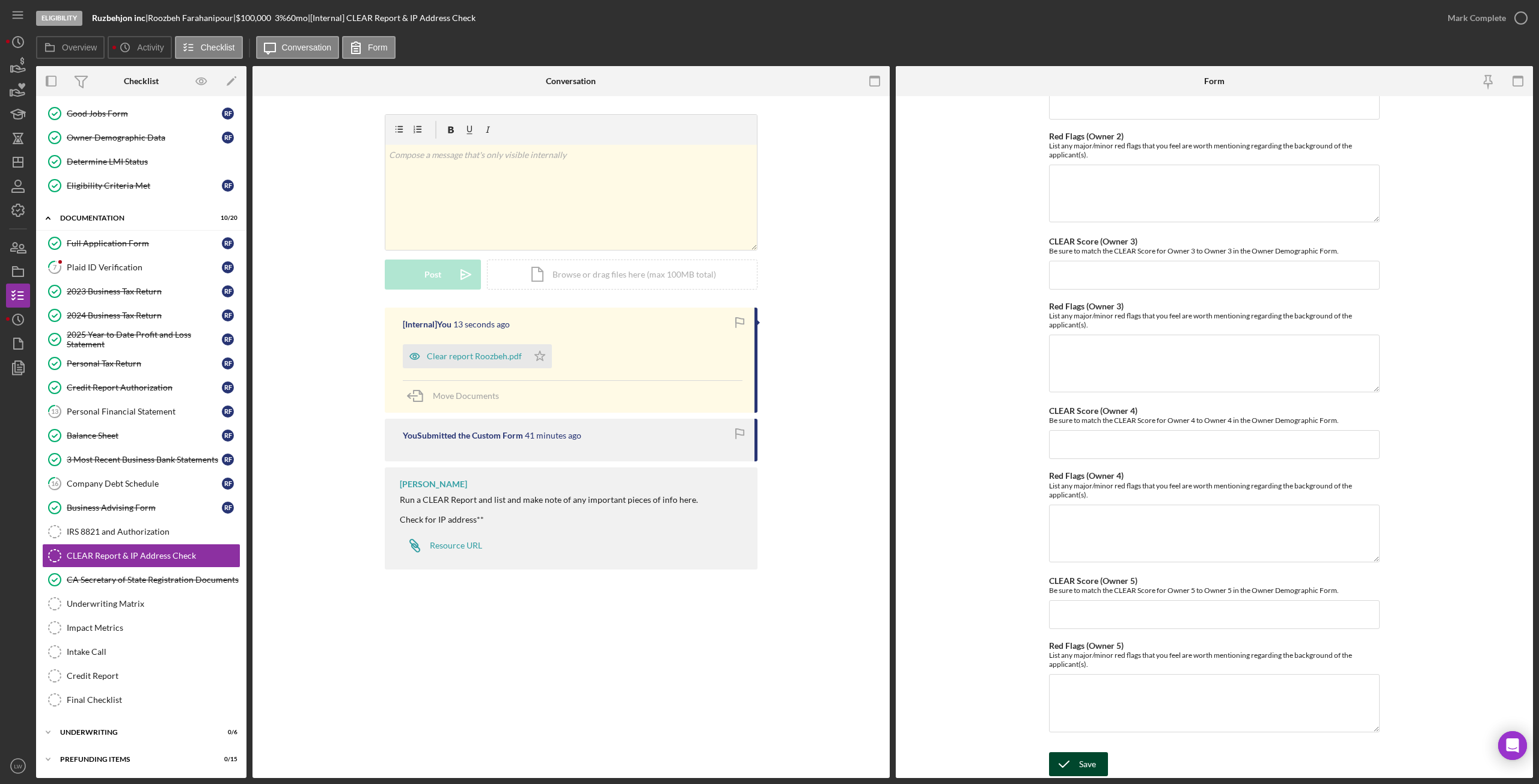
type textarea "None."
click at [1081, 760] on div "Save" at bounding box center [1087, 764] width 17 height 24
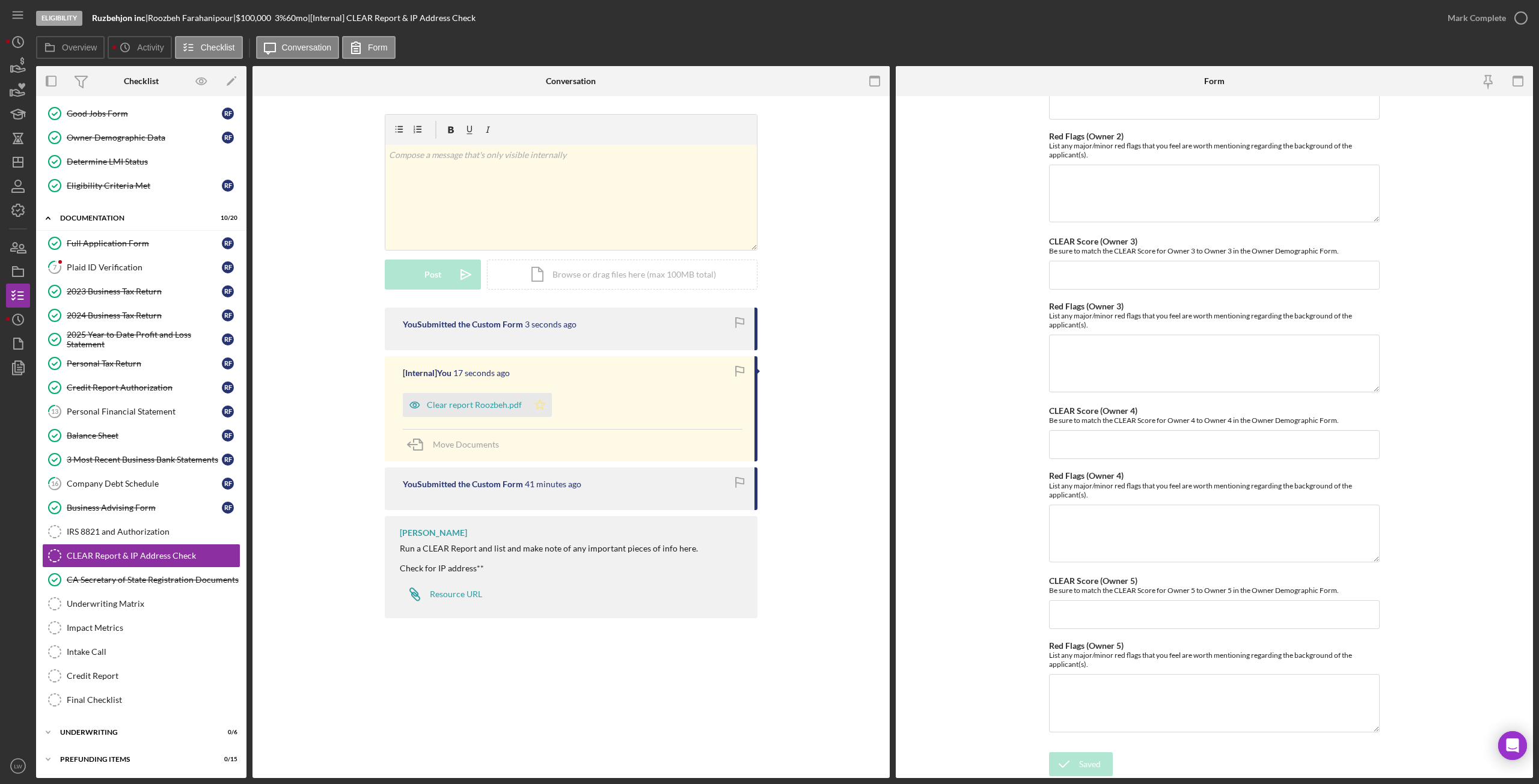
click at [542, 408] on icon "Icon/Star" at bounding box center [540, 405] width 24 height 24
click at [1483, 18] on div "Mark Complete" at bounding box center [1477, 18] width 58 height 24
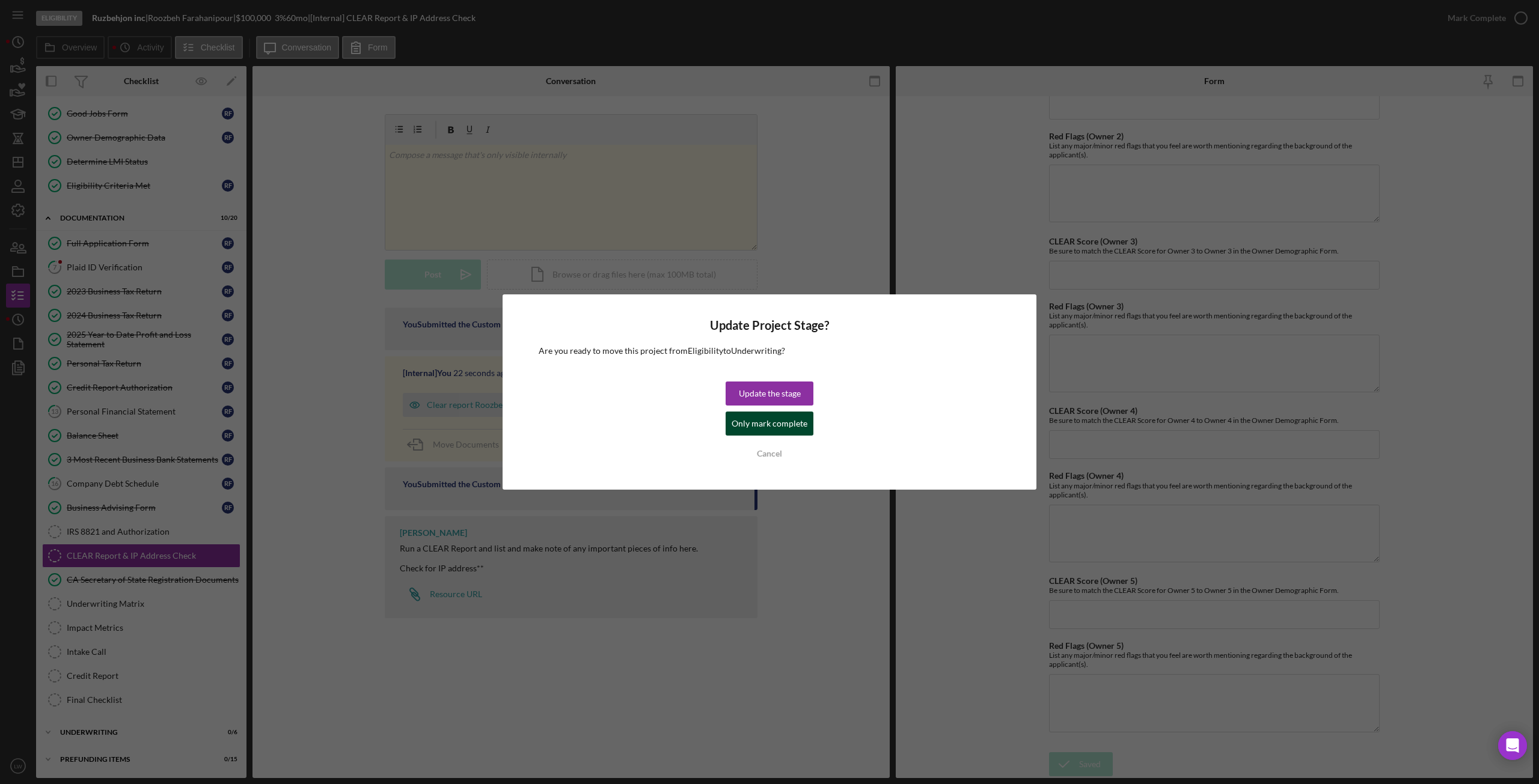
click at [783, 426] on div "Only mark complete" at bounding box center [769, 424] width 76 height 24
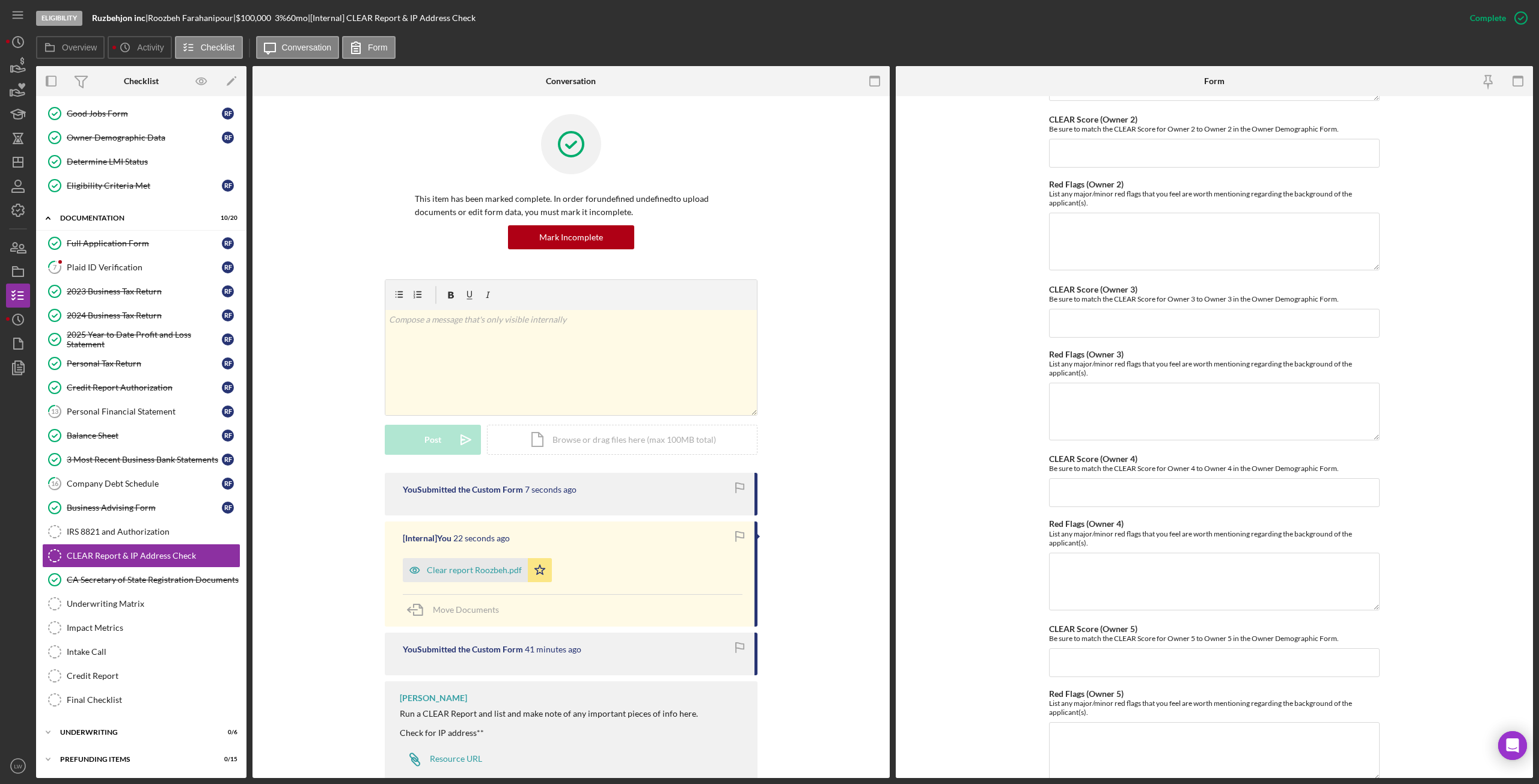
scroll to position [296, 0]
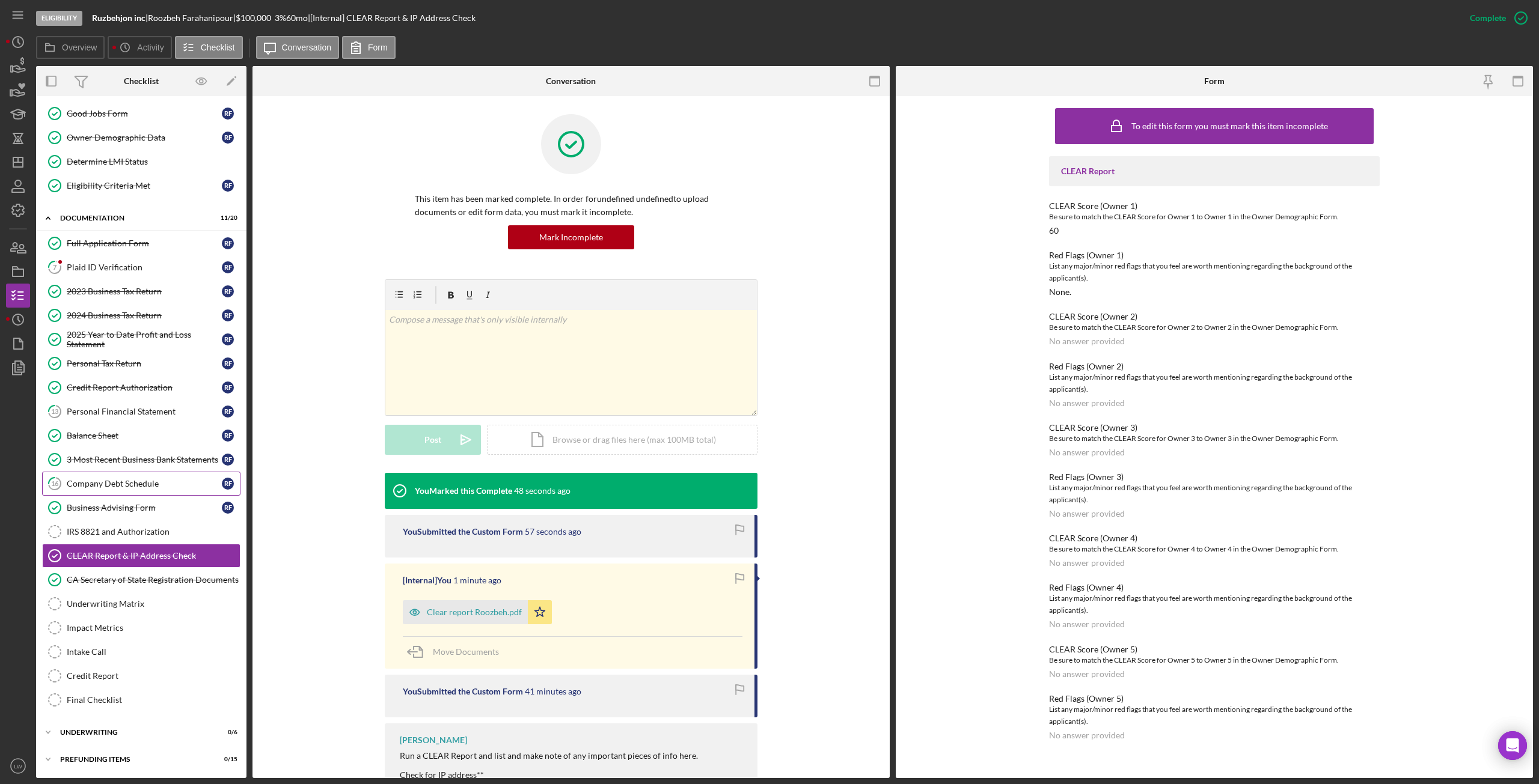
click at [119, 485] on div "Company Debt Schedule" at bounding box center [144, 484] width 155 height 10
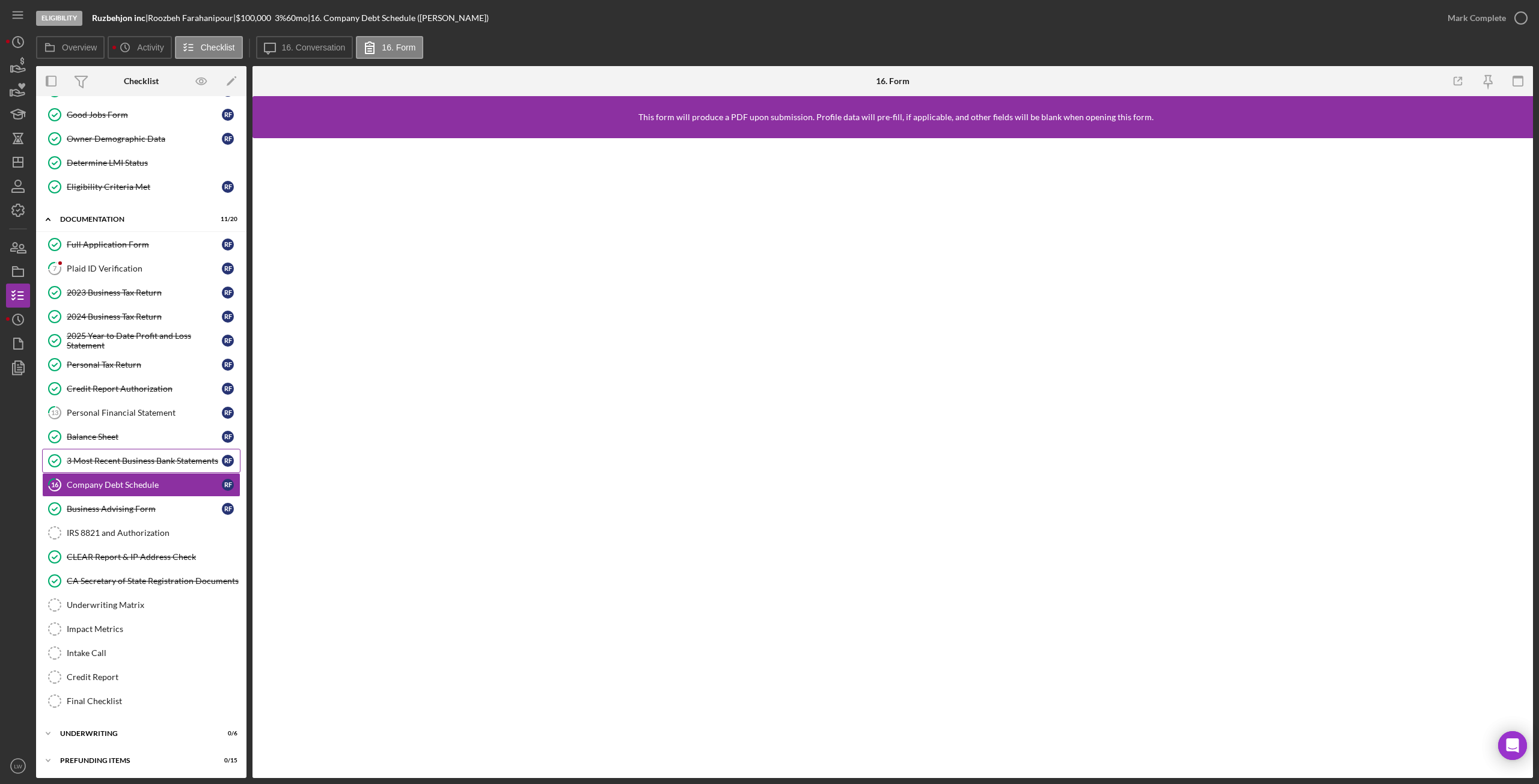
scroll to position [97, 0]
click at [169, 531] on div "IRS 8821 and Authorization" at bounding box center [154, 532] width 173 height 10
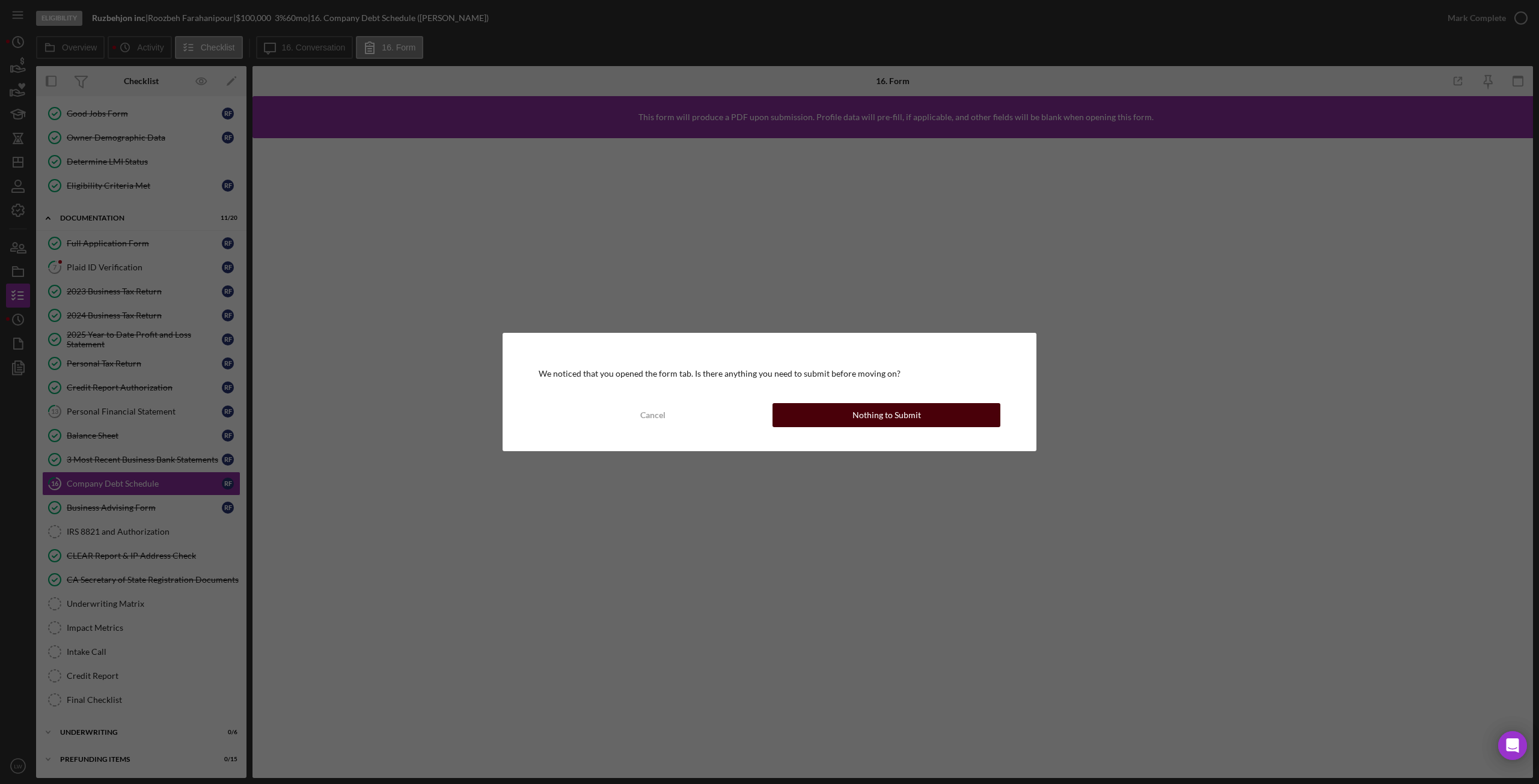
click at [848, 413] on button "Nothing to Submit" at bounding box center [886, 415] width 228 height 24
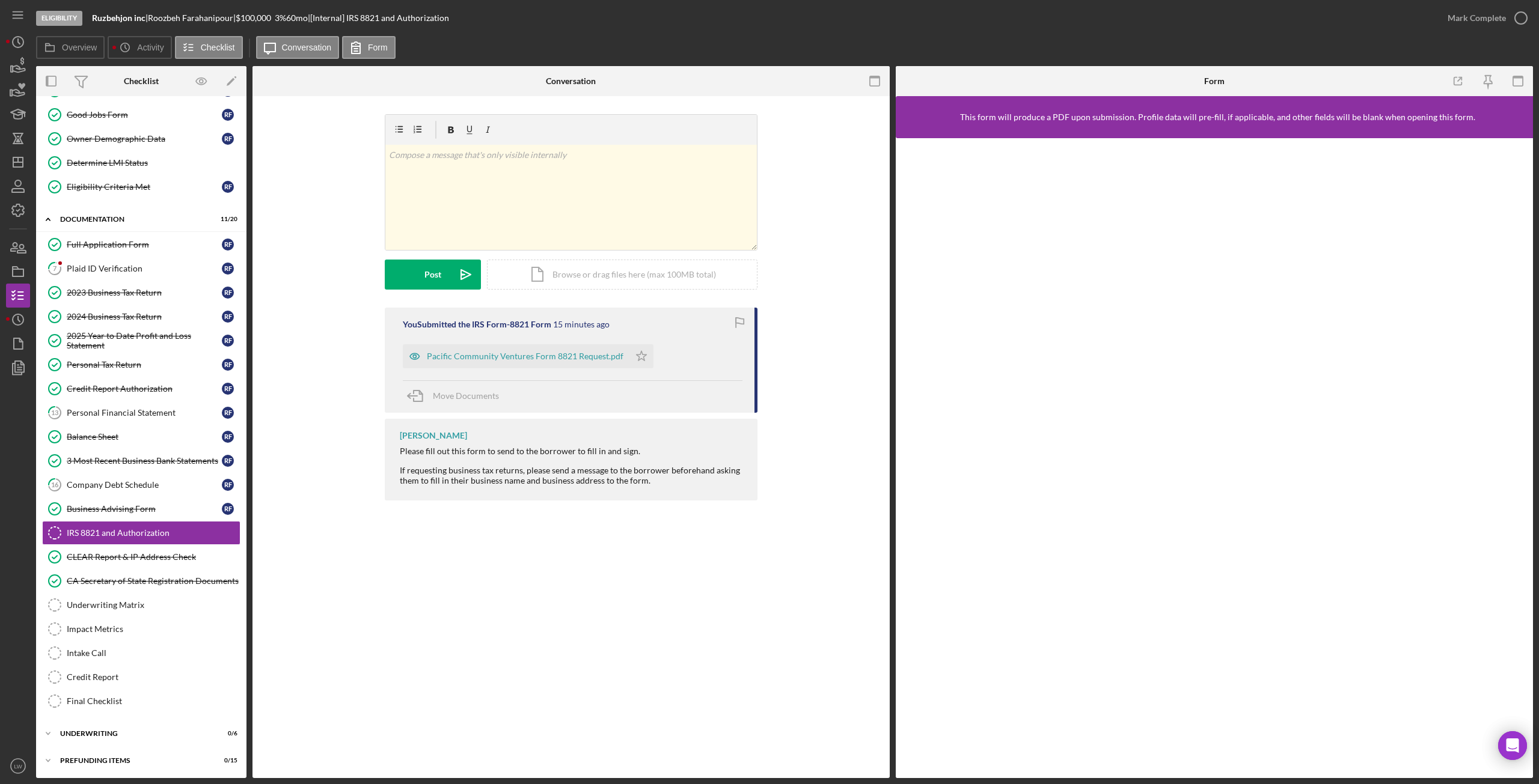
scroll to position [97, 0]
drag, startPoint x: 150, startPoint y: 17, endPoint x: 94, endPoint y: 19, distance: 56.0
click at [94, 19] on div "Ruzbehjon inc |" at bounding box center [120, 18] width 56 height 10
copy div "Ruzbehjon inc"
click at [487, 360] on div "Pacific Community Ventures Form 8821 Request.pdf" at bounding box center [525, 356] width 196 height 10
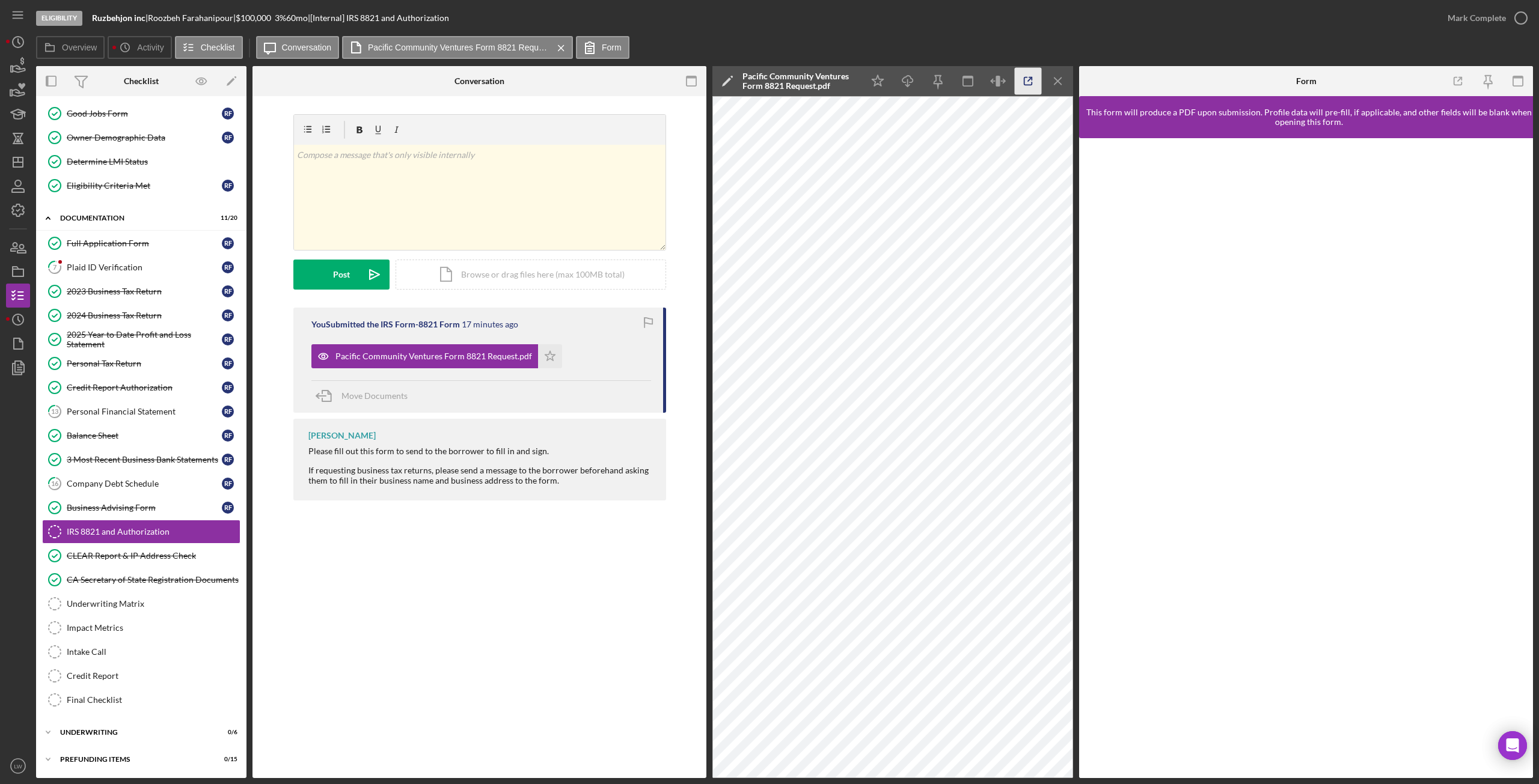
click at [1030, 84] on icon "button" at bounding box center [1028, 81] width 27 height 27
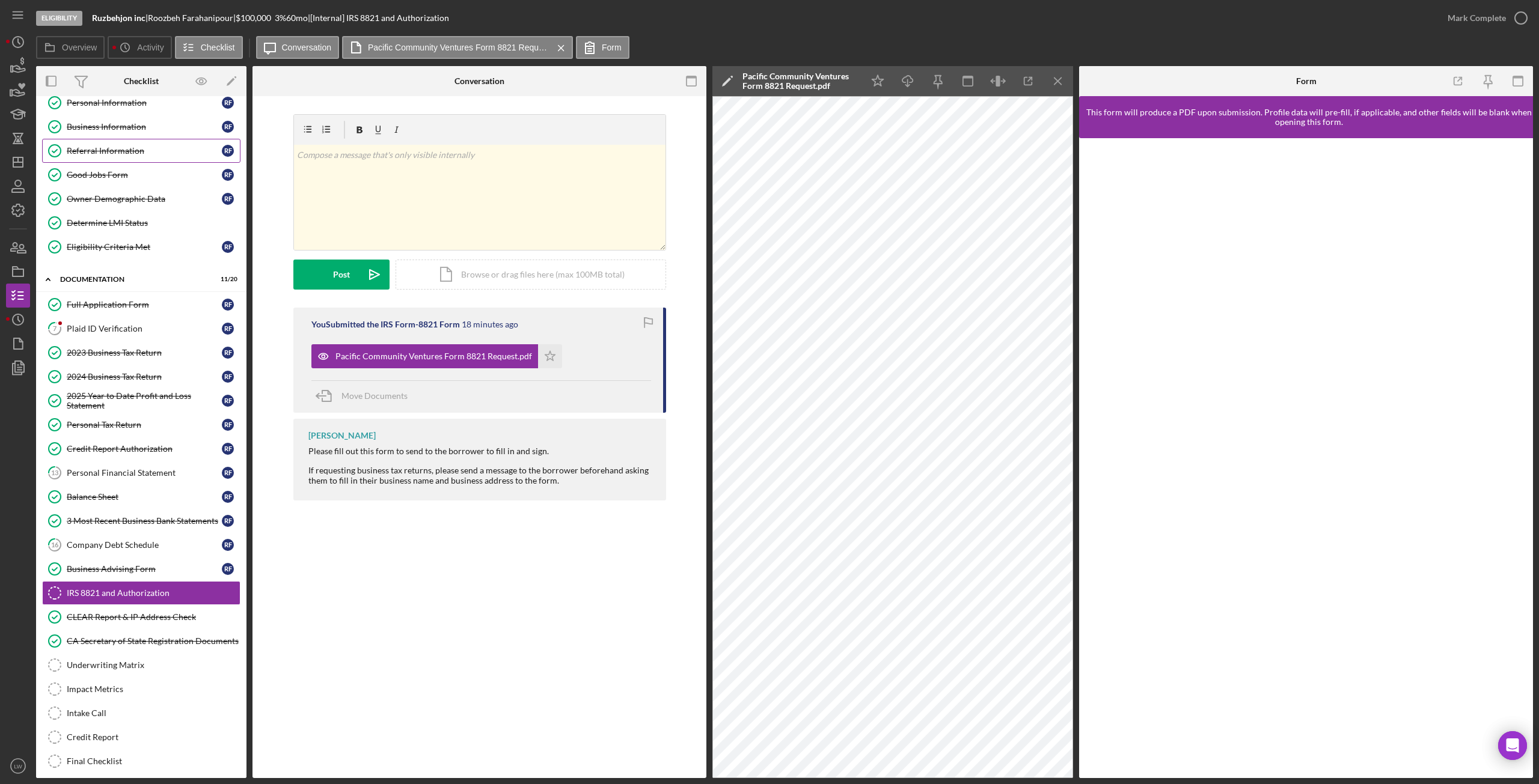
scroll to position [0, 0]
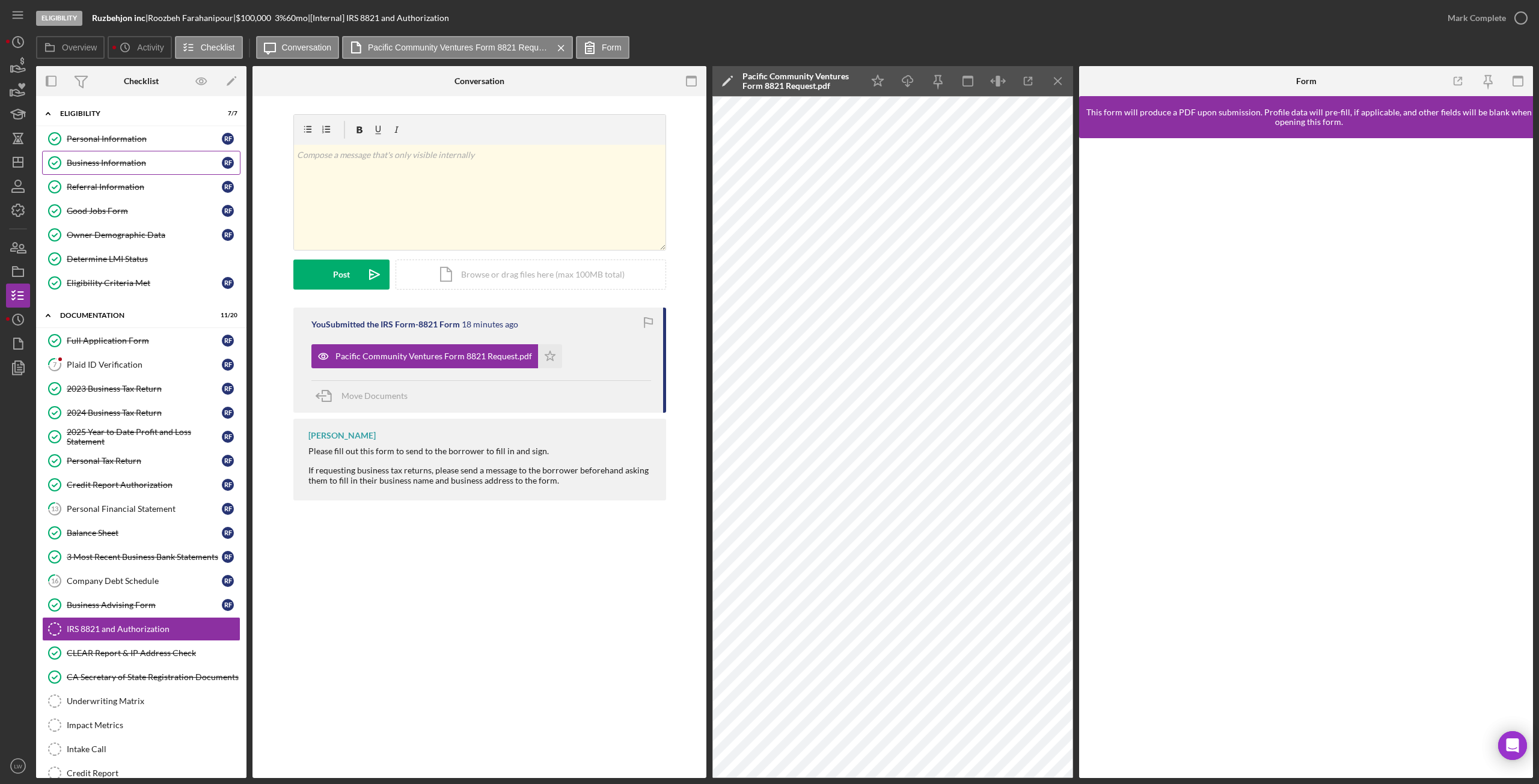
click at [92, 160] on div "Business Information" at bounding box center [144, 163] width 155 height 10
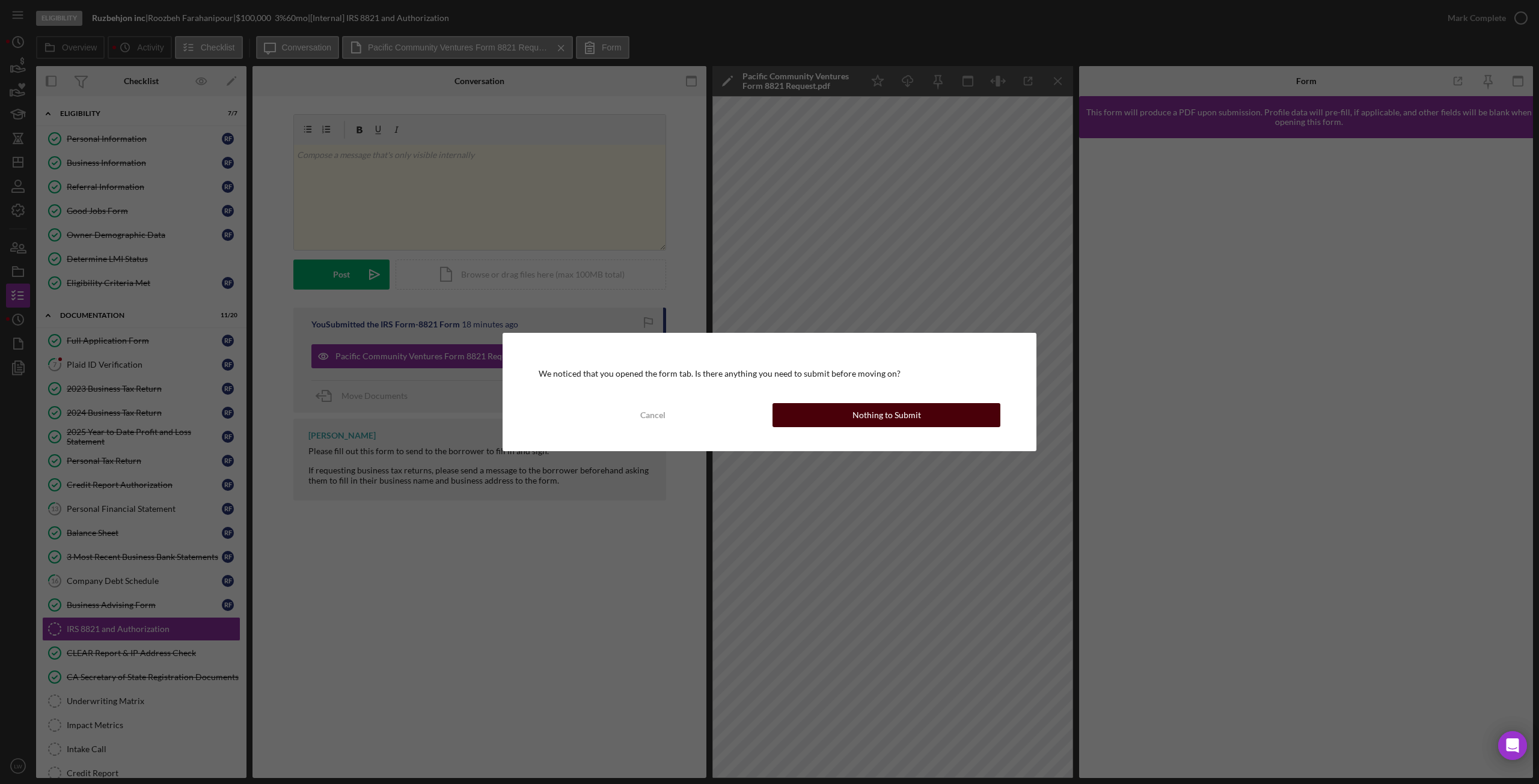
click at [817, 420] on button "Nothing to Submit" at bounding box center [886, 415] width 228 height 24
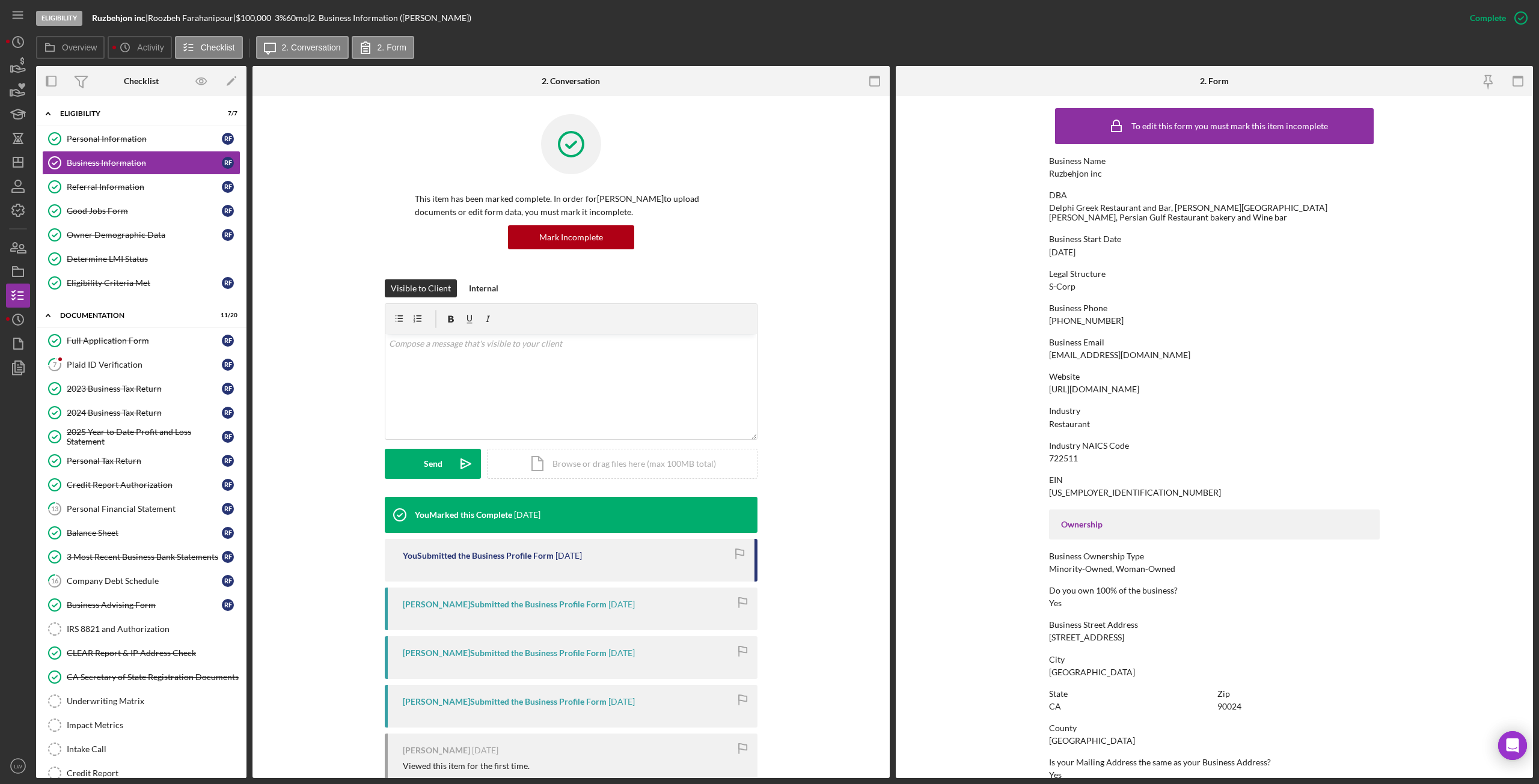
click at [1104, 353] on div "Ceo@ruzbehjon.com" at bounding box center [1120, 355] width 141 height 10
click at [1103, 354] on div "Ceo@ruzbehjon.com" at bounding box center [1120, 355] width 141 height 10
copy div "Ceo@ruzbehjon.com"
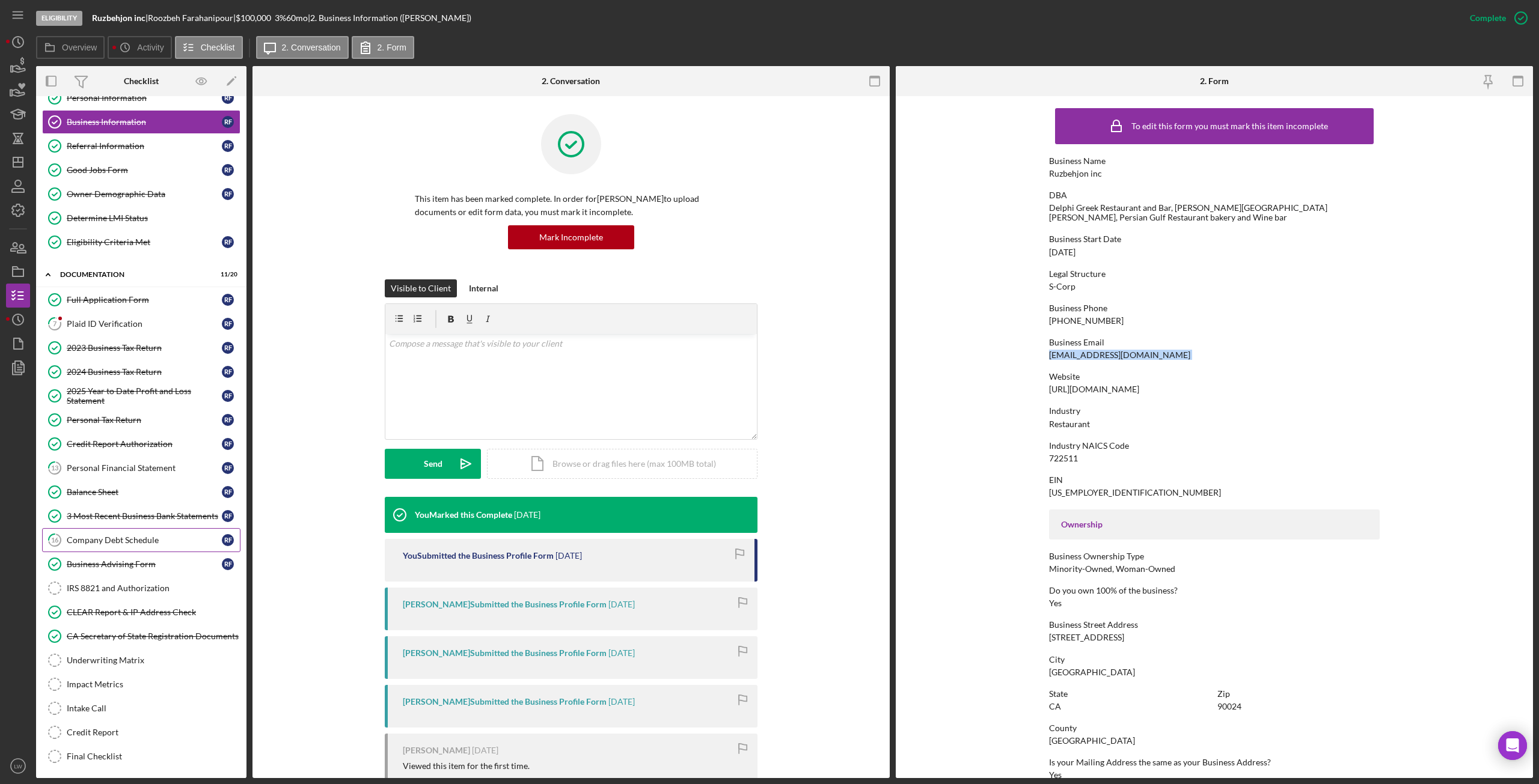
scroll to position [60, 0]
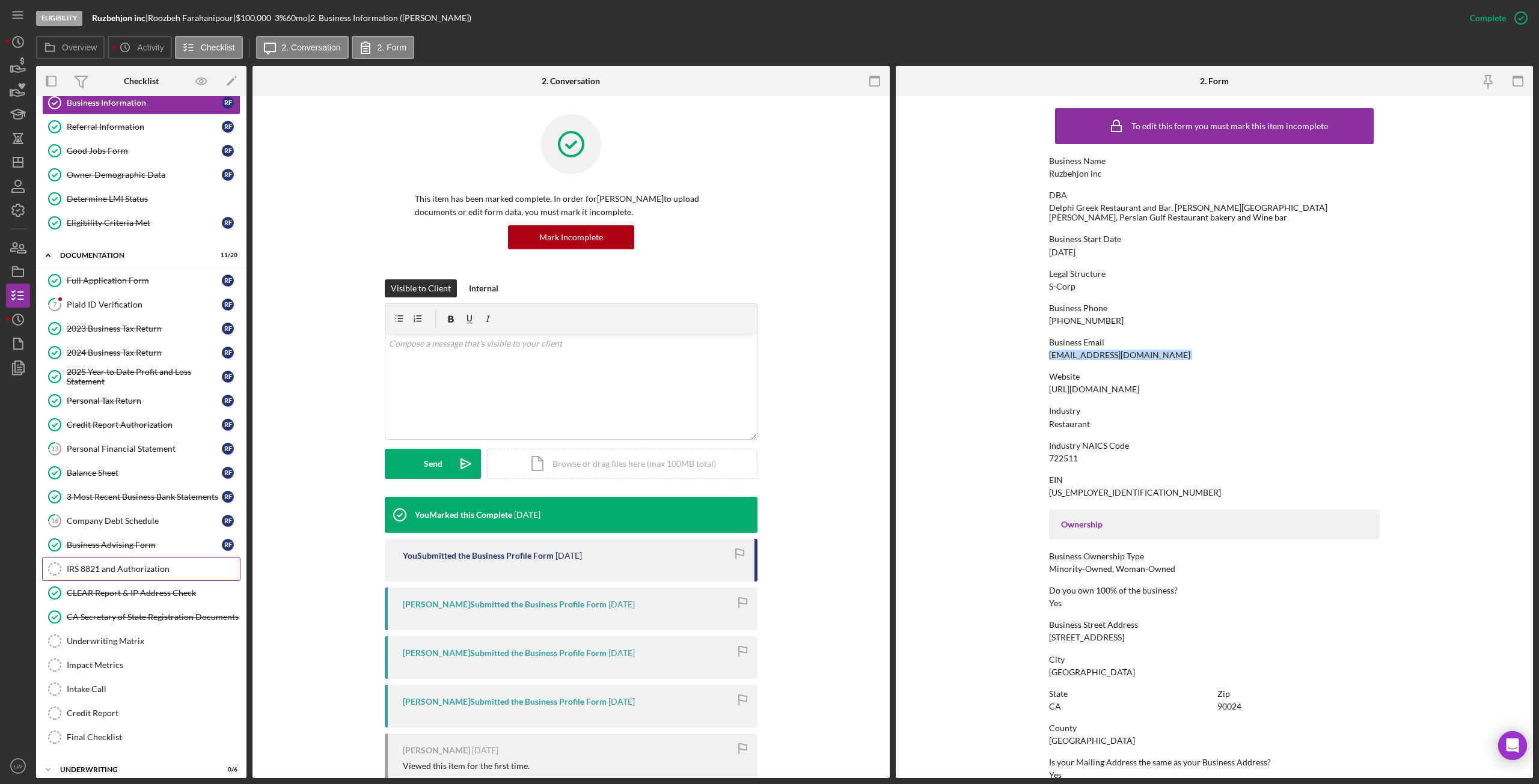
click at [132, 574] on div "IRS 8821 and Authorization" at bounding box center [154, 569] width 173 height 10
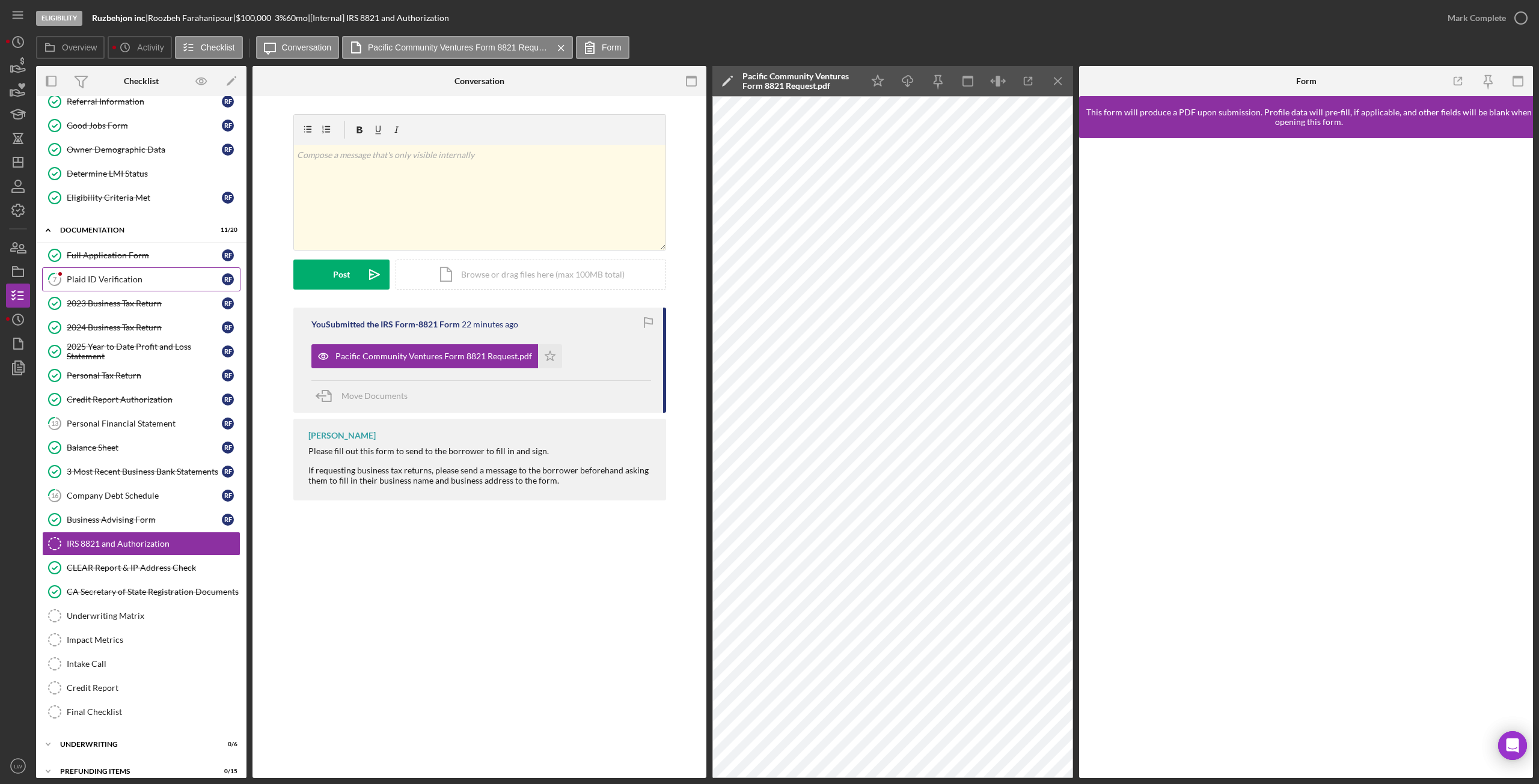
scroll to position [97, 0]
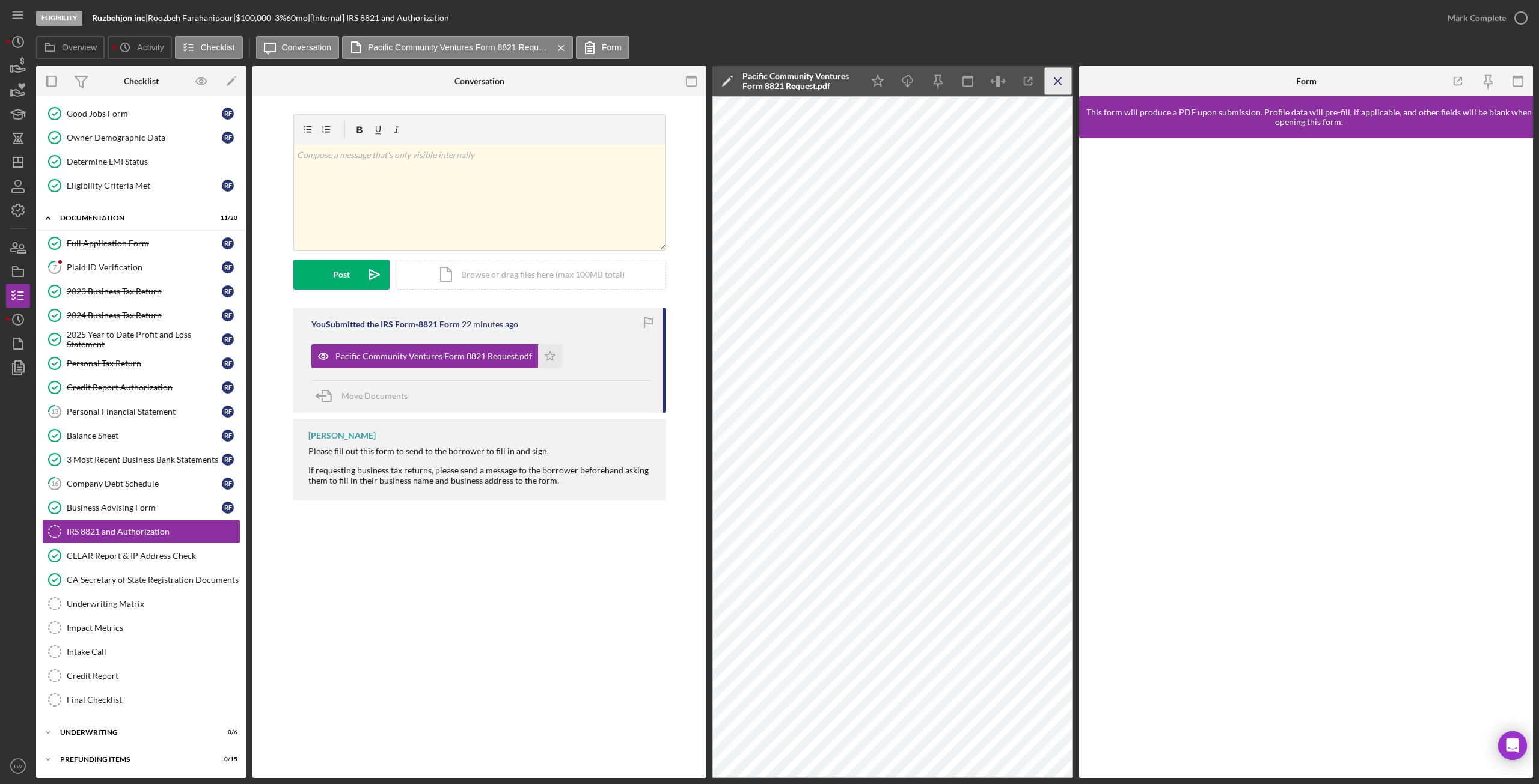
click at [1054, 82] on icon "Icon/Menu Close" at bounding box center [1058, 81] width 27 height 27
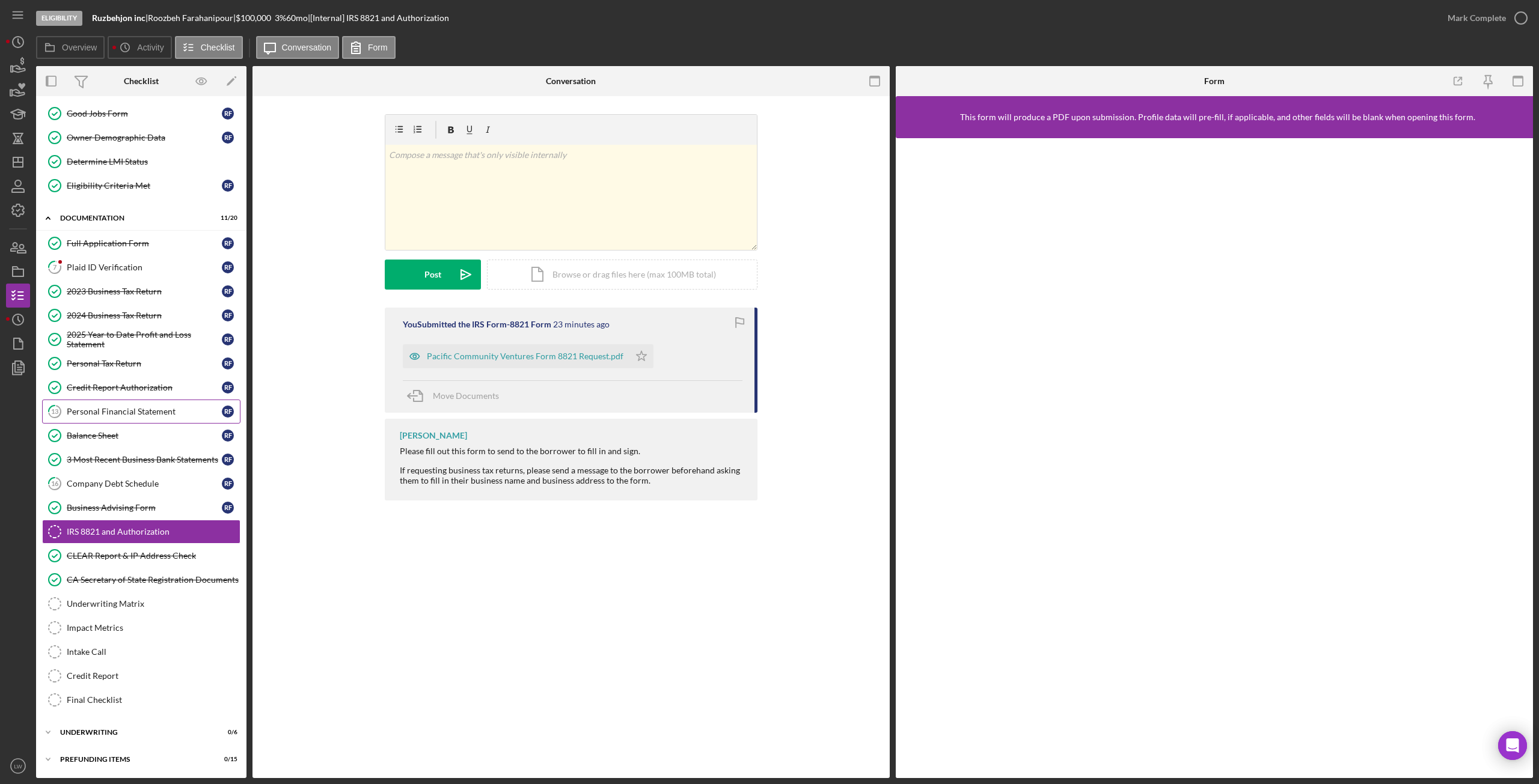
click at [121, 412] on div "Personal Financial Statement" at bounding box center [144, 412] width 155 height 10
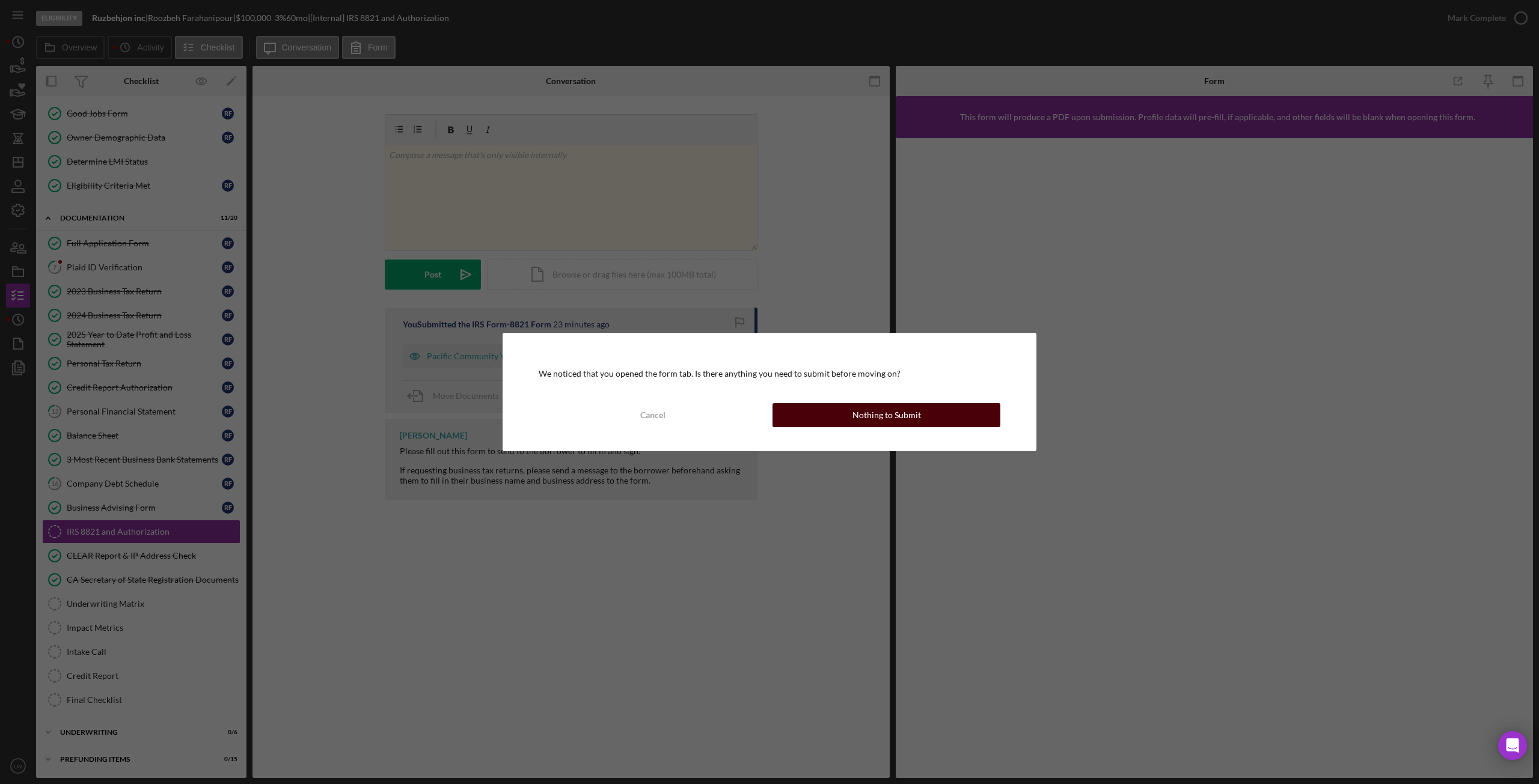
click at [820, 412] on button "Nothing to Submit" at bounding box center [886, 415] width 228 height 24
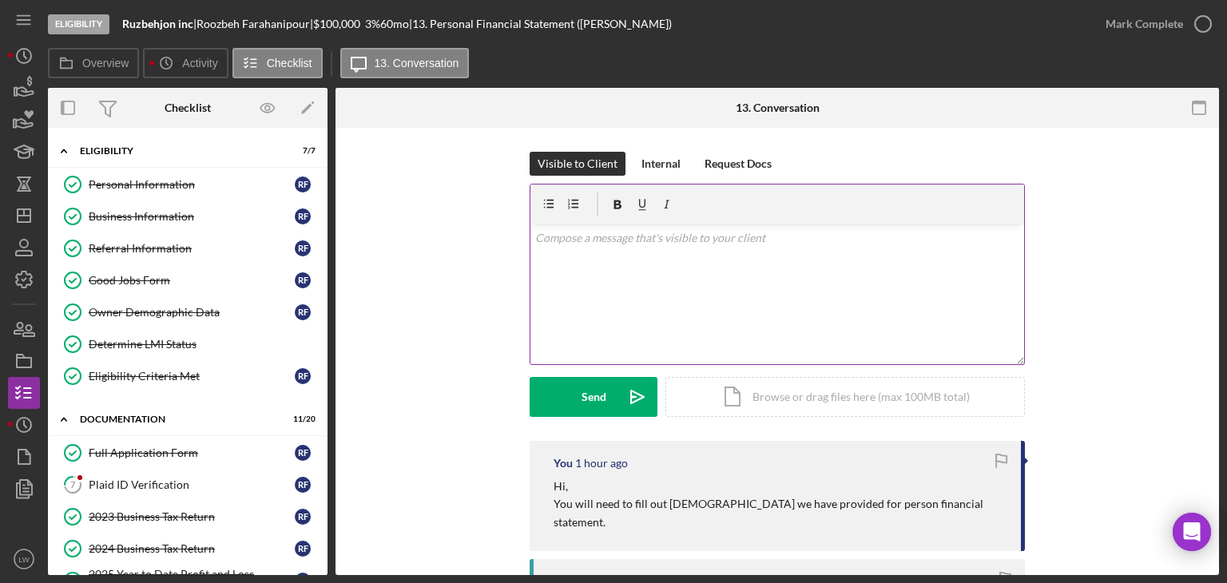
click at [850, 253] on div "v Color teal Color pink Remove color Add row above Add row below Add column bef…" at bounding box center [777, 294] width 494 height 140
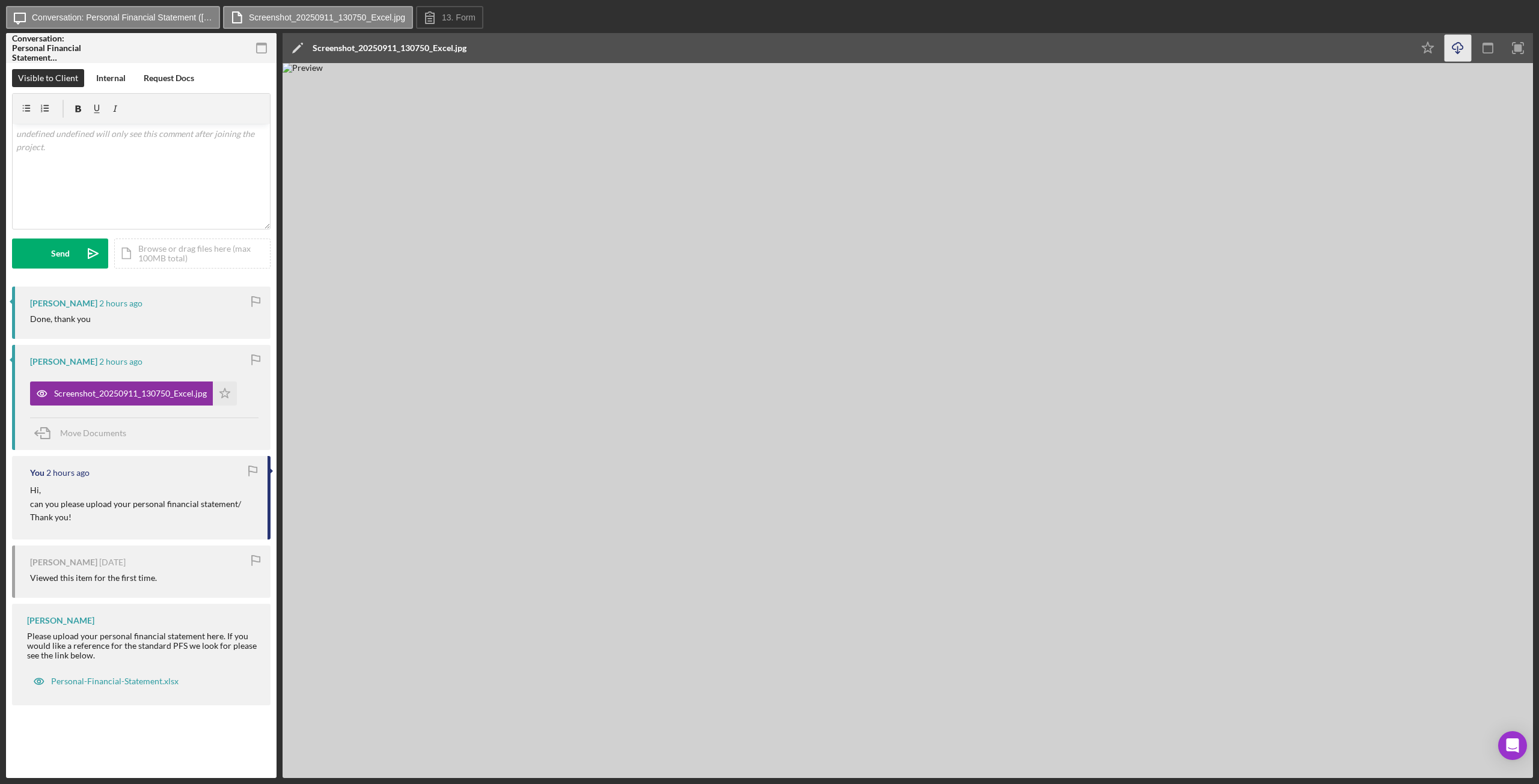
click at [1463, 45] on icon "Icon/Download" at bounding box center [1458, 48] width 27 height 27
